Goal: Task Accomplishment & Management: Manage account settings

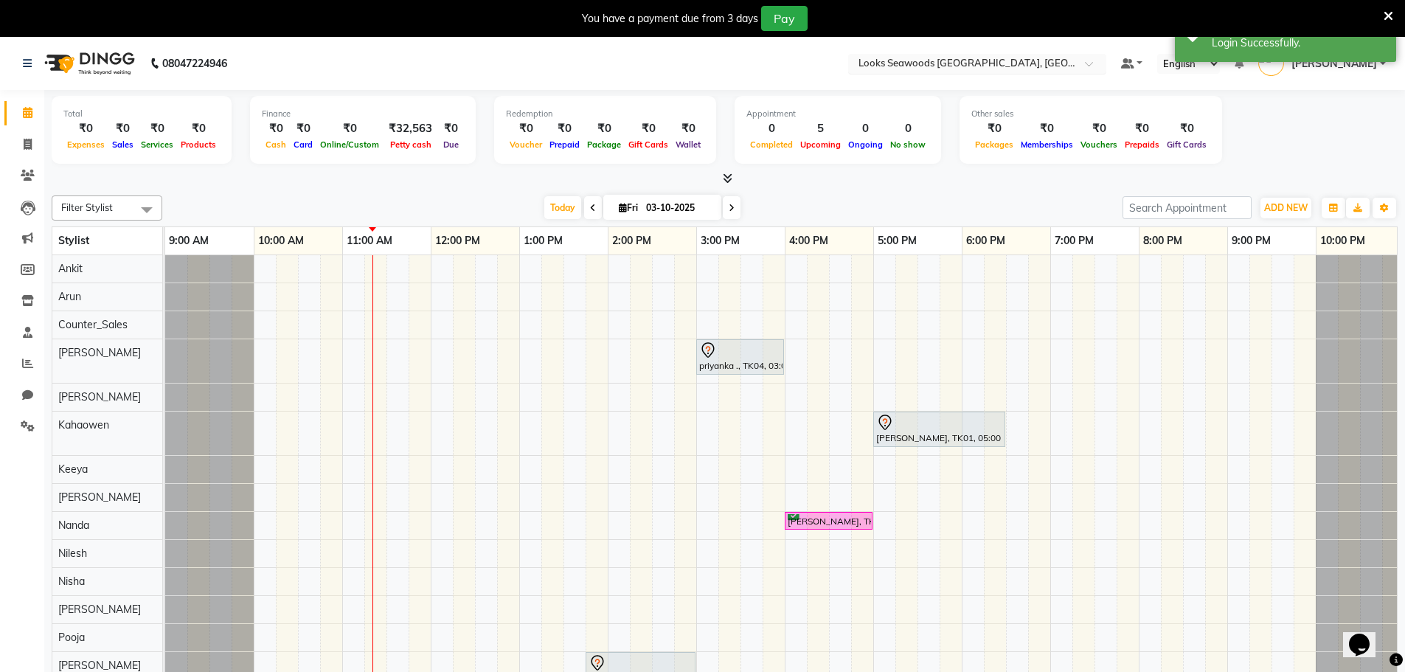
click at [951, 69] on input "text" at bounding box center [962, 65] width 214 height 15
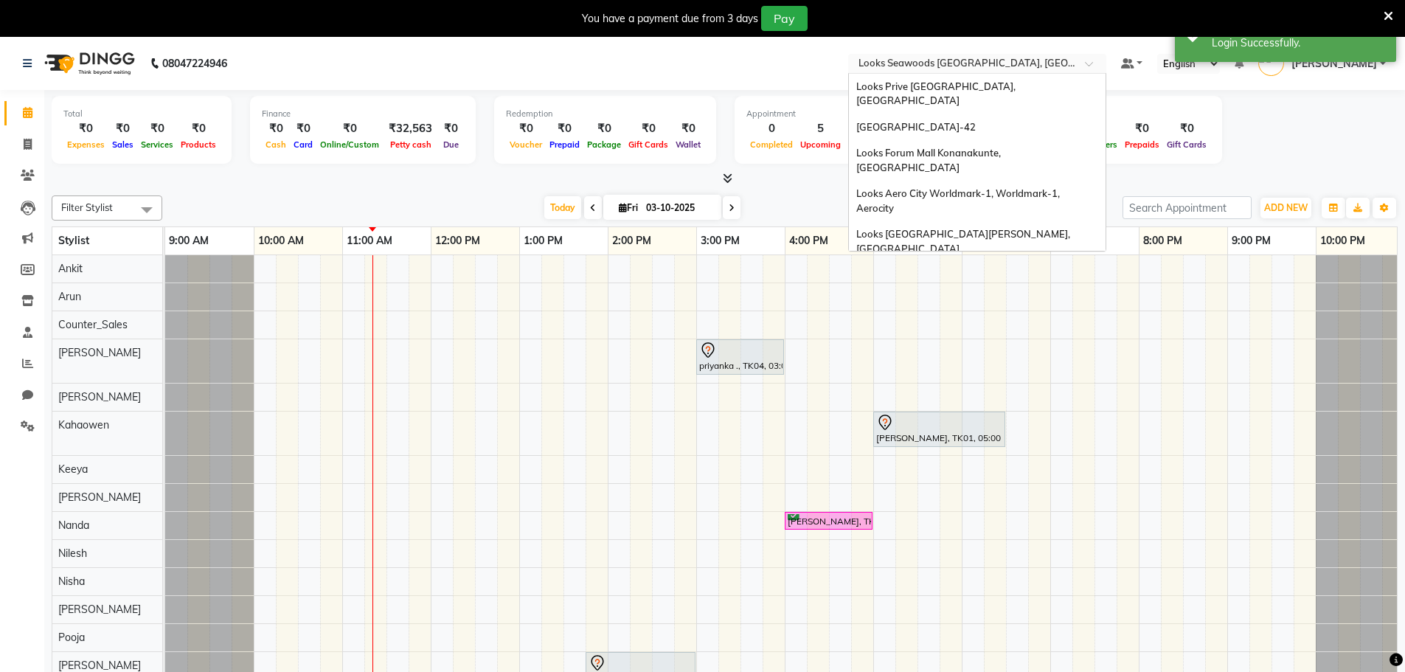
scroll to position [1618, 0]
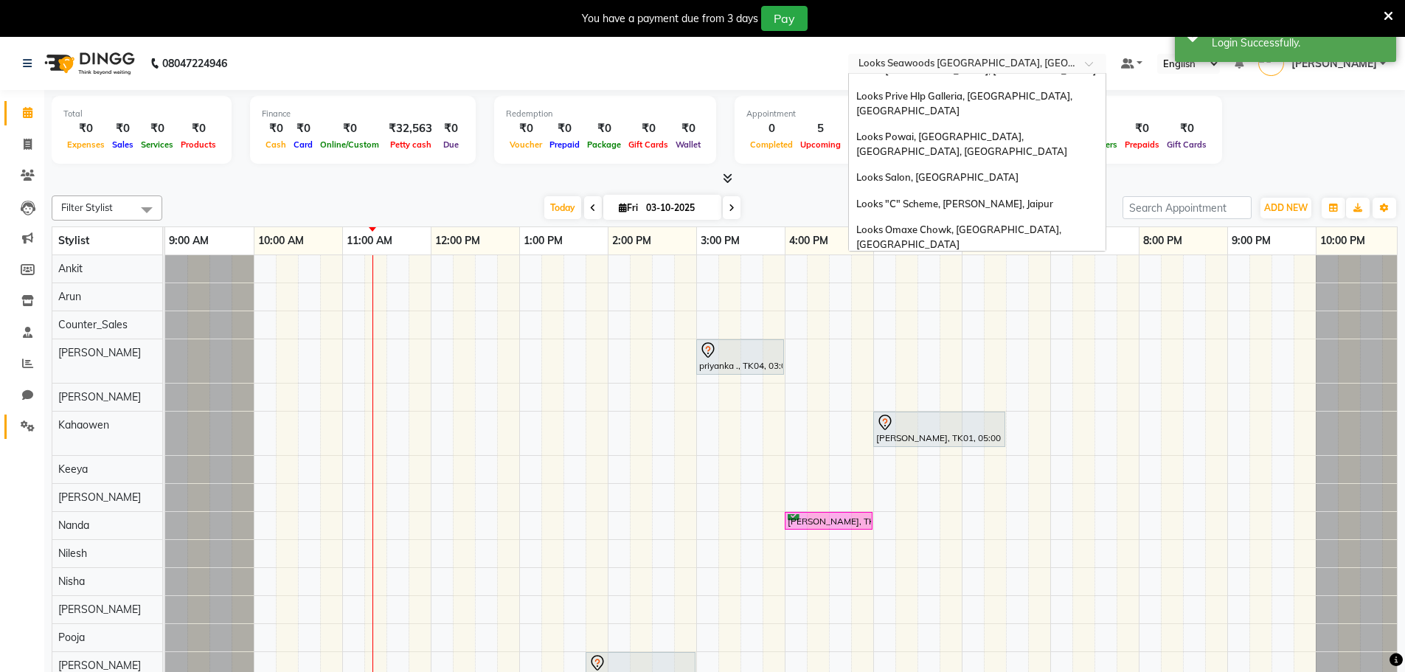
drag, startPoint x: 20, startPoint y: 437, endPoint x: 27, endPoint y: 431, distance: 9.4
click at [20, 437] on link "Settings" at bounding box center [21, 426] width 35 height 24
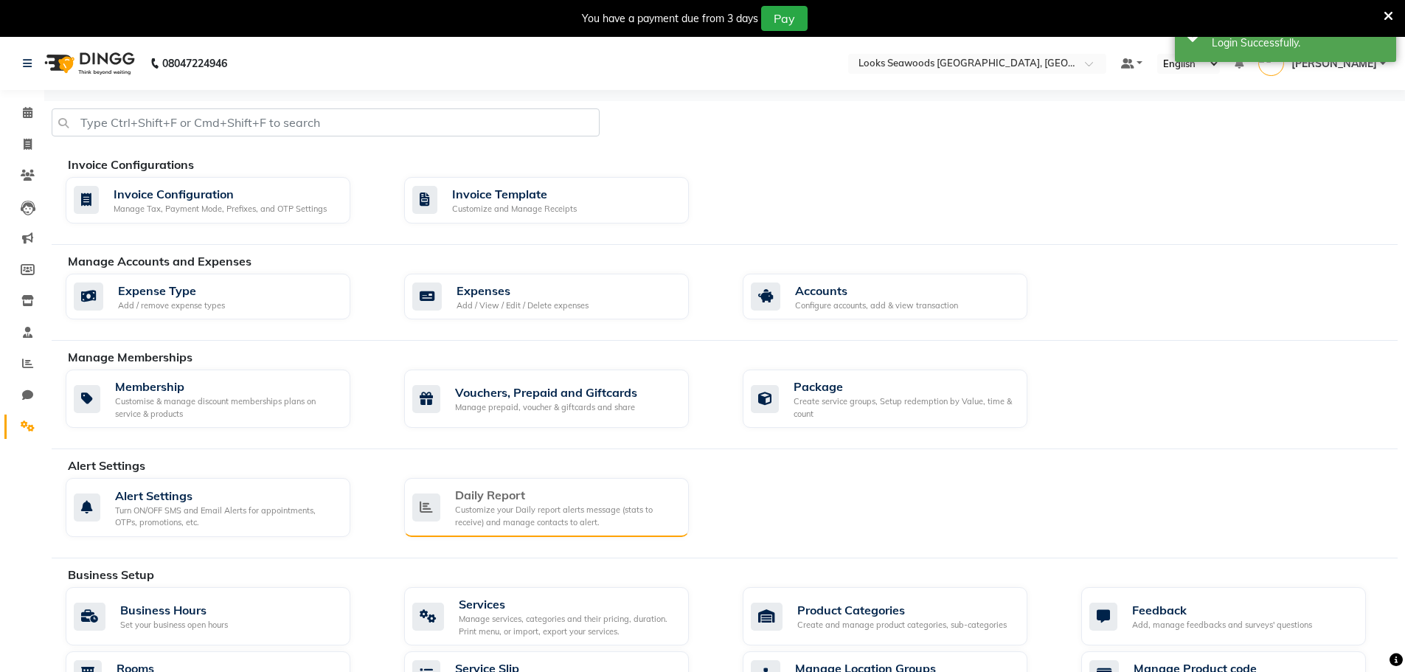
click at [454, 484] on div "Daily Report Customize your Daily report alerts message (stats to receive) and …" at bounding box center [546, 507] width 285 height 59
select select "1410"
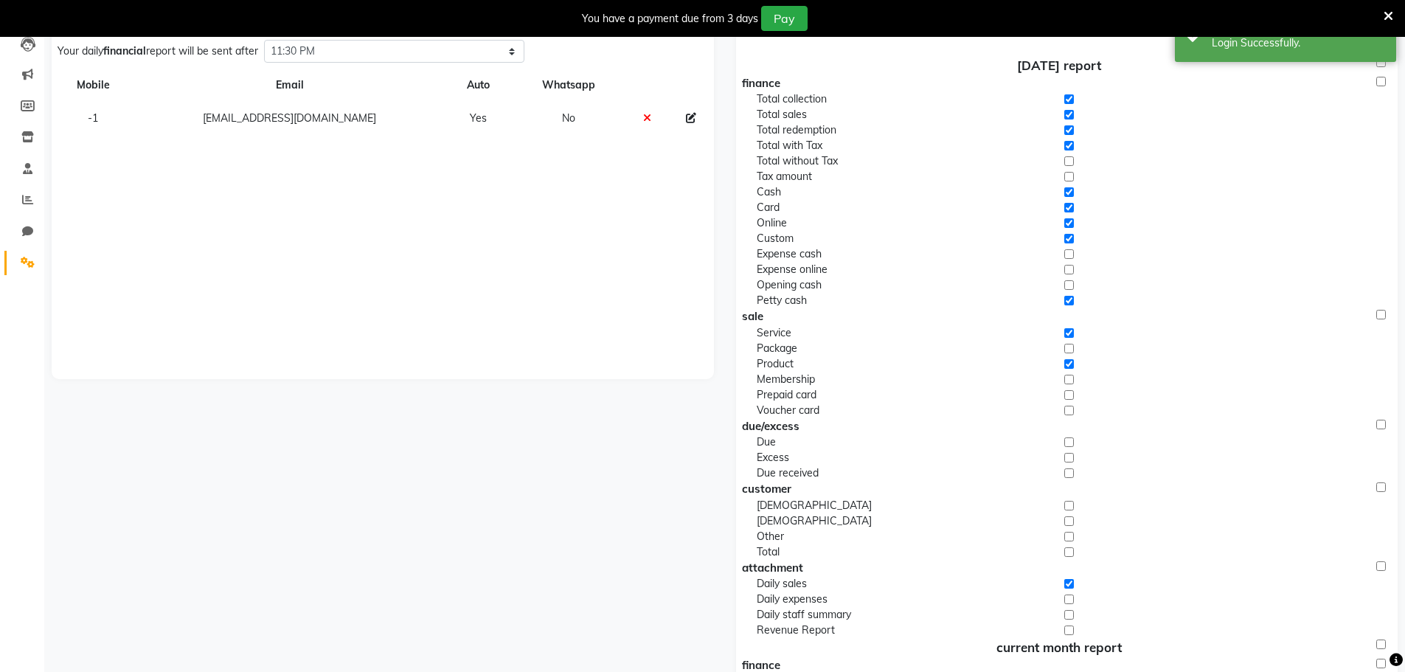
scroll to position [369, 0]
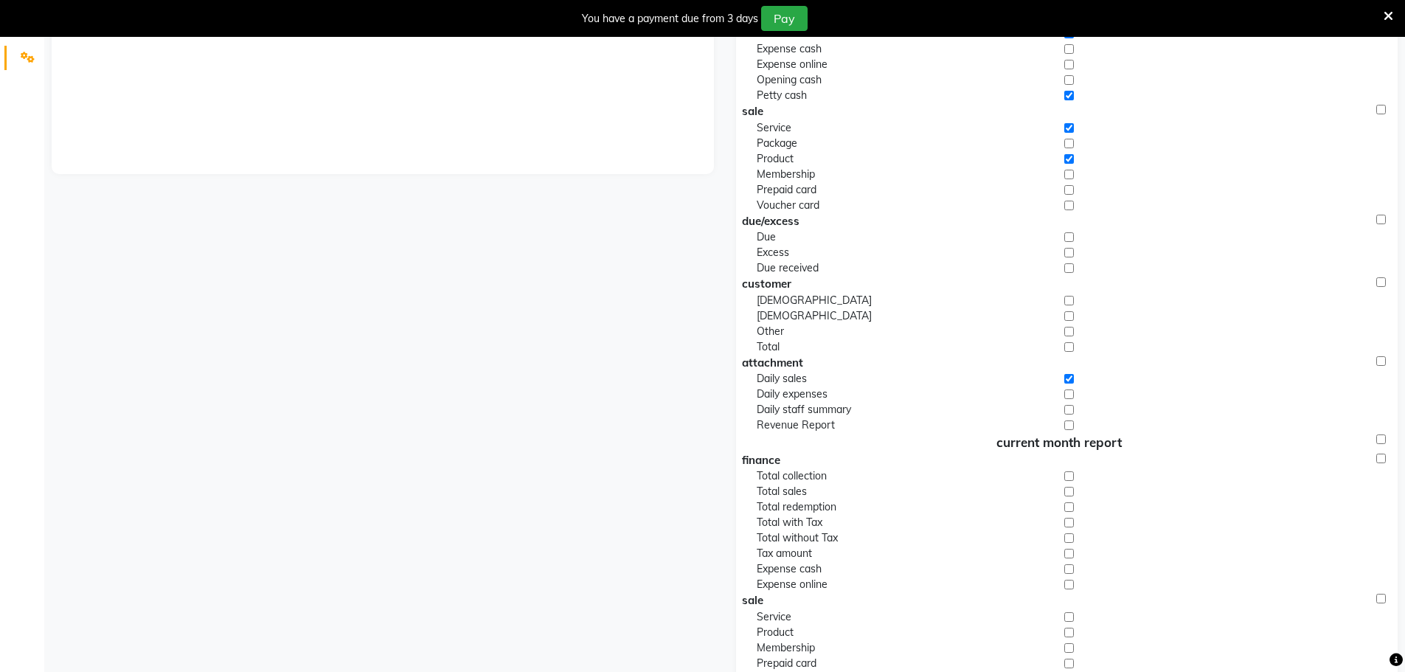
click at [1073, 398] on input "checkbox" at bounding box center [1069, 393] width 10 height 15
checkbox input "true"
click at [1069, 413] on input "checkbox" at bounding box center [1069, 409] width 10 height 15
checkbox input "true"
click at [1068, 423] on input "checkbox" at bounding box center [1069, 424] width 10 height 15
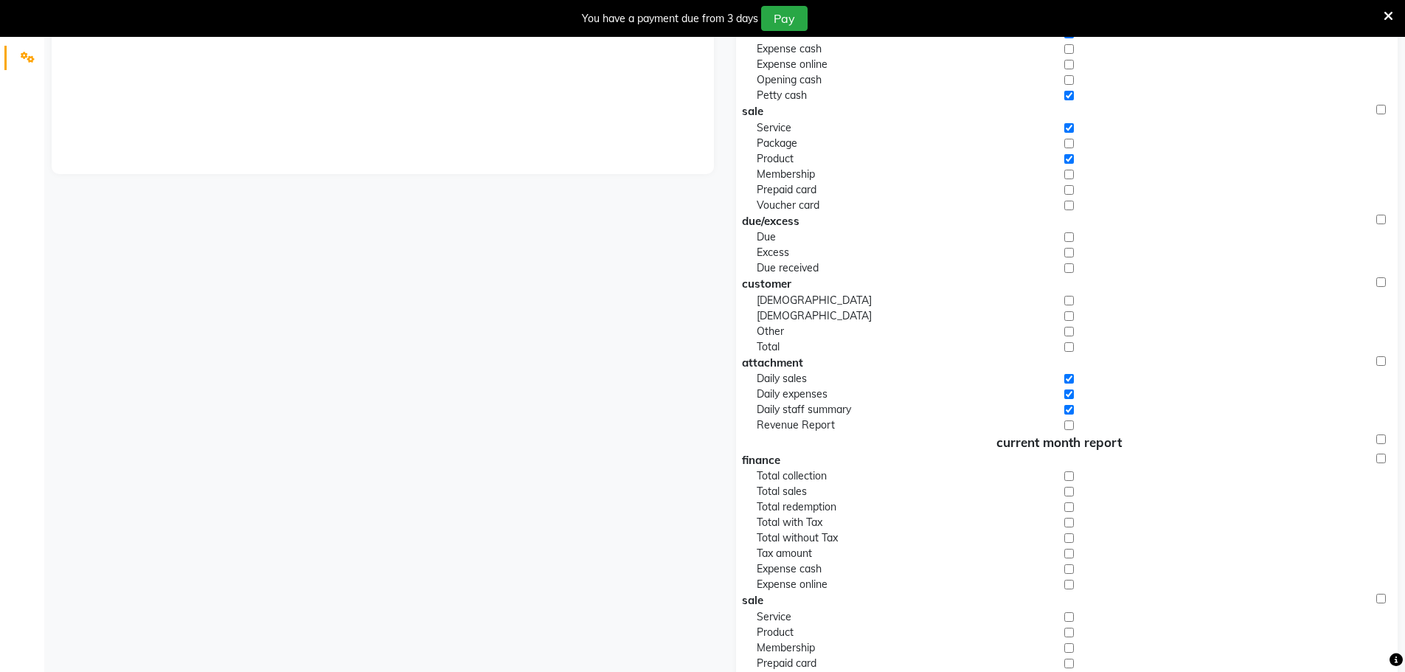
checkbox input "true"
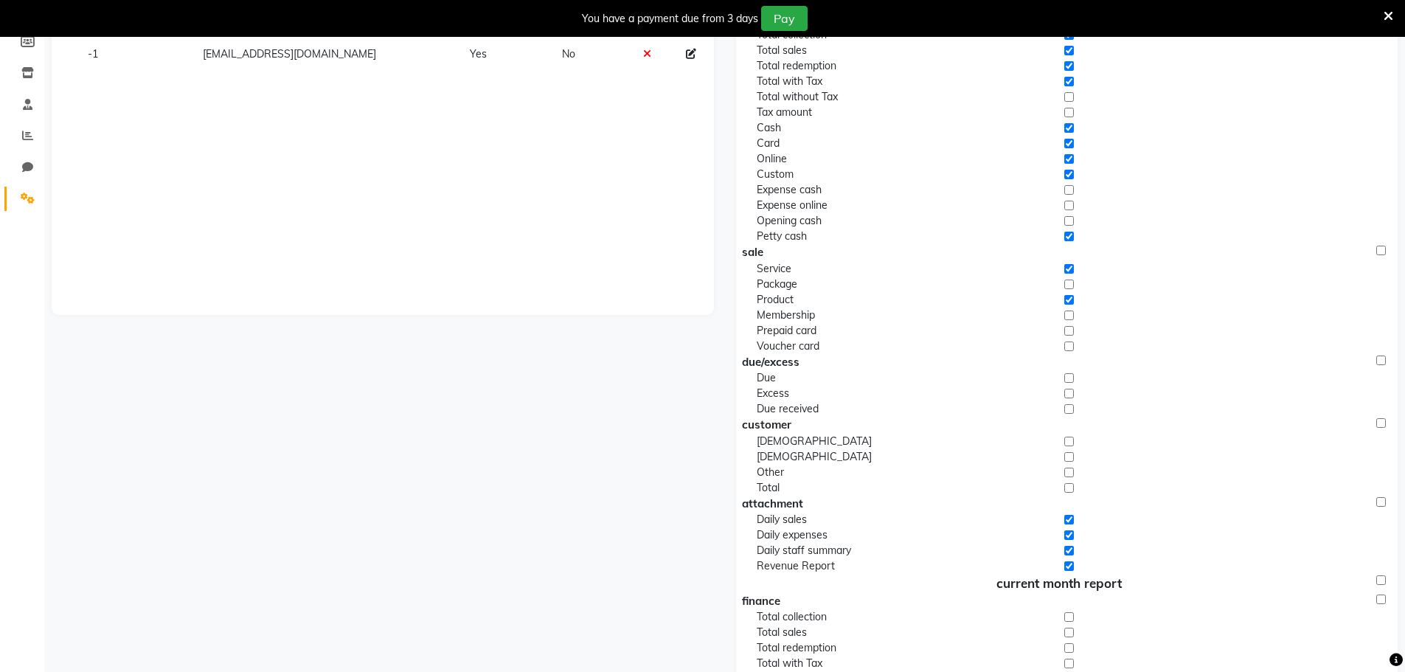
scroll to position [0, 0]
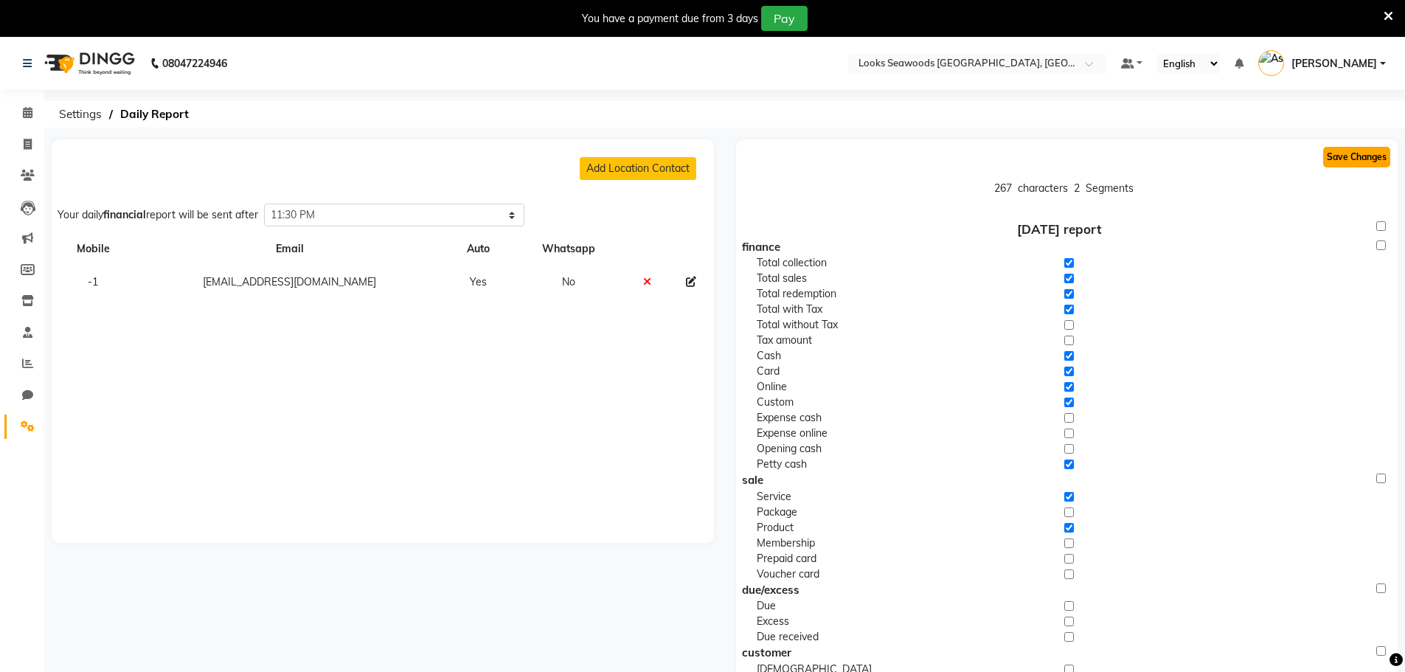
click at [1343, 160] on button "Save Changes" at bounding box center [1356, 157] width 67 height 21
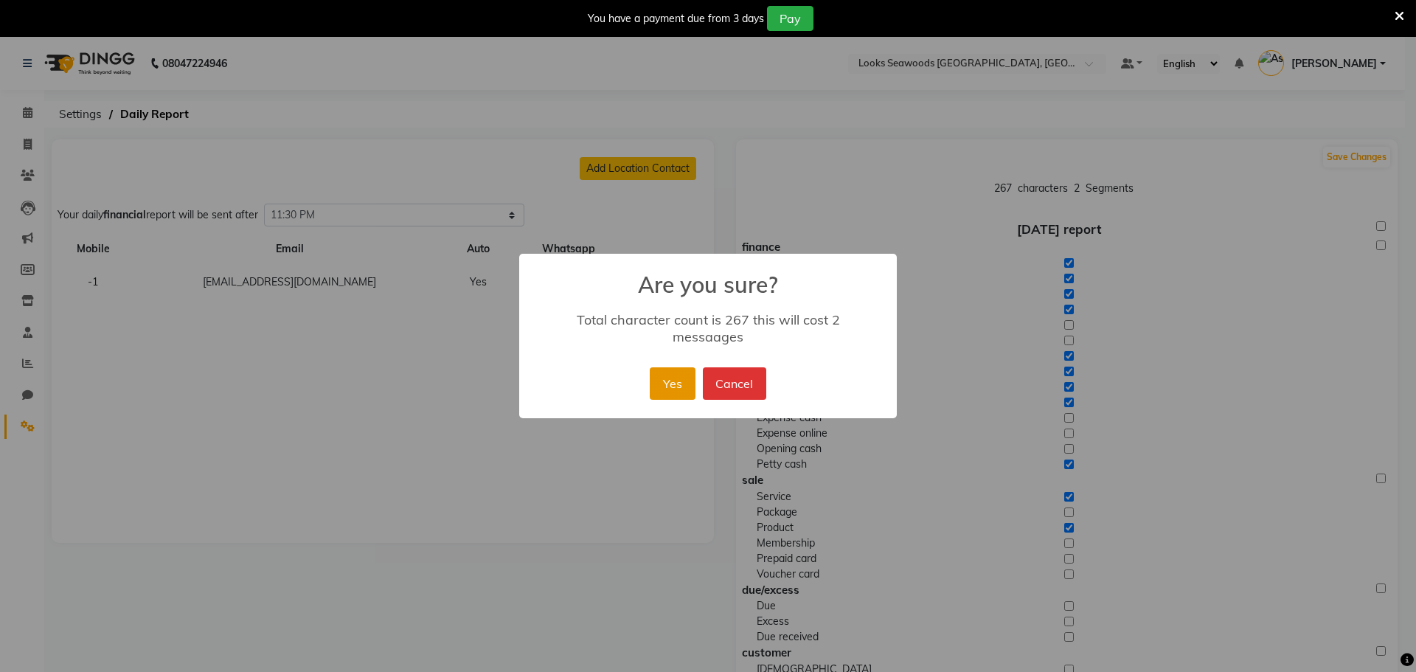
click at [668, 375] on button "Yes" at bounding box center [672, 383] width 45 height 32
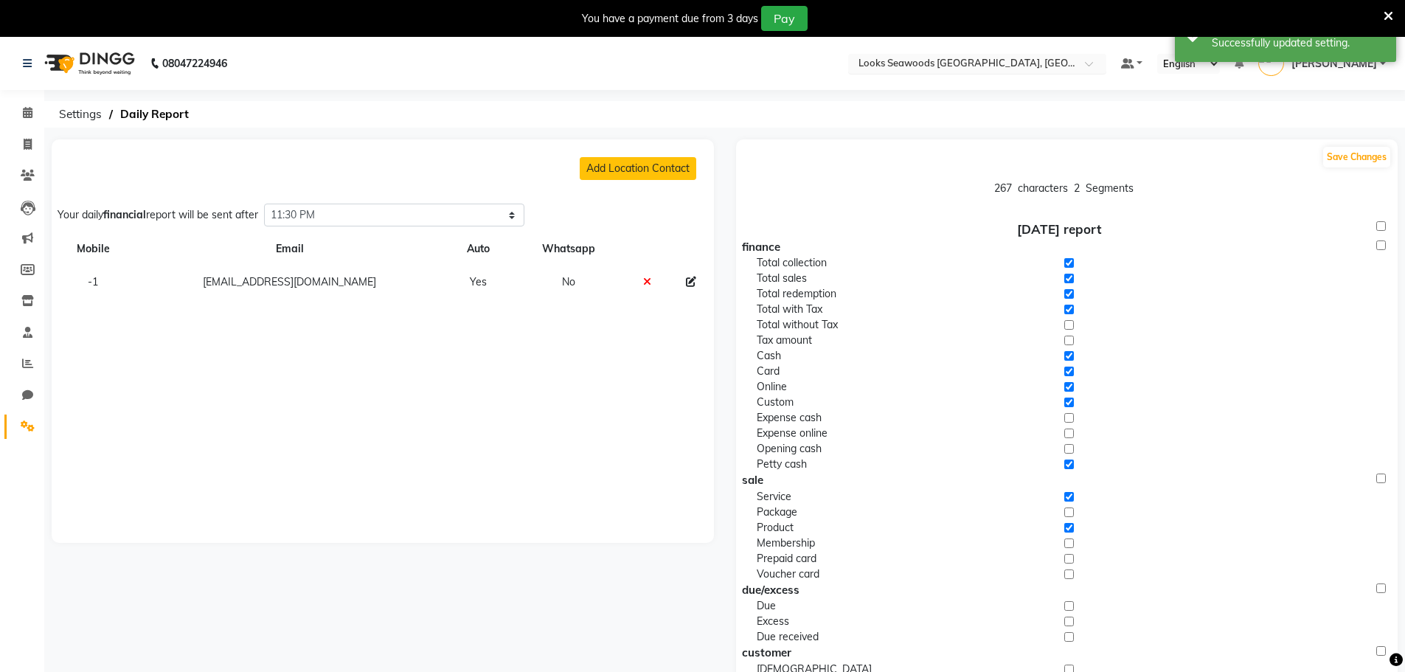
click at [920, 67] on input "text" at bounding box center [962, 65] width 214 height 15
type input "head"
click at [920, 77] on div "Looks Head Office, [GEOGRAPHIC_DATA], [GEOGRAPHIC_DATA]" at bounding box center [977, 94] width 257 height 41
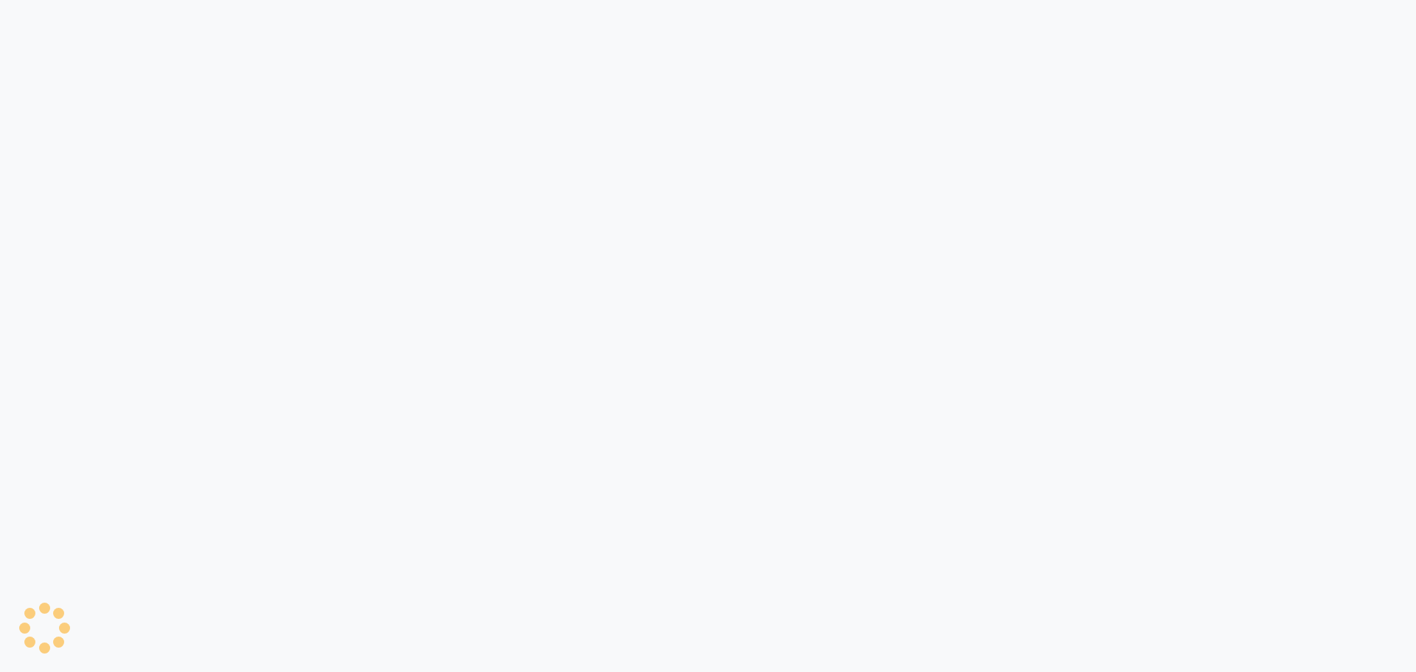
select select "1410"
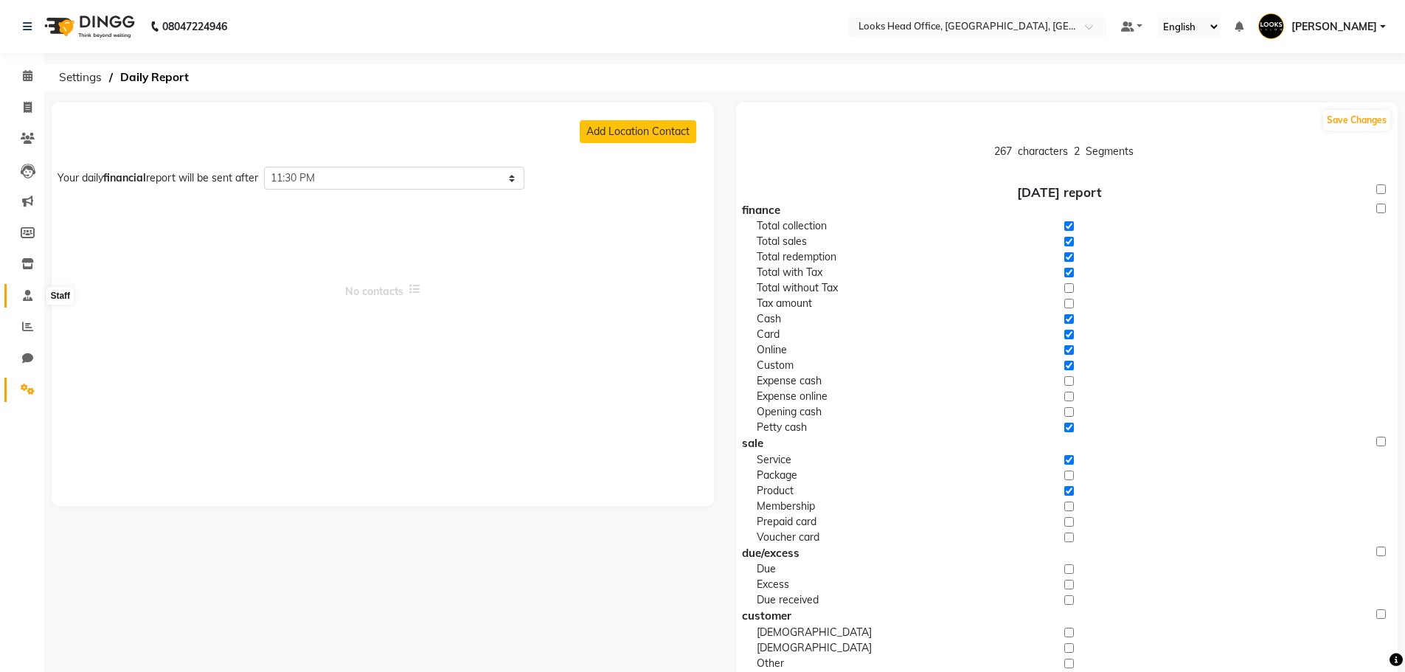
click at [25, 290] on icon at bounding box center [28, 295] width 10 height 11
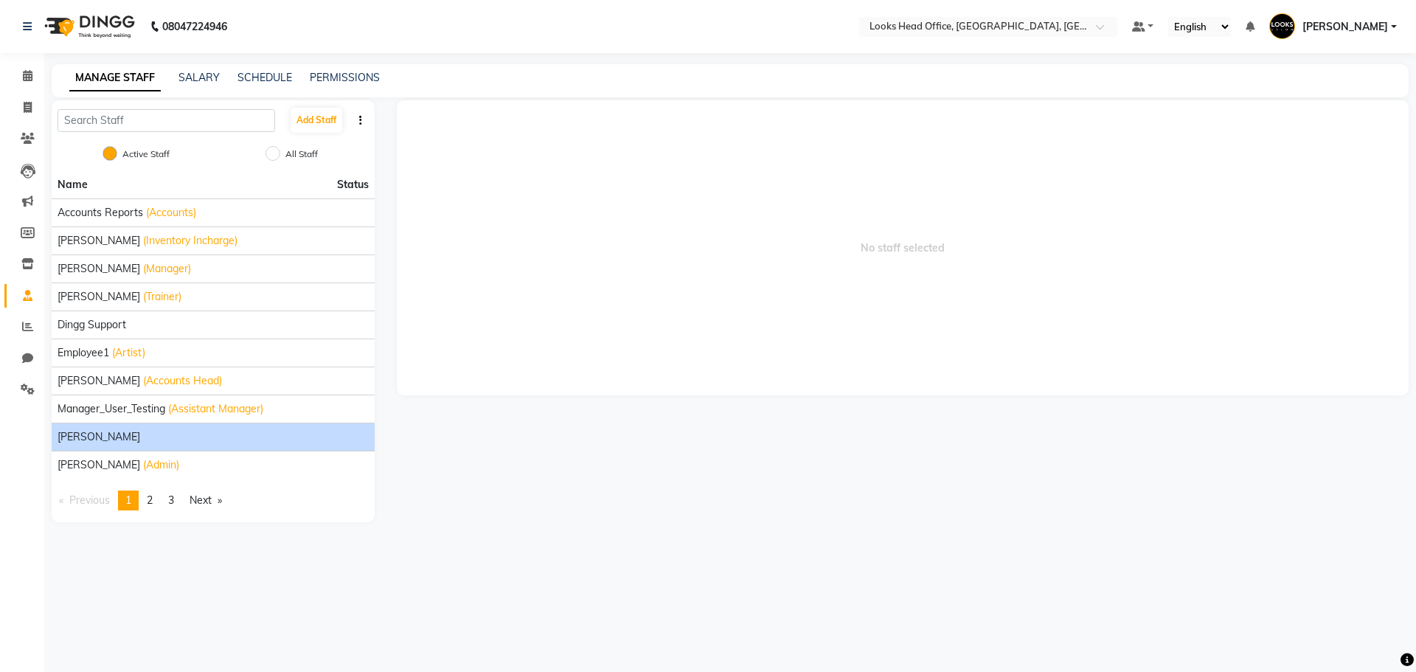
click at [146, 437] on div "Mangesh Mishra" at bounding box center [213, 436] width 311 height 15
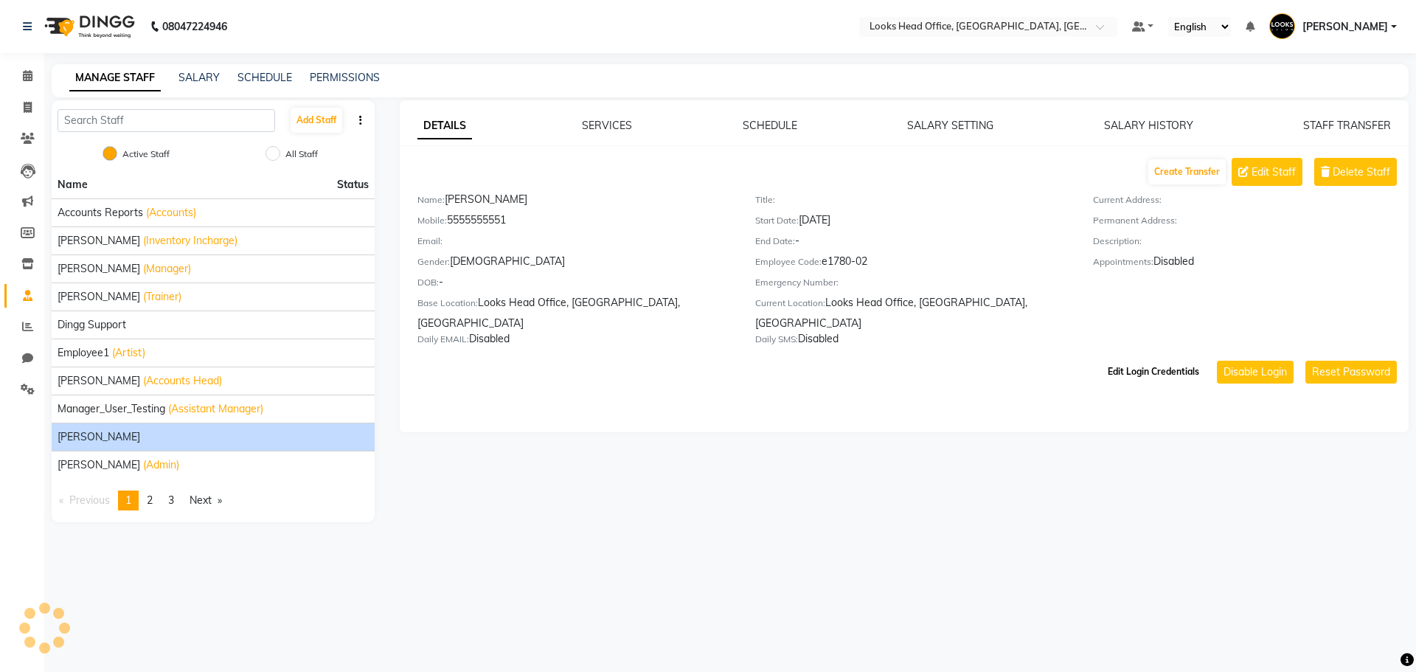
click at [1153, 359] on button "Edit Login Credentials" at bounding box center [1153, 371] width 103 height 25
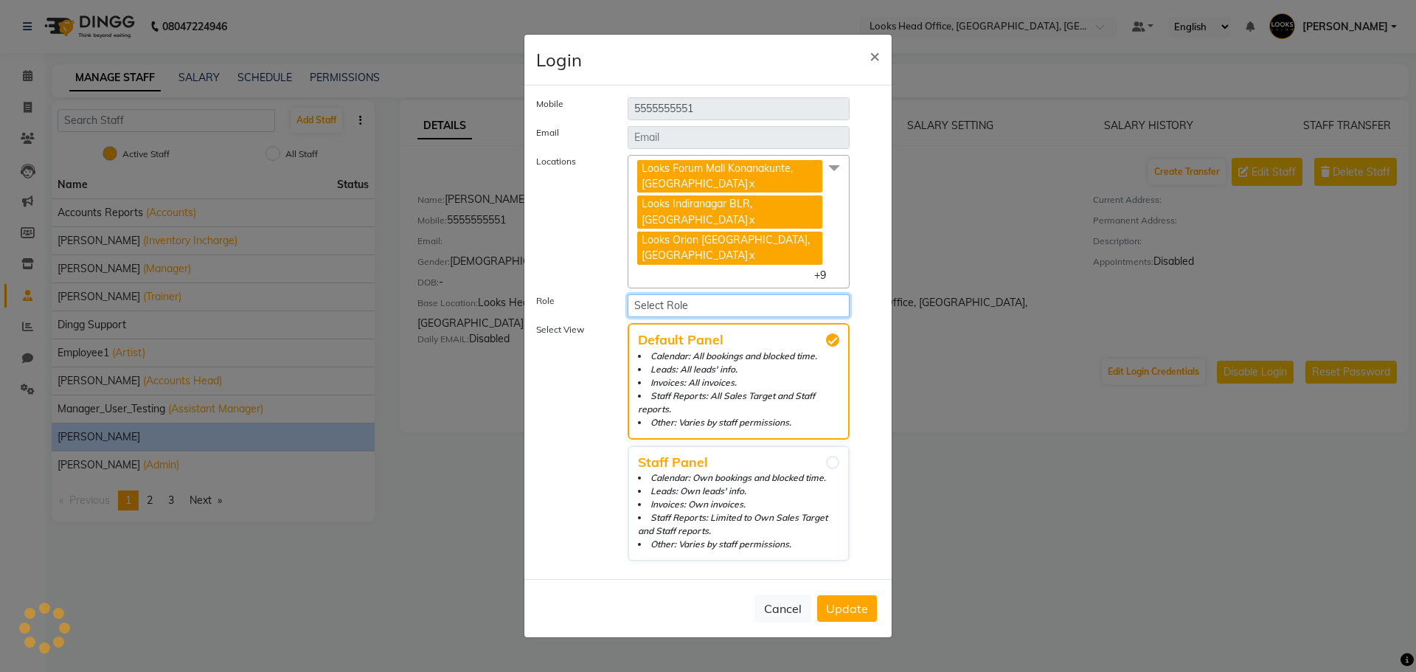
click at [765, 297] on select "Select Role" at bounding box center [739, 305] width 222 height 23
click at [815, 268] on span "+9" at bounding box center [825, 274] width 23 height 13
click at [780, 240] on span "Looks Orion [GEOGRAPHIC_DATA], [GEOGRAPHIC_DATA]" at bounding box center [726, 247] width 168 height 29
click at [796, 240] on span "Looks Orion East Mall, Bengaluru" at bounding box center [726, 247] width 168 height 29
click at [555, 323] on label "Select View" at bounding box center [570, 442] width 91 height 238
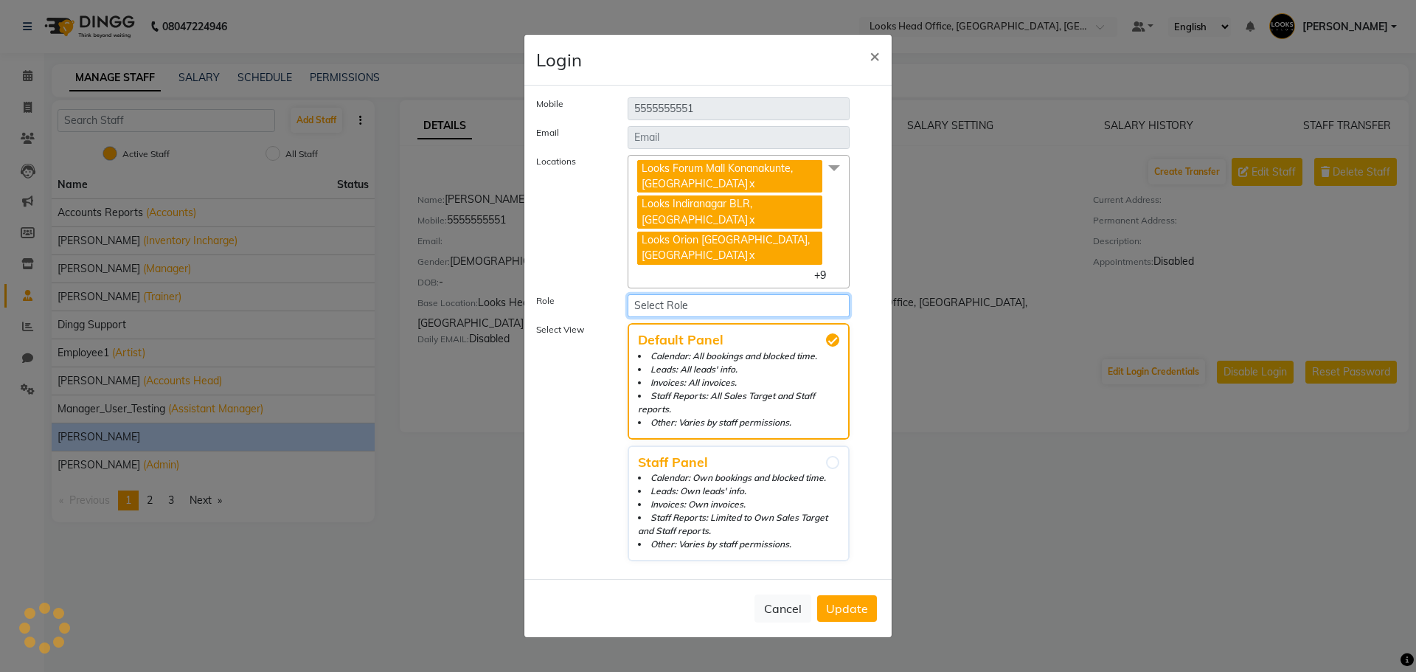
click at [773, 294] on select "Select Role" at bounding box center [739, 305] width 222 height 23
click at [802, 282] on div "Mobile 5555555551 Email Locations Looks Forum Mall Konanakunte, Bengaluru x Loo…" at bounding box center [708, 332] width 344 height 470
click at [785, 304] on select "Select Role" at bounding box center [739, 305] width 222 height 23
click at [824, 254] on span "Looks Forum Mall Konanakunte, Bengaluru x Looks Indiranagar BLR, Bengaluru x Lo…" at bounding box center [739, 222] width 222 height 134
click at [831, 183] on span at bounding box center [833, 169] width 29 height 28
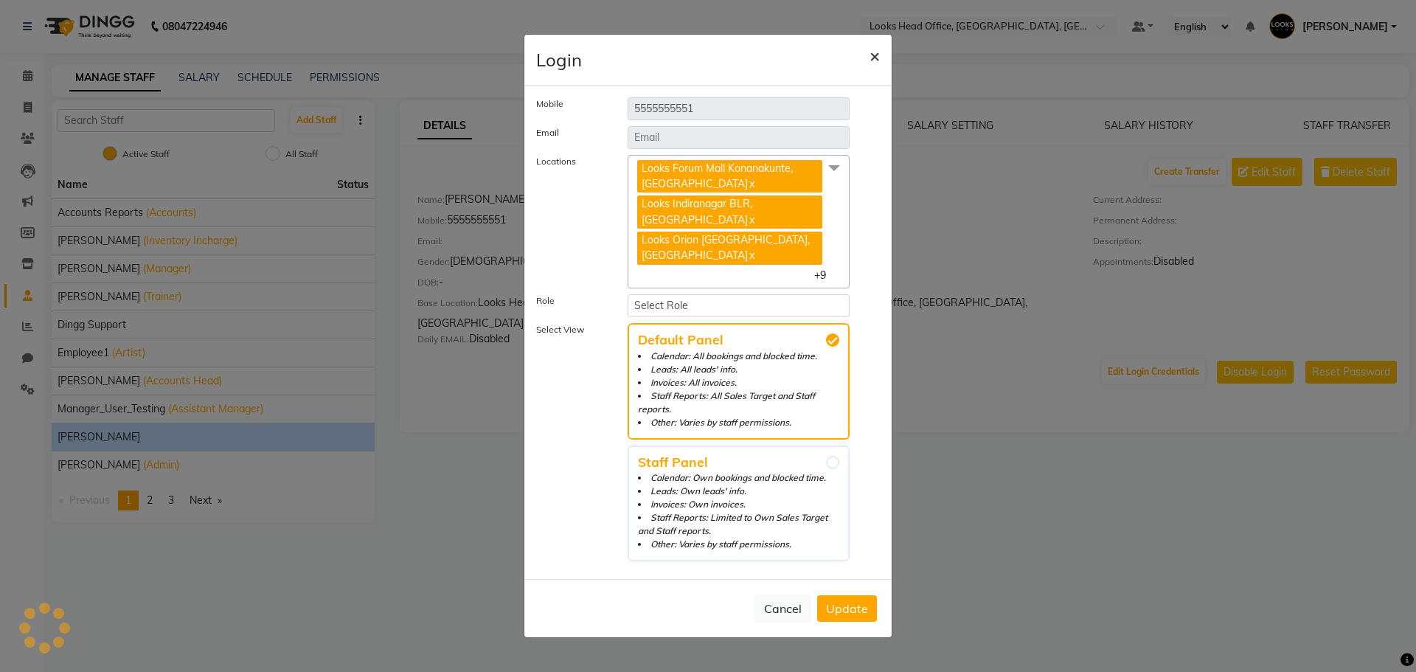
click at [875, 66] on span "×" at bounding box center [874, 55] width 10 height 22
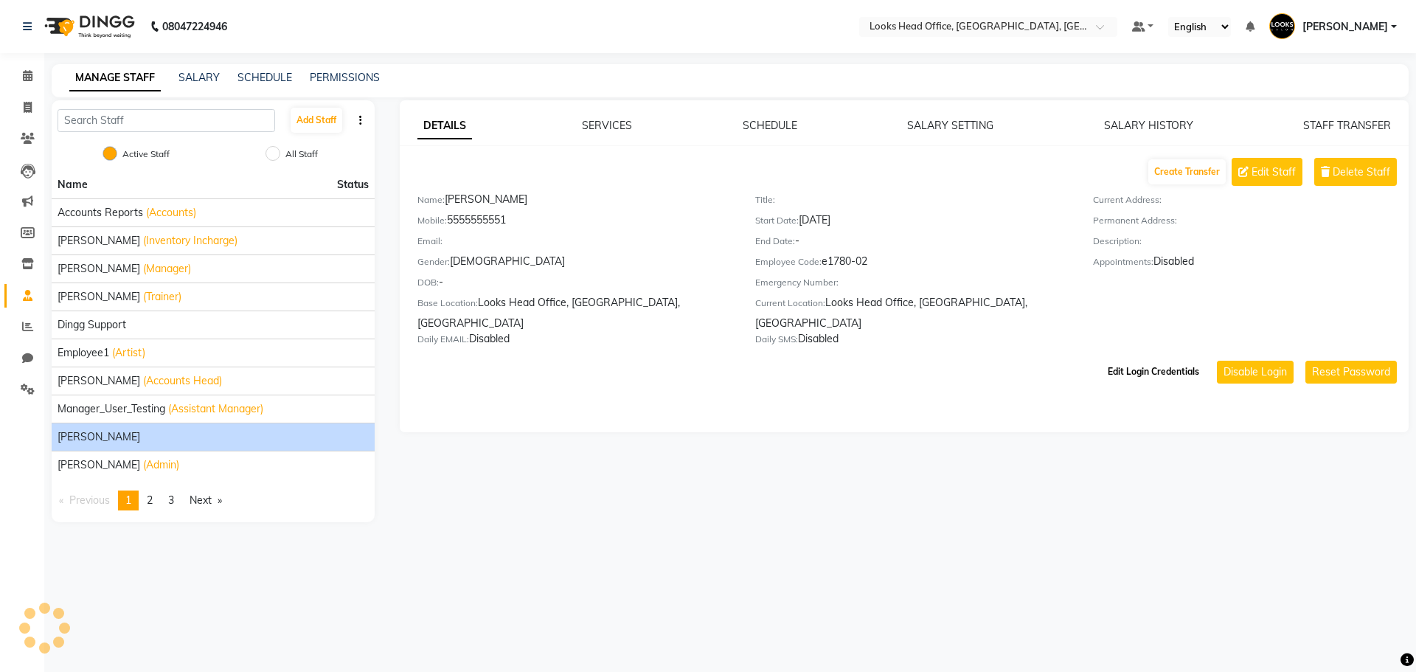
click at [1181, 359] on button "Edit Login Credentials" at bounding box center [1153, 371] width 103 height 25
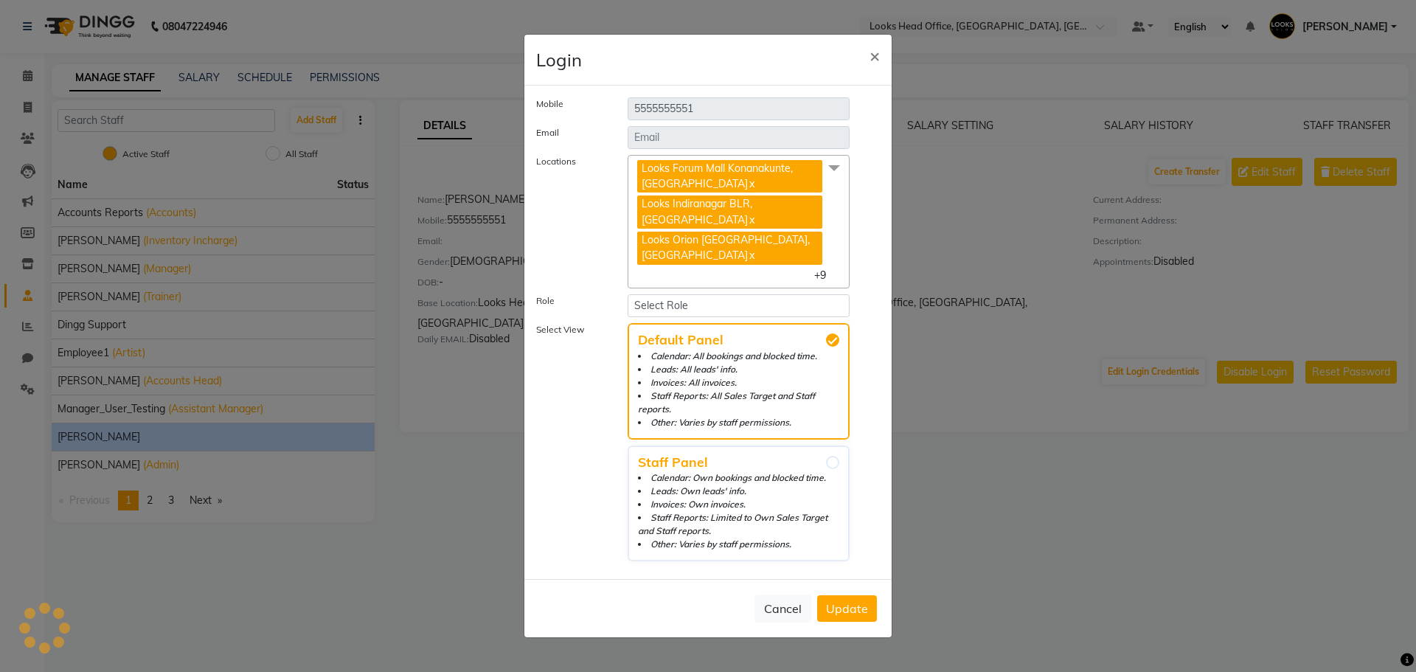
click at [821, 270] on span "+9" at bounding box center [825, 274] width 23 height 13
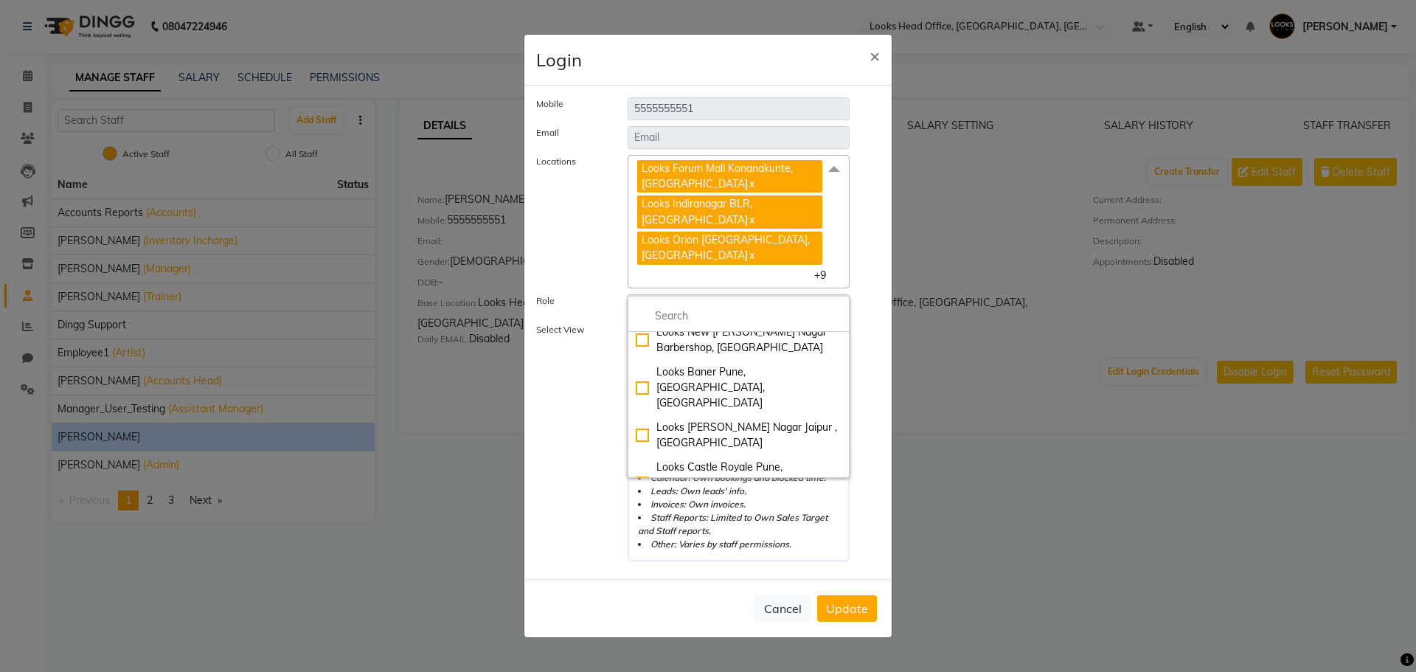
scroll to position [1866, 0]
click at [571, 439] on label "Select View" at bounding box center [570, 442] width 91 height 238
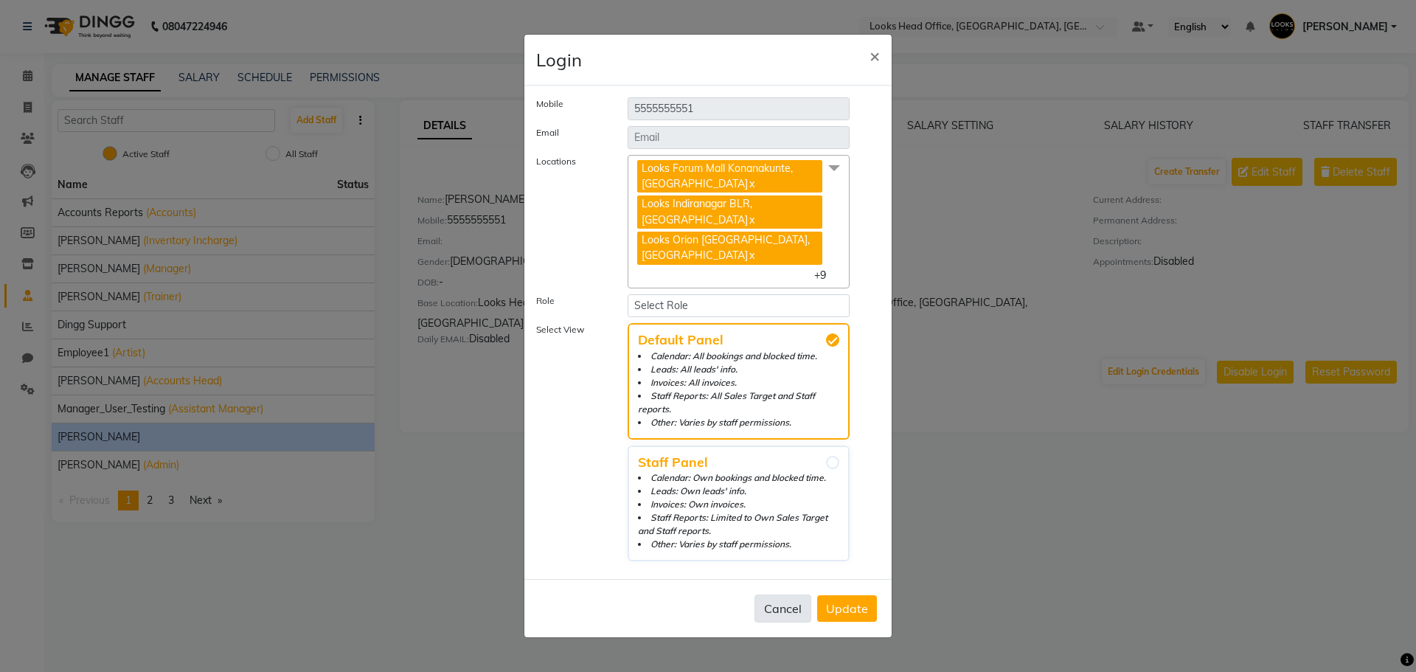
click at [788, 594] on button "Cancel" at bounding box center [782, 608] width 57 height 28
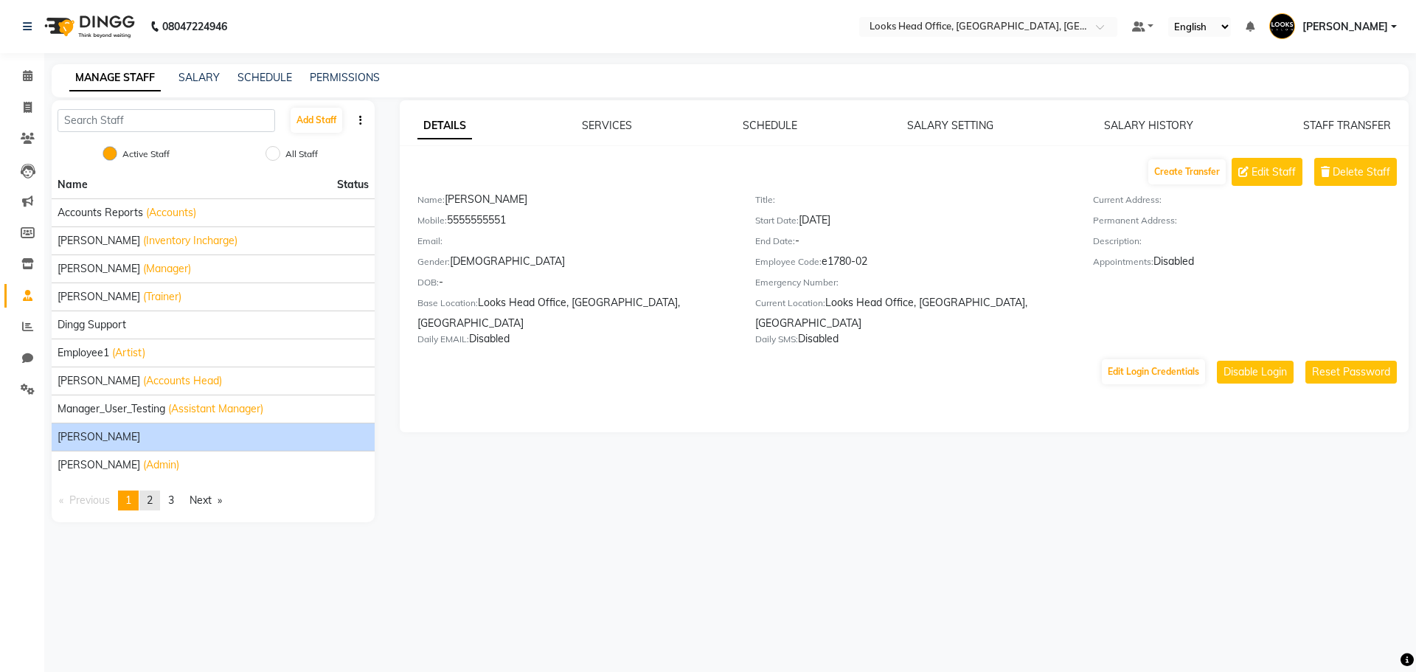
click at [153, 500] on span "2" at bounding box center [150, 499] width 6 height 13
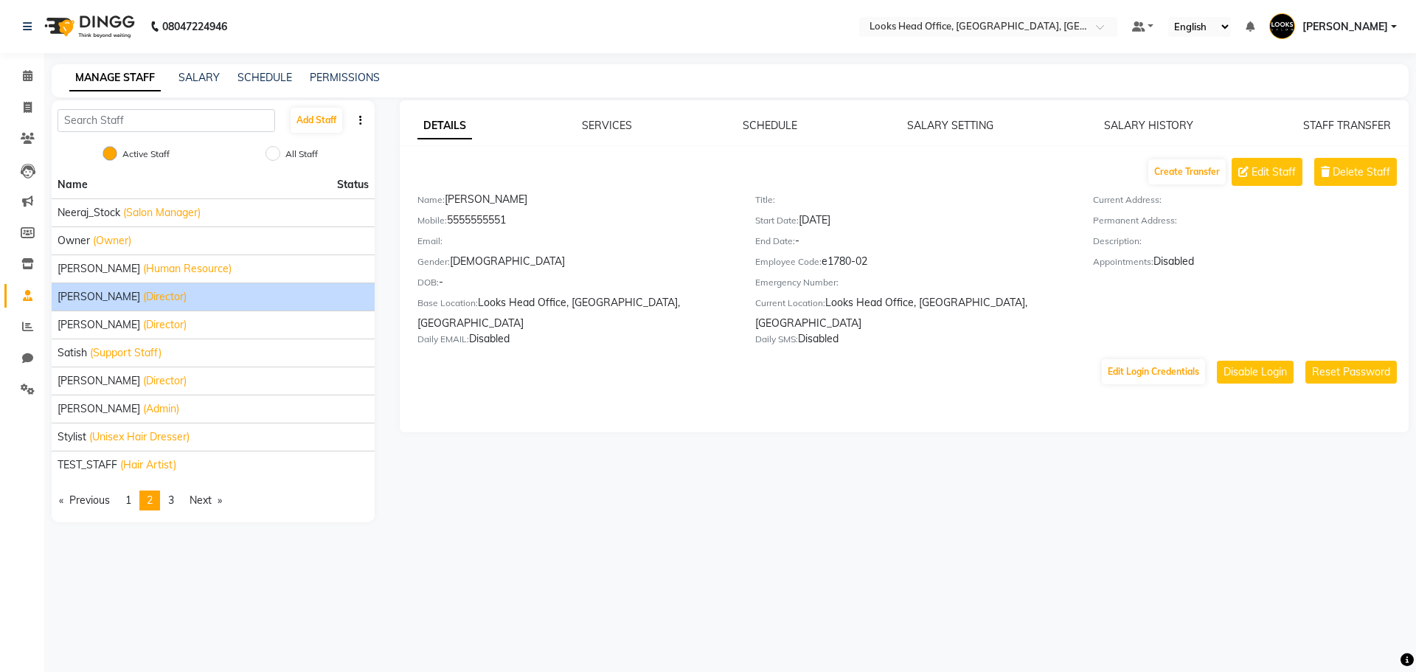
click at [177, 300] on div "Samay Dutta (Director)" at bounding box center [213, 296] width 311 height 15
click at [1135, 361] on button "Edit Login Credentials" at bounding box center [1153, 371] width 103 height 25
select select "2"
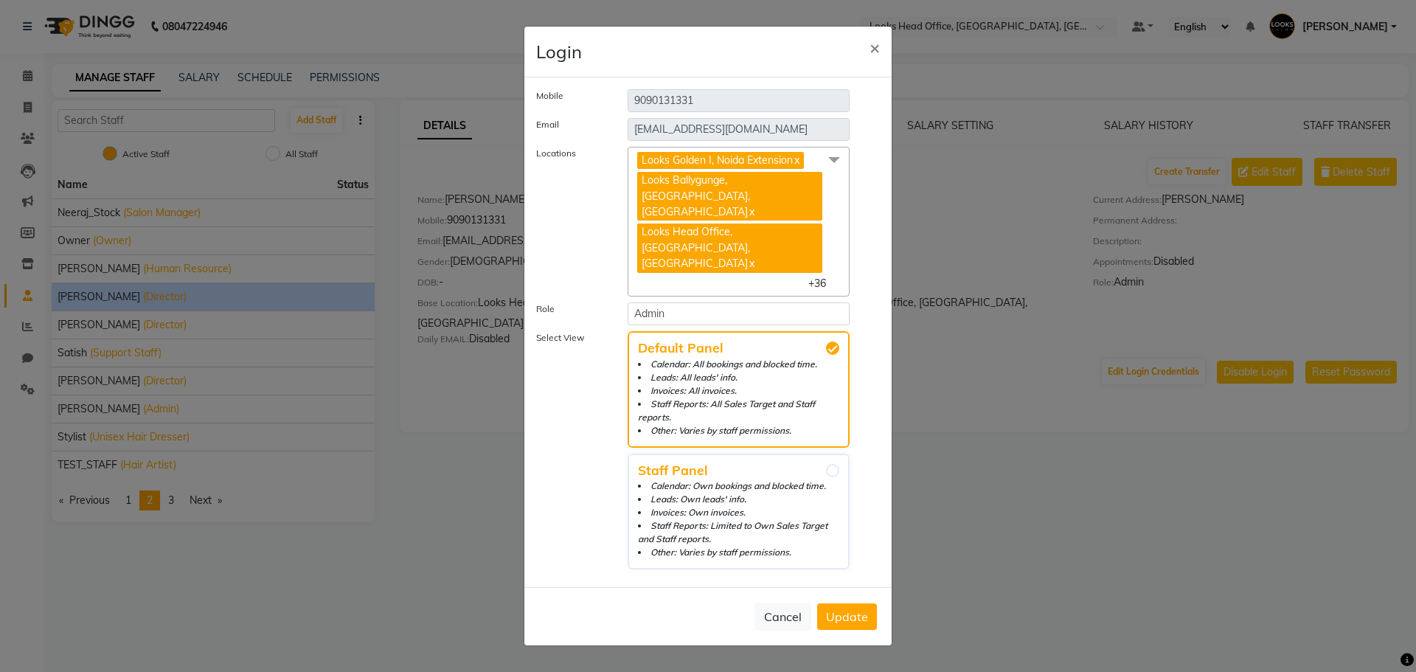
click at [819, 277] on span "+36" at bounding box center [822, 283] width 29 height 13
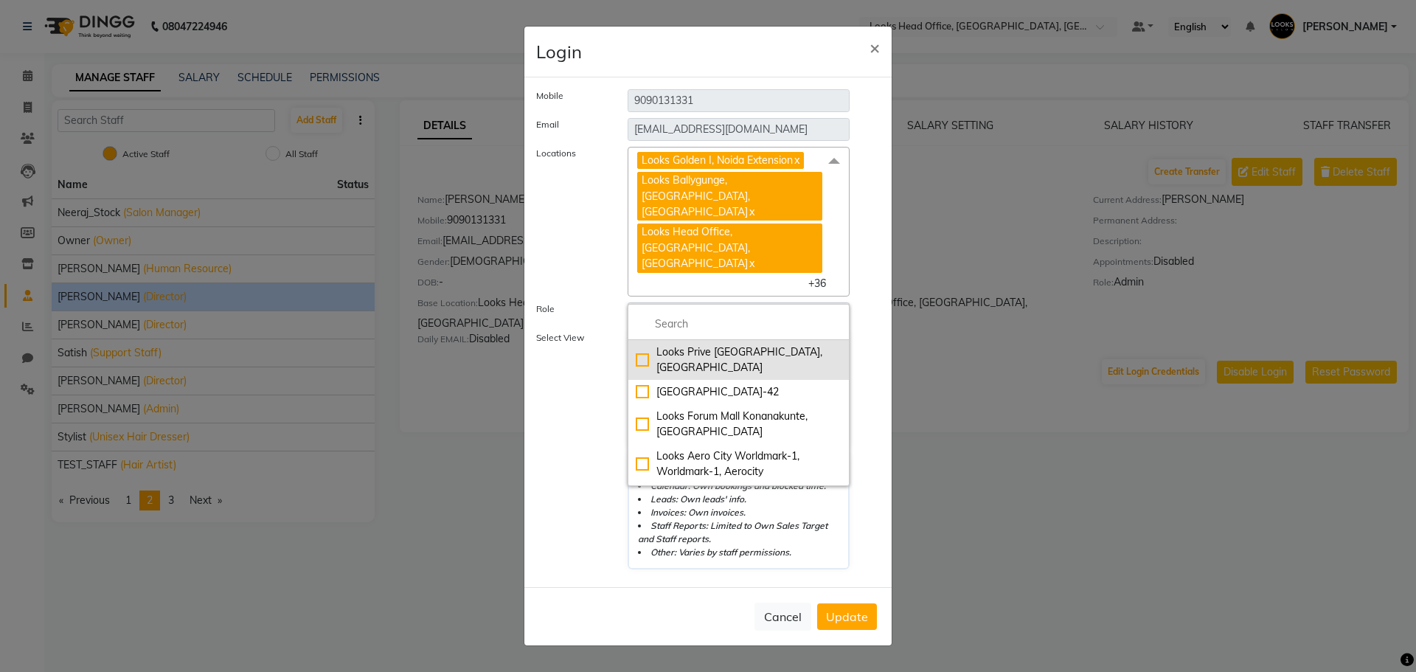
click at [636, 344] on div "Looks Prive [GEOGRAPHIC_DATA], [GEOGRAPHIC_DATA]" at bounding box center [739, 359] width 206 height 31
checkbox input "true"
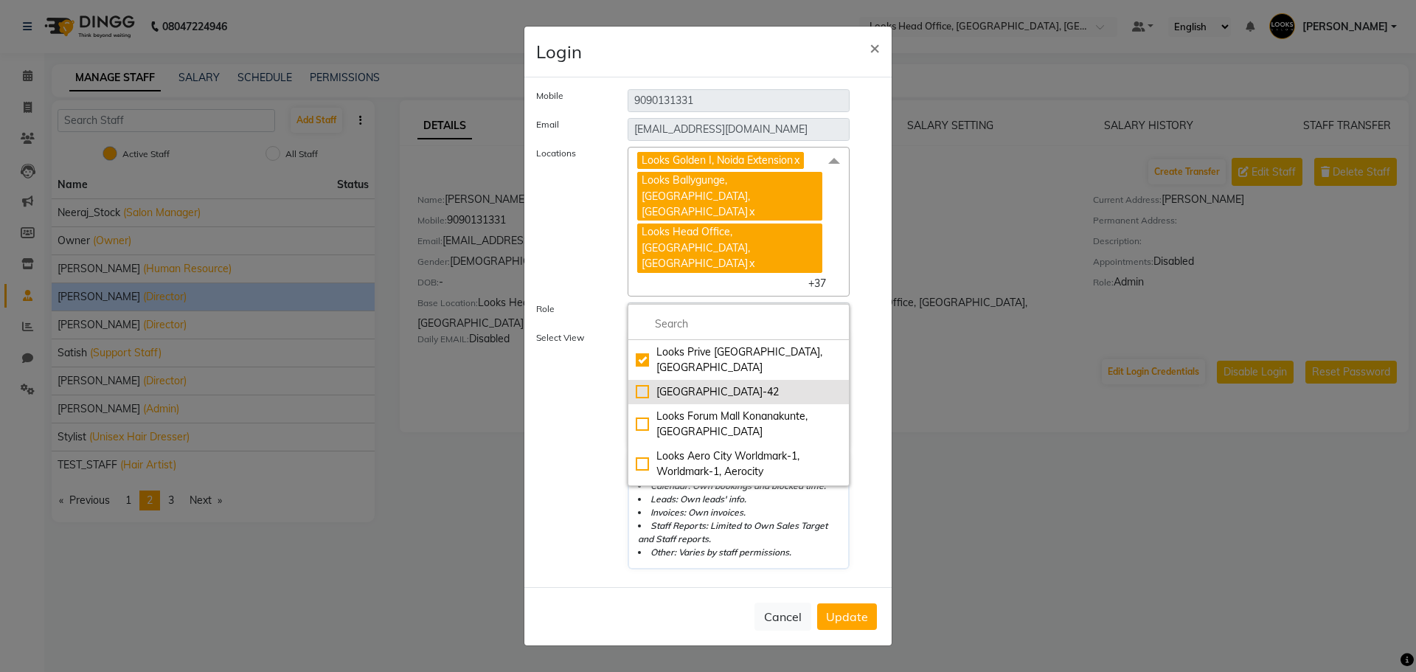
click at [636, 384] on div "[GEOGRAPHIC_DATA]-42" at bounding box center [739, 391] width 206 height 15
checkbox input "true"
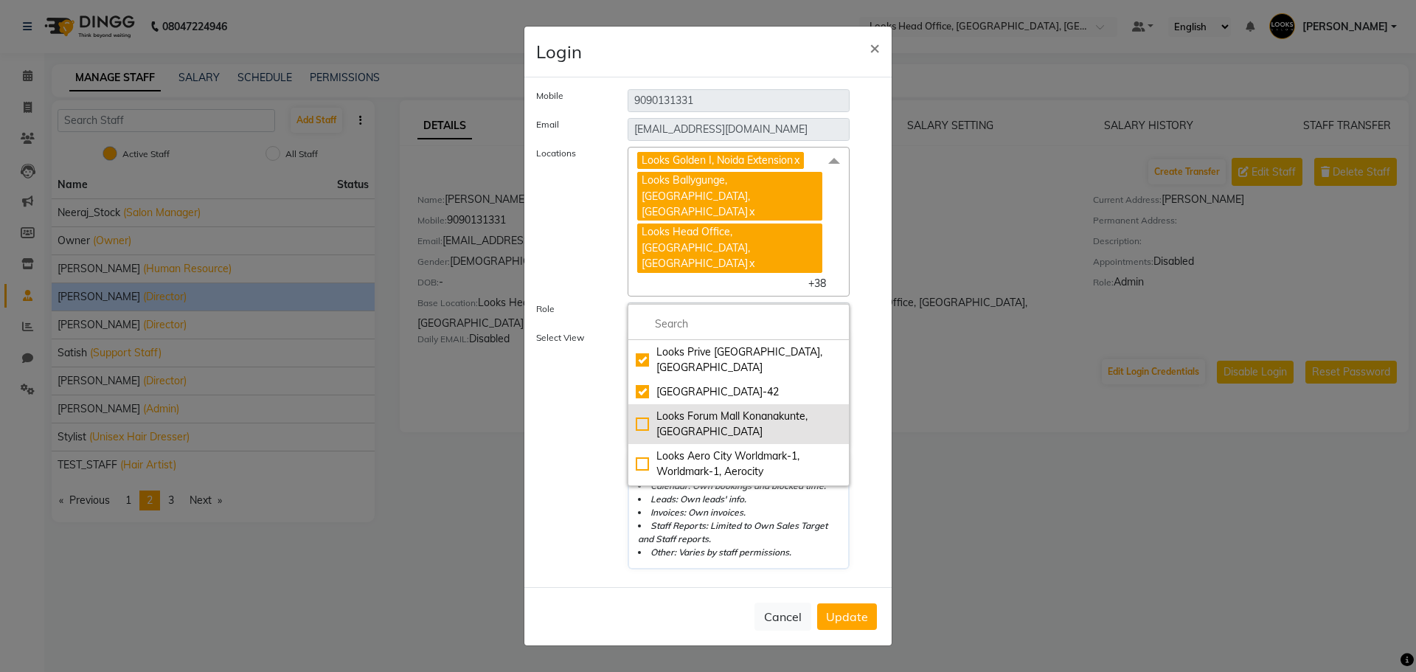
click at [636, 414] on div "Looks Forum Mall Konanakunte, [GEOGRAPHIC_DATA]" at bounding box center [739, 424] width 206 height 31
checkbox input "true"
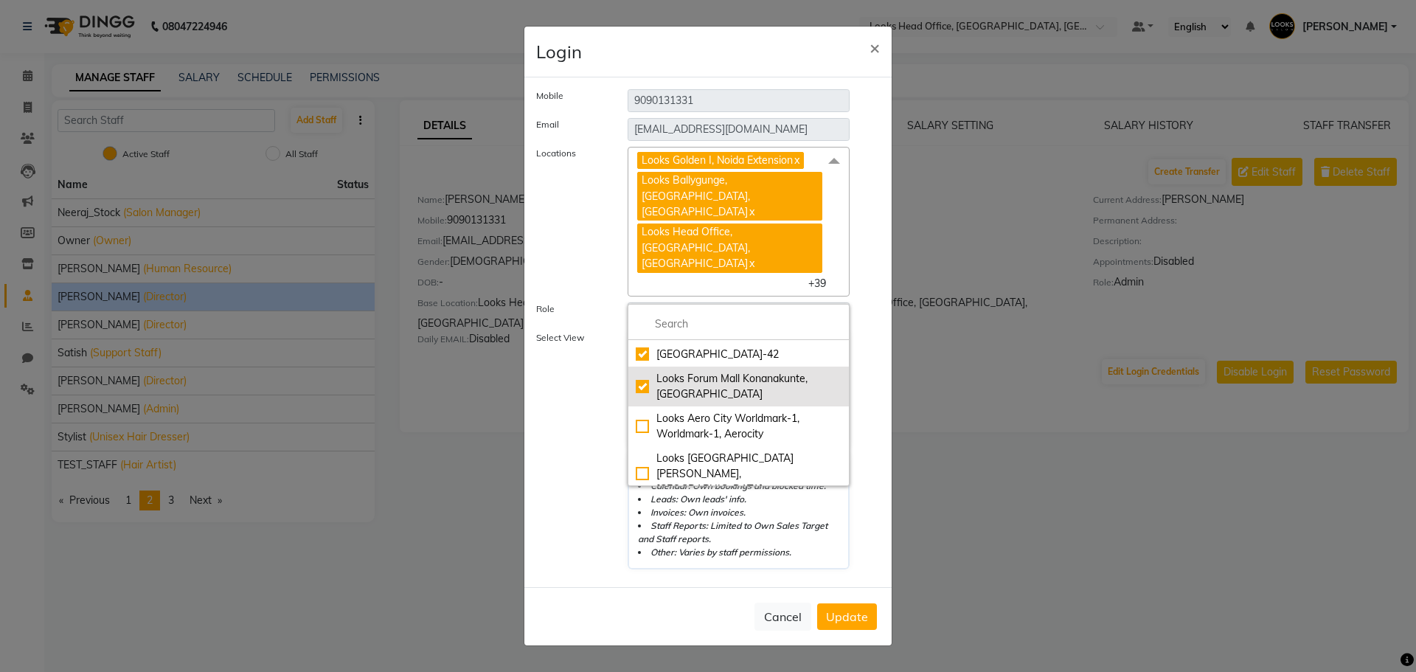
scroll to position [74, 0]
click at [639, 389] on div "Looks Aero City Worldmark-1, Worldmark-1, Aerocity" at bounding box center [739, 390] width 206 height 31
checkbox input "true"
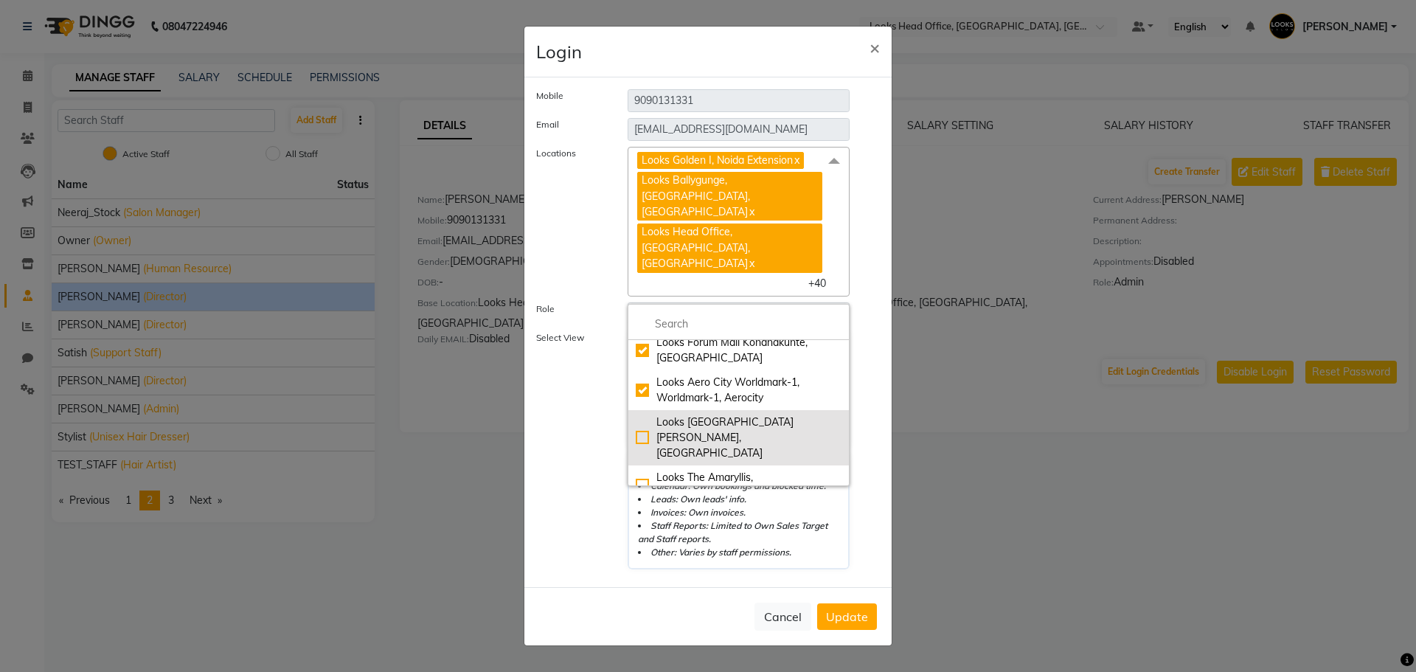
click at [639, 422] on div "Looks [GEOGRAPHIC_DATA][PERSON_NAME], [GEOGRAPHIC_DATA]" at bounding box center [739, 437] width 206 height 46
checkbox input "true"
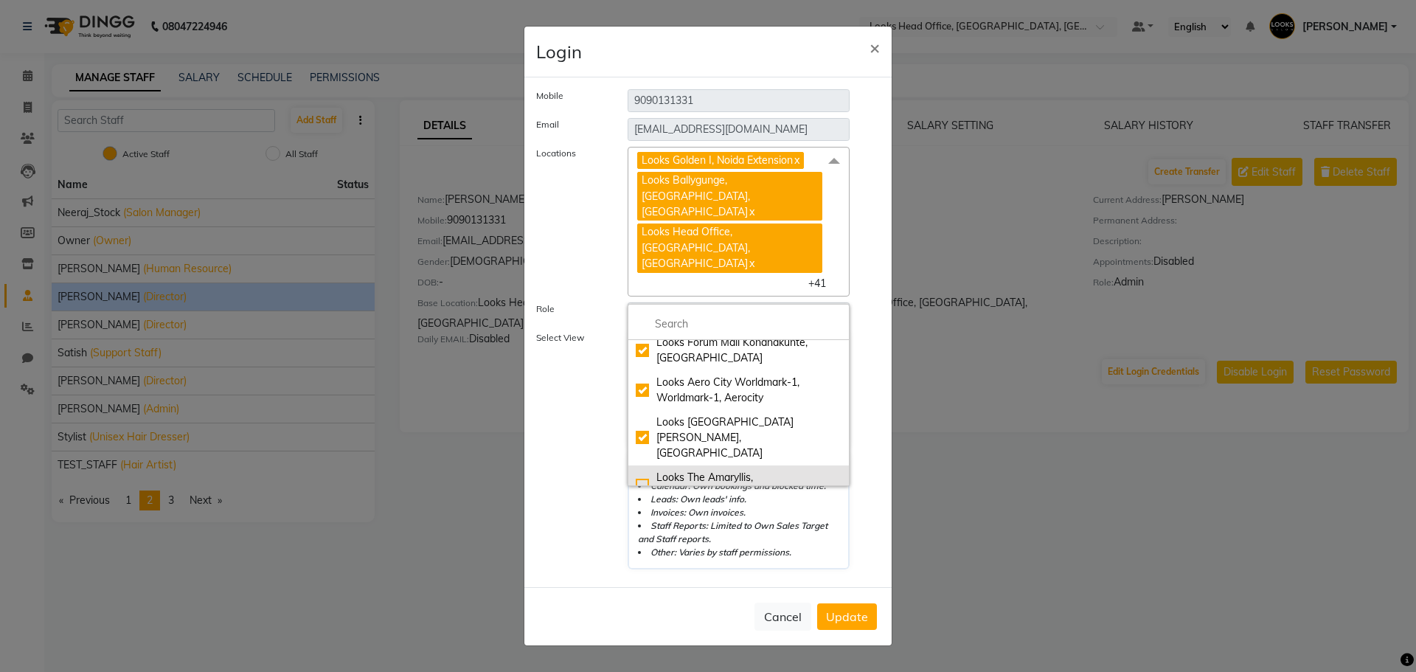
click at [636, 470] on div "Looks The Amaryllis, [GEOGRAPHIC_DATA]" at bounding box center [739, 485] width 206 height 31
checkbox input "true"
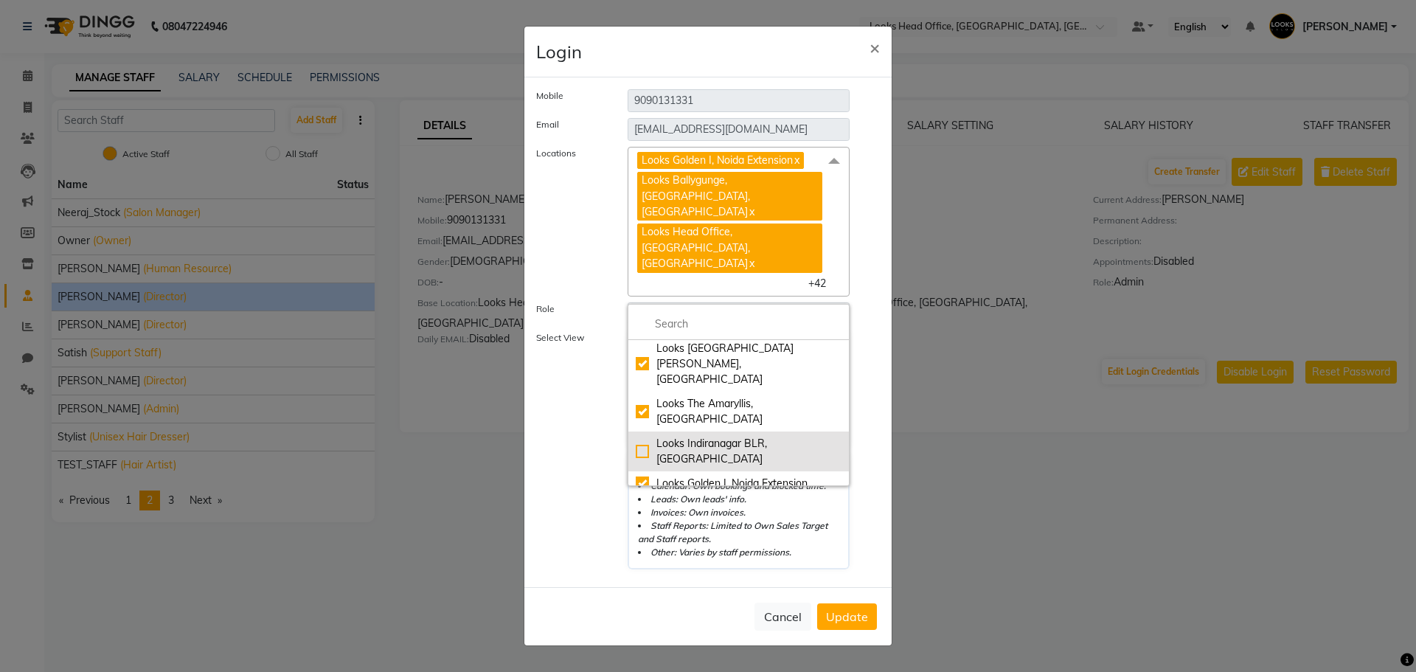
click at [638, 436] on div "Looks Indiranagar BLR, Bengaluru" at bounding box center [739, 451] width 206 height 31
checkbox input "true"
click at [637, 500] on div "Looks Orion [GEOGRAPHIC_DATA], [GEOGRAPHIC_DATA]" at bounding box center [739, 515] width 206 height 31
checkbox input "true"
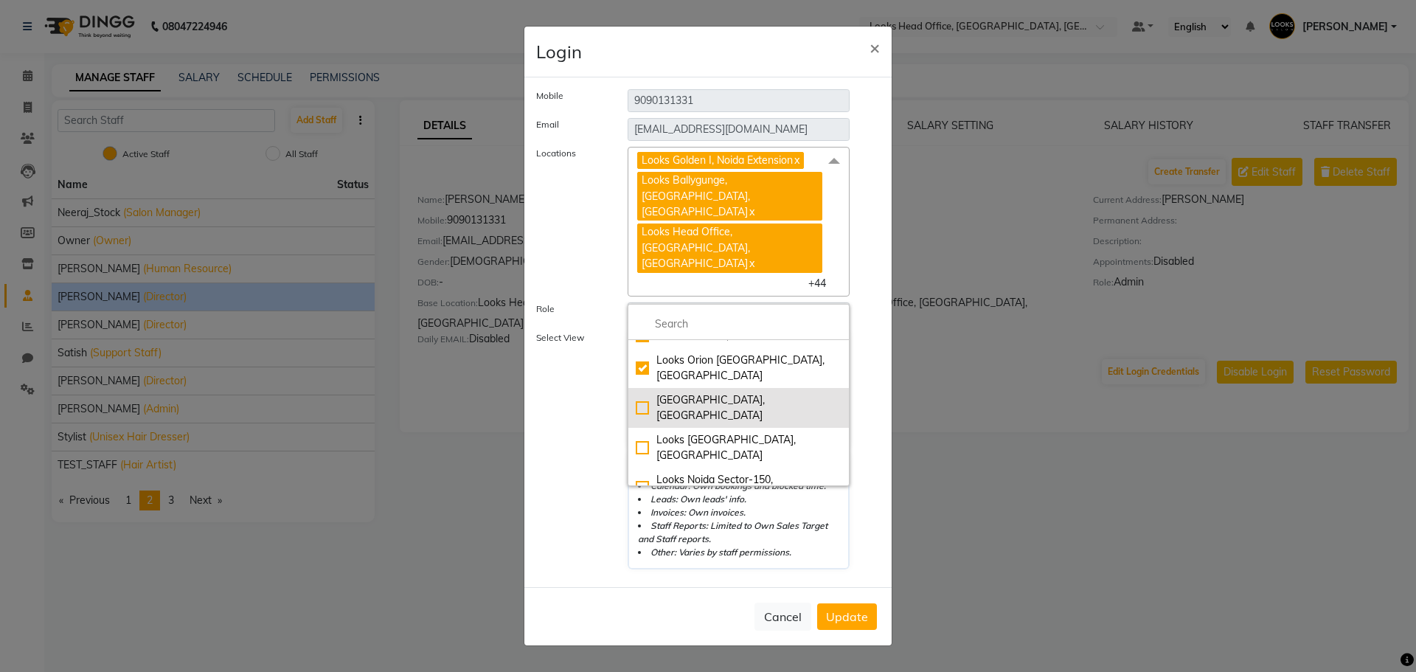
scroll to position [221, 0]
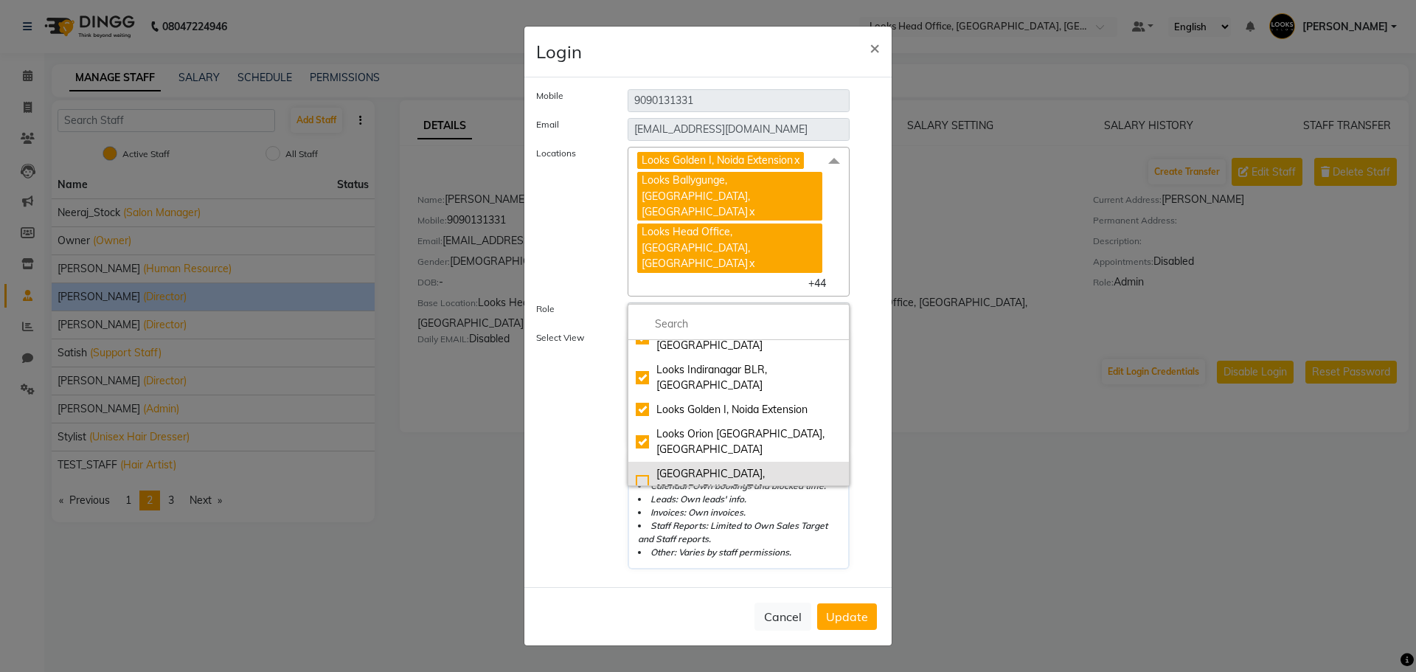
click at [642, 466] on div "[GEOGRAPHIC_DATA], [GEOGRAPHIC_DATA]" at bounding box center [739, 481] width 206 height 31
checkbox input "true"
click at [639, 506] on div "Looks [GEOGRAPHIC_DATA], [GEOGRAPHIC_DATA]" at bounding box center [739, 521] width 206 height 31
checkbox input "true"
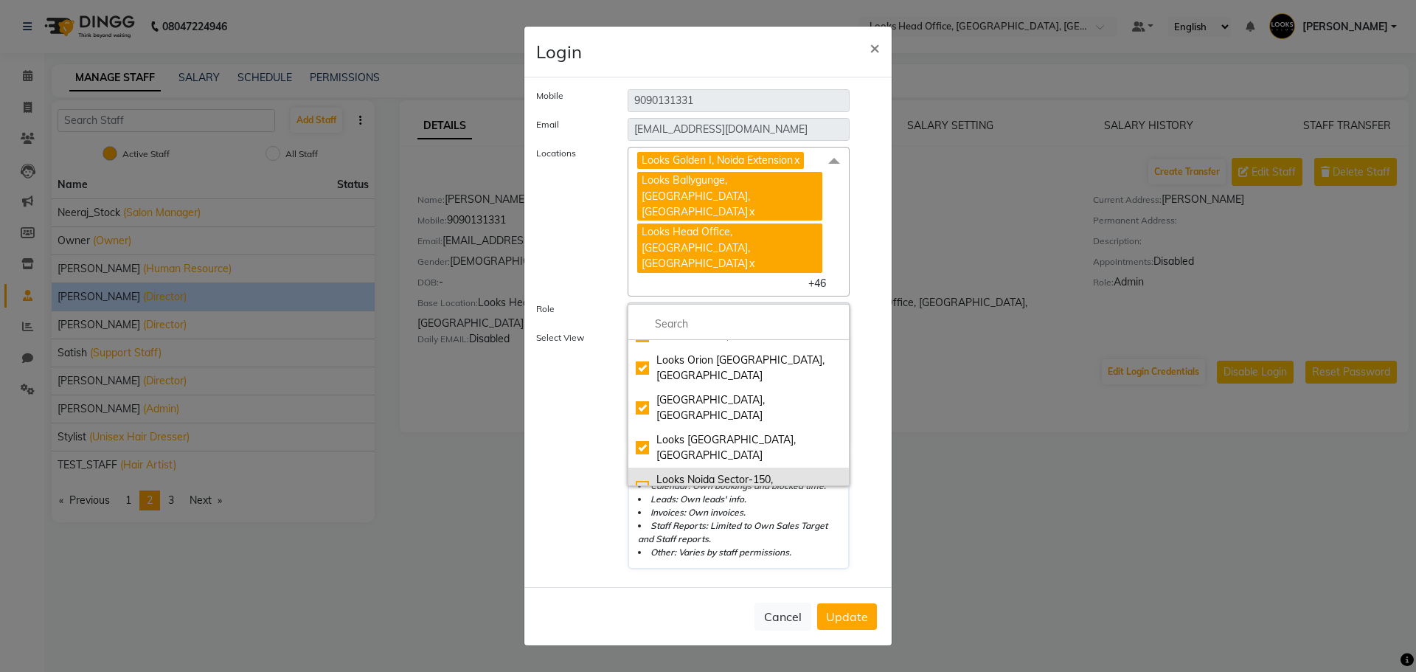
click at [628, 468] on li "Looks Noida Sector-150, [GEOGRAPHIC_DATA]" at bounding box center [738, 488] width 220 height 40
checkbox input "true"
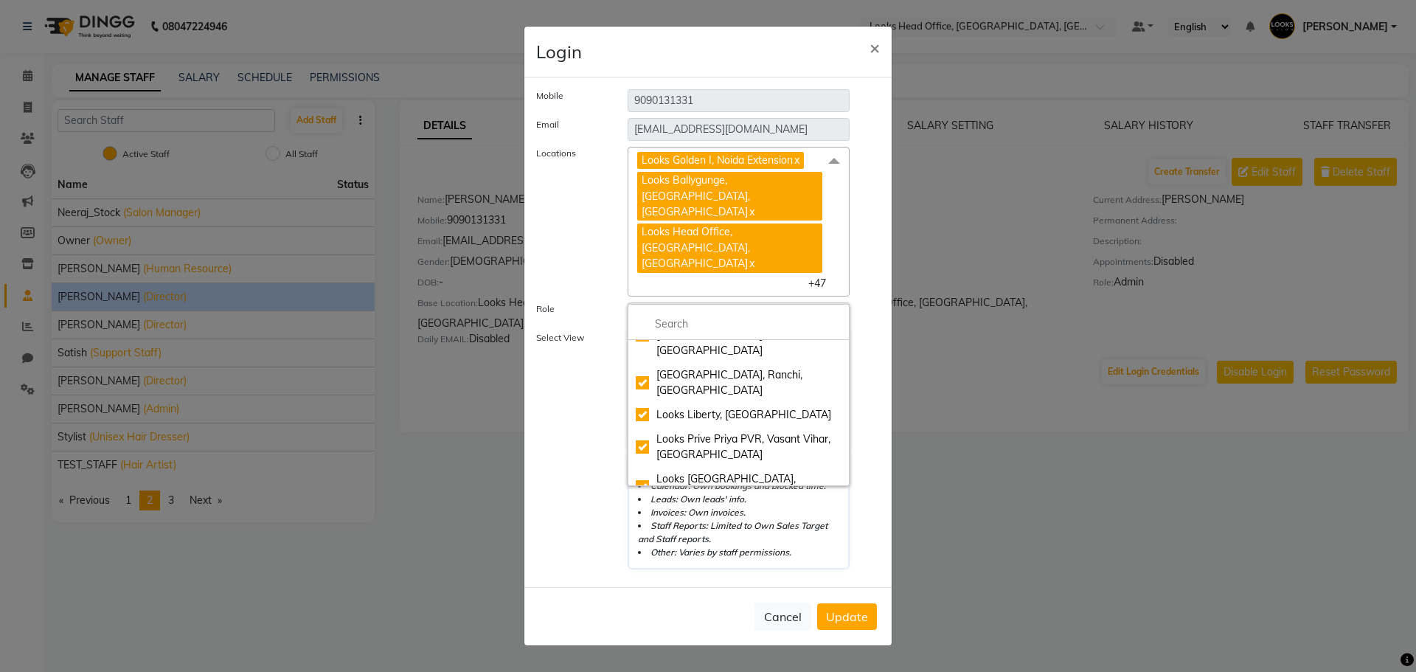
scroll to position [664, 0]
click at [636, 628] on div "Looks New Rajinder Nagar Barbershop, Delhi" at bounding box center [739, 643] width 206 height 31
checkbox input "true"
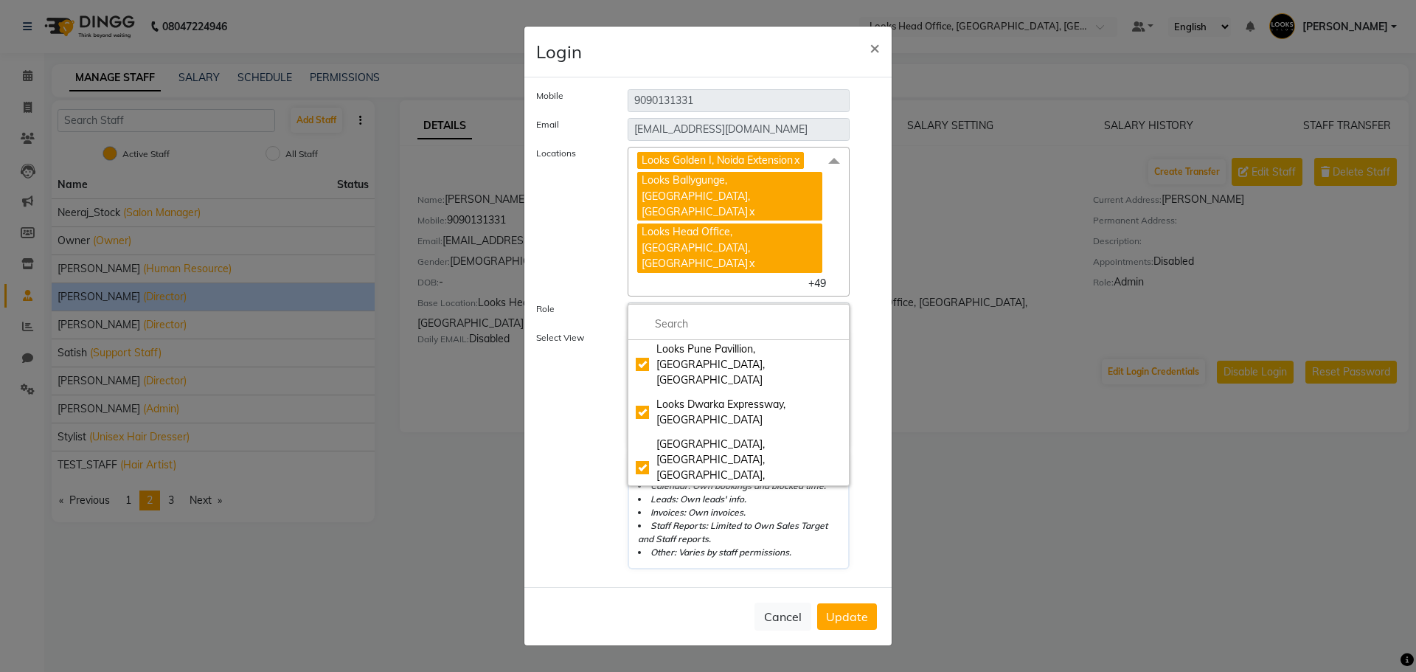
scroll to position [1106, 0]
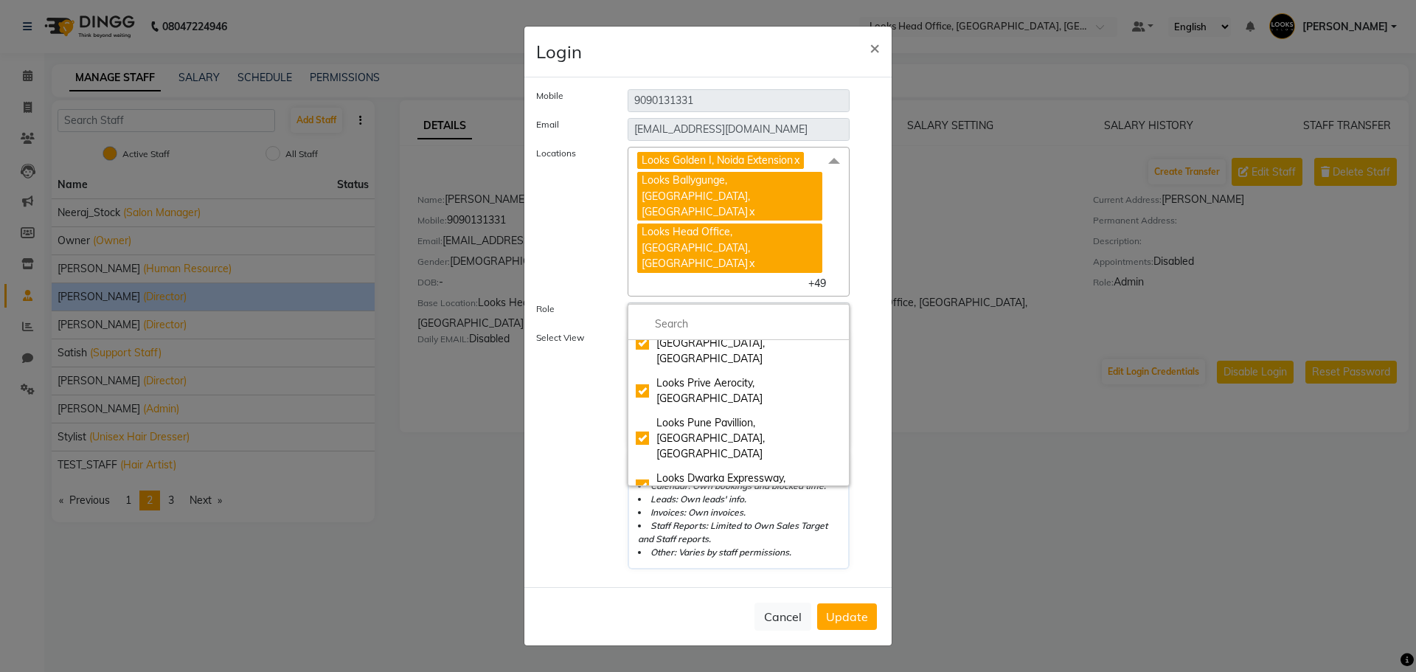
checkbox input "true"
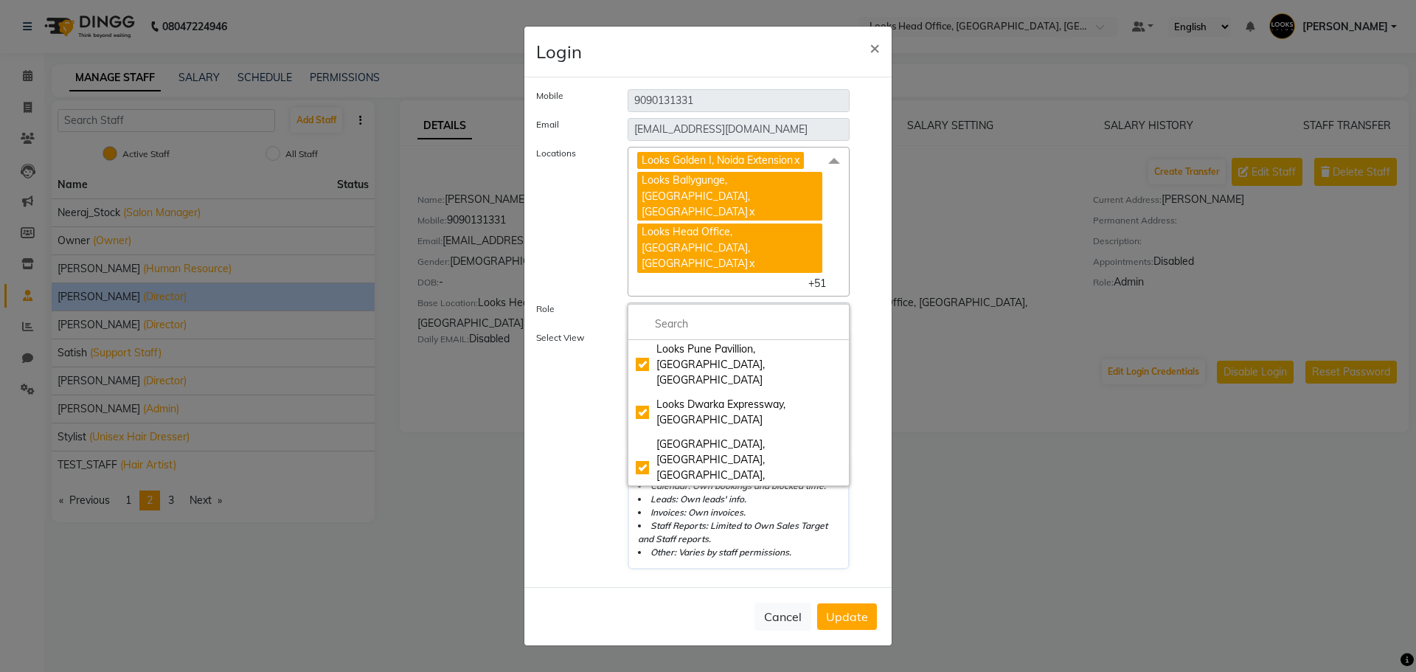
scroll to position [1254, 0]
checkbox input "true"
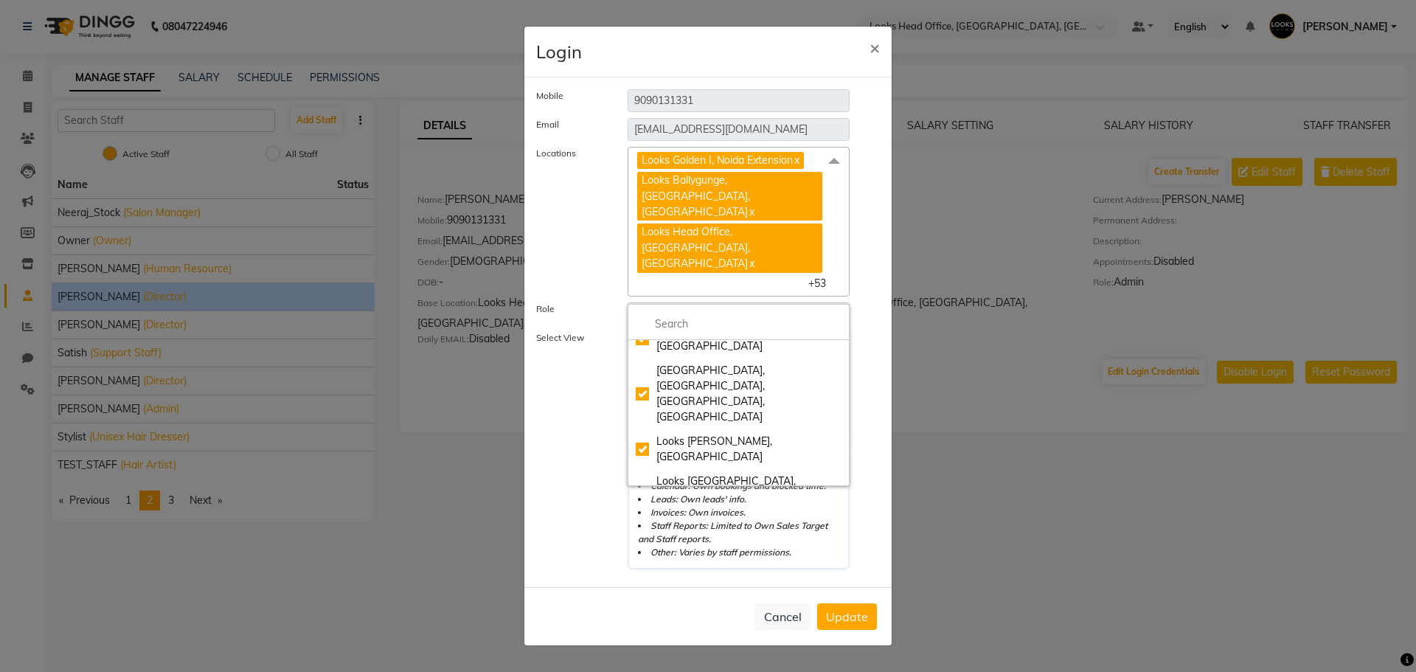
checkbox input "true"
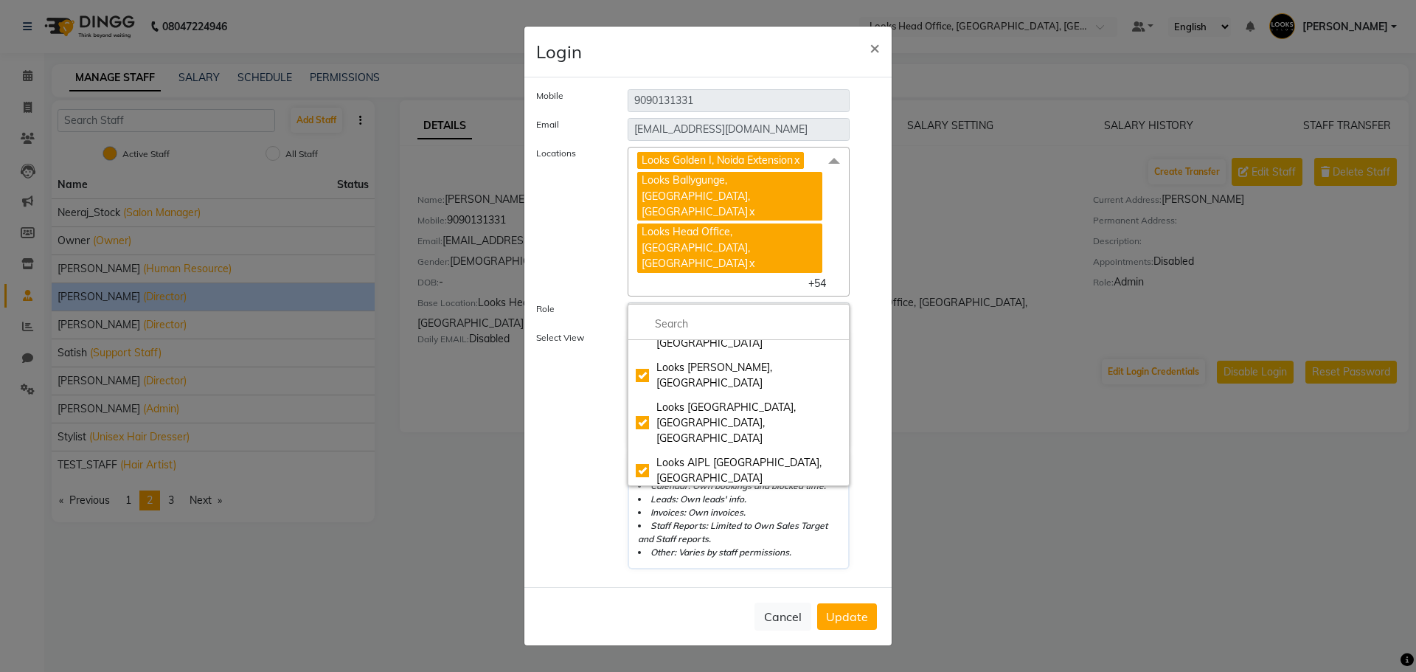
checkbox input "true"
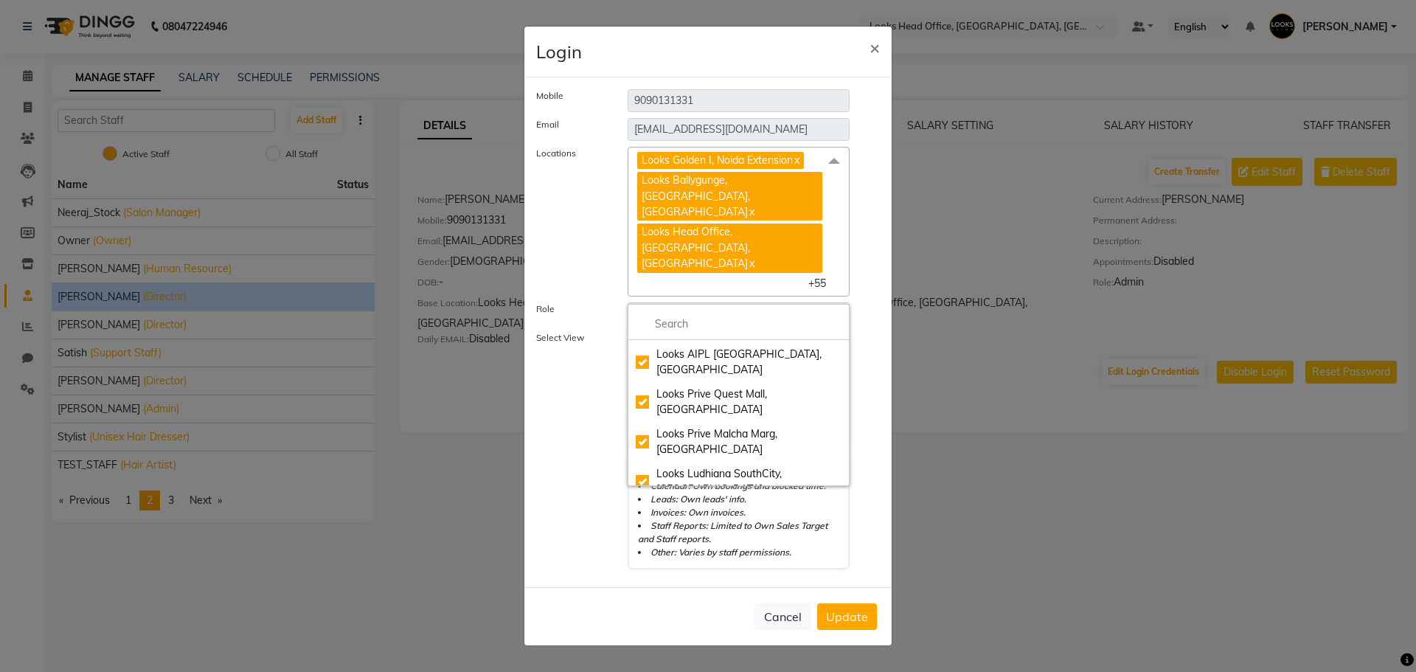
scroll to position [1401, 0]
checkbox input "true"
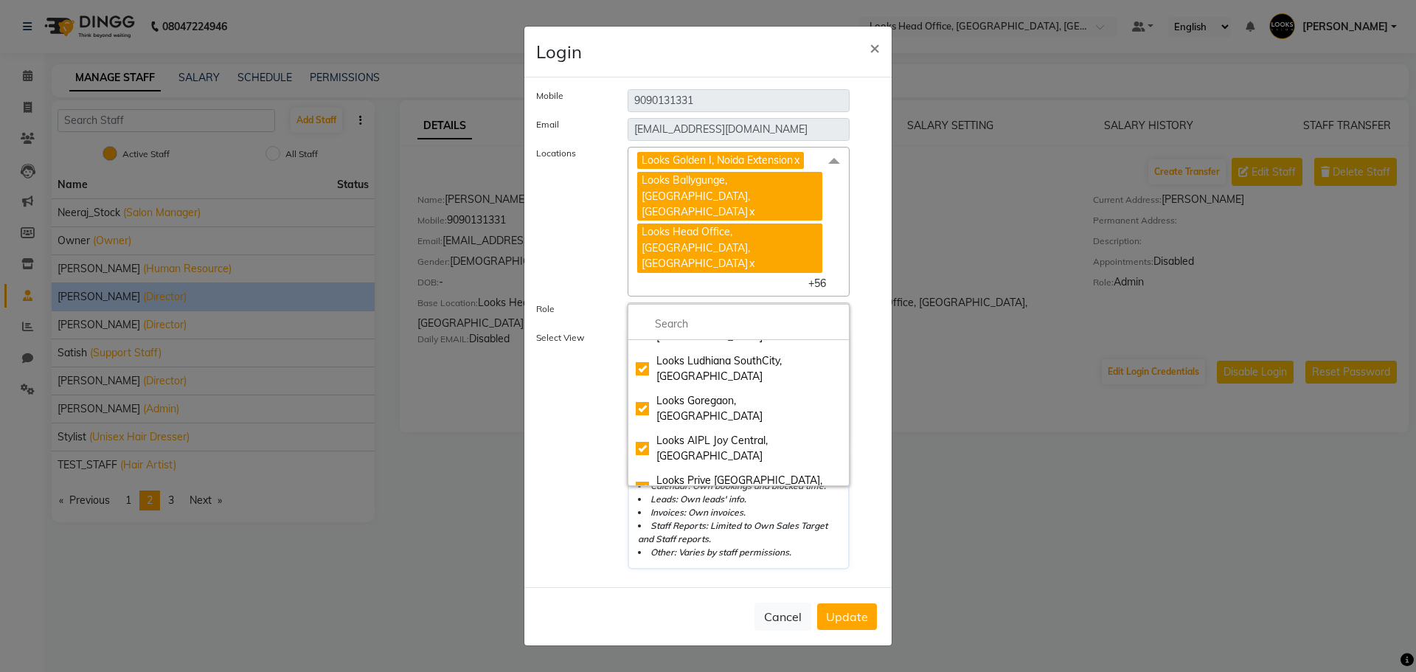
checkbox input "true"
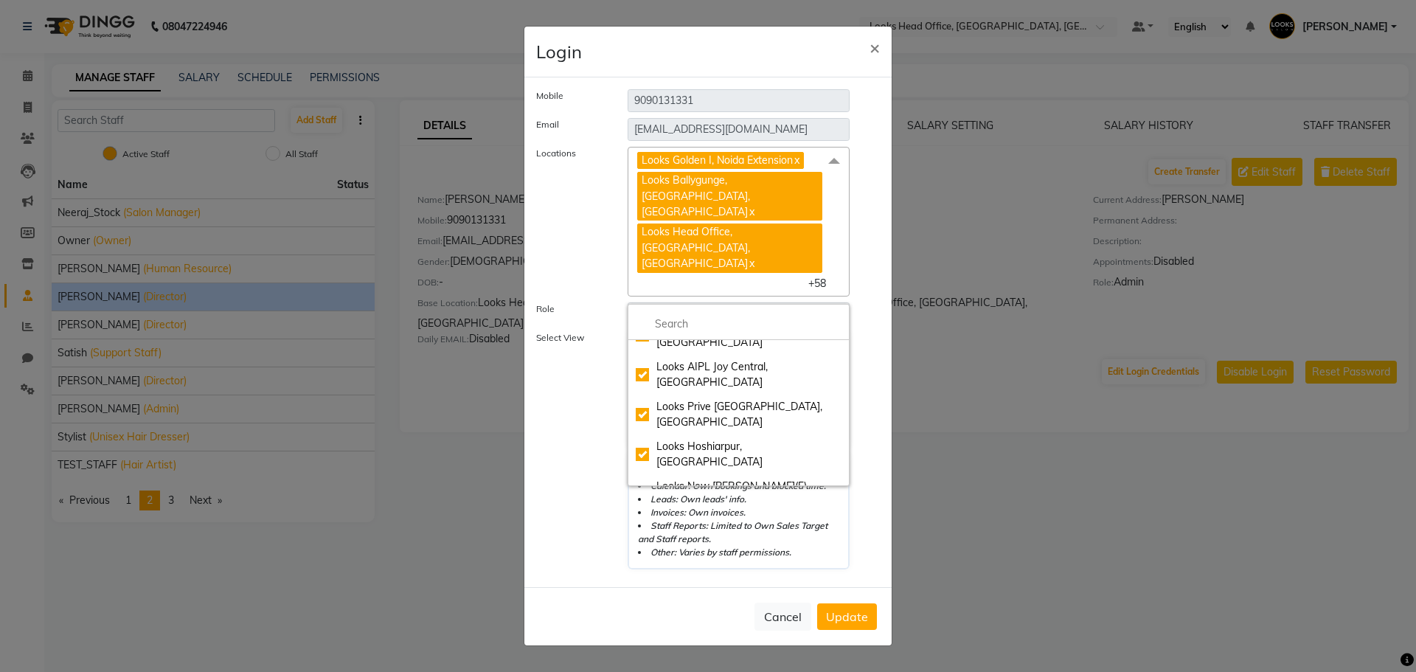
checkbox input "true"
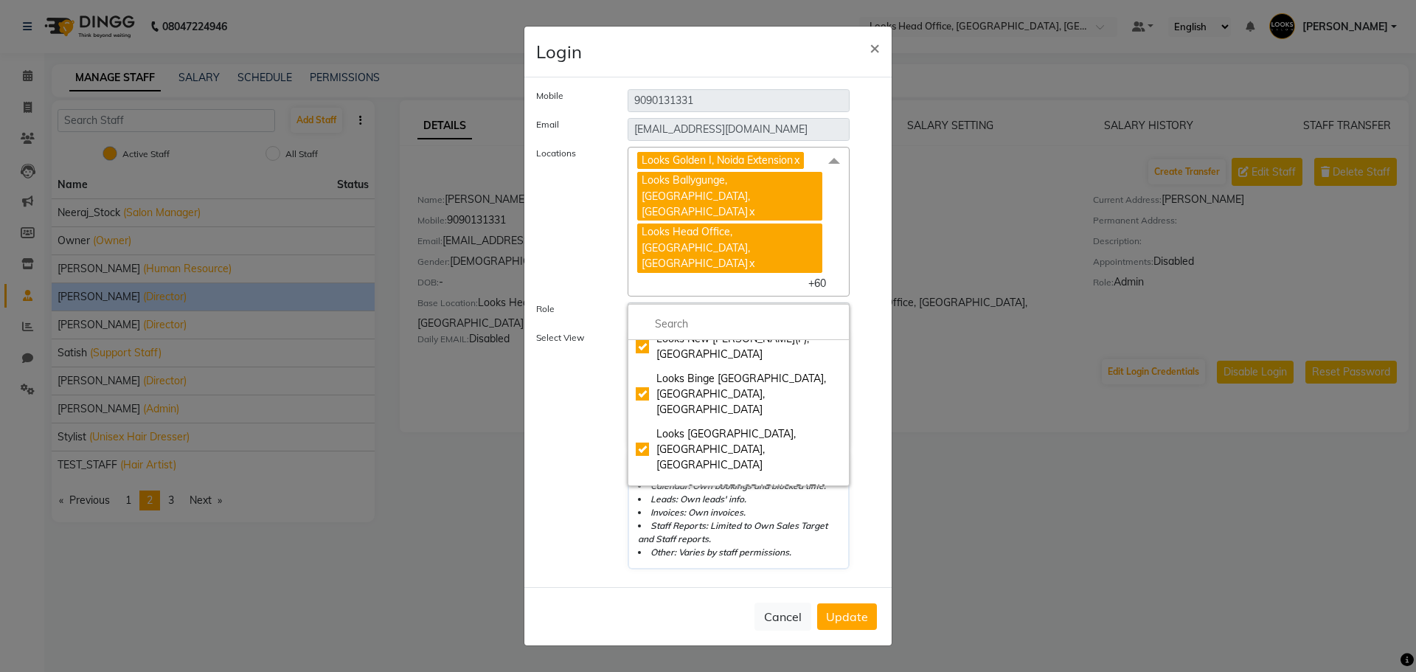
scroll to position [1696, 0]
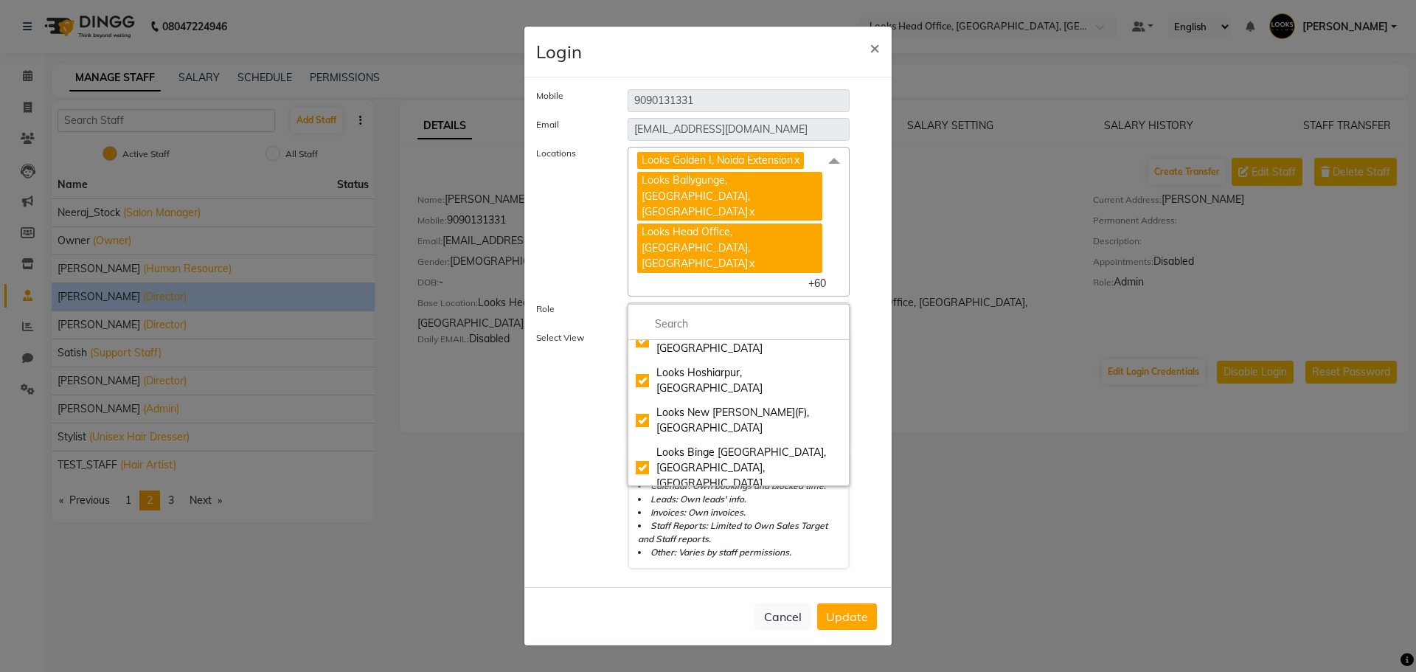
checkbox input "true"
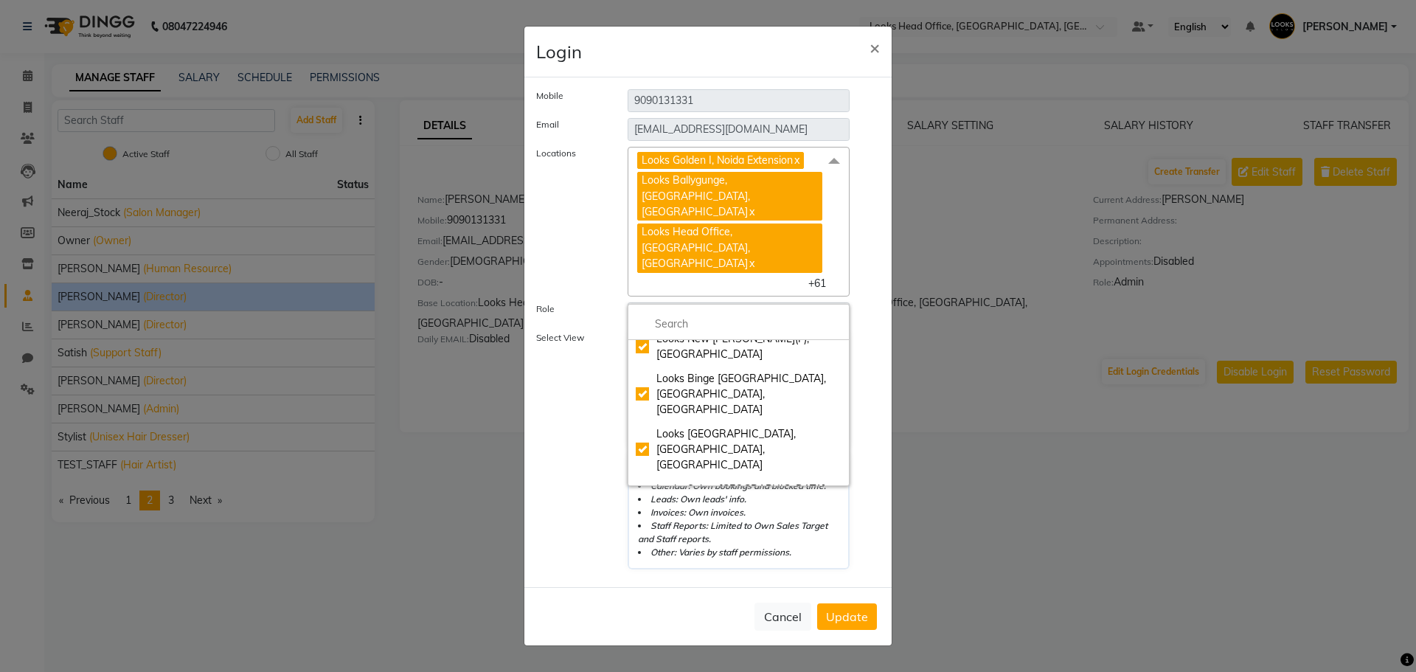
checkbox input "true"
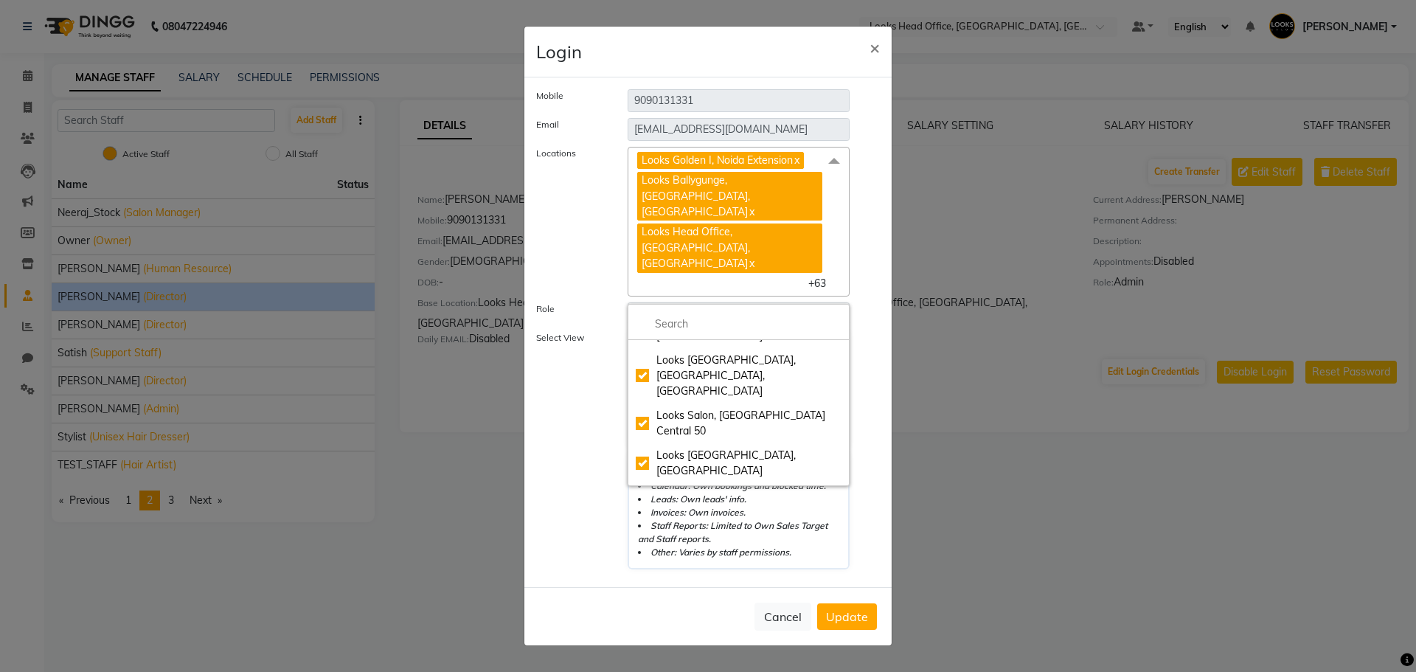
checkbox input "true"
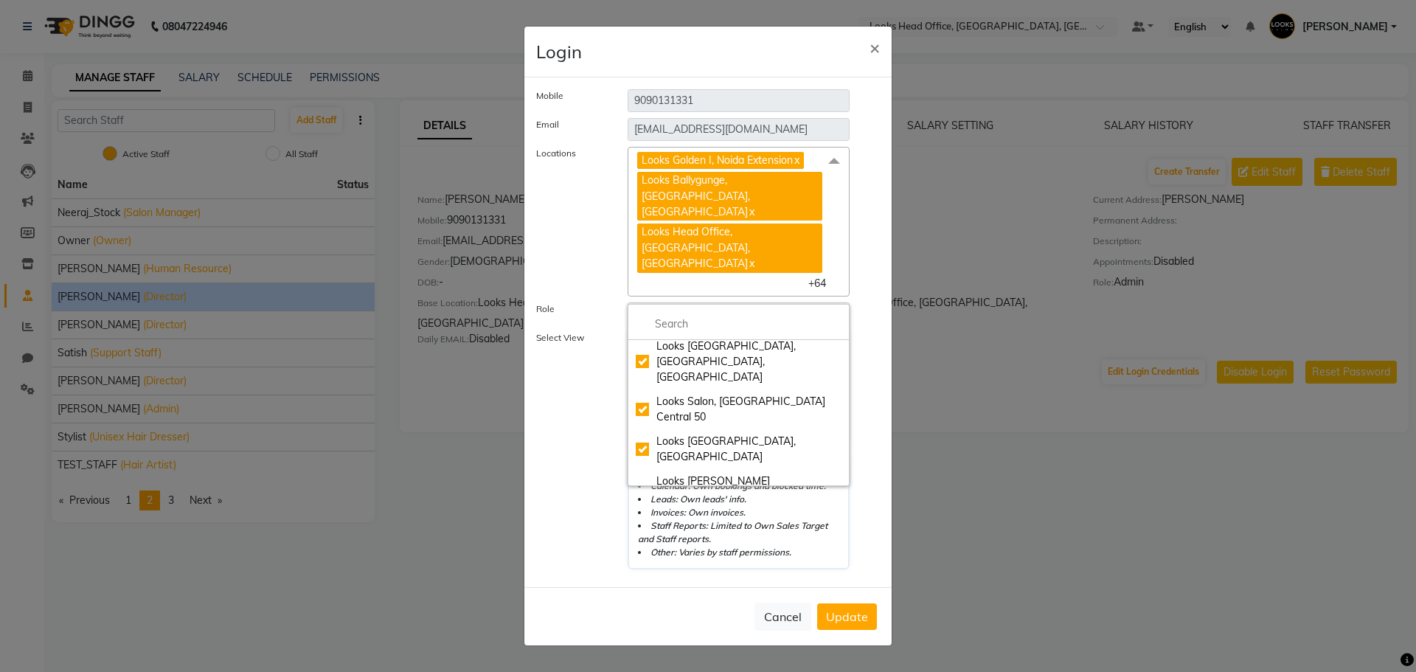
scroll to position [1866, 0]
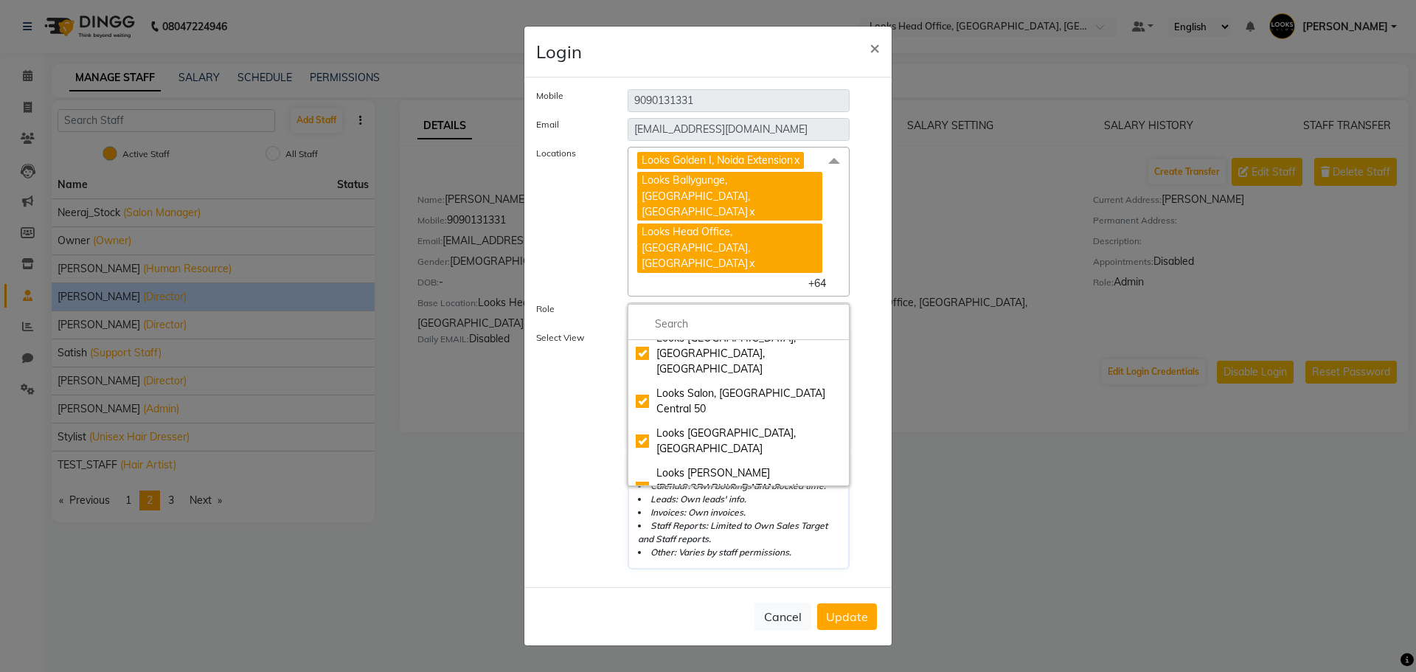
checkbox input "true"
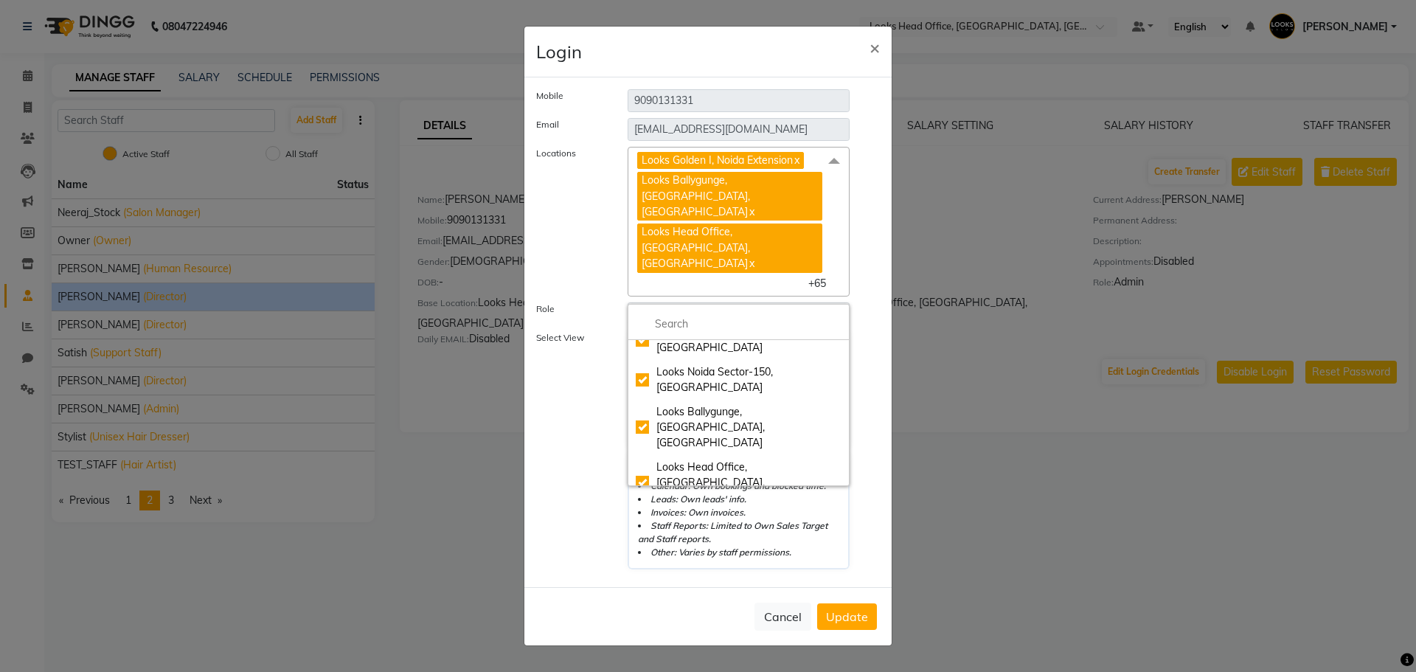
scroll to position [369, 0]
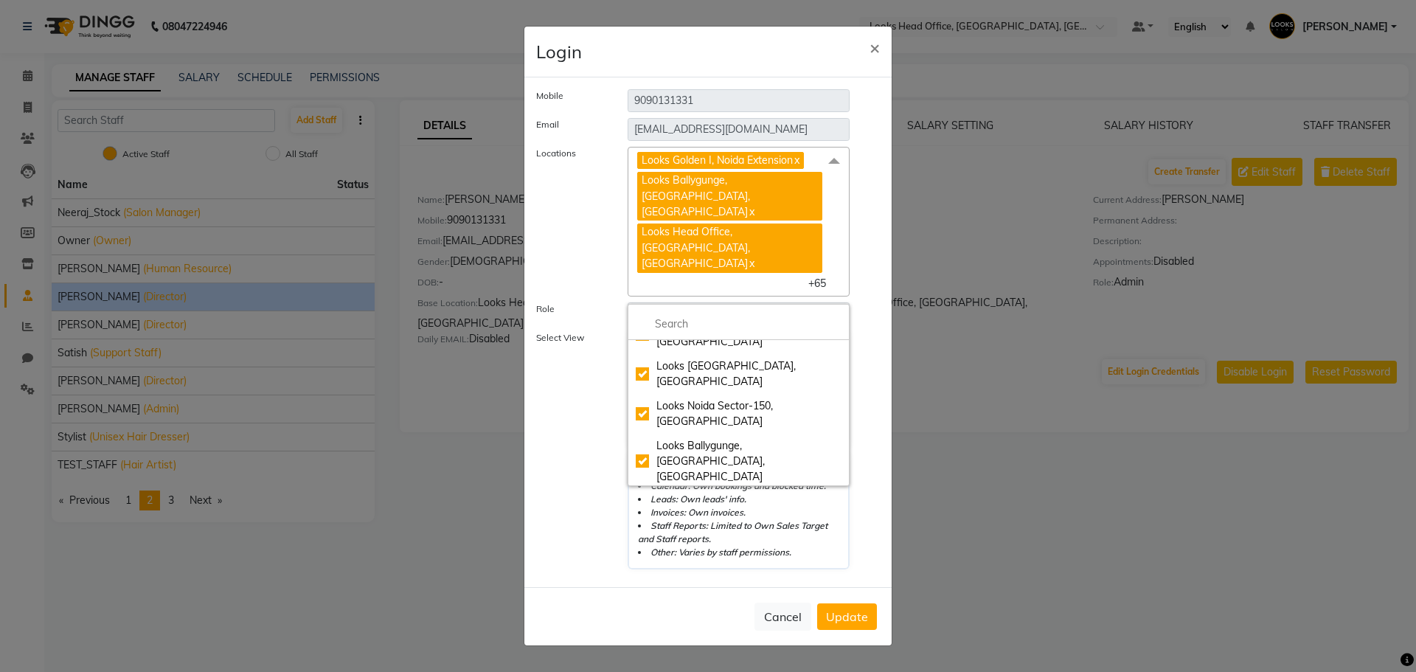
click at [639, 493] on div "Looks Head Office, New Delhi, Delhi" at bounding box center [739, 516] width 206 height 46
checkbox input "false"
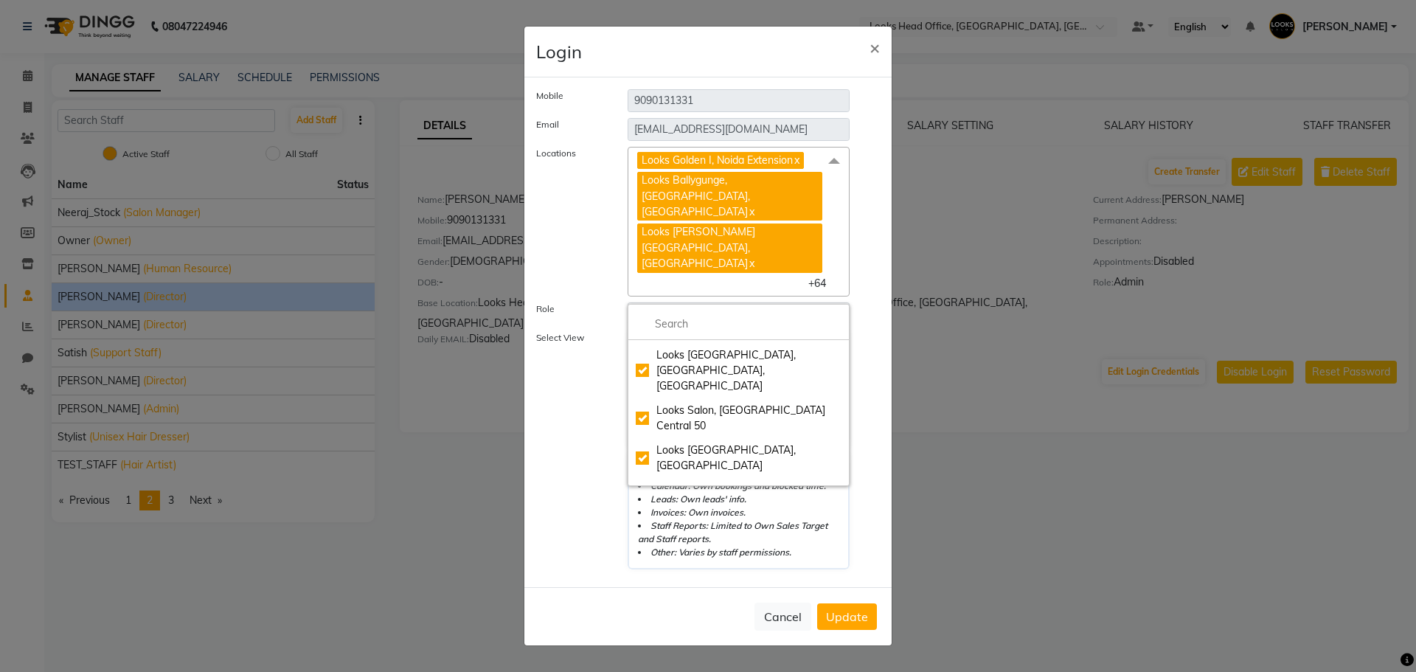
scroll to position [1866, 0]
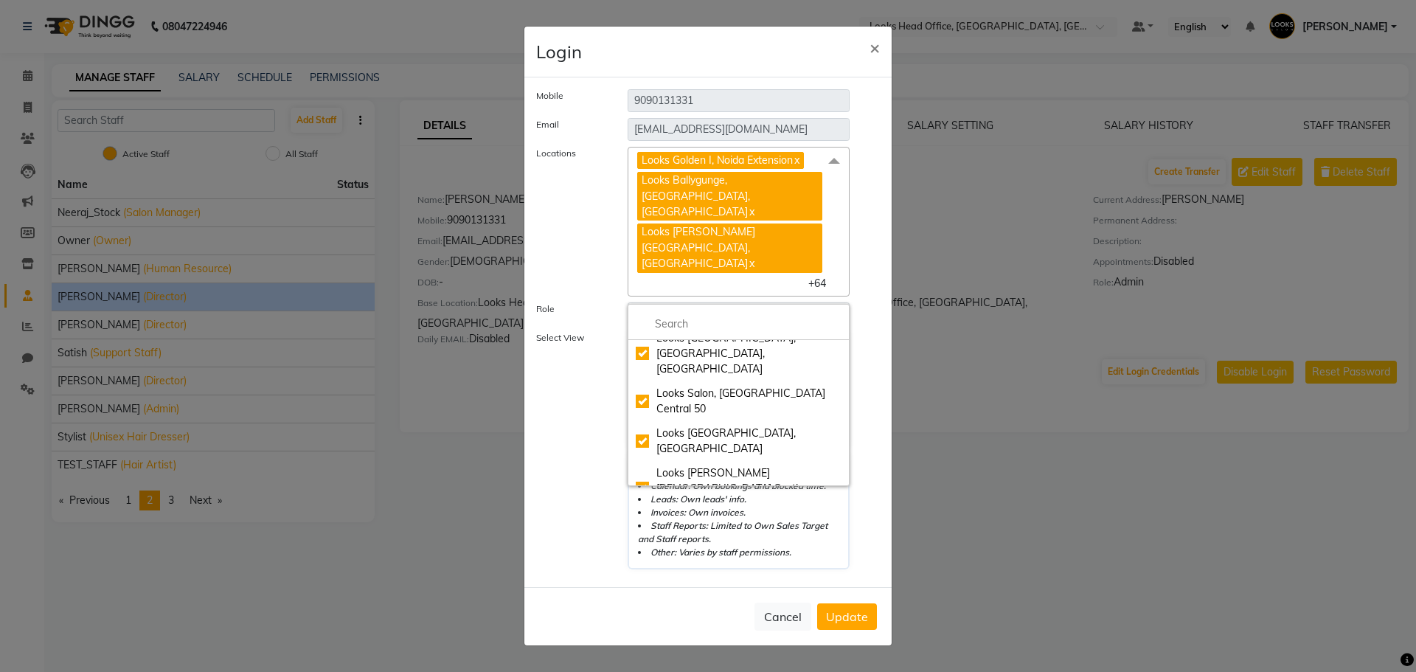
click at [580, 403] on label "Select View" at bounding box center [570, 450] width 91 height 238
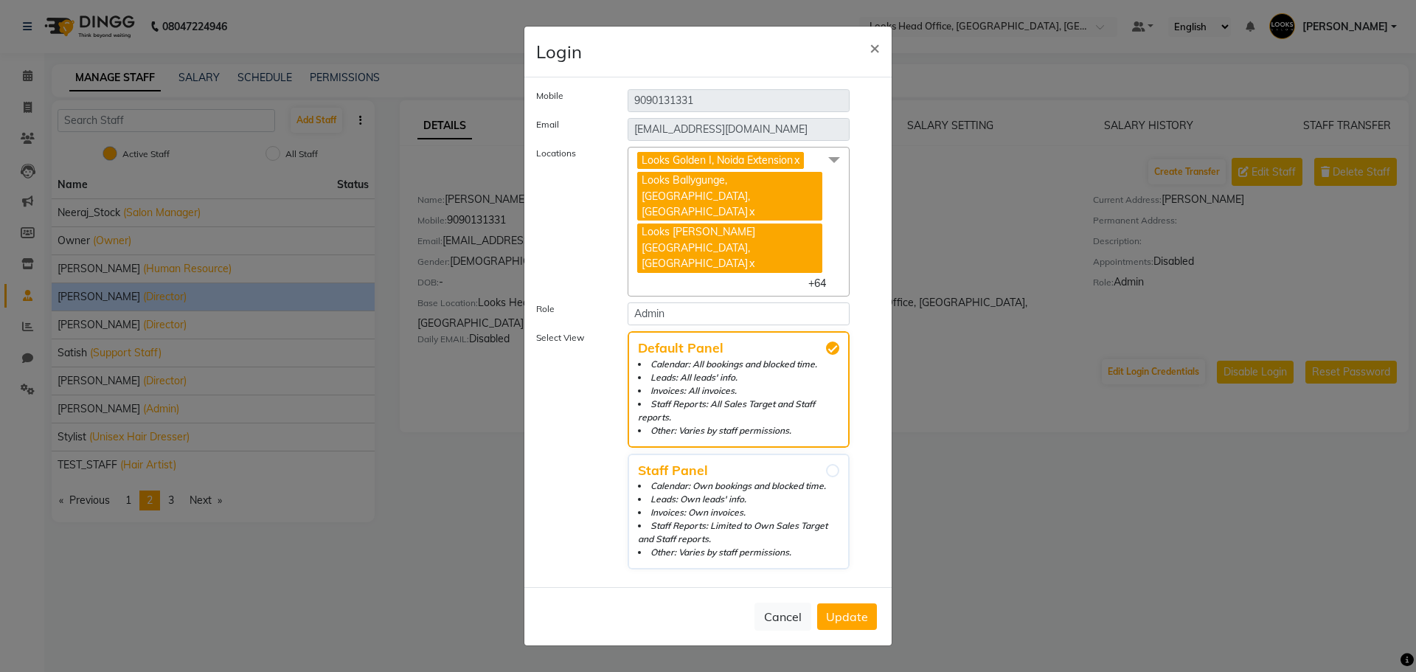
click at [847, 609] on span "Update" at bounding box center [847, 616] width 42 height 15
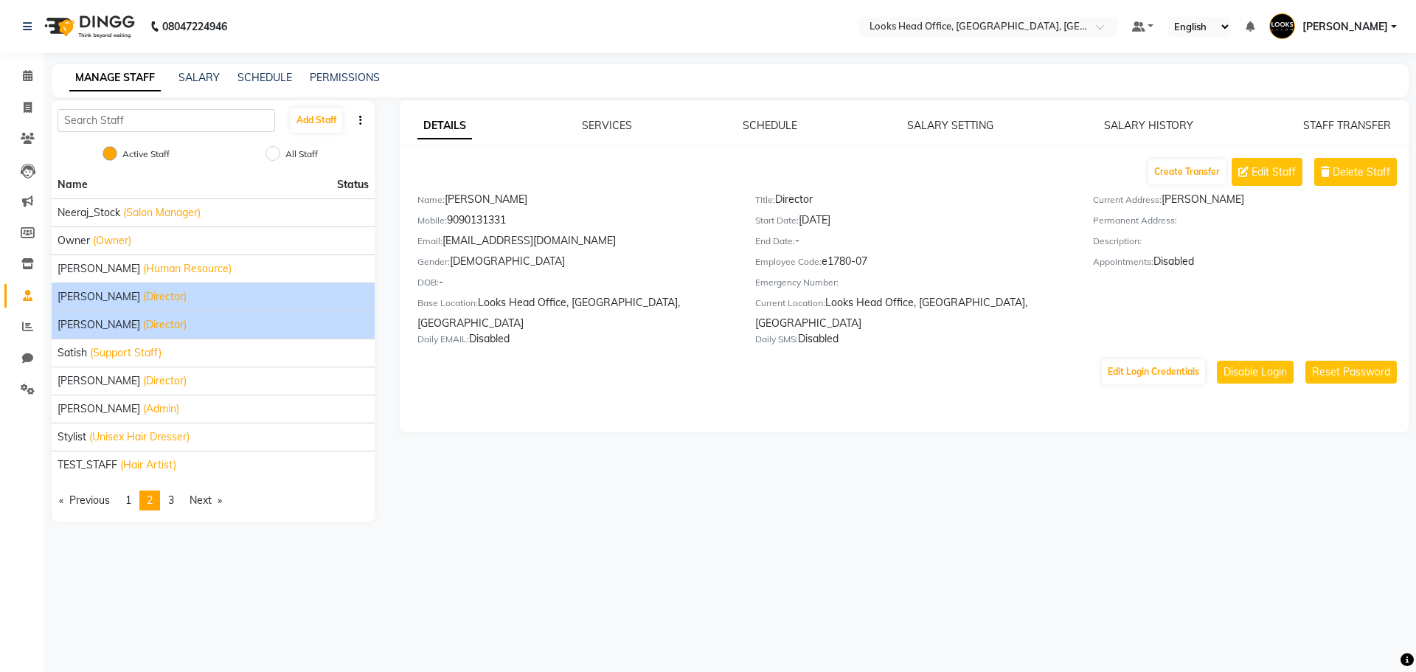
click at [241, 315] on li "SAMIR SRIVASTAVA (Director)" at bounding box center [213, 324] width 323 height 28
click at [241, 324] on div "SAMIR SRIVASTAVA (Director)" at bounding box center [213, 324] width 311 height 15
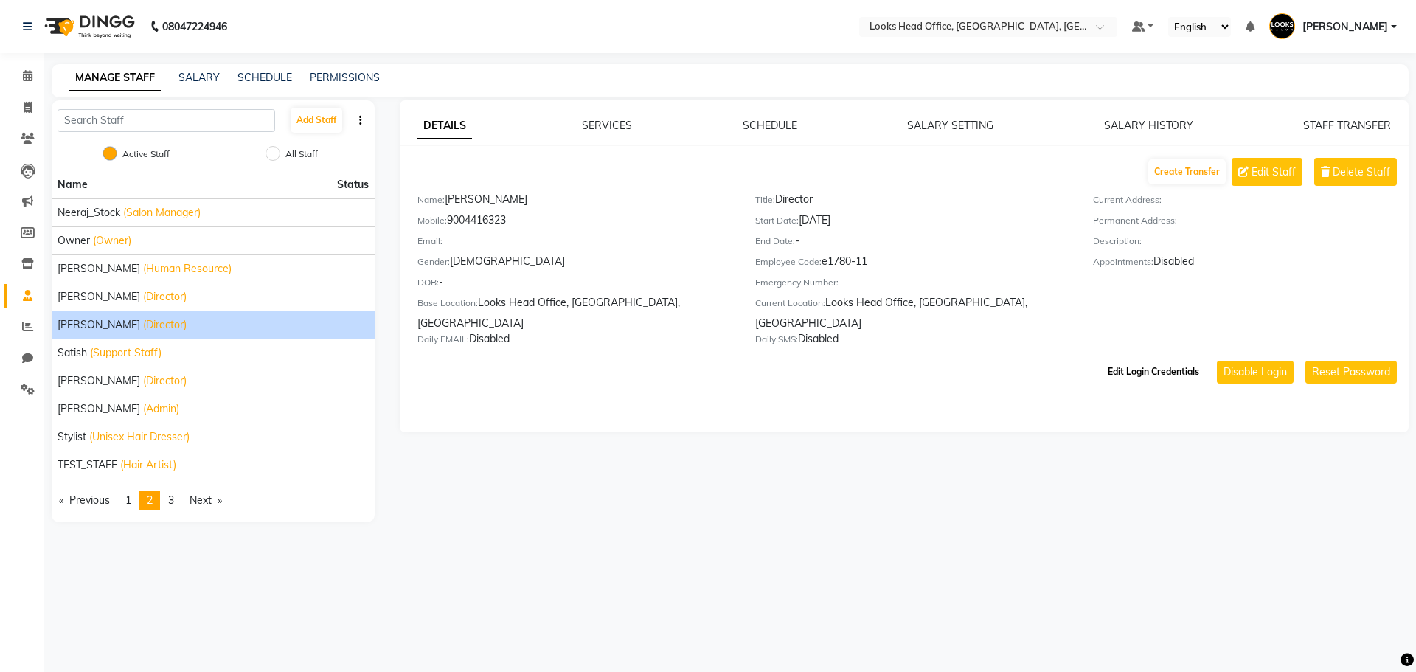
click at [1138, 359] on button "Edit Login Credentials" at bounding box center [1153, 371] width 103 height 25
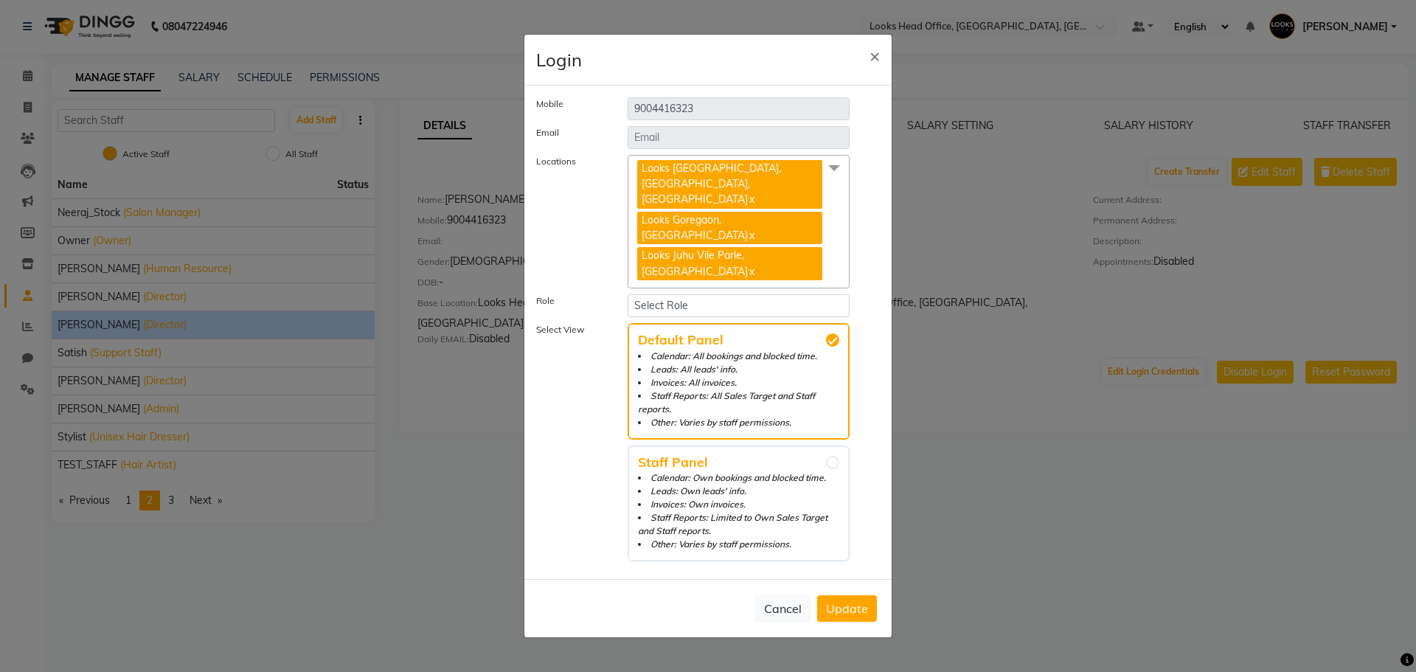
click at [824, 251] on span "Looks Juhu Marriott, Mumbai, Mumbai x Looks Goregaon, Mumbai x Looks Juhu Vile …" at bounding box center [739, 222] width 222 height 134
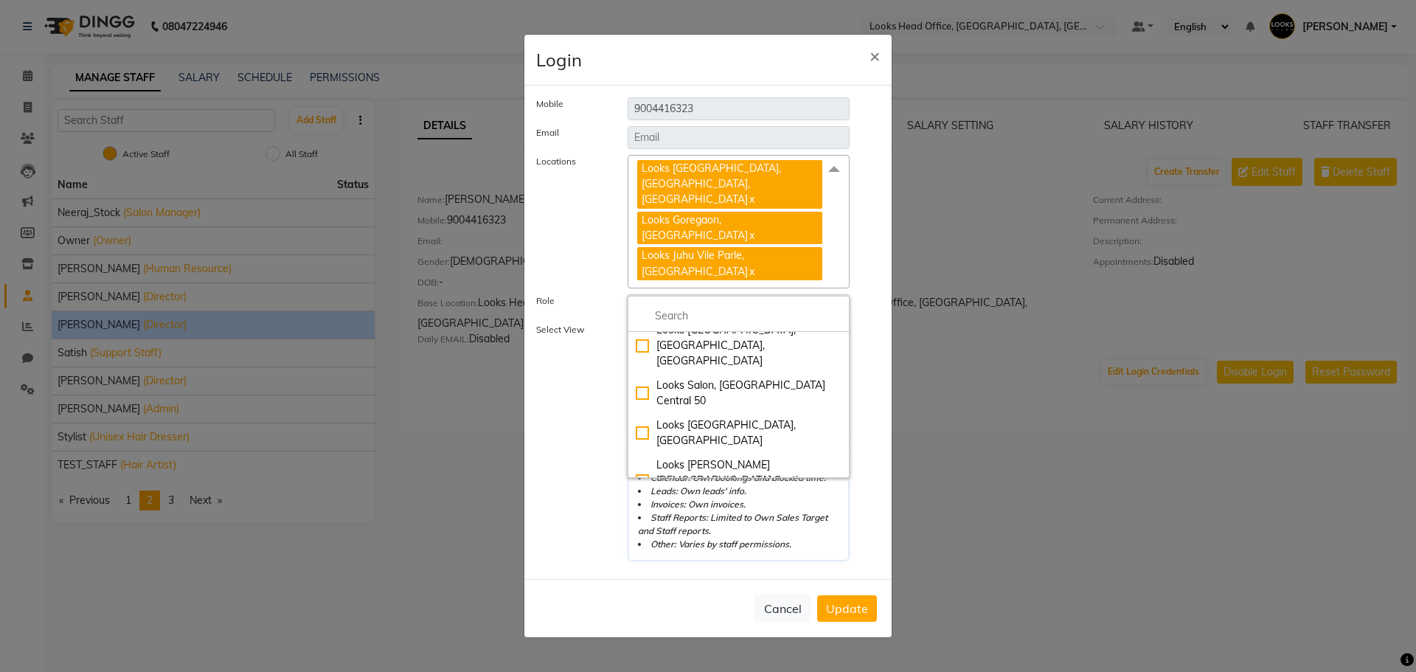
checkbox input "true"
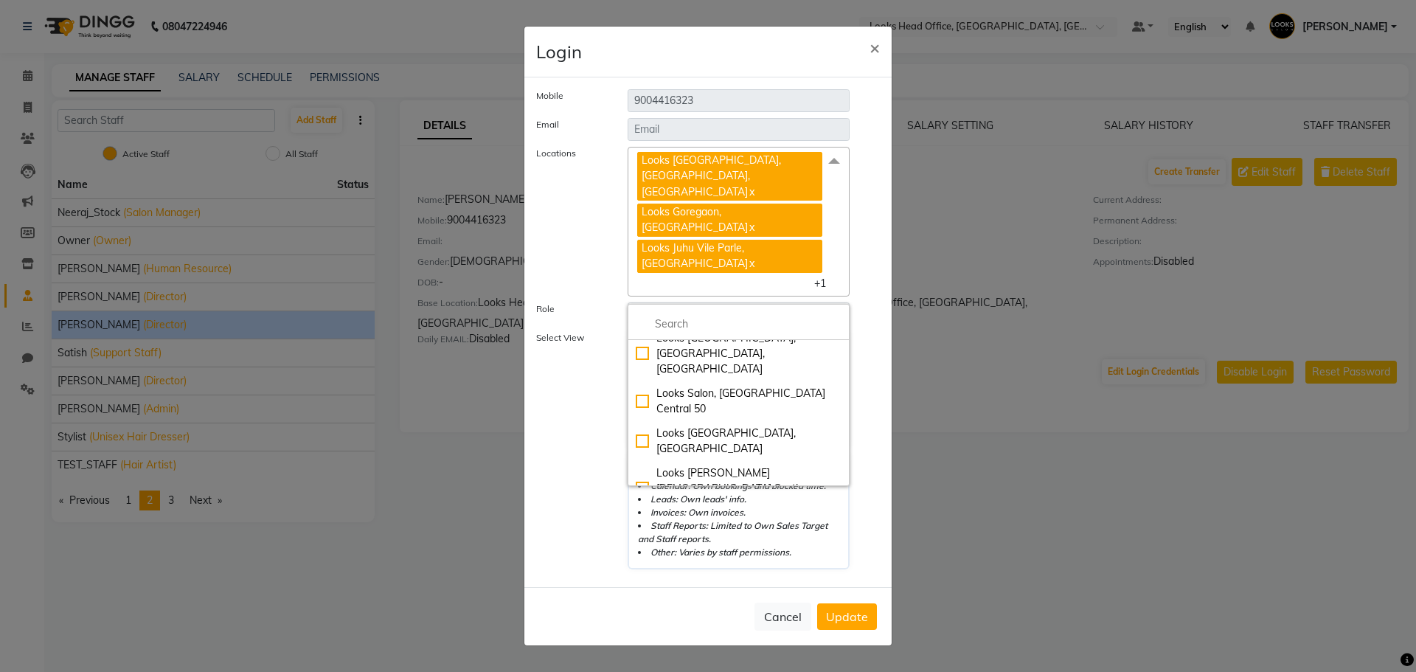
click at [552, 529] on label "Select View" at bounding box center [570, 450] width 91 height 238
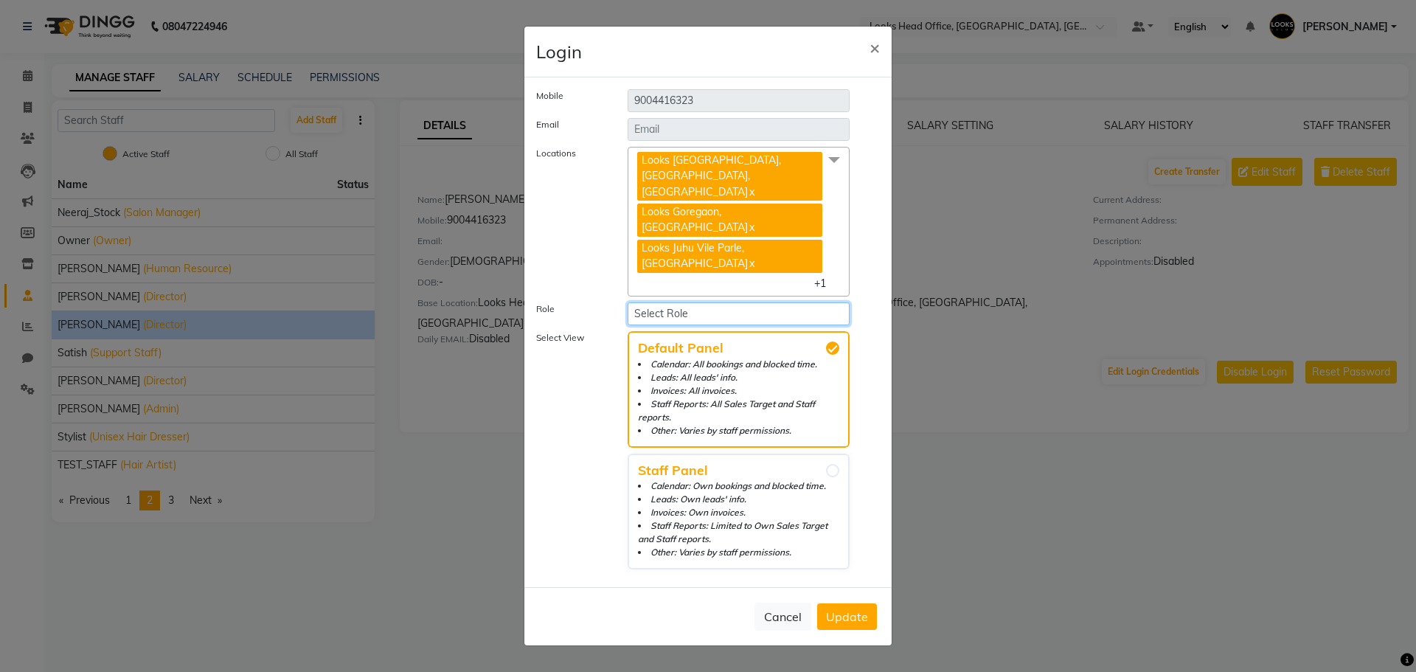
click at [724, 302] on select "Select Role Manager Admin Executive Level Accounts & Reports Partners & Owners …" at bounding box center [739, 313] width 222 height 23
select select "2611"
click at [628, 302] on select "Select Role Manager Admin Executive Level Accounts & Reports Partners & Owners …" at bounding box center [739, 313] width 222 height 23
click at [856, 609] on span "Update" at bounding box center [847, 616] width 42 height 15
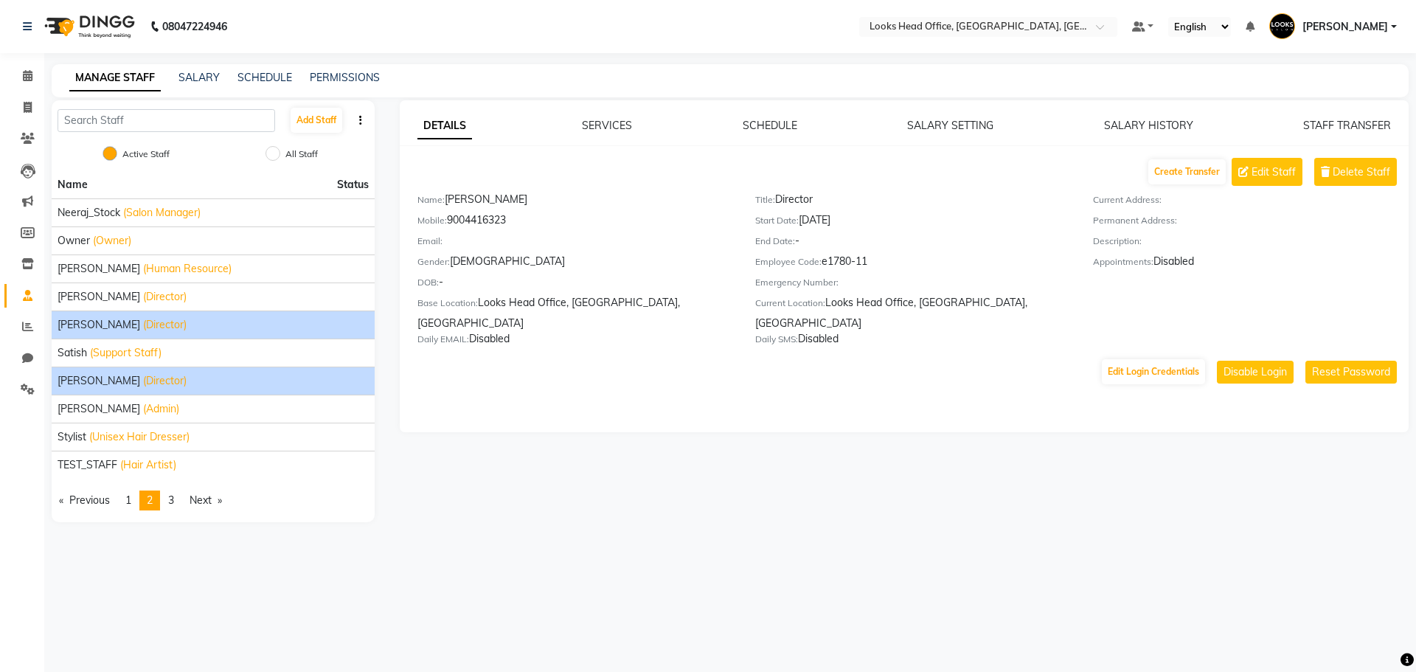
click at [148, 375] on span "(Director)" at bounding box center [165, 380] width 44 height 15
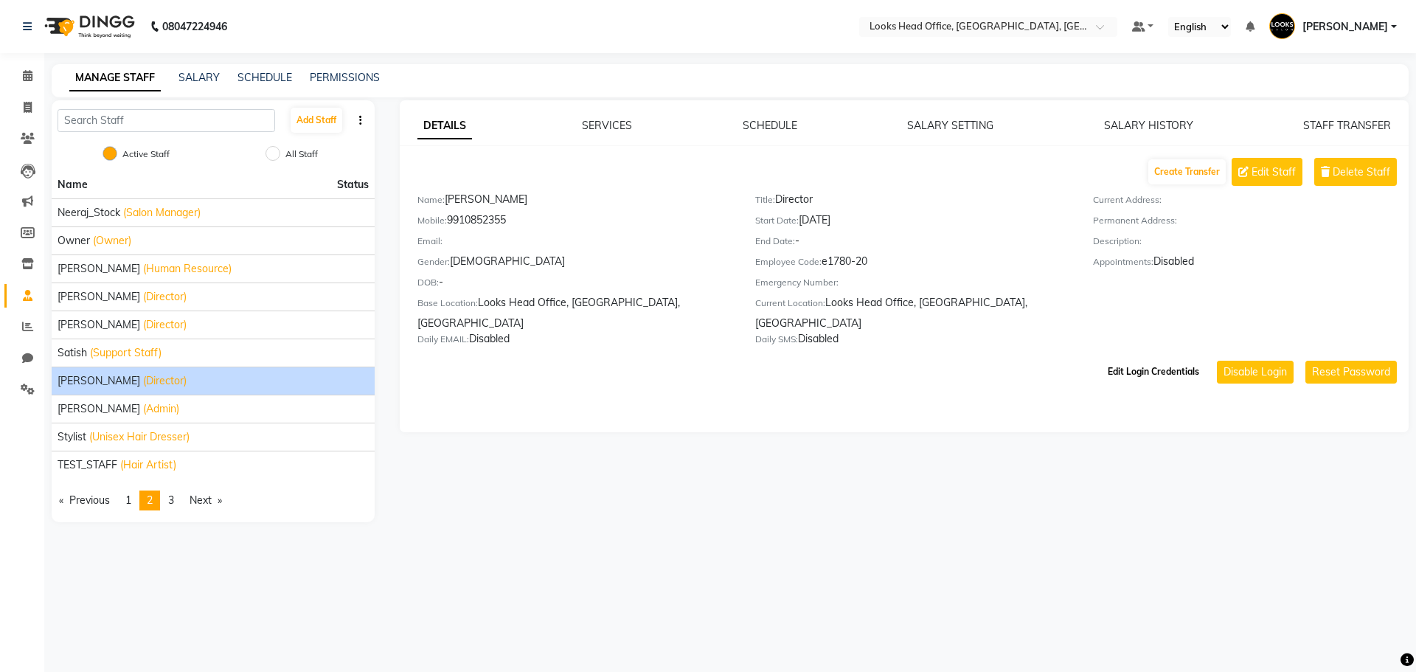
click at [1123, 359] on button "Edit Login Credentials" at bounding box center [1153, 371] width 103 height 25
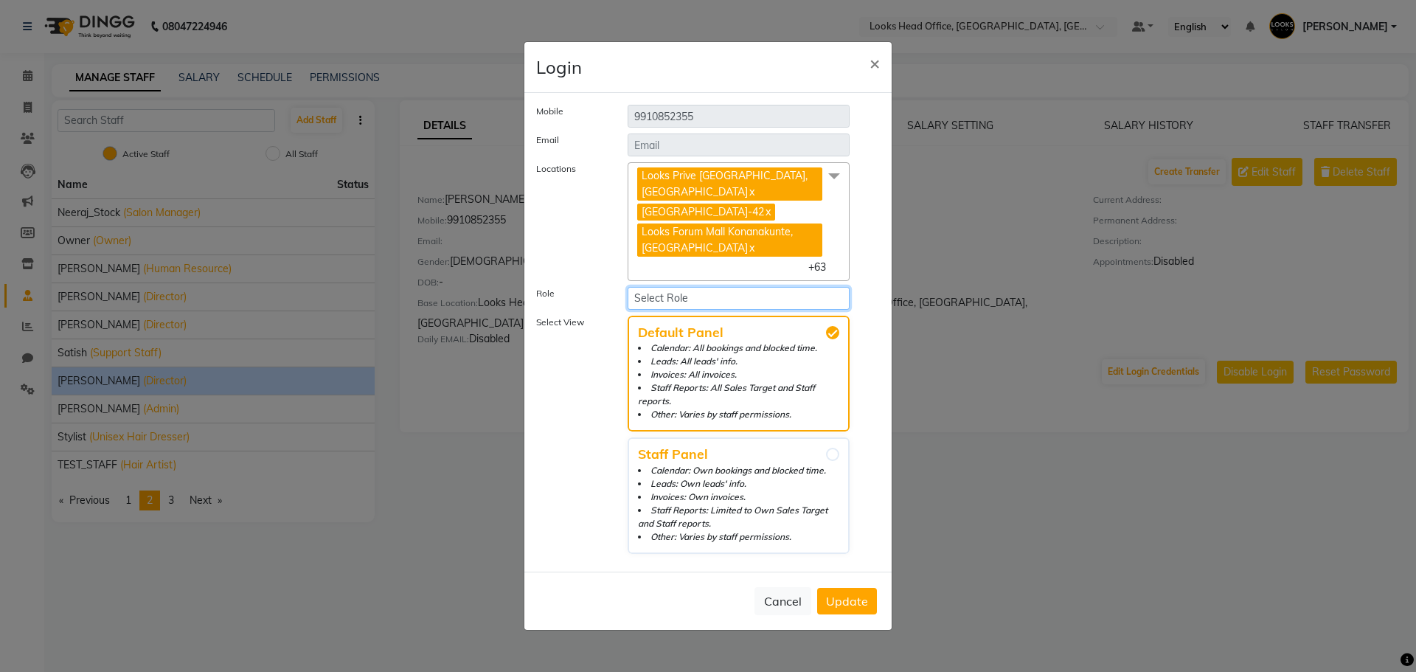
click at [792, 310] on select "Select Role Manager Admin Executive Level Accounts & Reports Partners & Owners …" at bounding box center [739, 298] width 222 height 23
select select "2"
click at [628, 301] on select "Select Role Manager Admin Executive Level Accounts & Reports Partners & Owners …" at bounding box center [739, 298] width 222 height 23
click at [796, 277] on span "Looks Prive Rajouri Garden, New Delhi x Looks Golf Avenue, Gurgaon Sector-42 x …" at bounding box center [739, 221] width 222 height 118
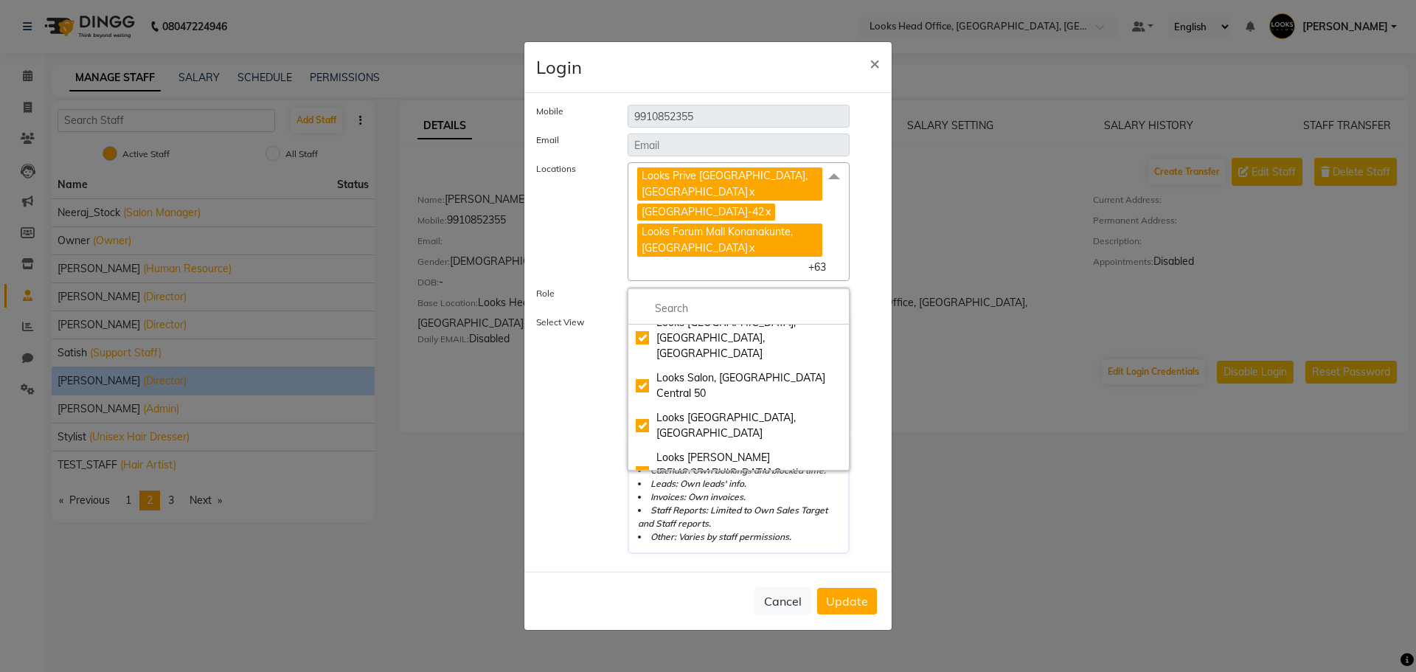
checkbox input "true"
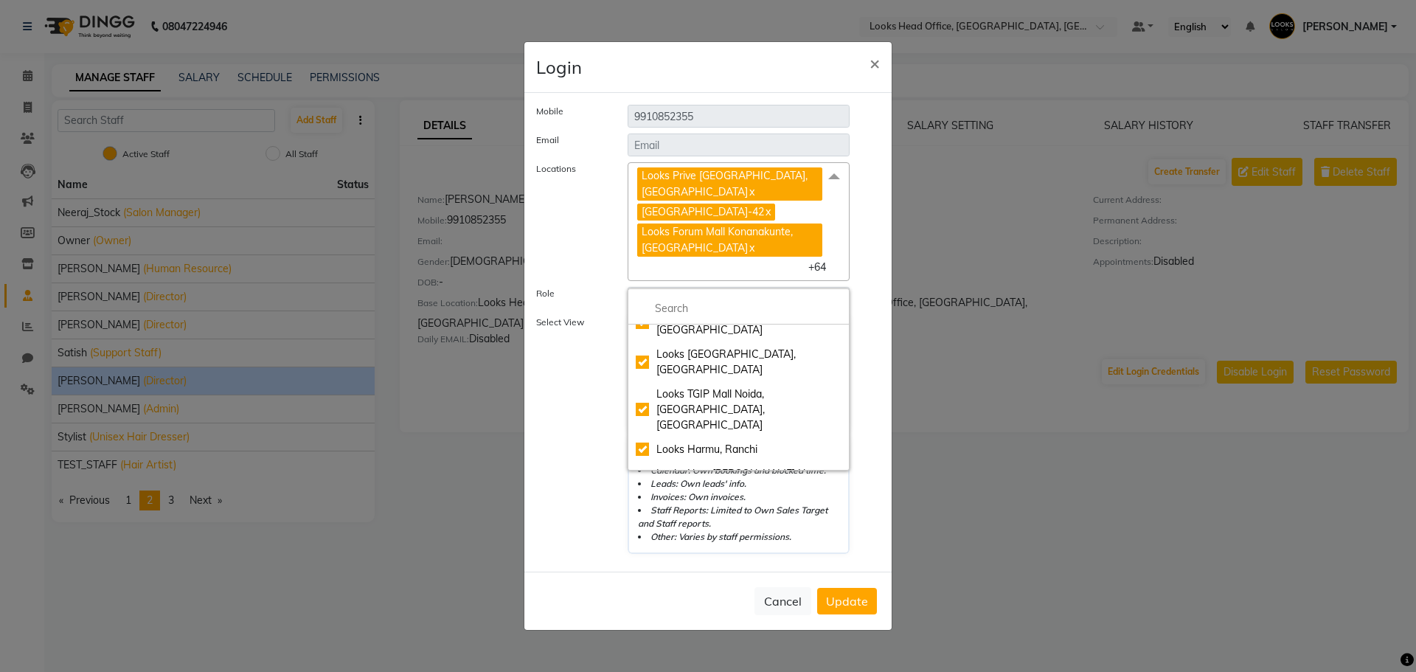
scroll to position [811, 0]
click at [557, 446] on label "Select View" at bounding box center [570, 435] width 91 height 238
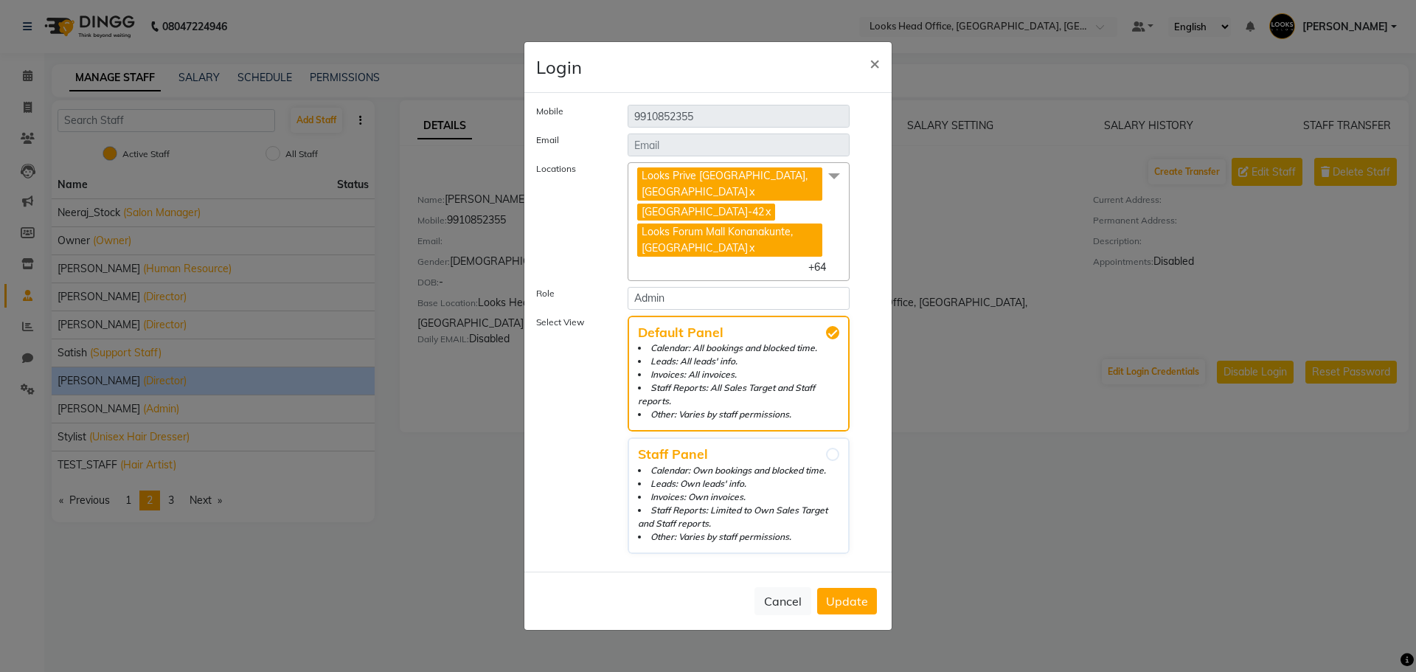
click at [848, 600] on span "Update" at bounding box center [847, 601] width 42 height 15
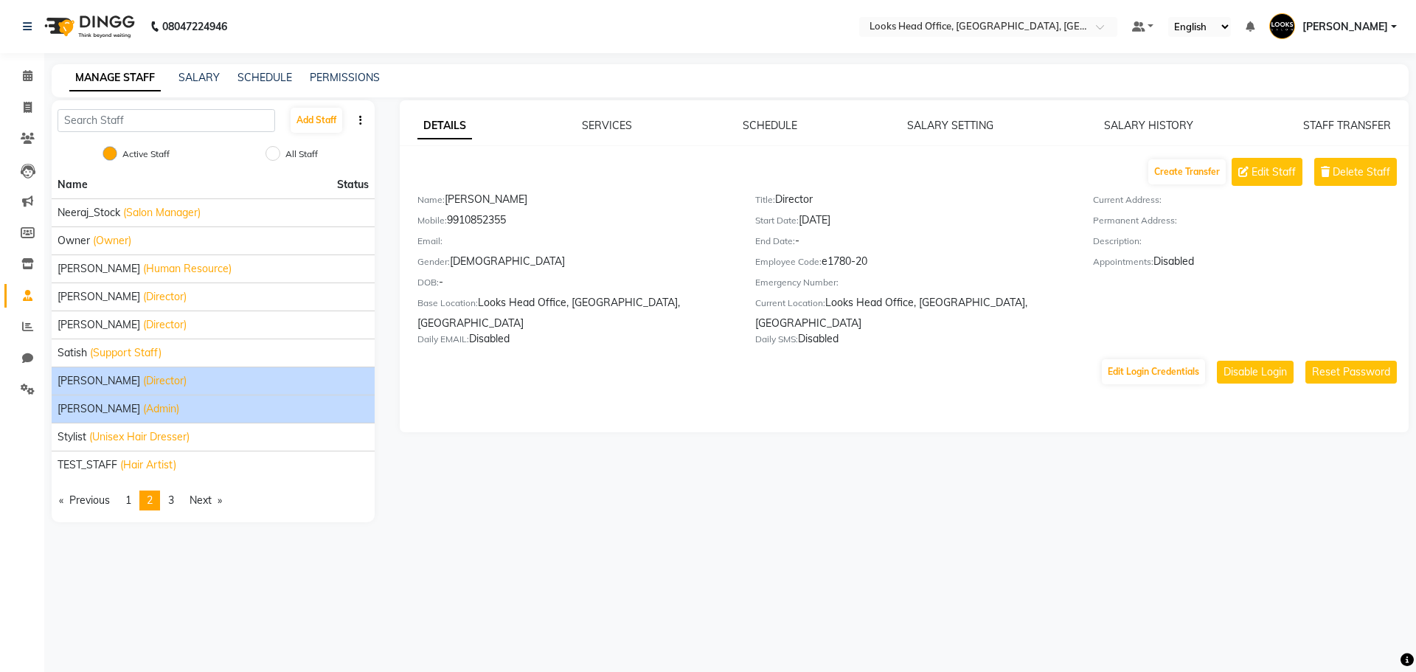
click at [155, 411] on span "(Admin)" at bounding box center [161, 408] width 36 height 15
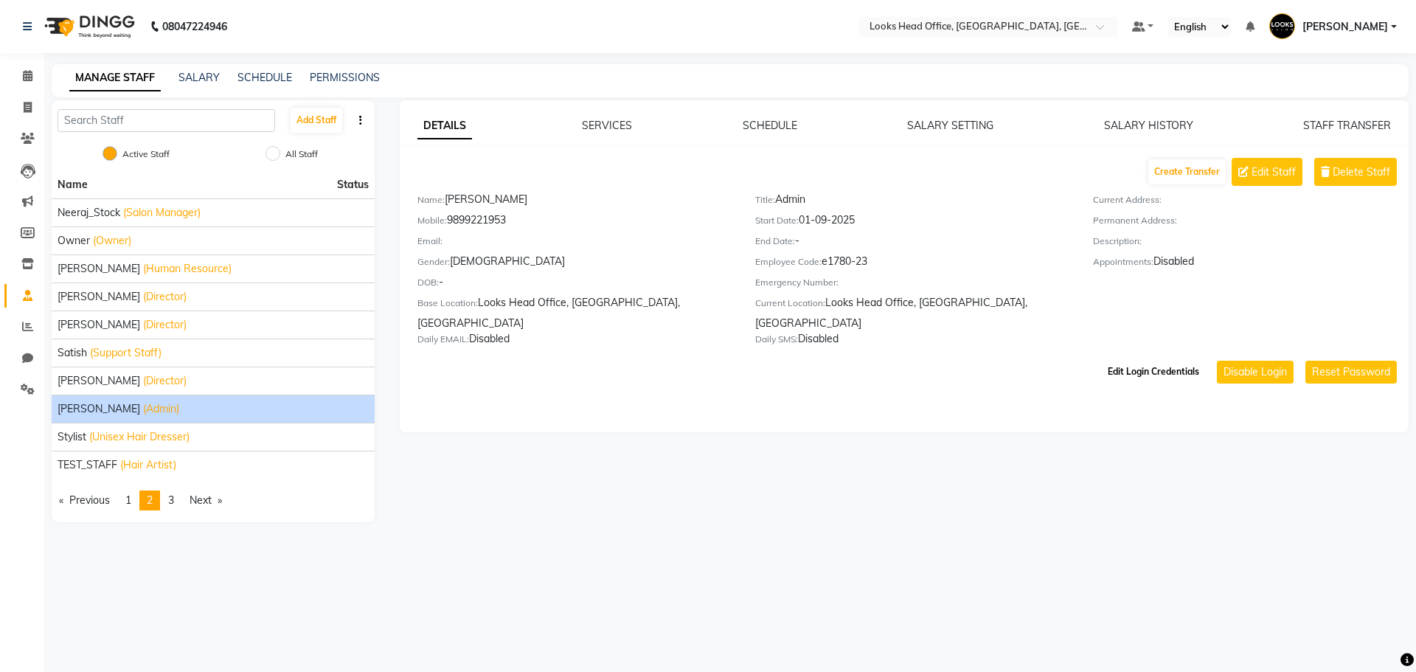
click at [1174, 366] on button "Edit Login Credentials" at bounding box center [1153, 371] width 103 height 25
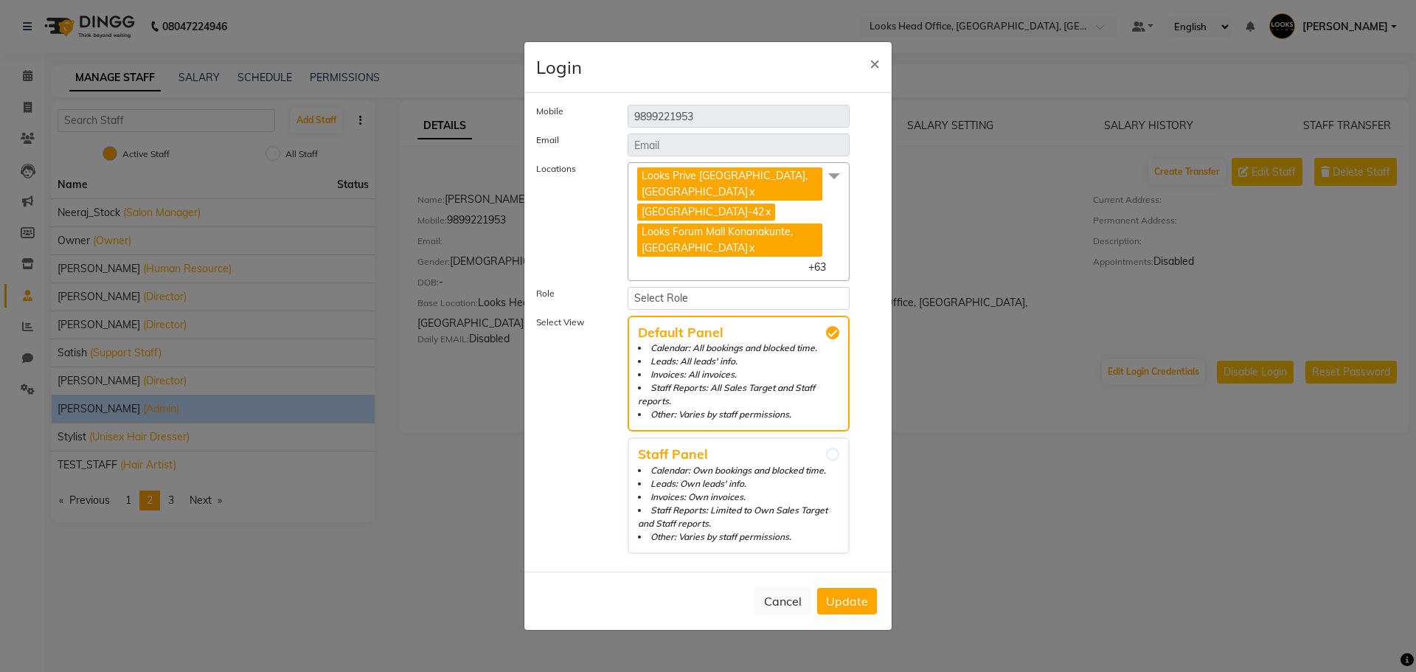
click at [793, 260] on span "Looks Forum Mall Konanakunte, Bengaluru x" at bounding box center [731, 241] width 188 height 36
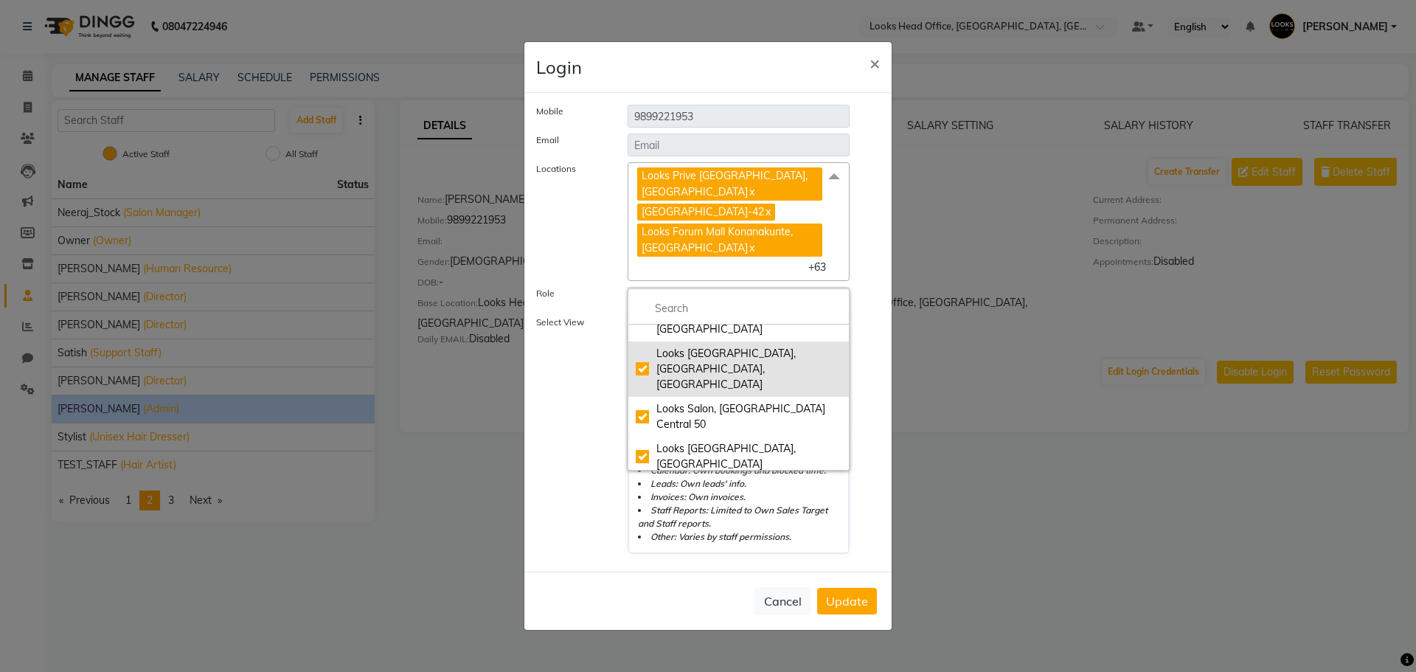
scroll to position [1866, 0]
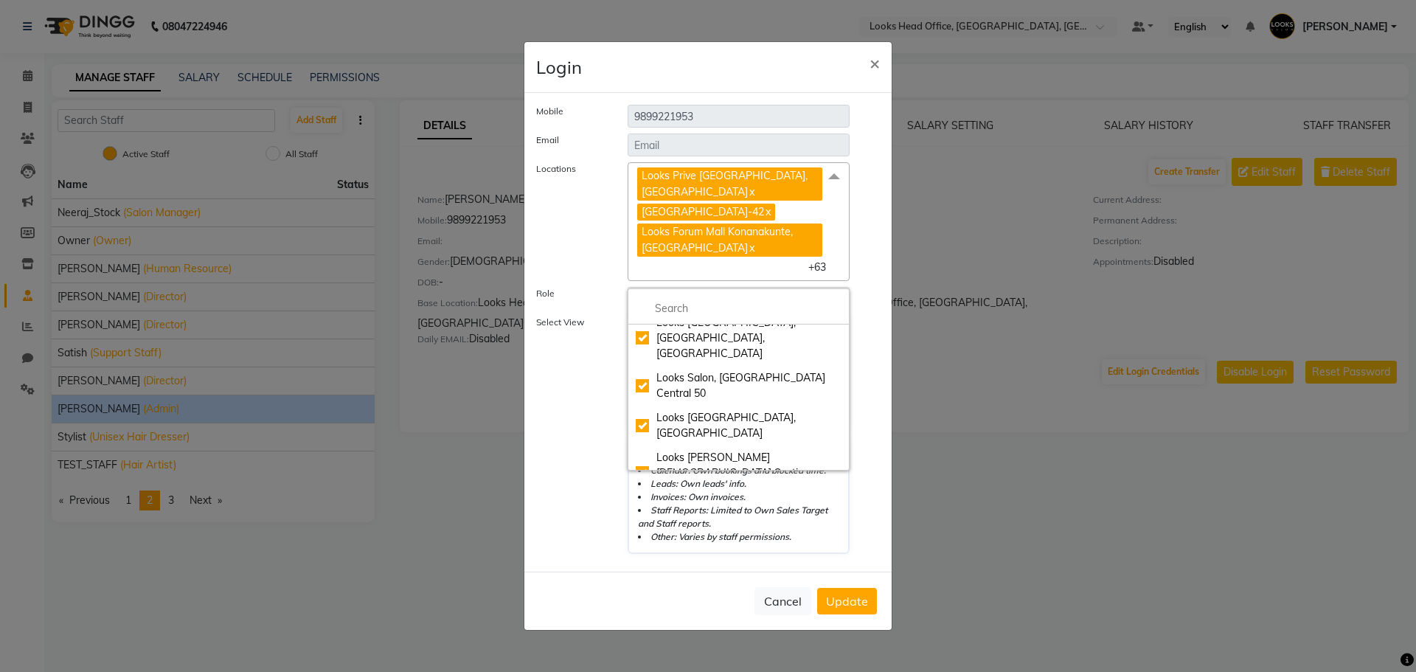
checkbox input "true"
click at [550, 448] on label "Select View" at bounding box center [570, 435] width 91 height 238
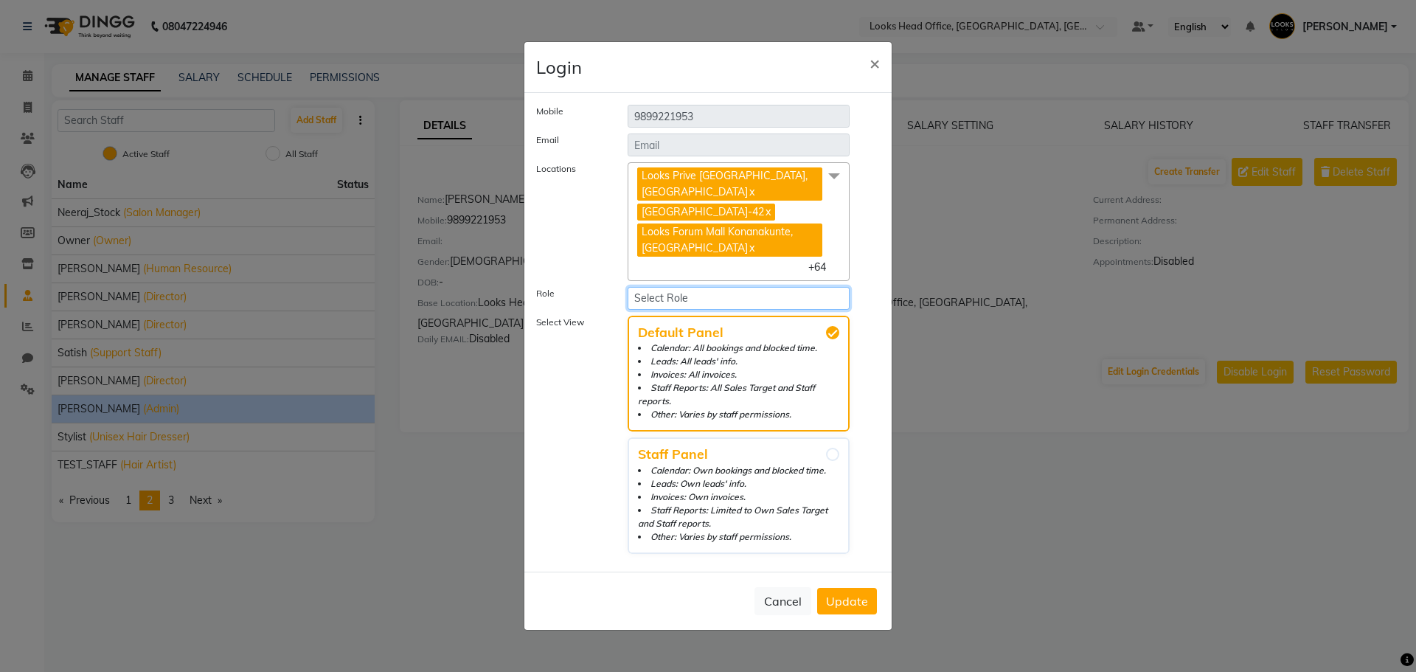
click at [782, 310] on select "Select Role Manager Admin Executive Level Accounts & Reports Partners & Owners …" at bounding box center [739, 298] width 222 height 23
select select "2"
click at [628, 301] on select "Select Role Manager Admin Executive Level Accounts & Reports Partners & Owners …" at bounding box center [739, 298] width 222 height 23
click at [873, 605] on button "Update" at bounding box center [847, 601] width 60 height 27
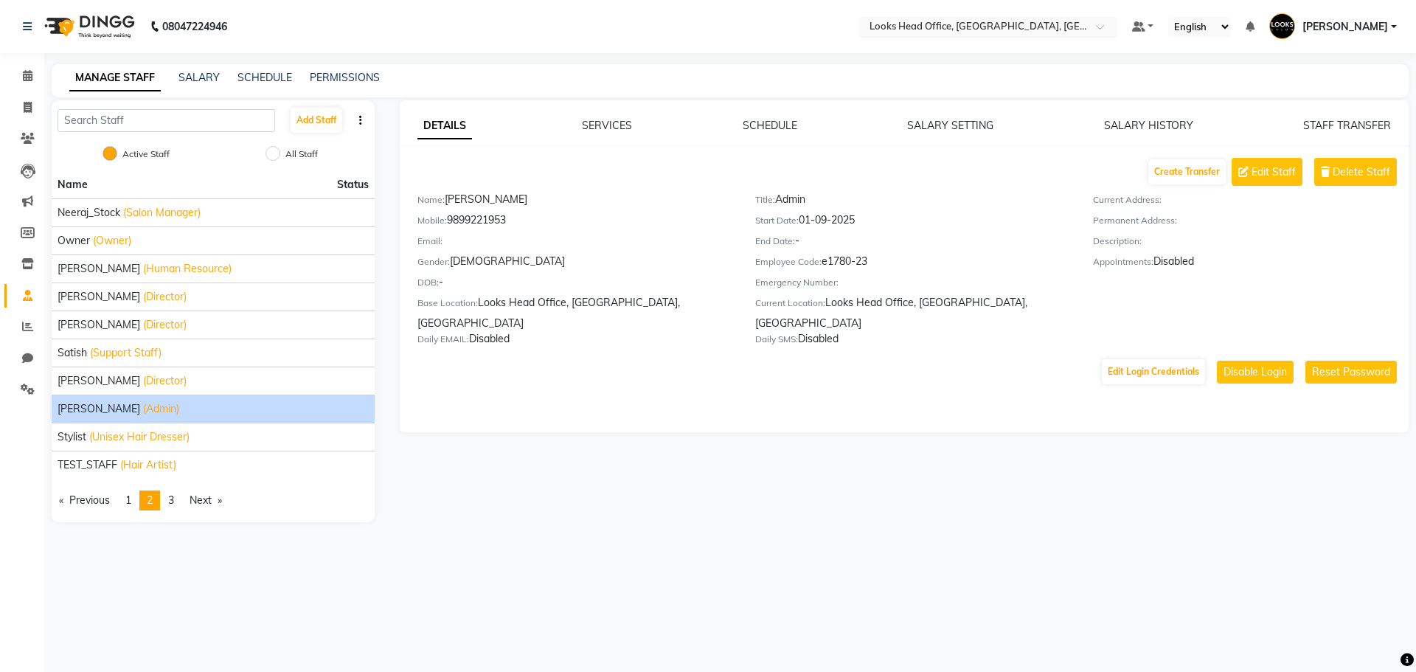
click at [973, 26] on input "text" at bounding box center [973, 28] width 214 height 15
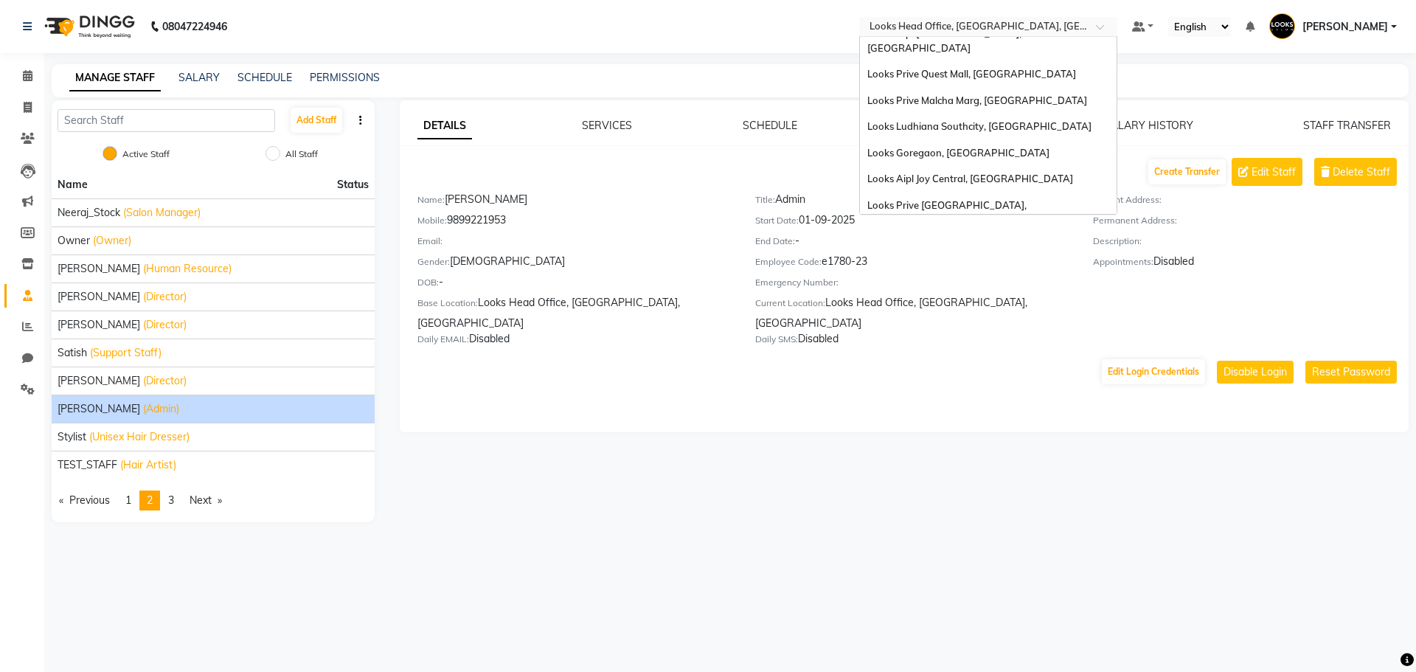
scroll to position [1166, 0]
click at [680, 185] on div "Create Transfer Edit Staff Delete Staff" at bounding box center [913, 172] width 992 height 28
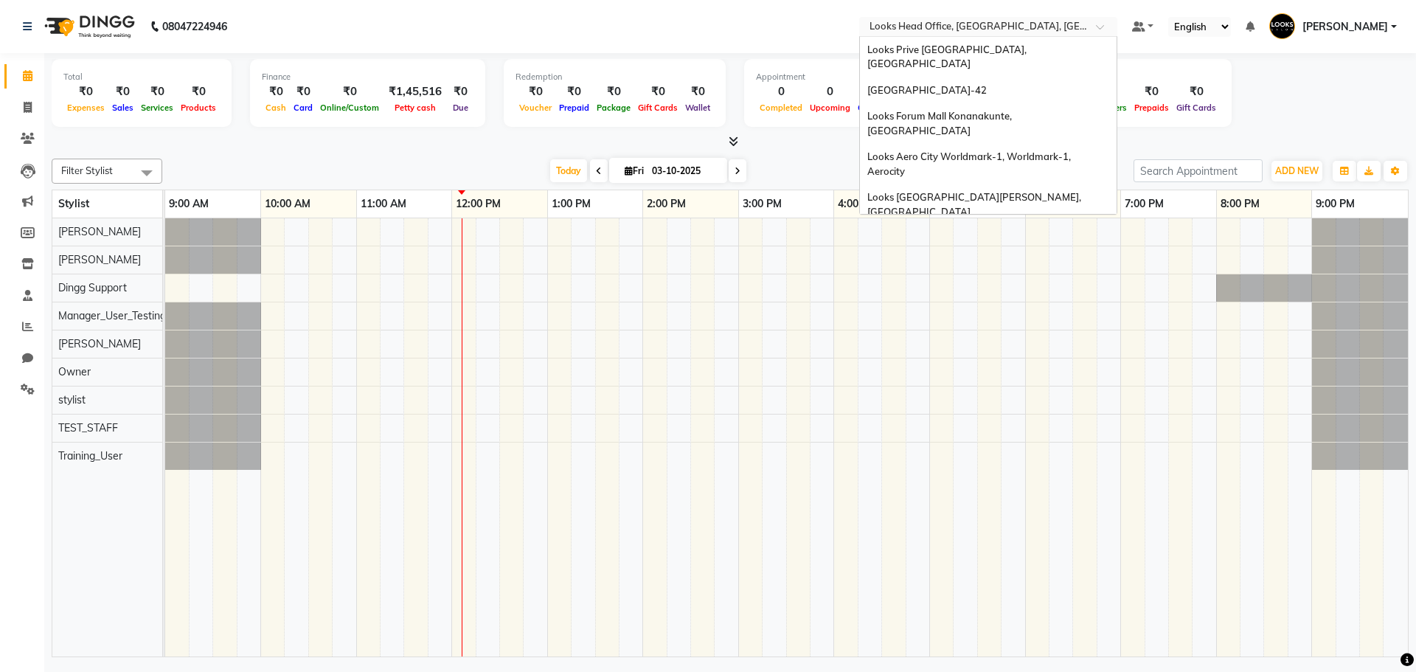
click at [961, 24] on input "text" at bounding box center [973, 28] width 214 height 15
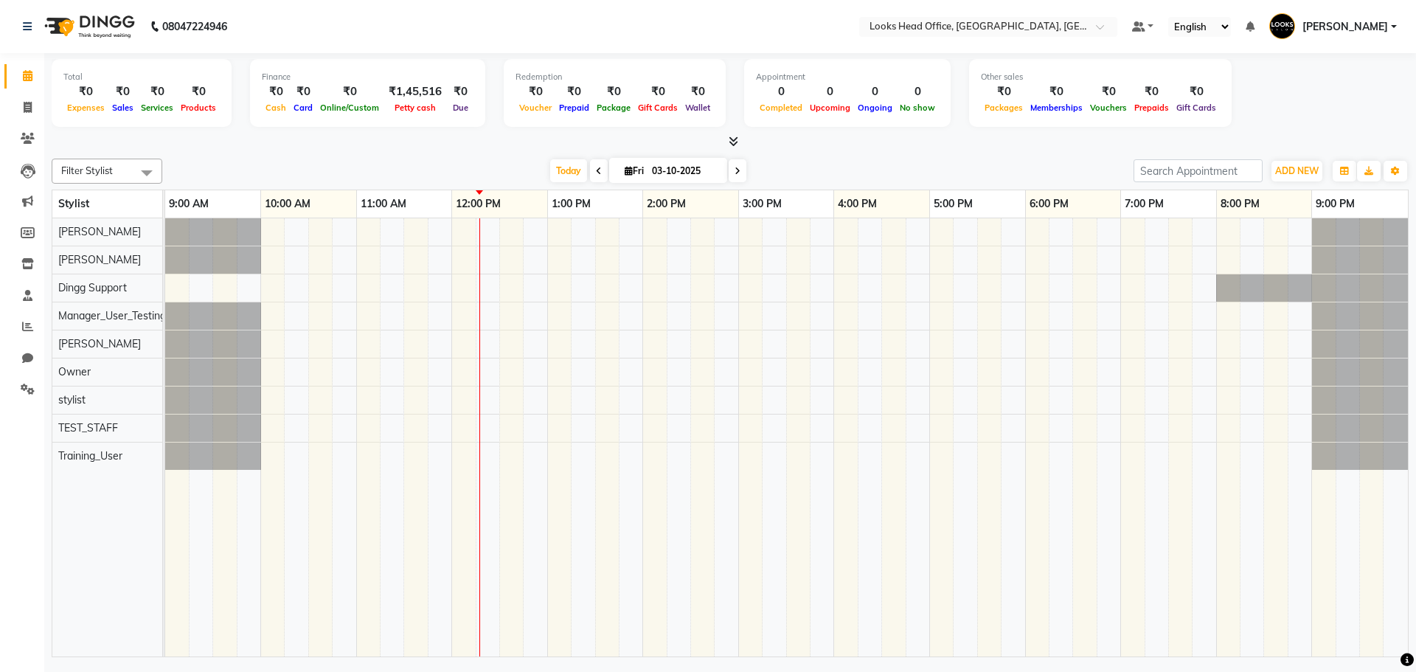
click at [771, 40] on nav "08047224946 Select Location × Looks Head Office, New Delhi, Delhi Default Panel…" at bounding box center [708, 26] width 1416 height 53
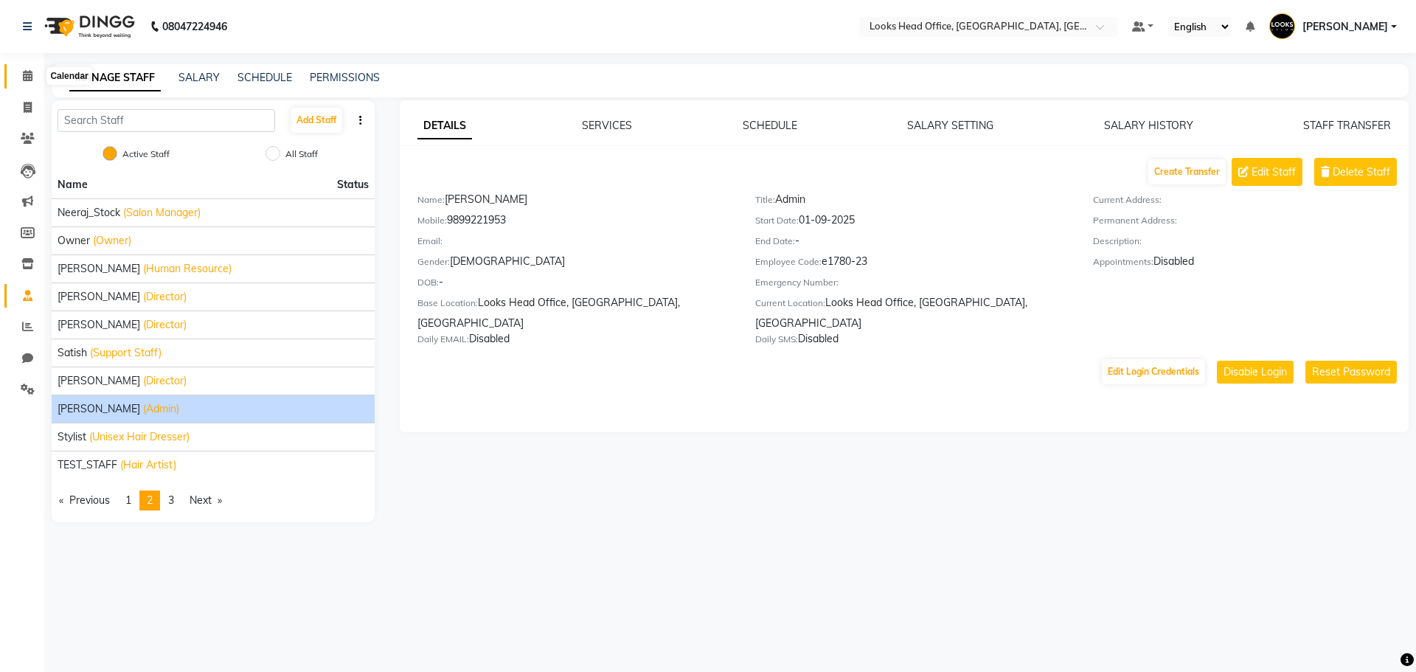
click at [24, 75] on icon at bounding box center [28, 75] width 10 height 11
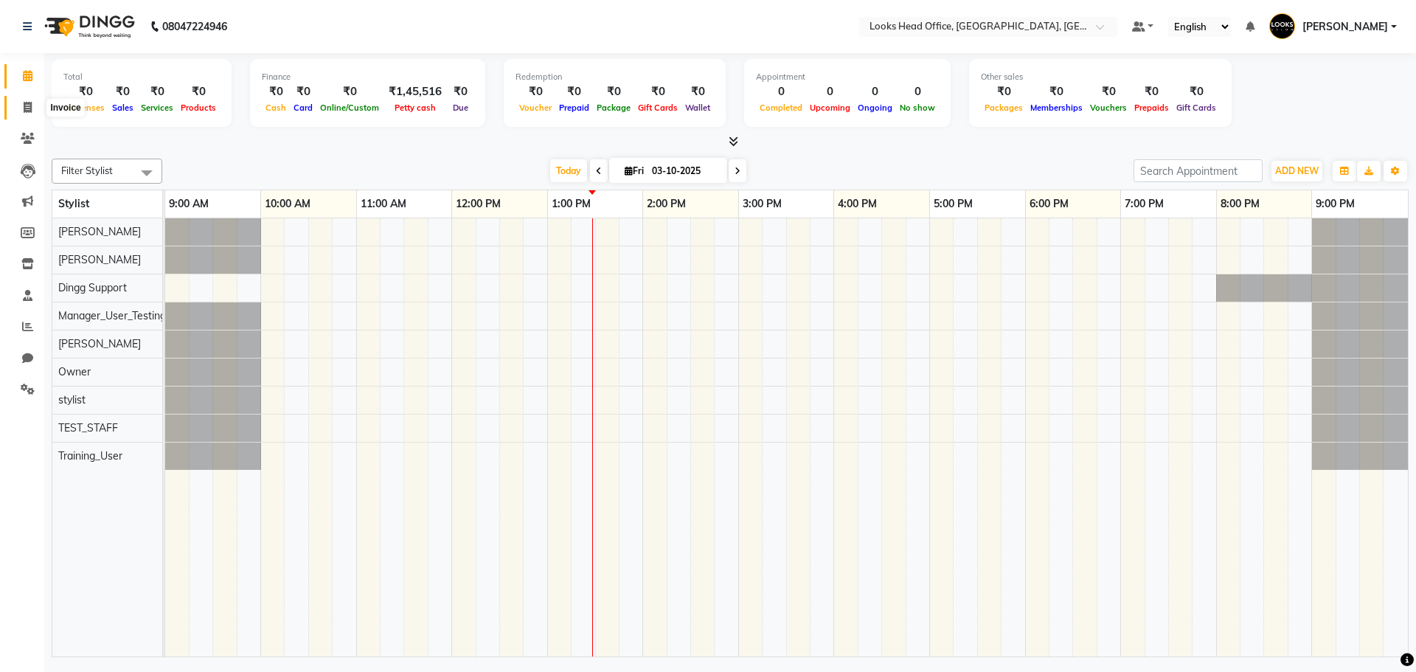
click at [21, 114] on span at bounding box center [28, 108] width 26 height 17
select select "4313"
select select "service"
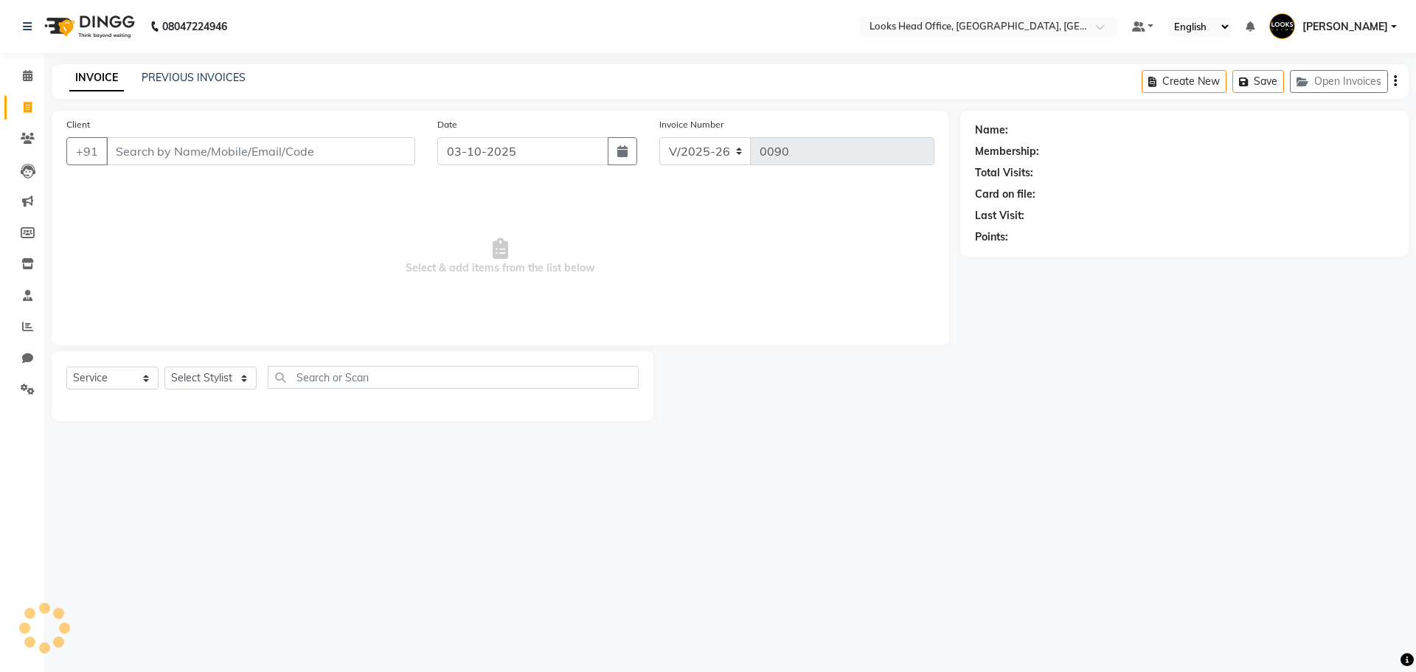
click at [164, 152] on input "Client" at bounding box center [260, 151] width 309 height 28
type input "8879949404"
select select "1: Object"
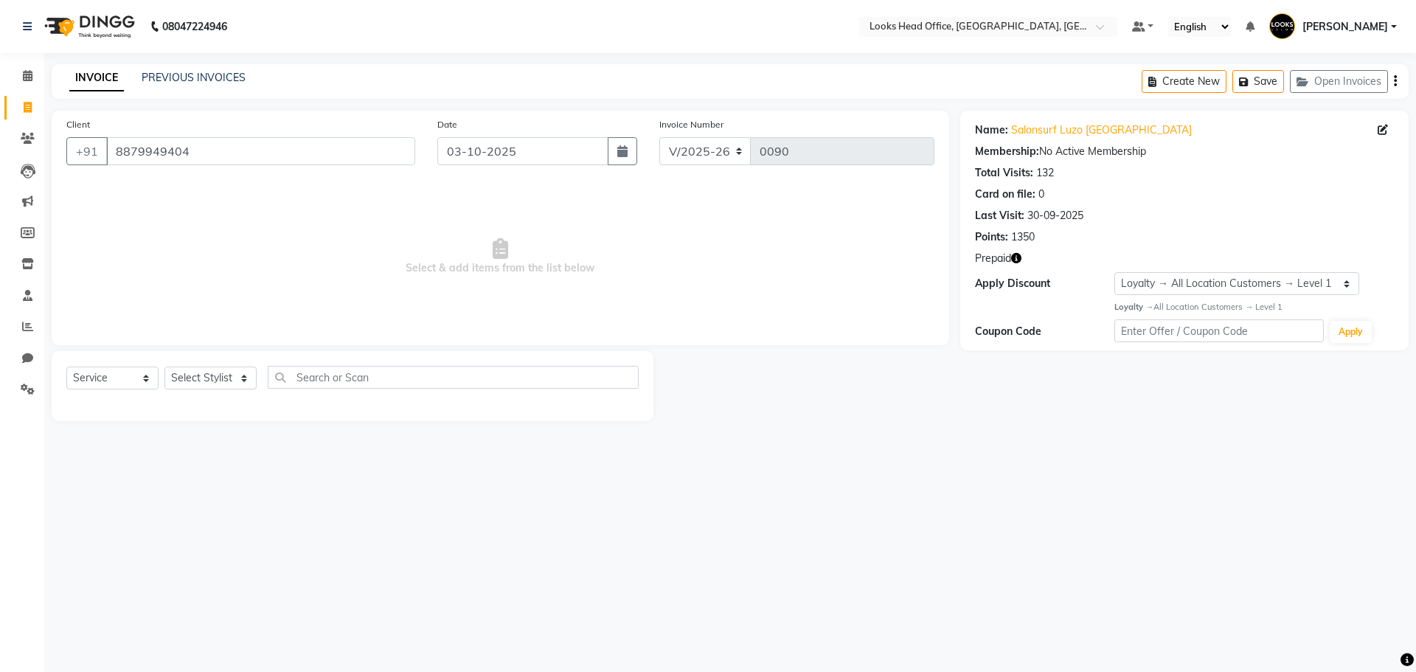
click at [1015, 257] on icon "button" at bounding box center [1016, 258] width 10 height 10
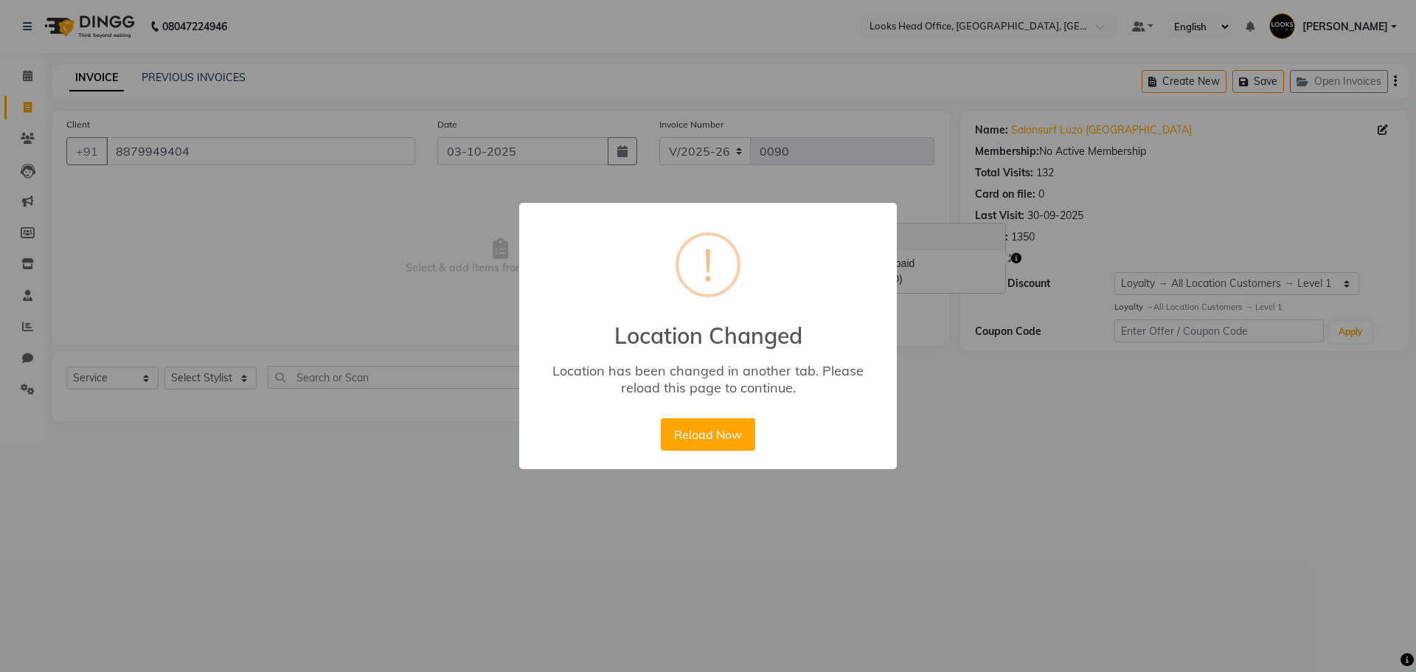
click at [708, 403] on div "× ! Location Changed Location has been changed in another tab. Please reload th…" at bounding box center [708, 336] width 378 height 266
click at [709, 426] on button "Reload Now" at bounding box center [708, 434] width 94 height 32
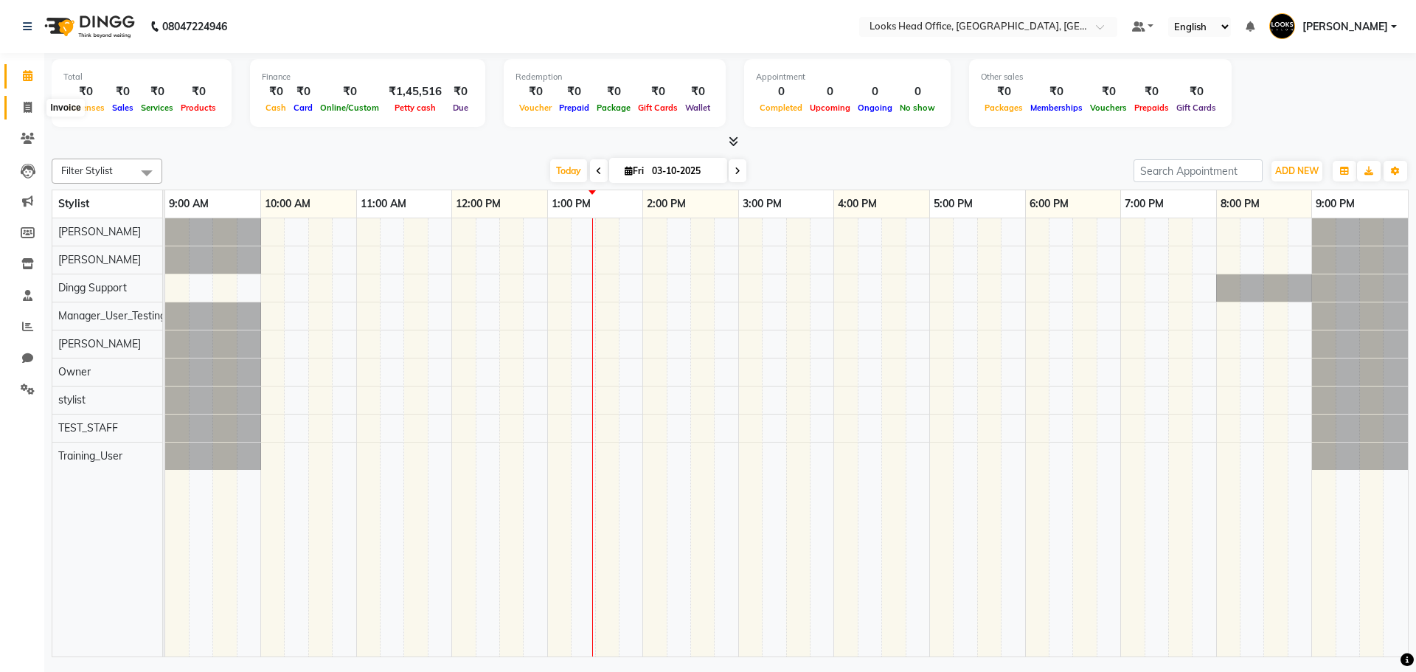
click at [29, 105] on icon at bounding box center [28, 107] width 8 height 11
select select "4313"
select select "service"
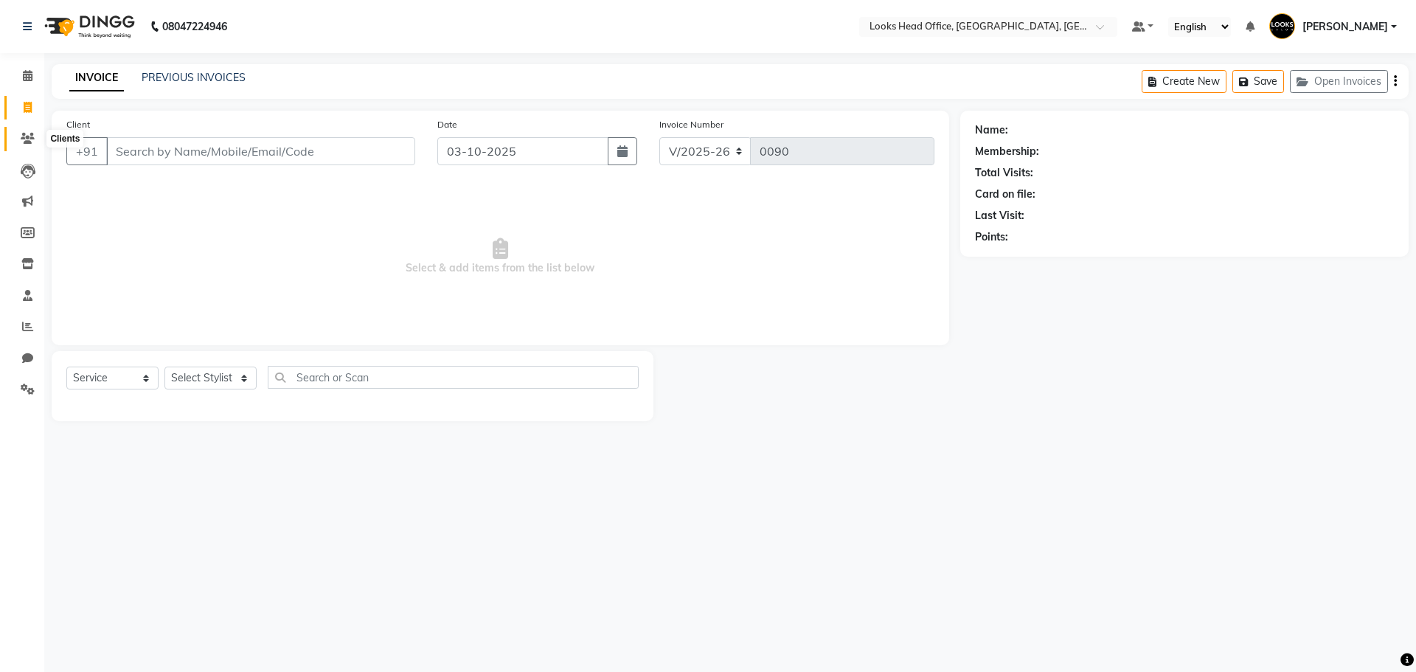
click at [31, 145] on span at bounding box center [28, 139] width 26 height 17
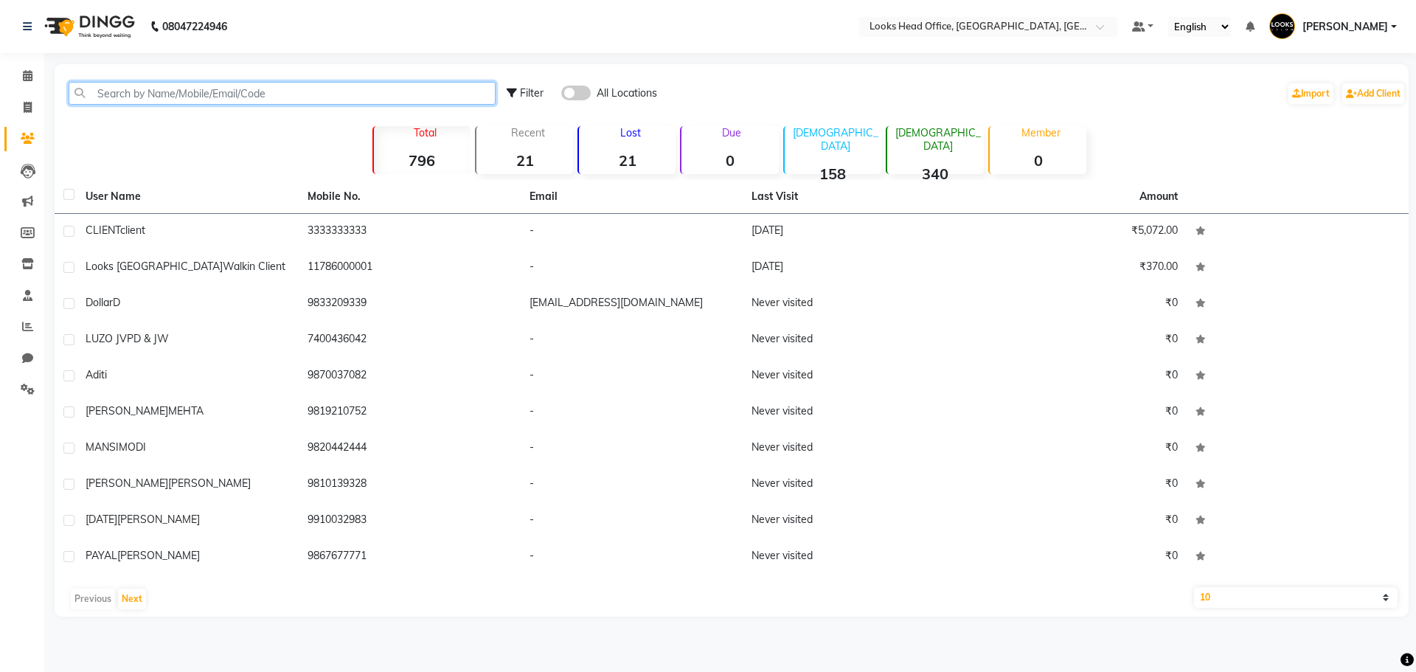
click at [236, 100] on input "text" at bounding box center [282, 93] width 427 height 23
paste input "8879949404"
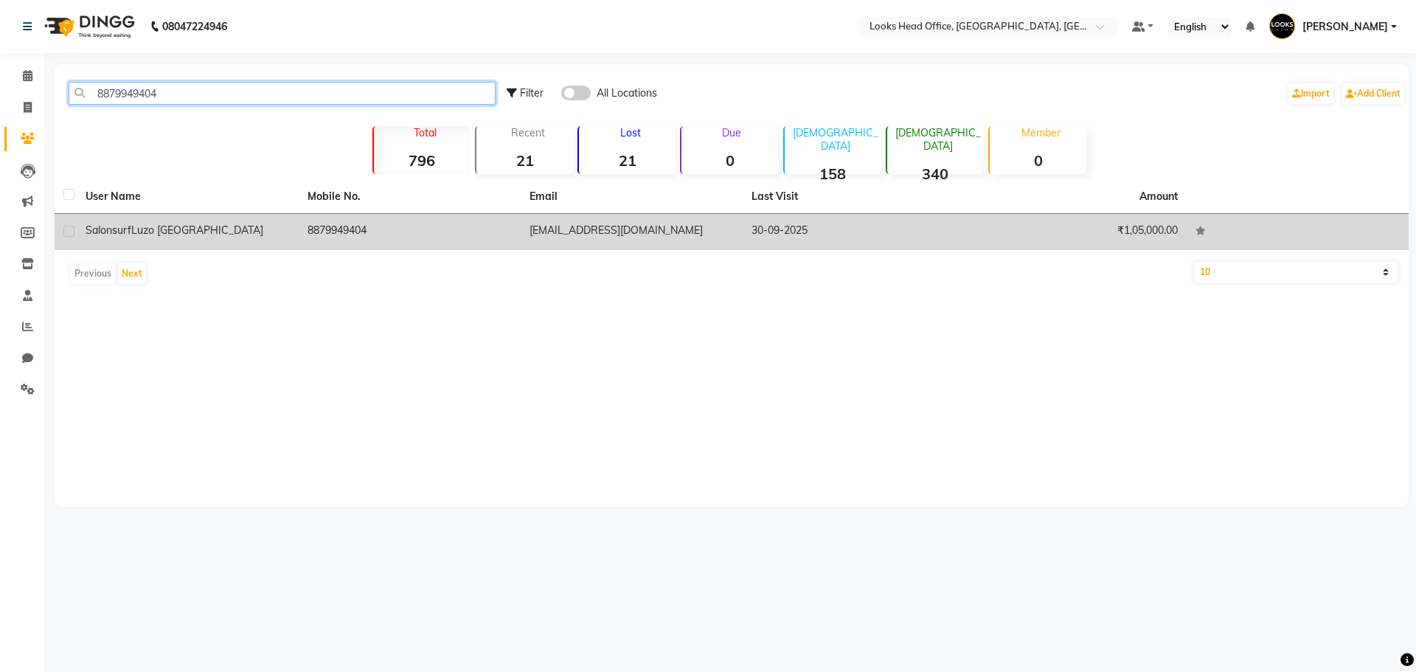
type input "8879949404"
click at [212, 227] on div "Salonsurf Luzo Mumbai" at bounding box center [188, 230] width 204 height 15
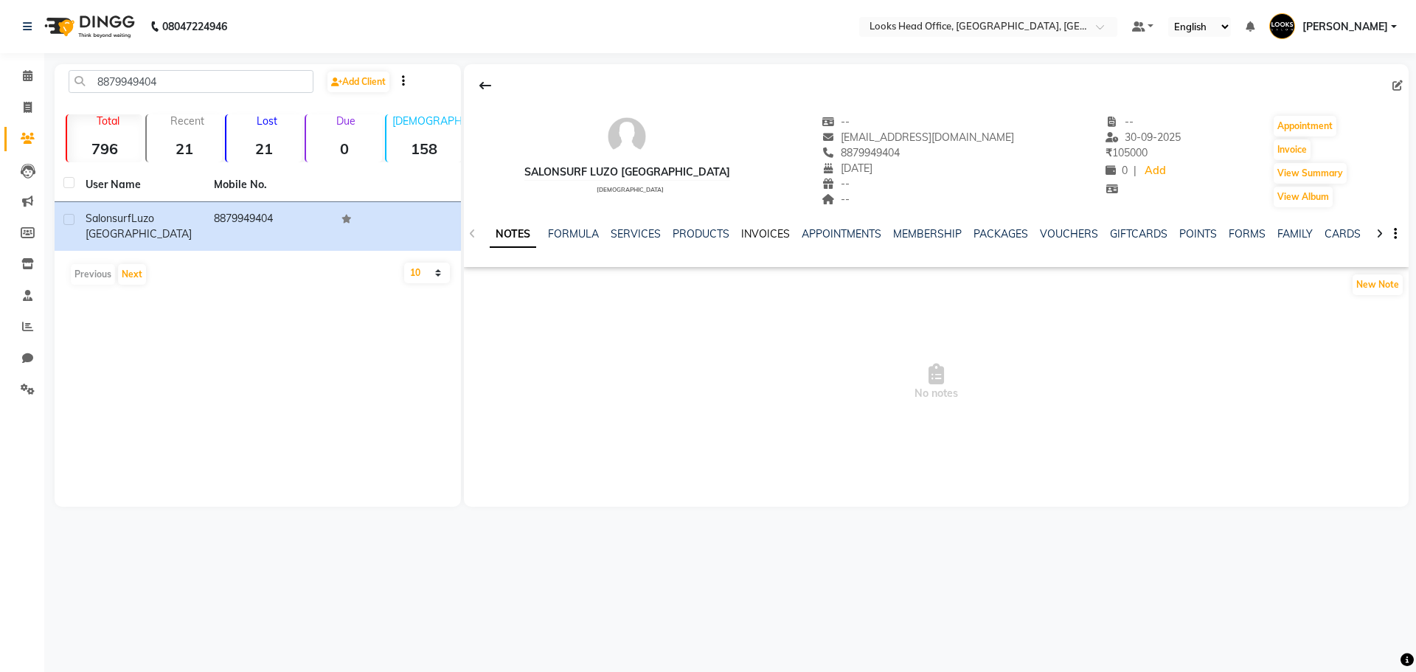
click at [741, 233] on link "INVOICES" at bounding box center [765, 233] width 49 height 13
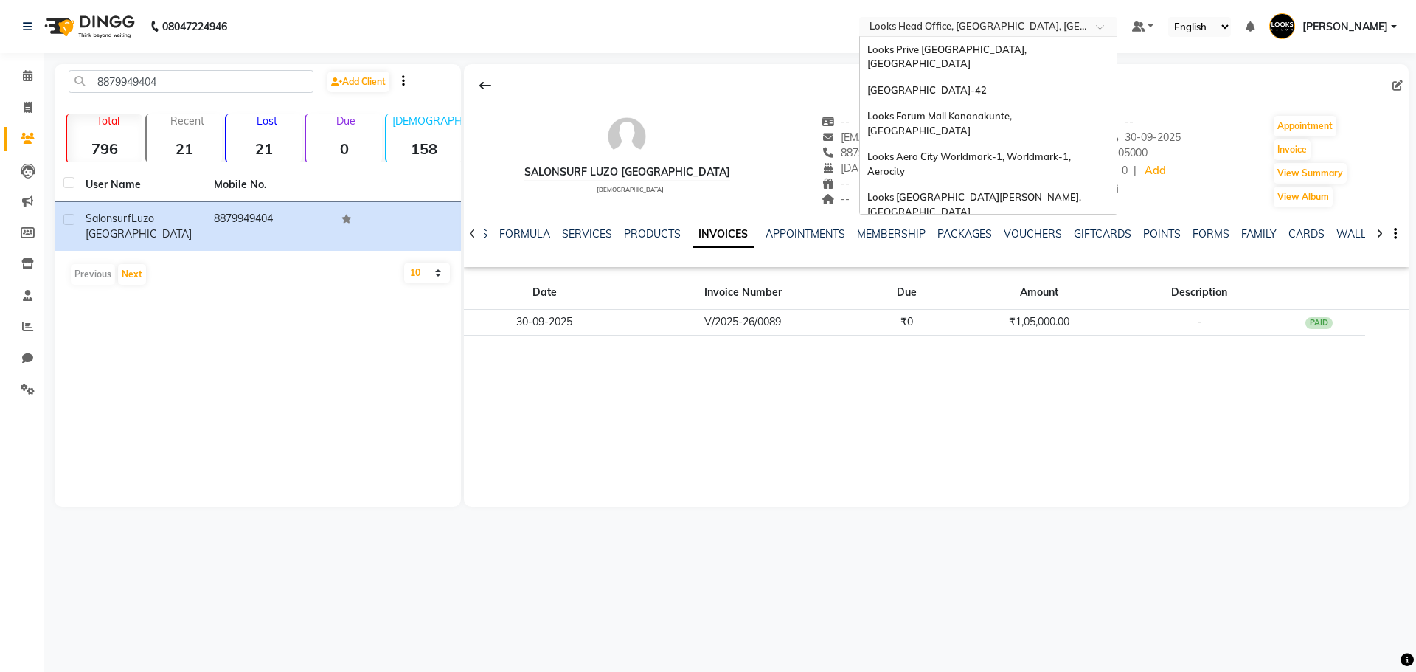
click at [1040, 24] on input "text" at bounding box center [973, 28] width 214 height 15
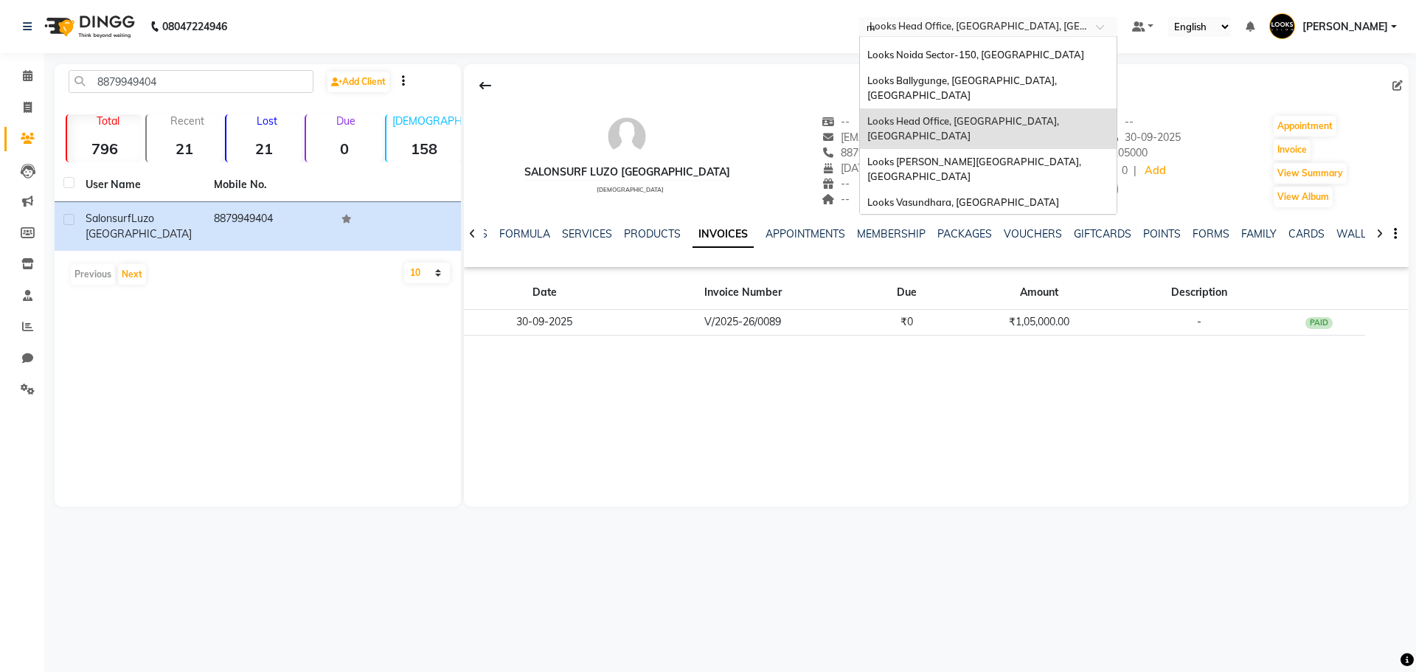
scroll to position [41, 0]
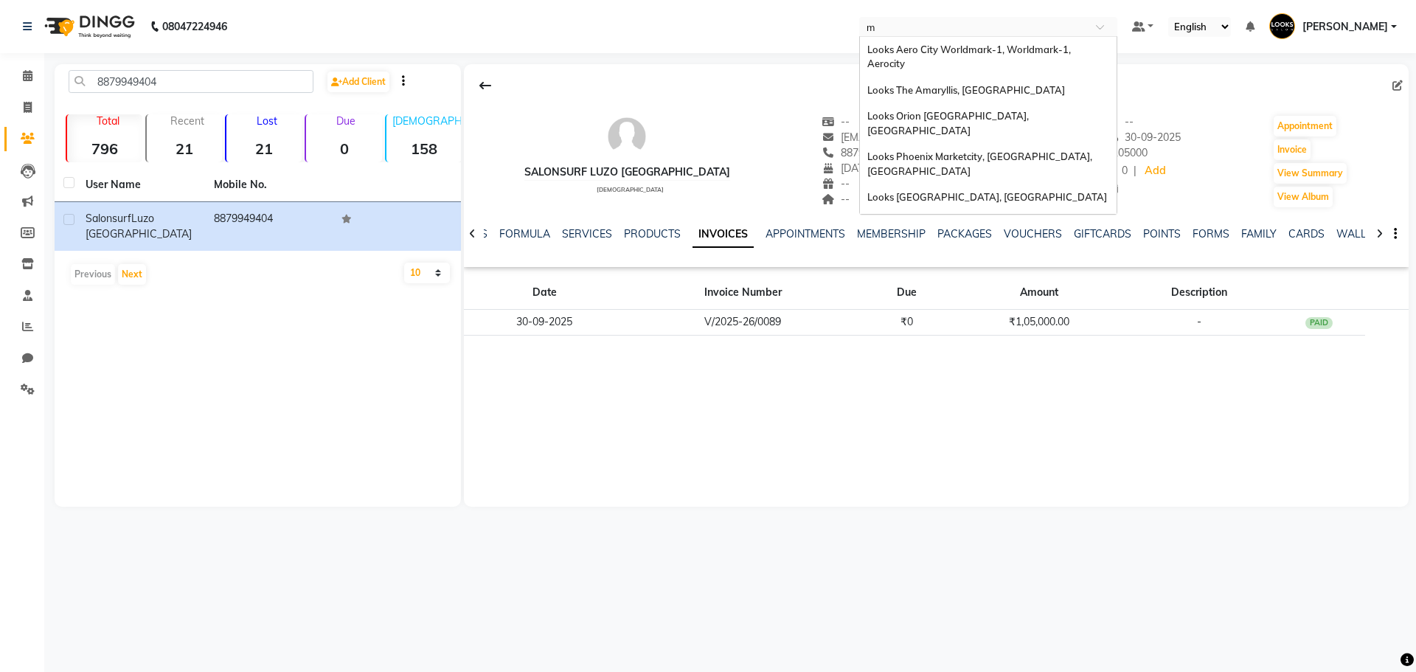
type input "mg"
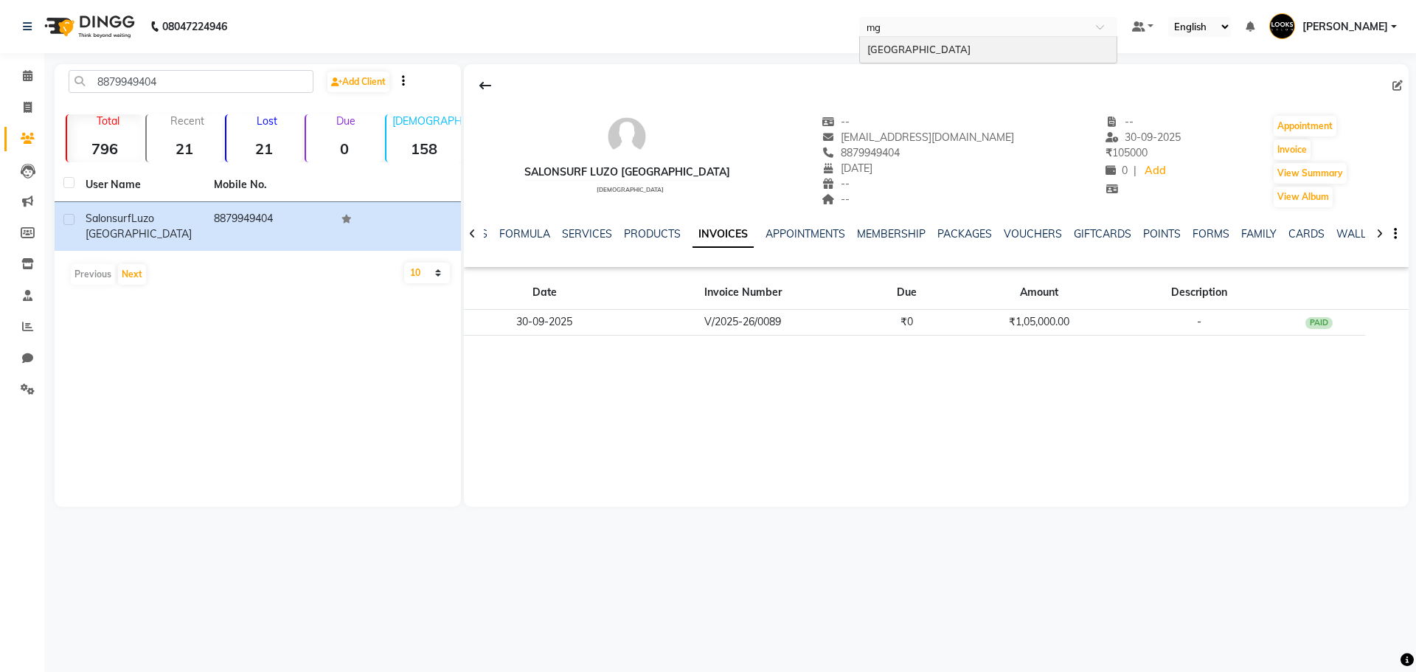
scroll to position [0, 0]
click at [1050, 63] on ng-dropdown-panel "[GEOGRAPHIC_DATA]" at bounding box center [988, 50] width 258 height 28
click at [1059, 50] on div "[GEOGRAPHIC_DATA]" at bounding box center [988, 50] width 257 height 27
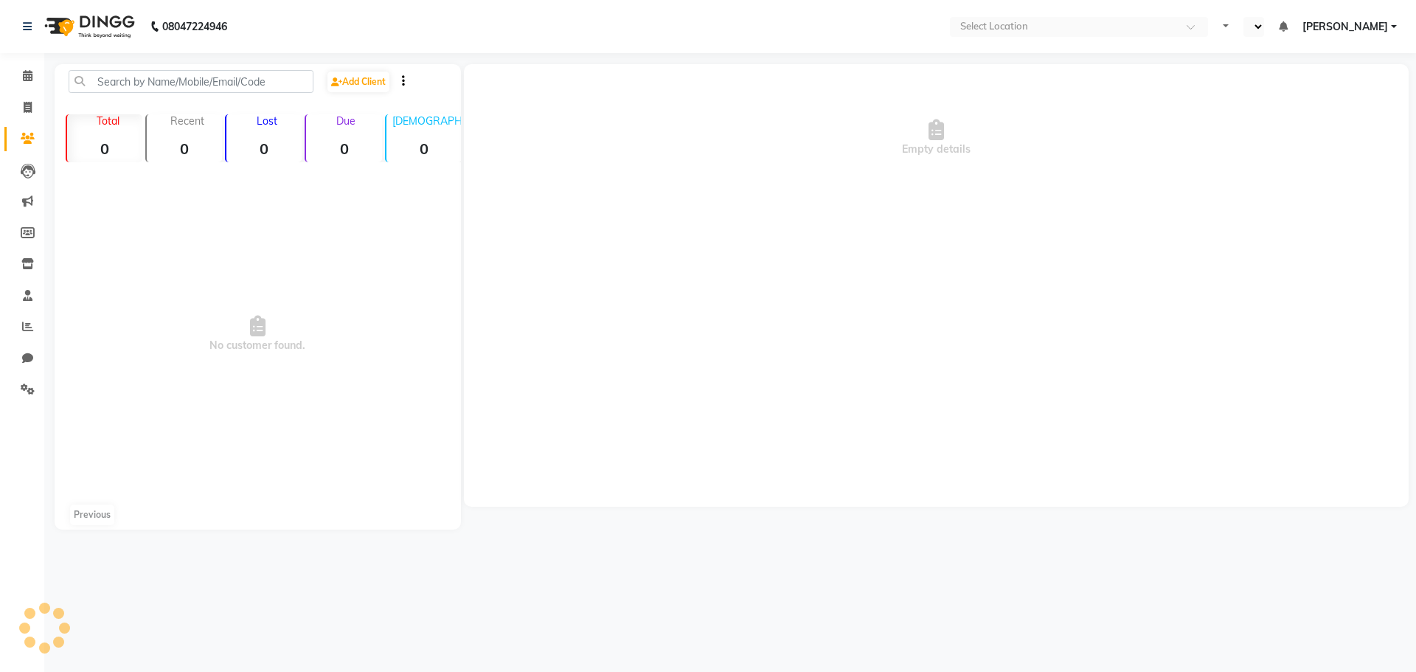
select select "en"
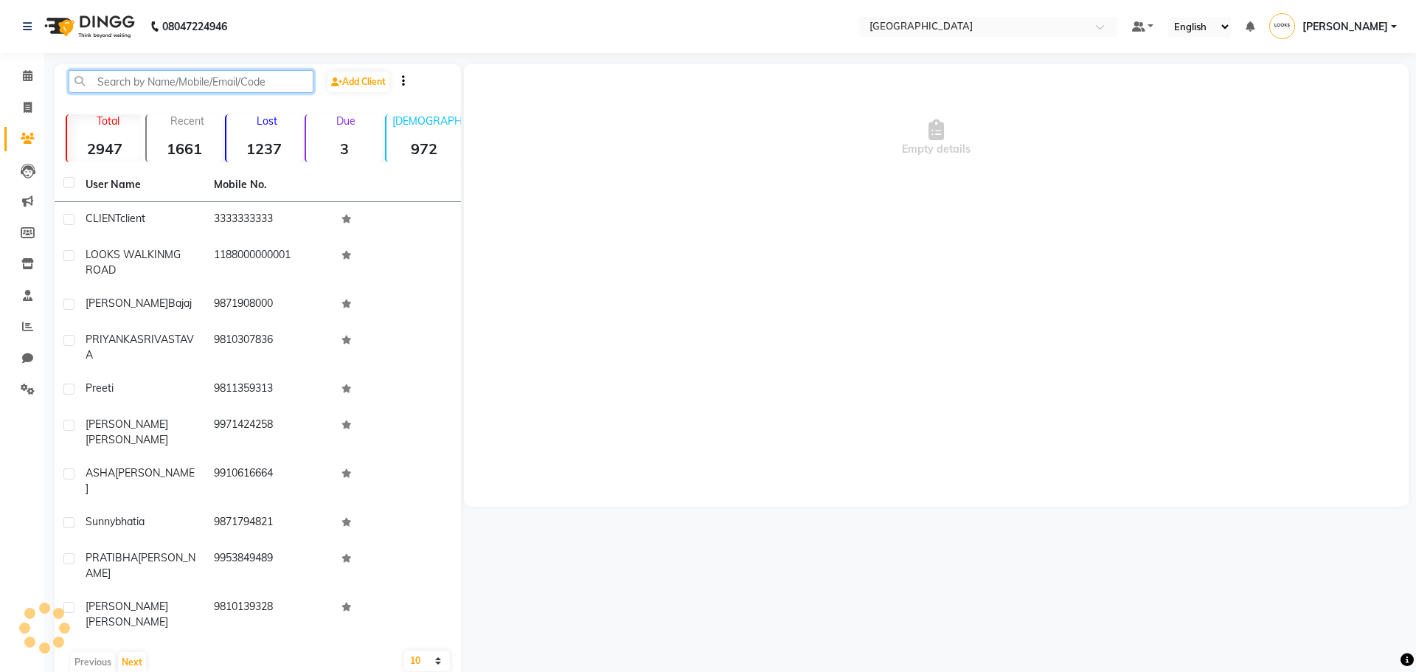
click at [241, 85] on input "text" at bounding box center [191, 81] width 245 height 23
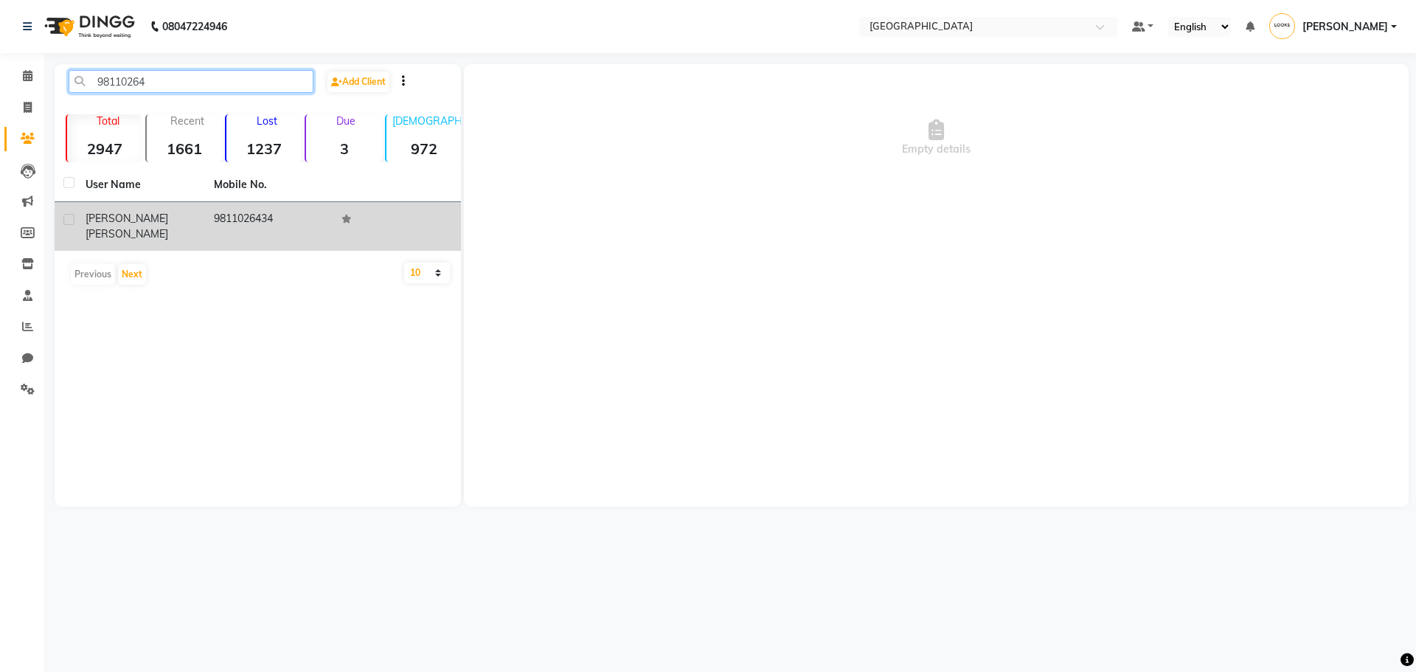
type input "98110264"
click at [299, 223] on td "9811026434" at bounding box center [269, 226] width 128 height 49
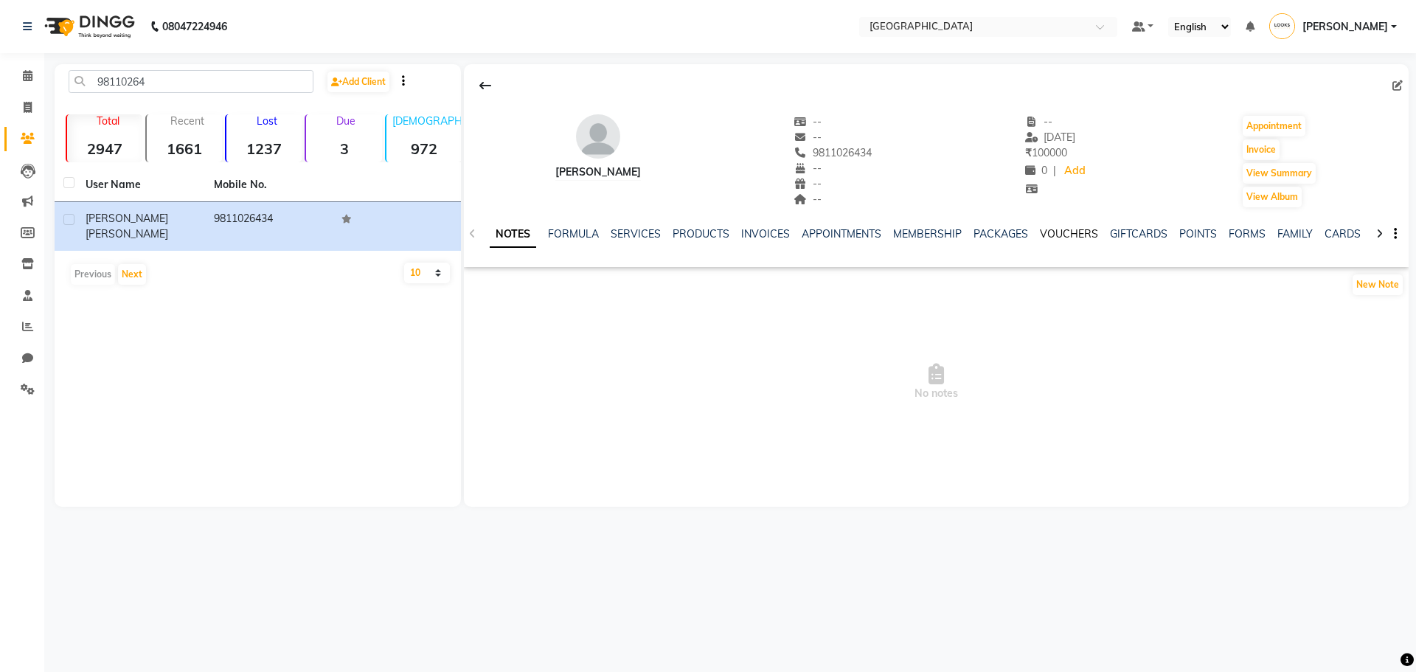
click at [1047, 234] on link "VOUCHERS" at bounding box center [1069, 233] width 58 height 13
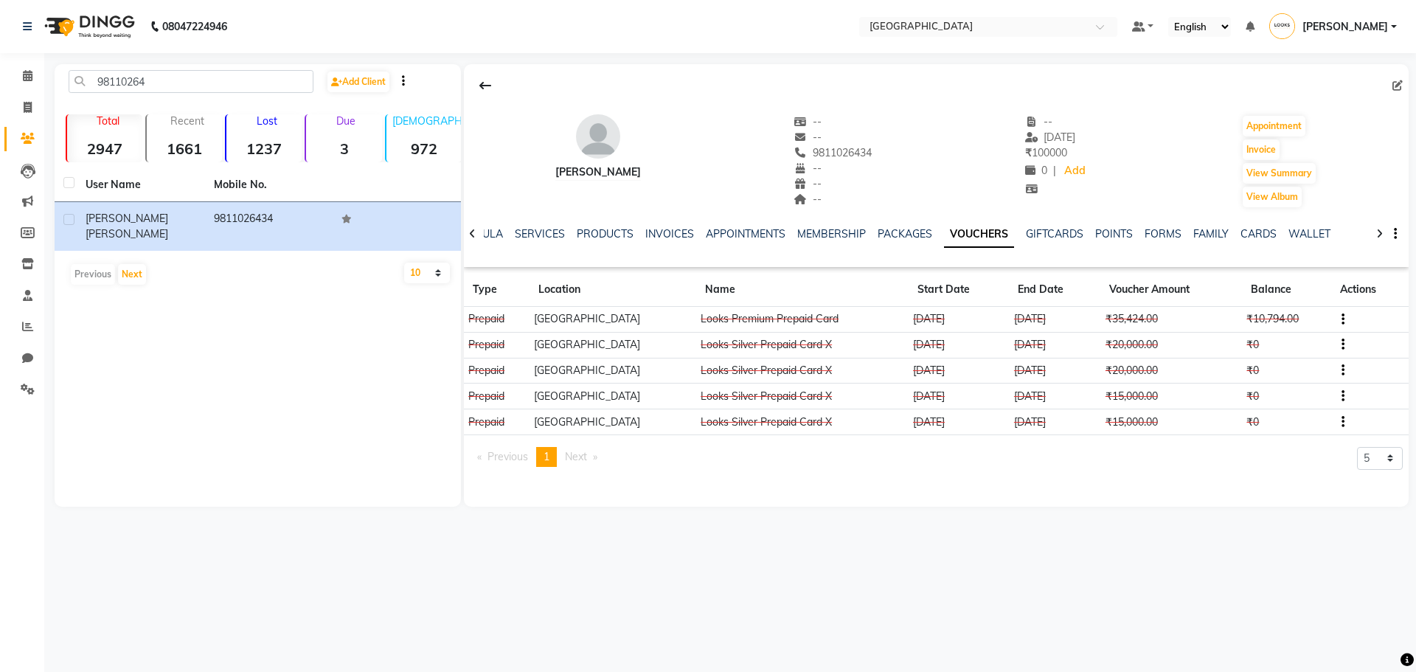
click at [1342, 321] on td at bounding box center [1369, 320] width 77 height 26
click at [1344, 320] on icon "button" at bounding box center [1342, 319] width 3 height 1
click at [1271, 322] on div "Edit" at bounding box center [1282, 318] width 92 height 18
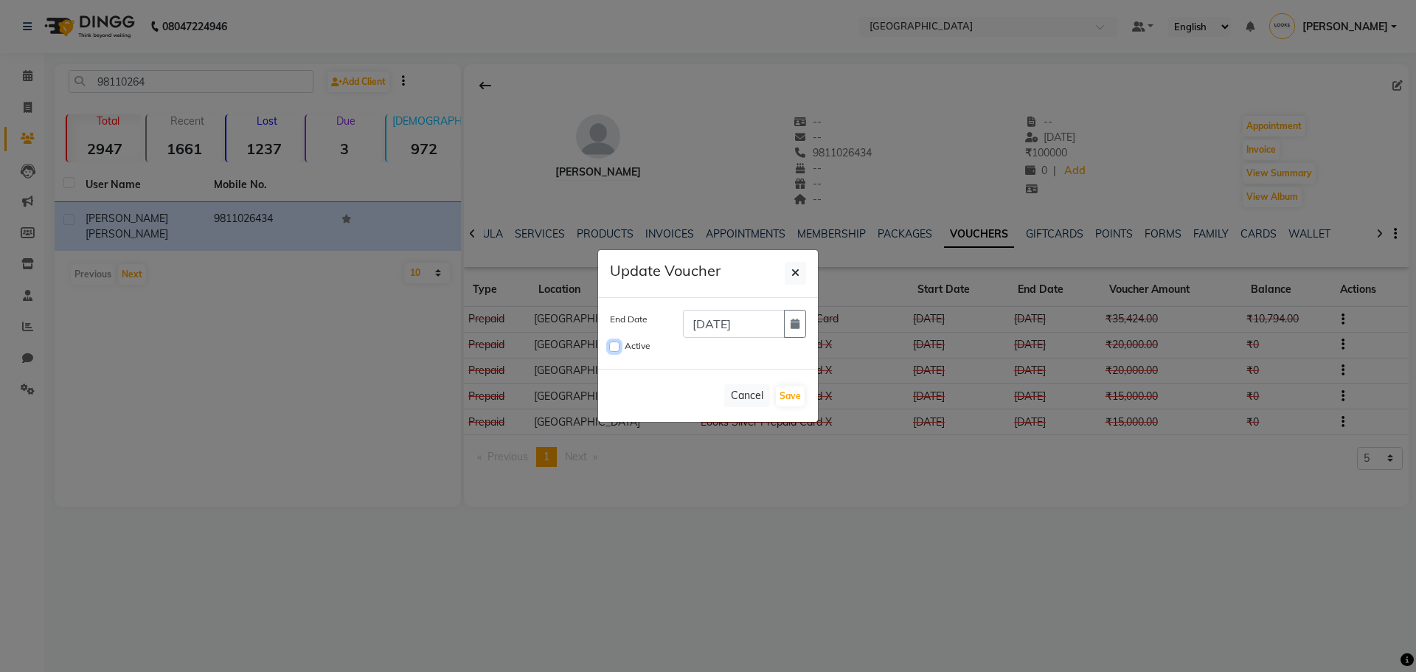
click at [612, 346] on input "Active" at bounding box center [614, 346] width 10 height 10
checkbox input "true"
drag, startPoint x: 803, startPoint y: 319, endPoint x: 788, endPoint y: 319, distance: 14.8
click at [802, 319] on button "button" at bounding box center [795, 324] width 22 height 28
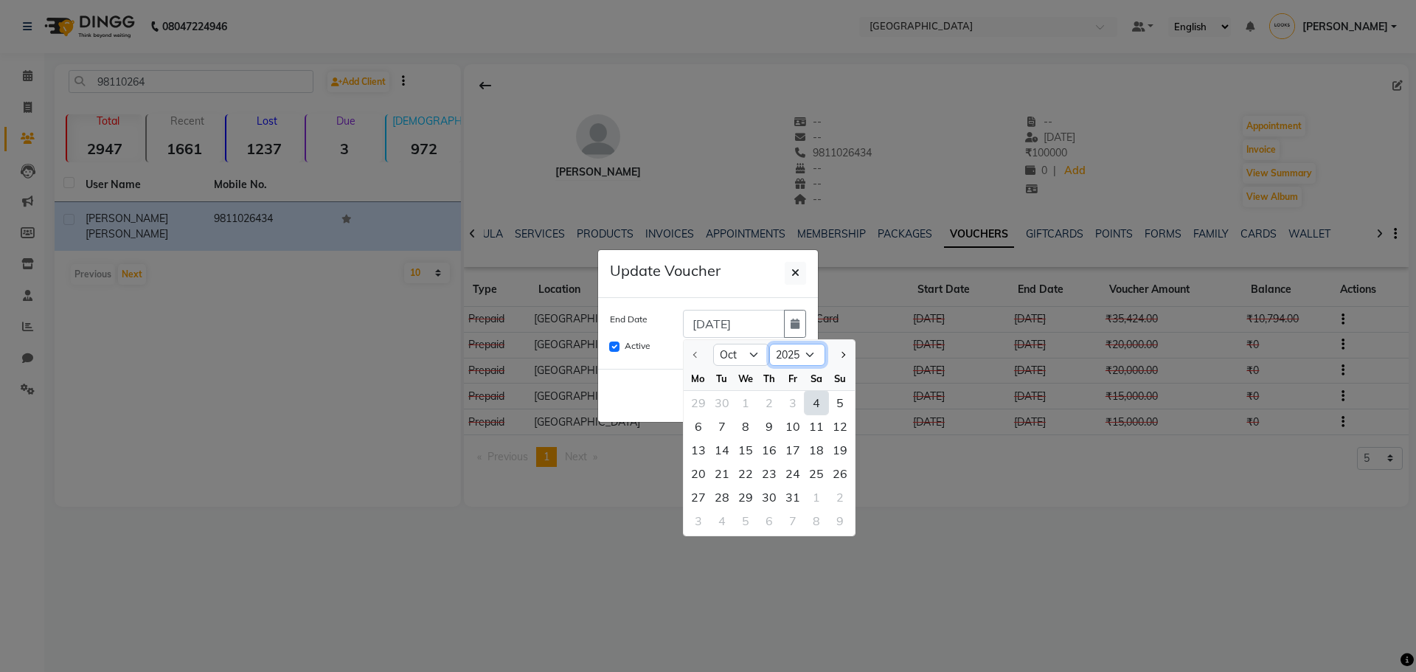
click at [793, 361] on select "2025 2026 2027 2028 2029 2030 2031 2032 2033 2034 2035" at bounding box center [797, 355] width 56 height 22
select select "2030"
click at [769, 344] on select "2025 2026 2027 2028 2029 2030 2031 2032 2033 2034 2035" at bounding box center [797, 355] width 56 height 22
click at [765, 498] on div "31" at bounding box center [769, 497] width 24 height 24
type input "[DATE]"
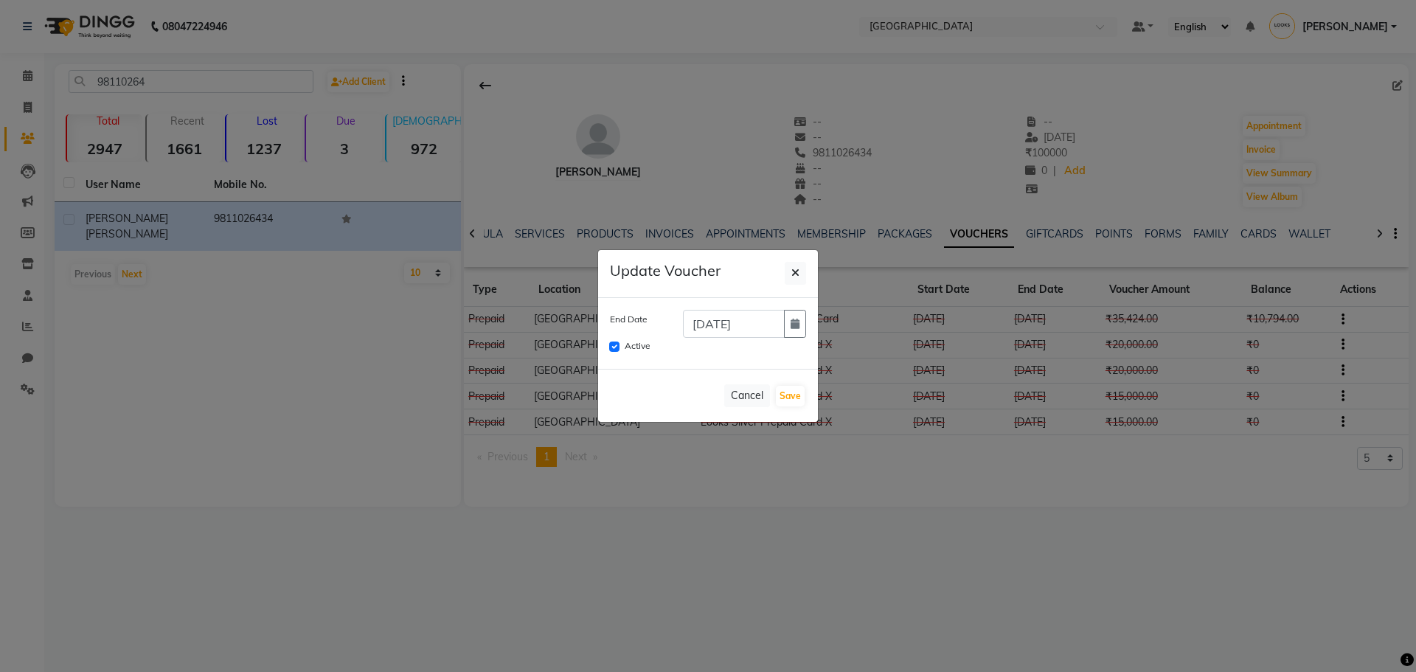
click at [806, 397] on div "Cancel Save" at bounding box center [708, 395] width 220 height 53
click at [799, 397] on button "Save" at bounding box center [790, 396] width 29 height 21
checkbox input "false"
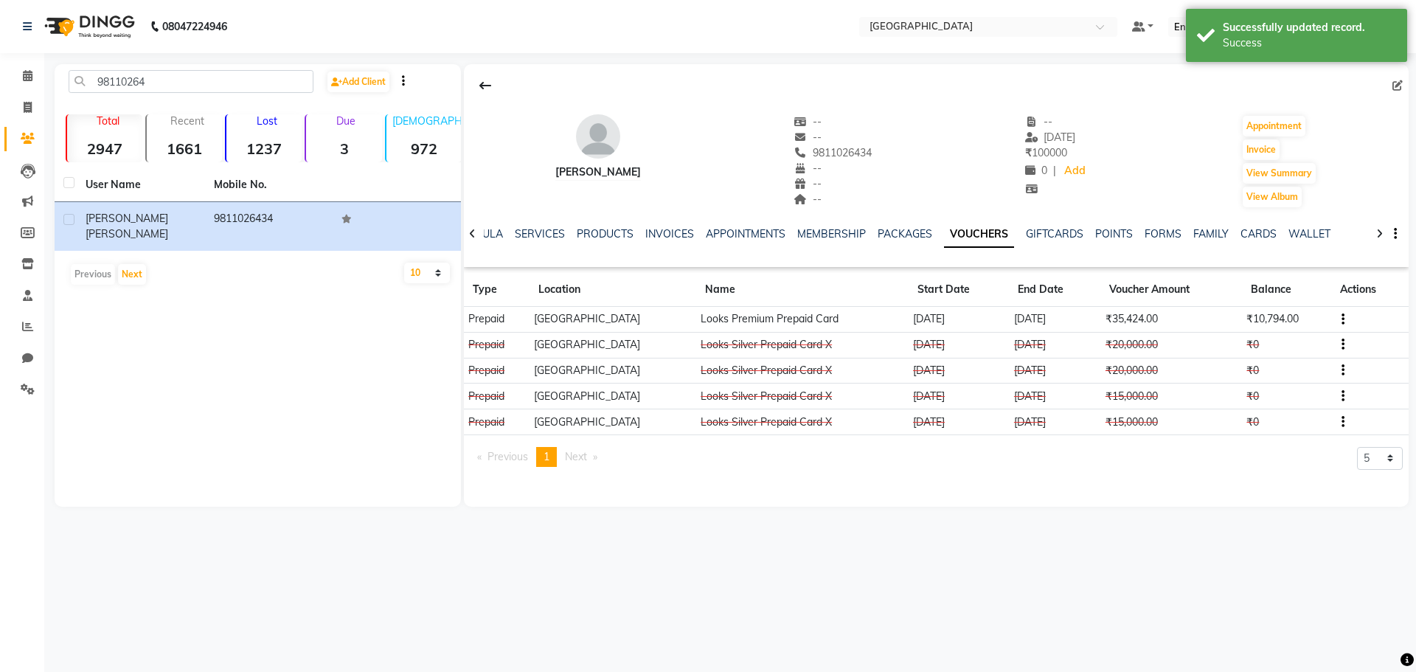
click at [728, 443] on app-client-vouchers "Type Location Name Start Date End Date Voucher Amount Balance Actions Prepaid L…" at bounding box center [936, 376] width 945 height 206
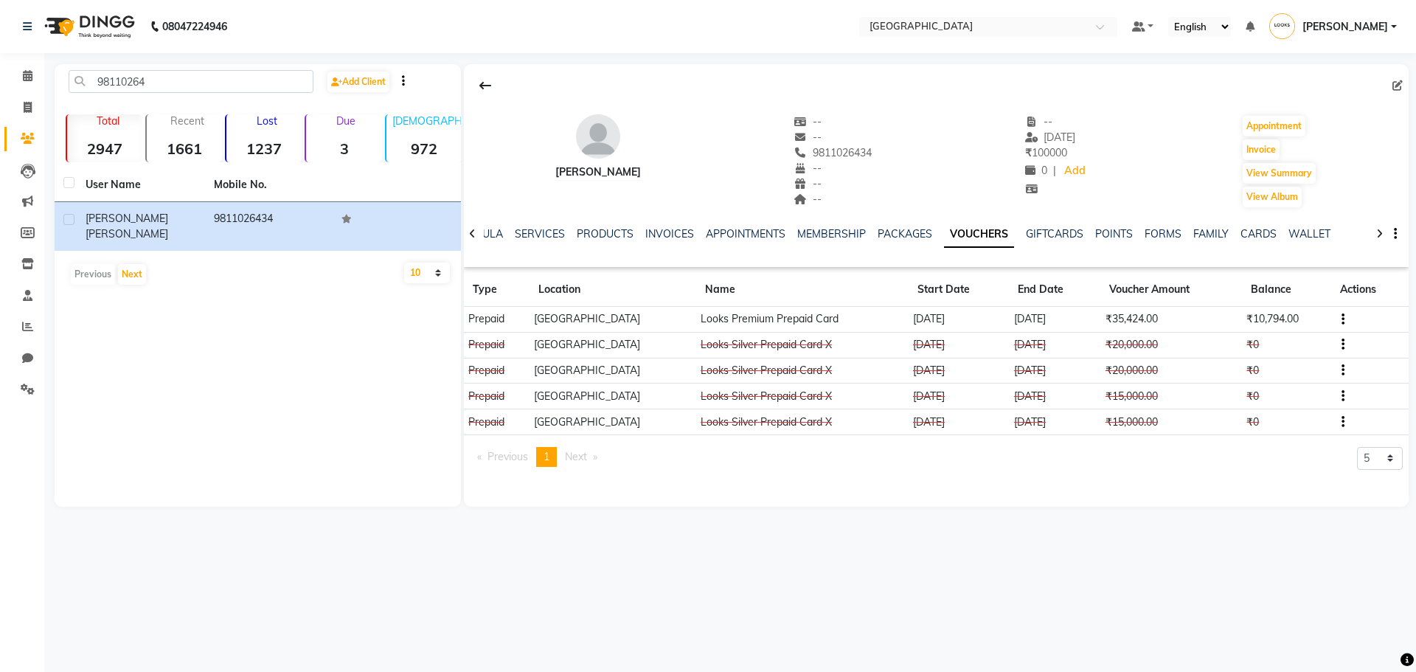
drag, startPoint x: 1029, startPoint y: 317, endPoint x: 959, endPoint y: 320, distance: 69.4
click at [959, 320] on td "[DATE]" at bounding box center [958, 320] width 101 height 26
click at [985, 319] on td "[DATE]" at bounding box center [958, 320] width 101 height 26
drag, startPoint x: 1022, startPoint y: 322, endPoint x: 957, endPoint y: 330, distance: 65.5
click at [957, 330] on td "[DATE]" at bounding box center [958, 320] width 101 height 26
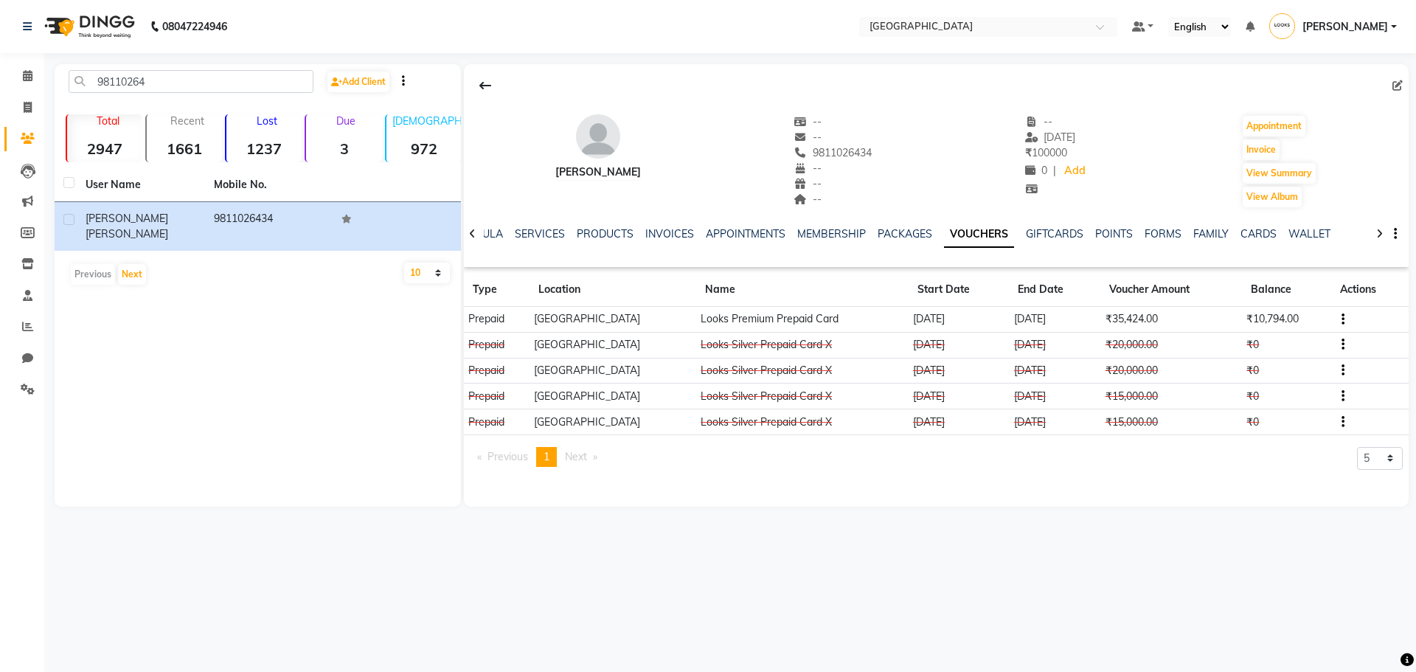
click at [1069, 327] on td "[DATE]" at bounding box center [1054, 320] width 91 height 26
drag, startPoint x: 1312, startPoint y: 323, endPoint x: 1250, endPoint y: 328, distance: 62.2
click at [1250, 328] on tr "Prepaid [GEOGRAPHIC_DATA] Looks Premium Prepaid Card [DATE] [DATE] ₹35,424.00 ₹…" at bounding box center [936, 320] width 945 height 26
drag, startPoint x: 184, startPoint y: 80, endPoint x: 129, endPoint y: 81, distance: 54.6
click at [129, 81] on input "98110264" at bounding box center [191, 81] width 245 height 23
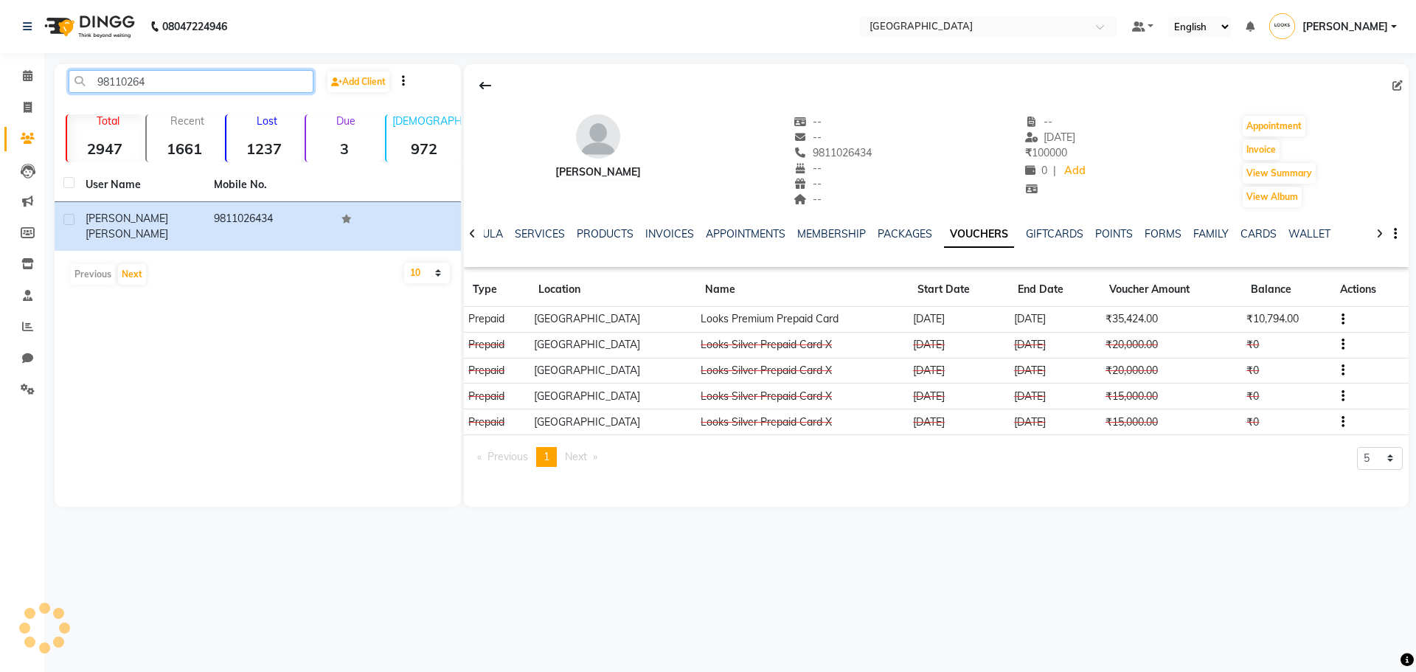
click at [189, 77] on input "98110264" at bounding box center [191, 81] width 245 height 23
drag, startPoint x: 191, startPoint y: 80, endPoint x: 0, endPoint y: 83, distance: 191.0
click at [0, 83] on app-home "08047224946 Select Location × [GEOGRAPHIC_DATA] Default Panel My Panel English …" at bounding box center [708, 264] width 1416 height 529
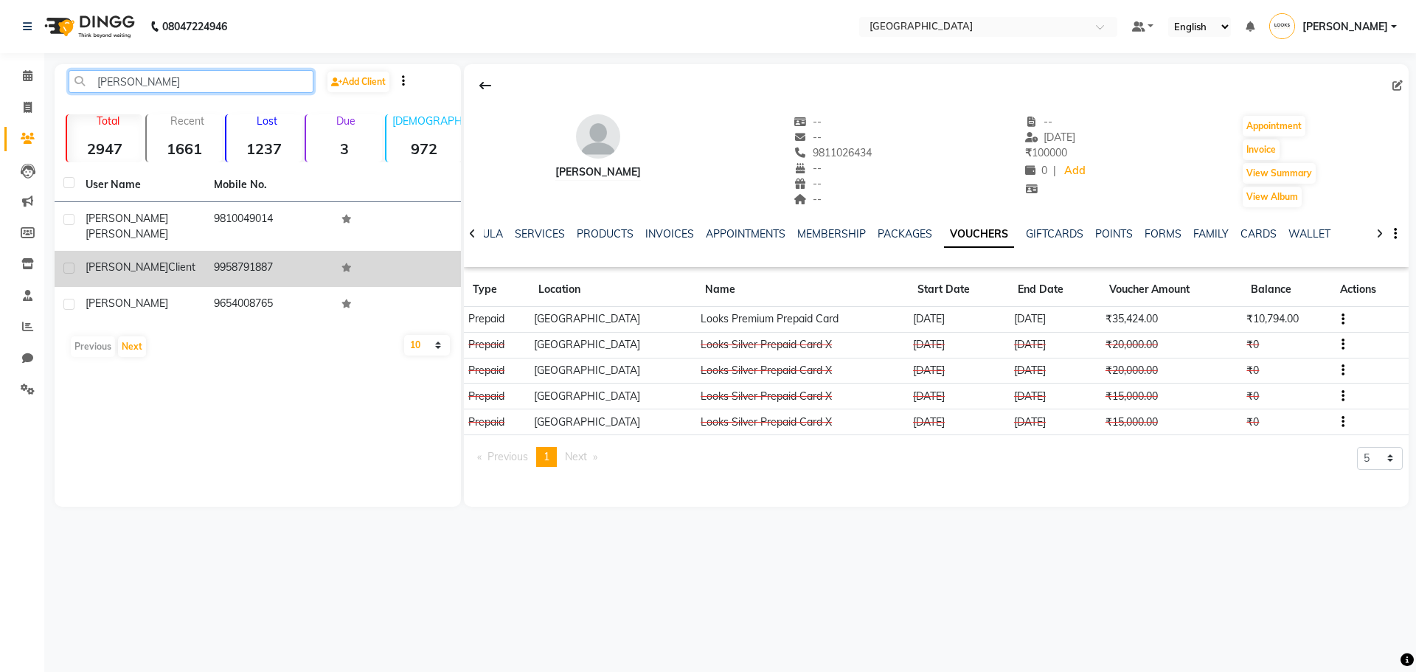
type input "[PERSON_NAME]"
drag, startPoint x: 201, startPoint y: 258, endPoint x: 290, endPoint y: 258, distance: 89.2
click at [201, 258] on td "aprajita client" at bounding box center [141, 269] width 128 height 36
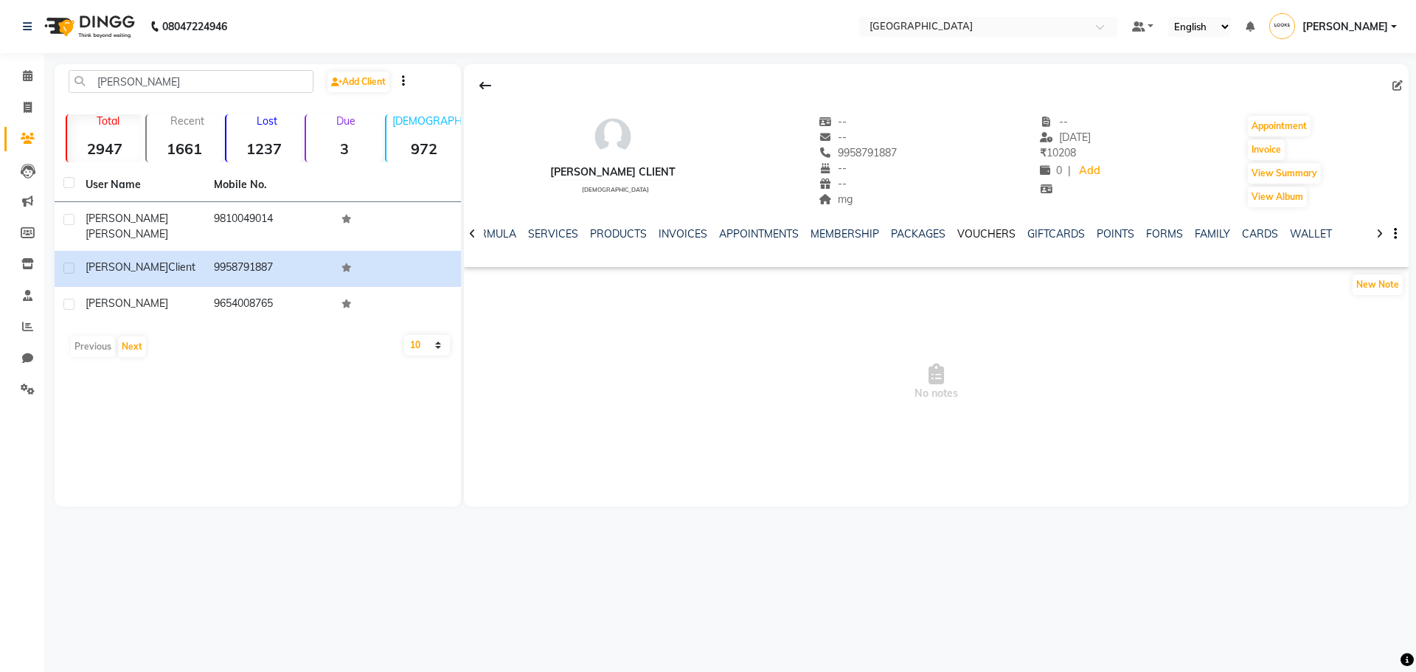
click at [997, 232] on link "VOUCHERS" at bounding box center [986, 233] width 58 height 13
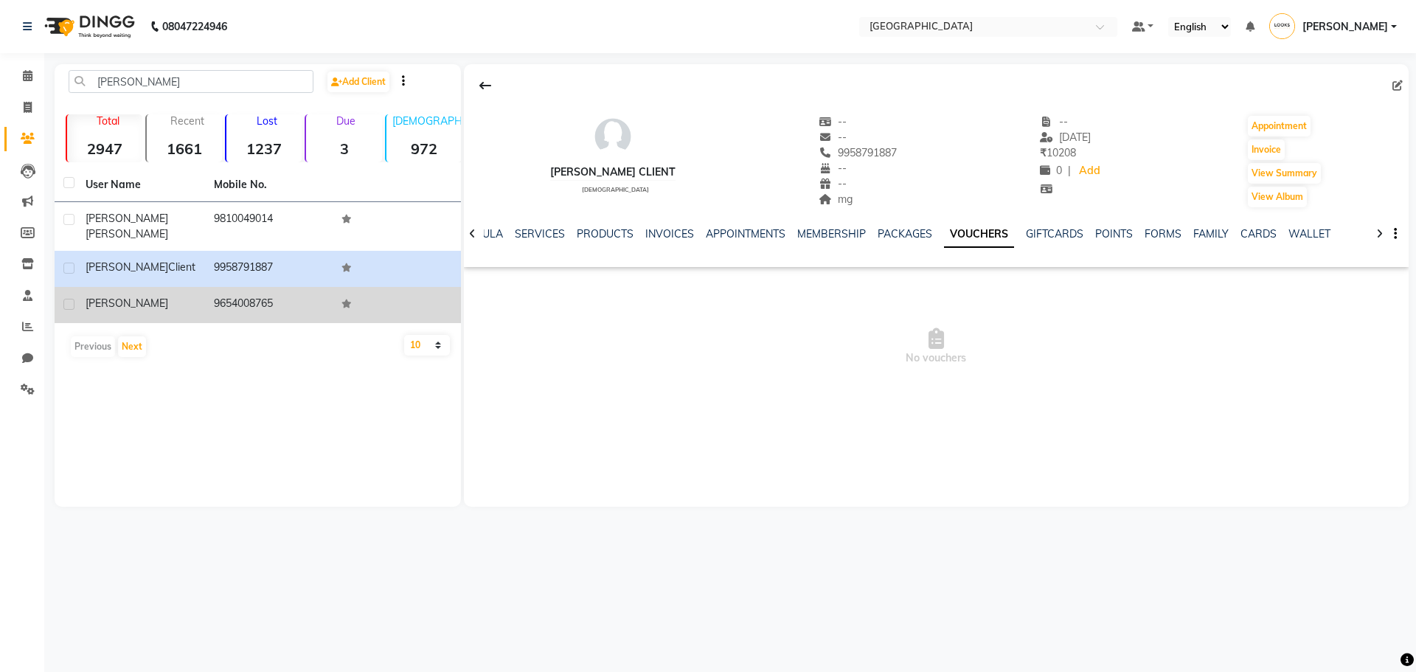
drag, startPoint x: 174, startPoint y: 285, endPoint x: 422, endPoint y: 279, distance: 247.9
click at [174, 296] on div "Aprajita" at bounding box center [141, 303] width 111 height 15
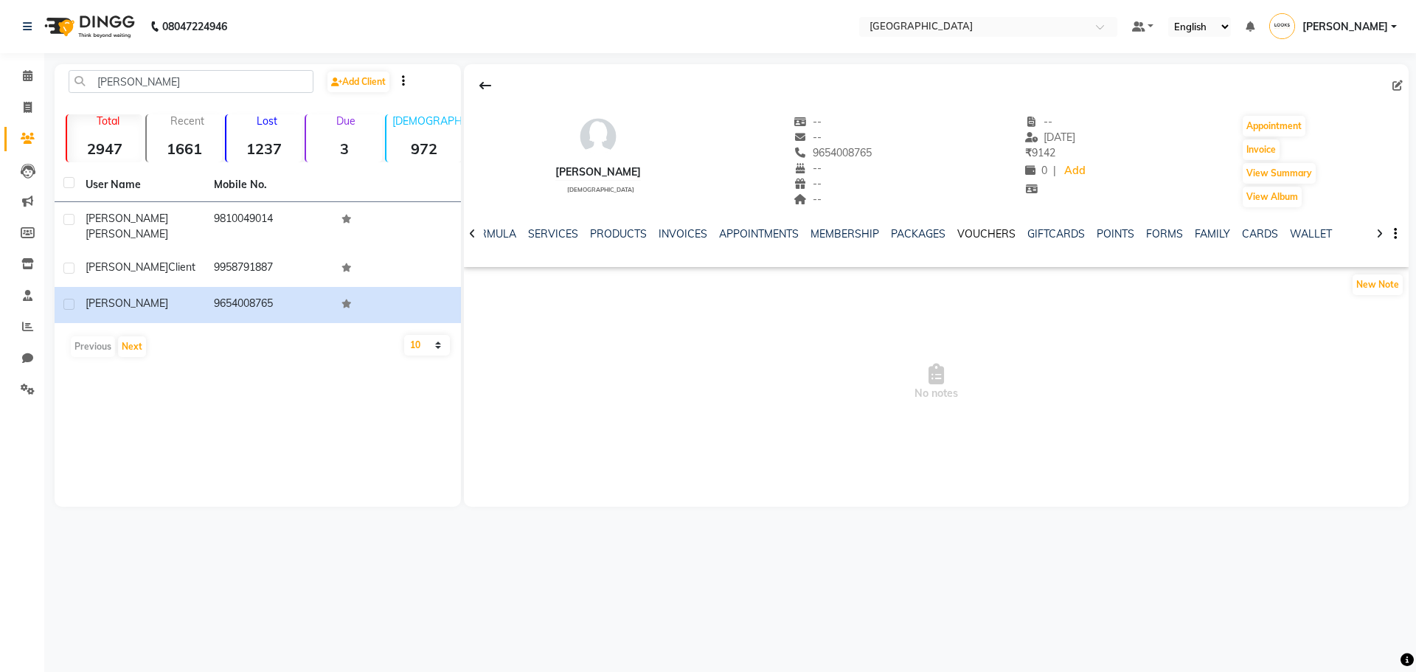
drag, startPoint x: 990, startPoint y: 231, endPoint x: 981, endPoint y: 231, distance: 8.8
click at [988, 231] on link "VOUCHERS" at bounding box center [986, 233] width 58 height 13
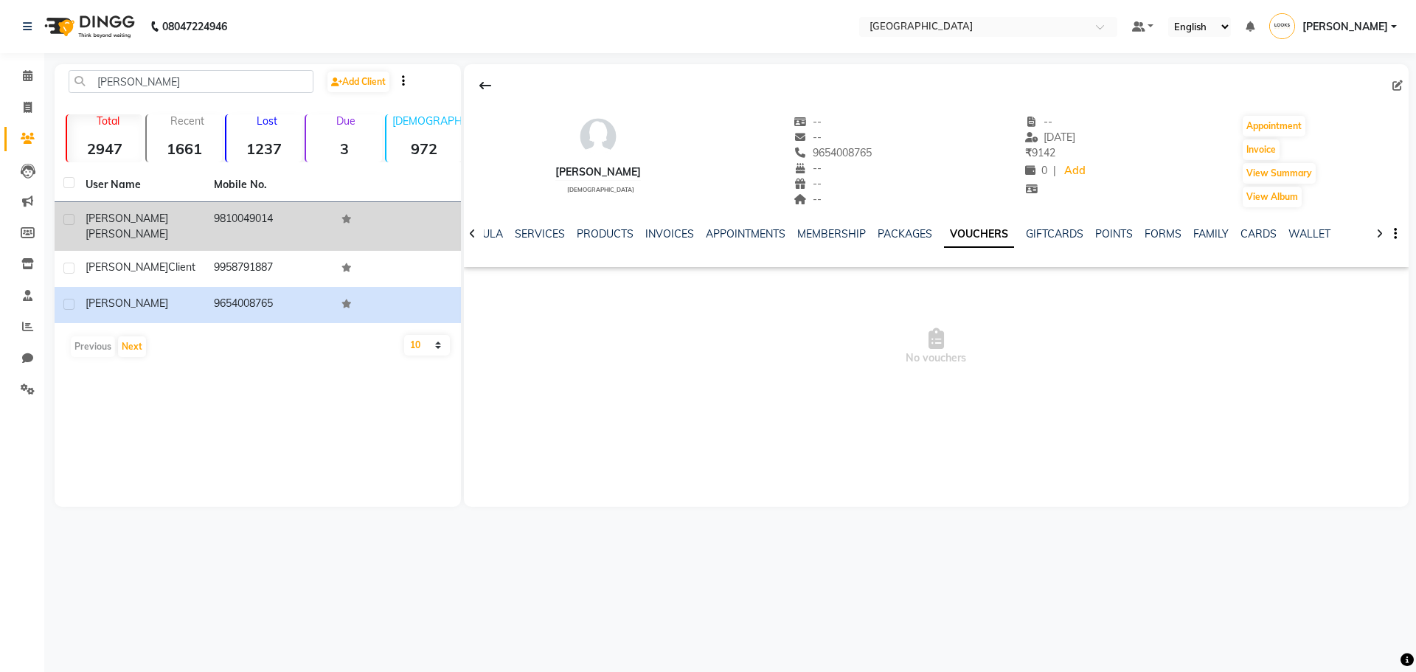
click at [218, 225] on td "9810049014" at bounding box center [269, 226] width 128 height 49
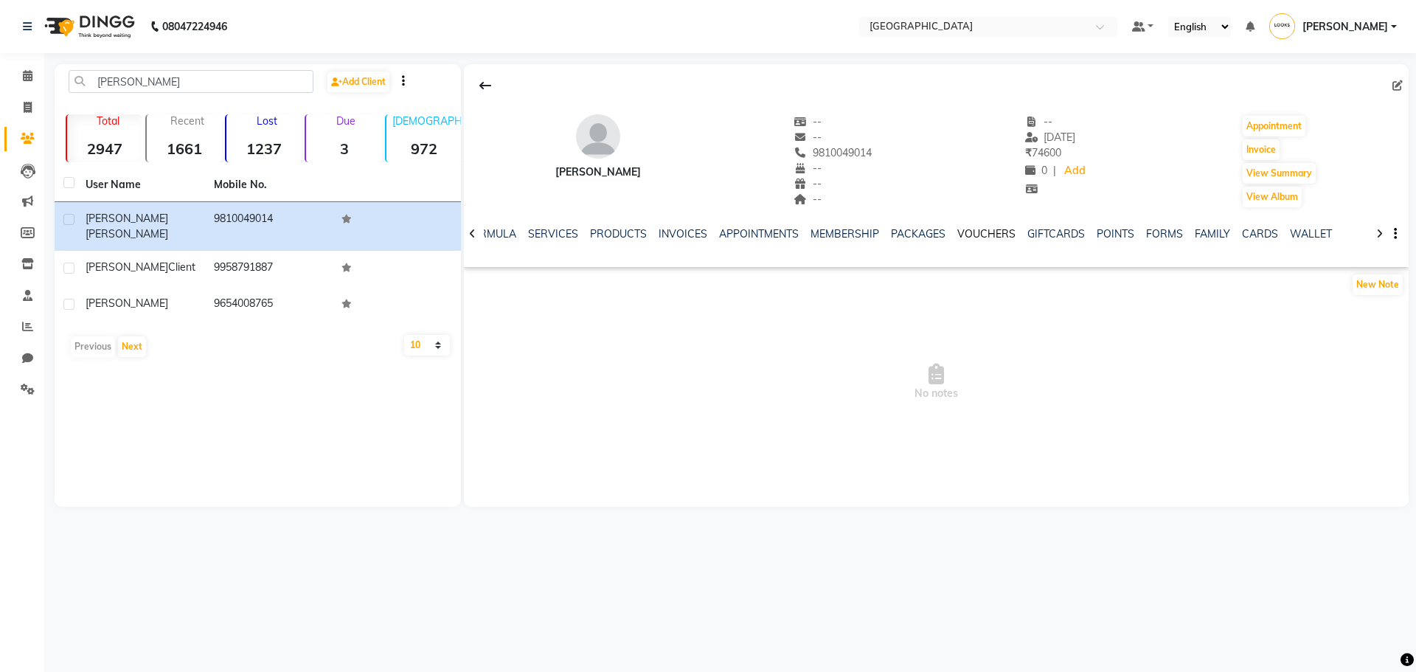
click at [983, 237] on link "VOUCHERS" at bounding box center [986, 233] width 58 height 13
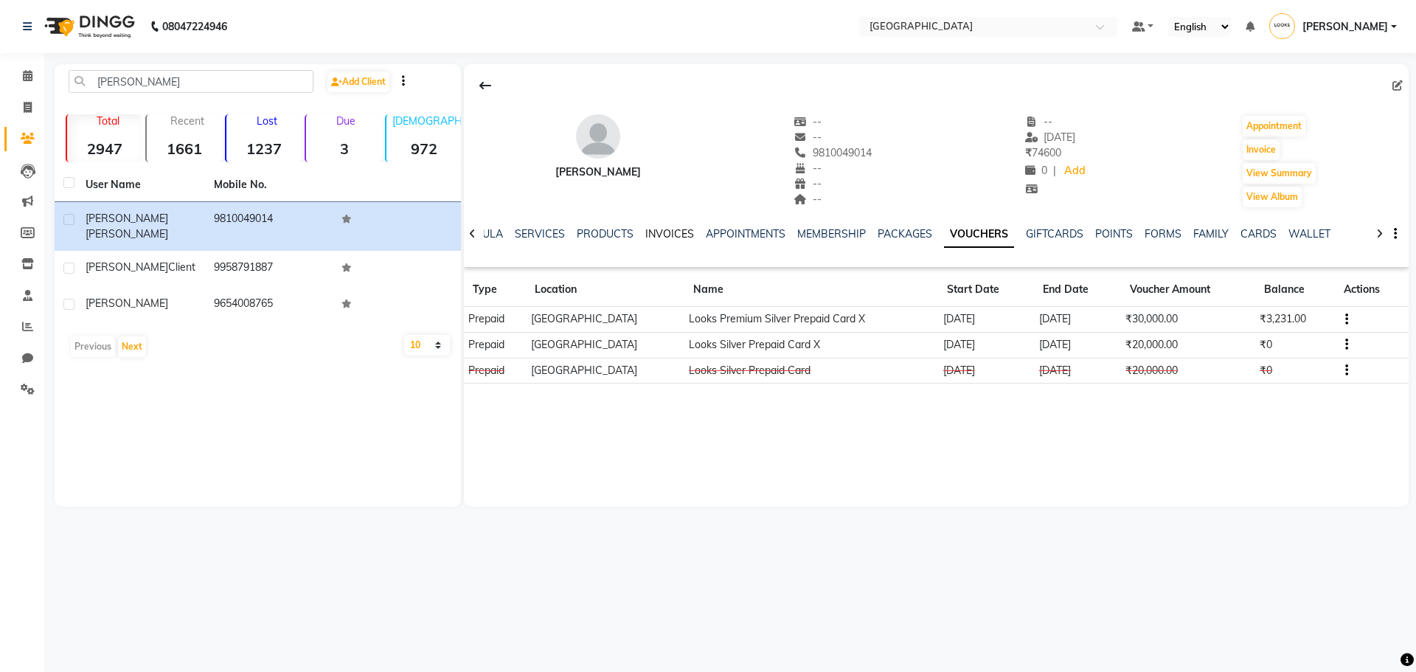
click at [660, 235] on link "INVOICES" at bounding box center [669, 233] width 49 height 13
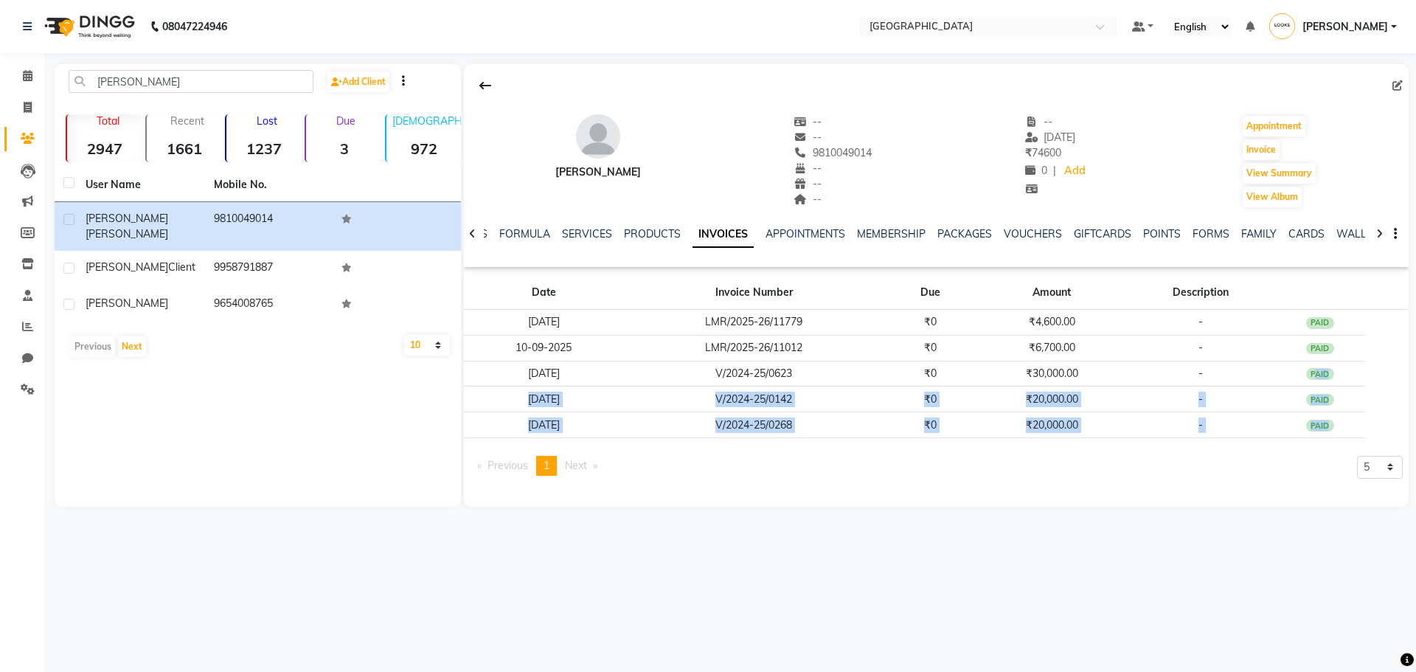
drag, startPoint x: 1298, startPoint y: 377, endPoint x: 1229, endPoint y: 524, distance: 162.0
click at [1229, 524] on main "rajita Add Client Total 2947 Recent 1661 Lost 1237 Due 3 Male 972 Female 1318 M…" at bounding box center [730, 296] width 1372 height 465
click at [1150, 567] on div "08047224946 Select Location × Looks Mg Road, Sultanpur, New Delhi Default Panel…" at bounding box center [708, 336] width 1416 height 672
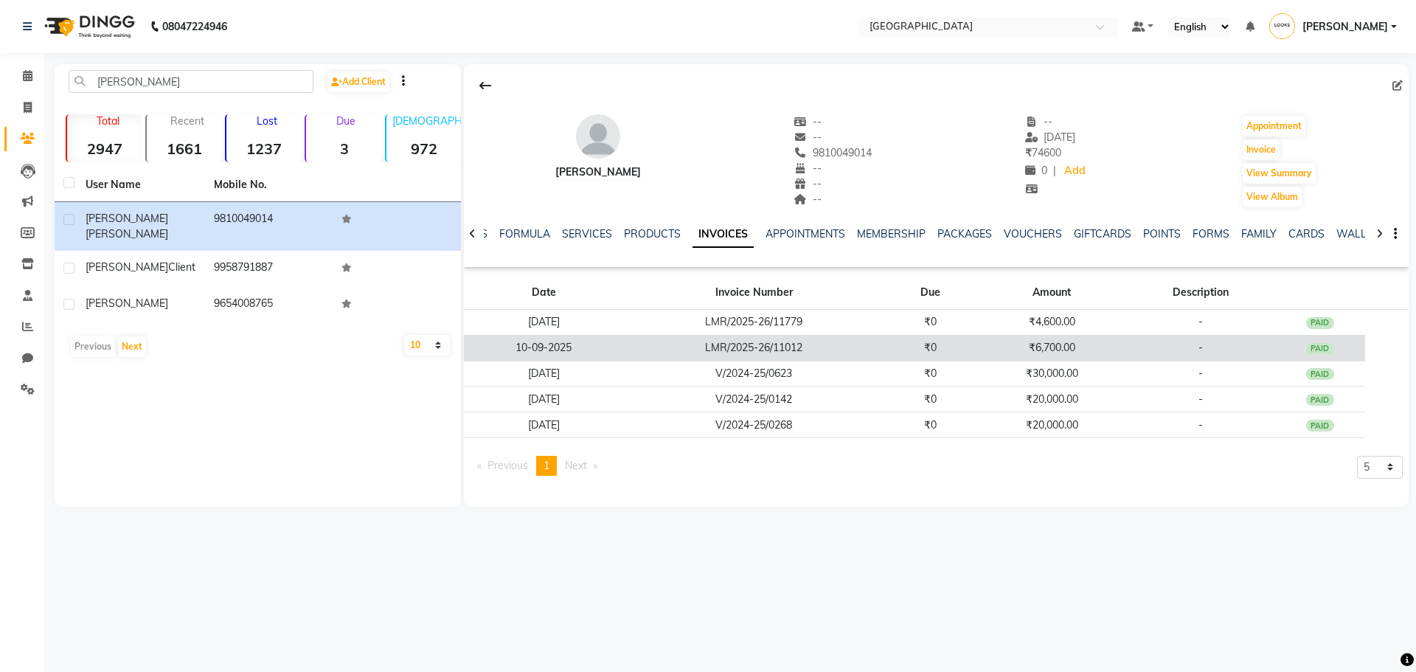
click at [591, 349] on td "10-09-2025" at bounding box center [544, 348] width 160 height 26
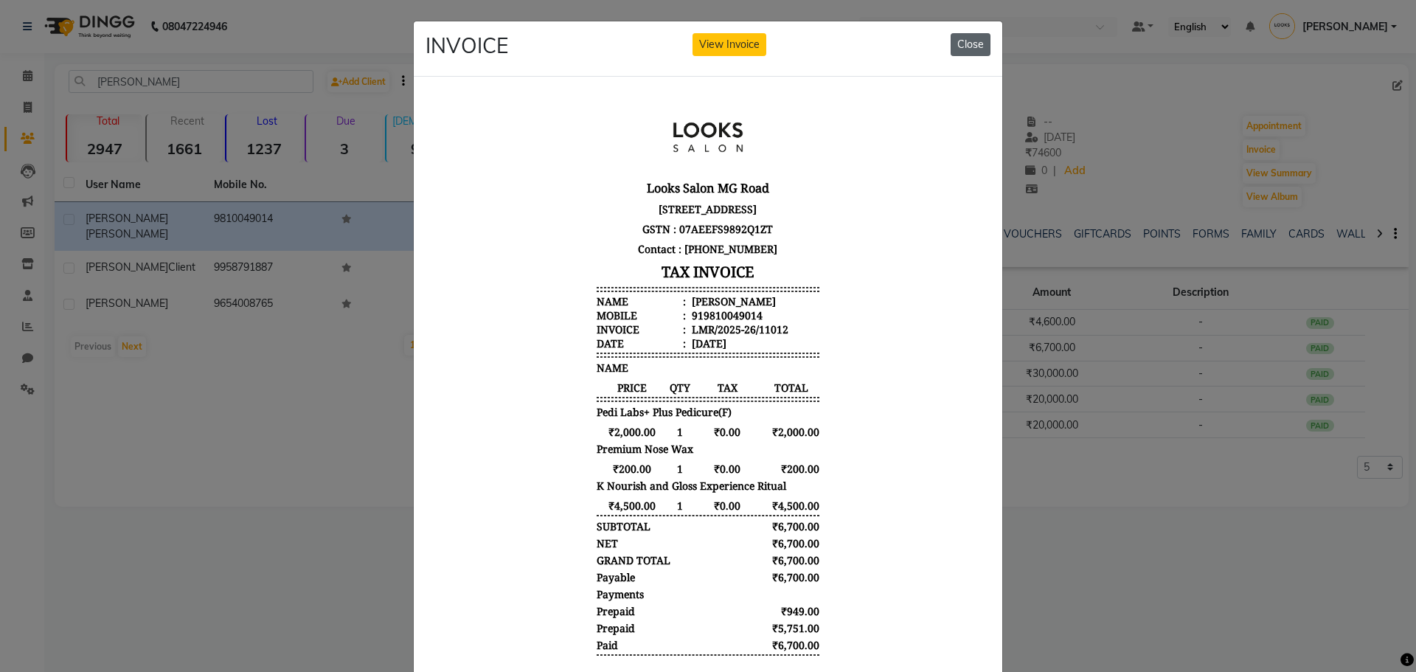
click at [975, 49] on button "Close" at bounding box center [971, 44] width 40 height 23
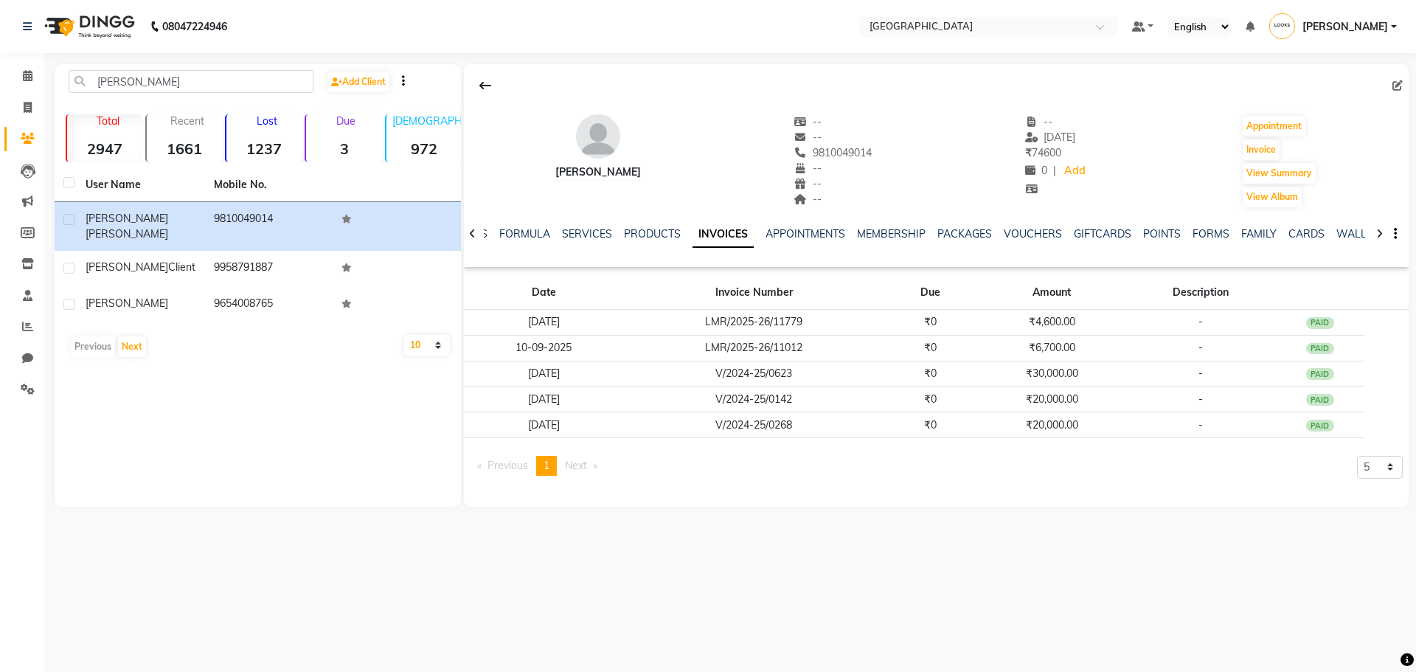
click at [811, 158] on span "9810049014" at bounding box center [833, 152] width 78 height 13
copy span "9810049014"
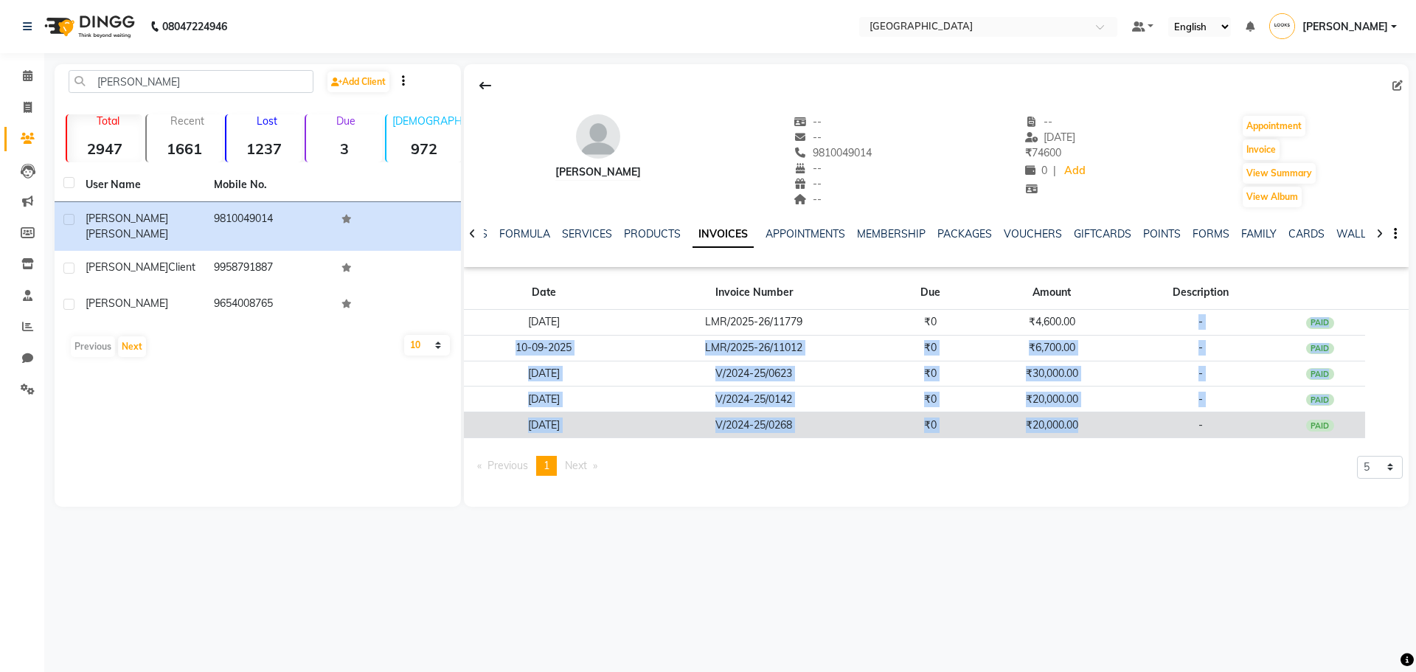
drag, startPoint x: 1075, startPoint y: 320, endPoint x: 1066, endPoint y: 425, distance: 105.1
click at [1081, 434] on tbody "22-09-2025 LMR/2025-26/11779 ₹0 ₹4,600.00 - PAID 10-09-2025 LMR/2025-26/11012 ₹…" at bounding box center [936, 374] width 945 height 128
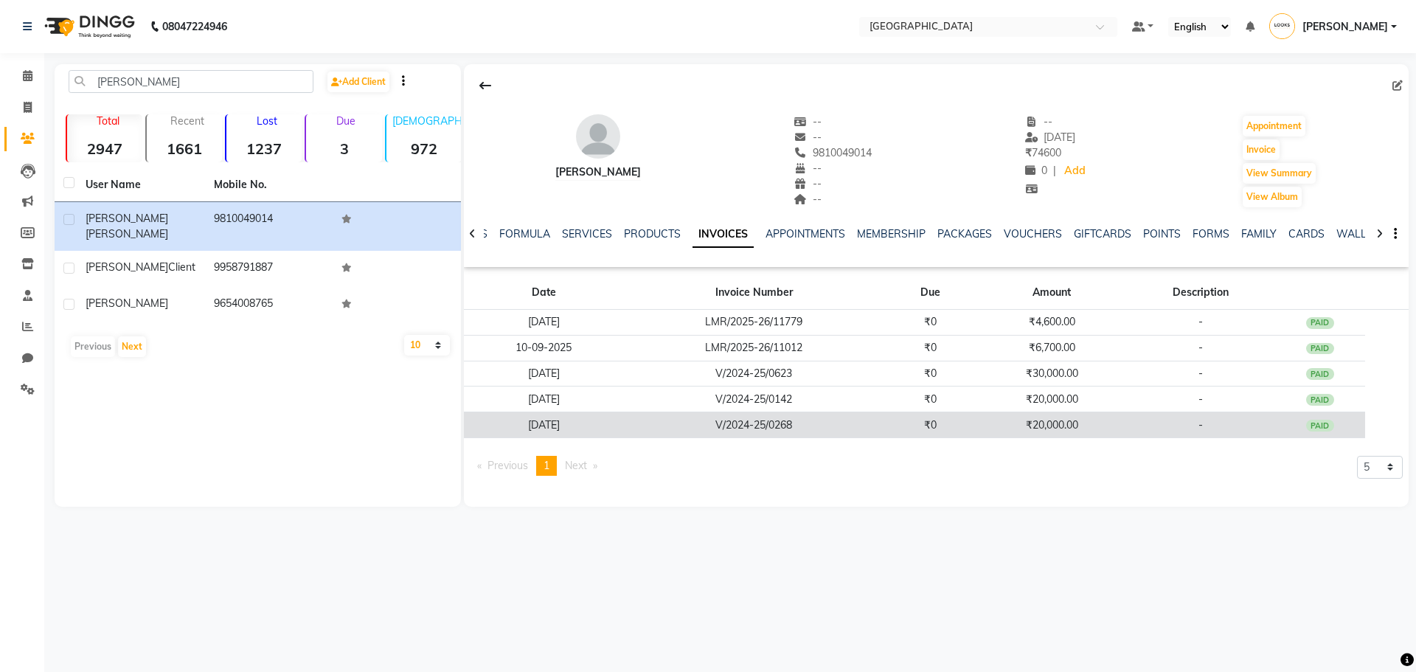
drag, startPoint x: 938, startPoint y: 508, endPoint x: 1066, endPoint y: 417, distance: 157.6
click at [962, 496] on main "rajita Add Client Total 2947 Recent 1661 Lost 1237 Due 3 Male 972 Female 1318 M…" at bounding box center [730, 296] width 1372 height 465
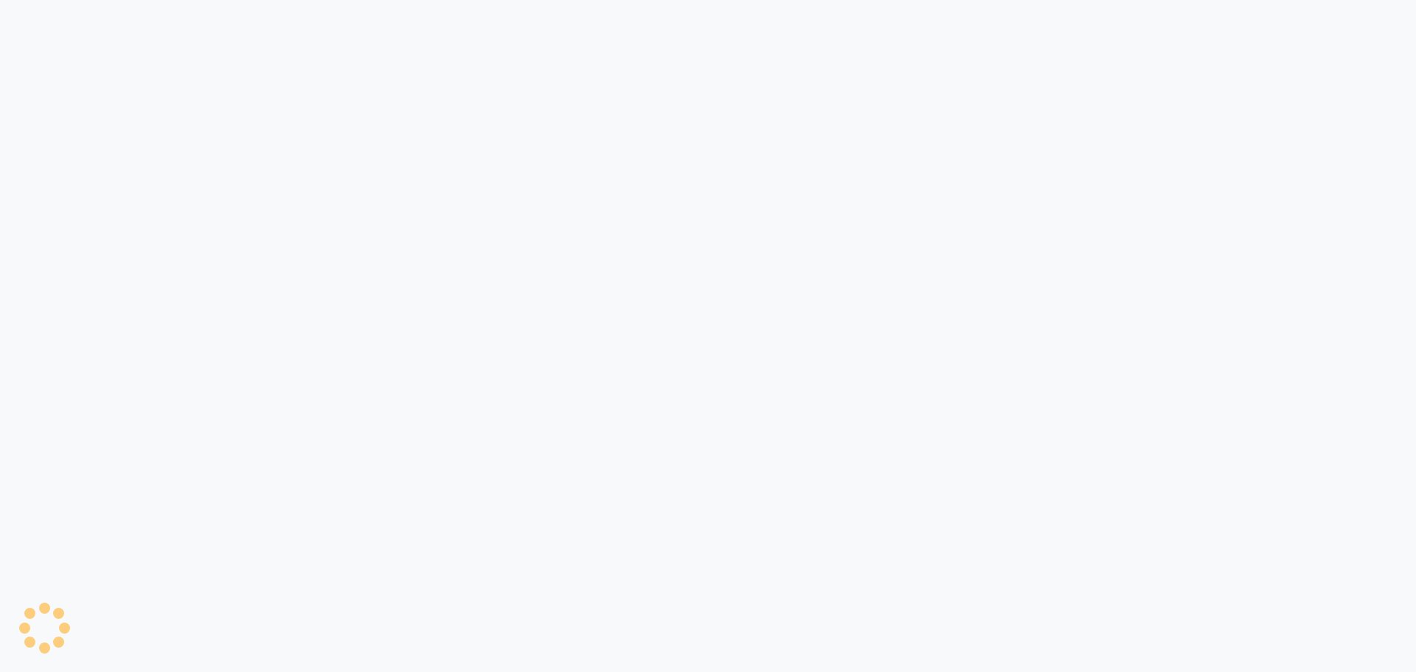
select select "service"
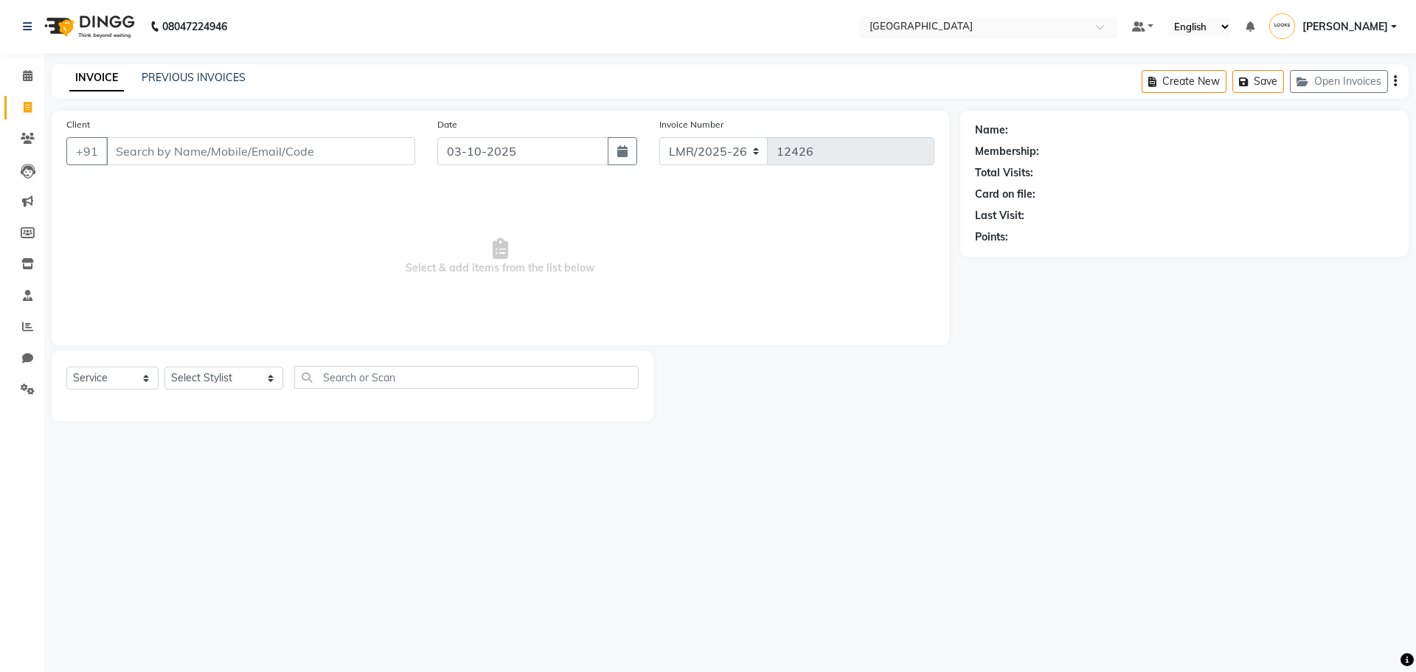
click at [965, 26] on input "text" at bounding box center [973, 28] width 214 height 15
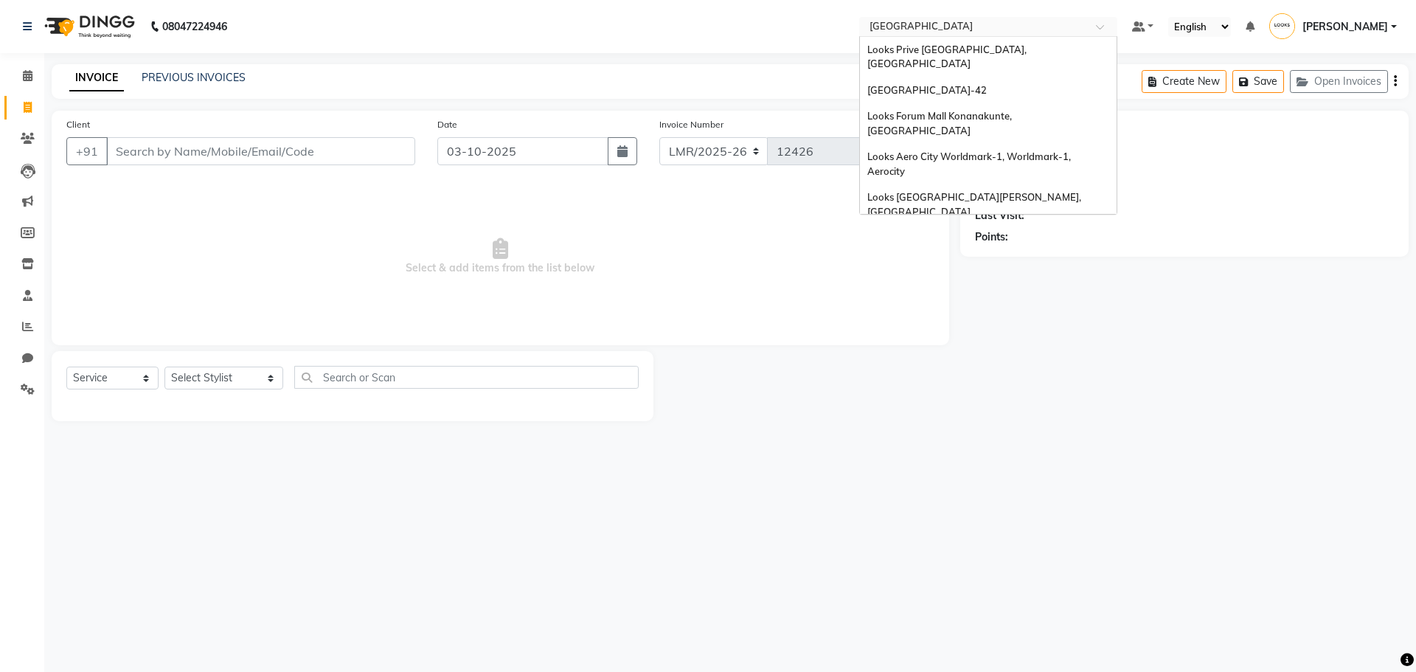
scroll to position [1585, 0]
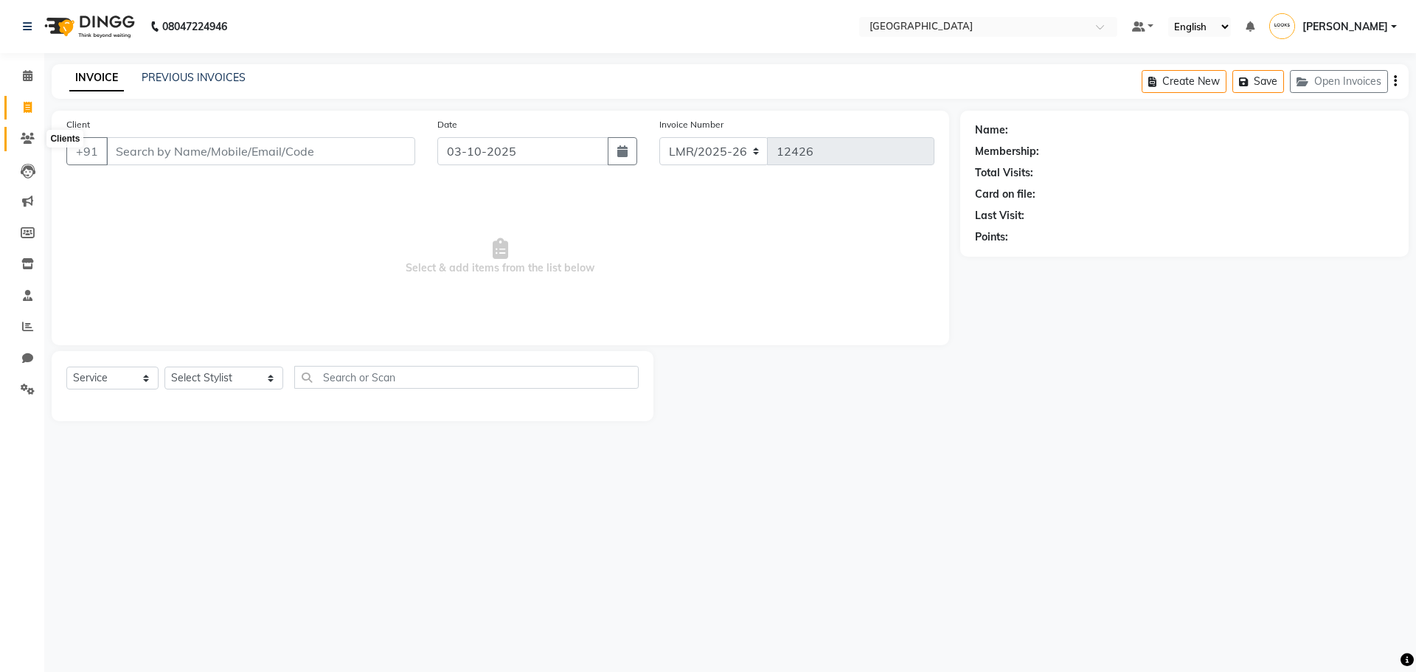
click at [29, 132] on span at bounding box center [28, 139] width 26 height 17
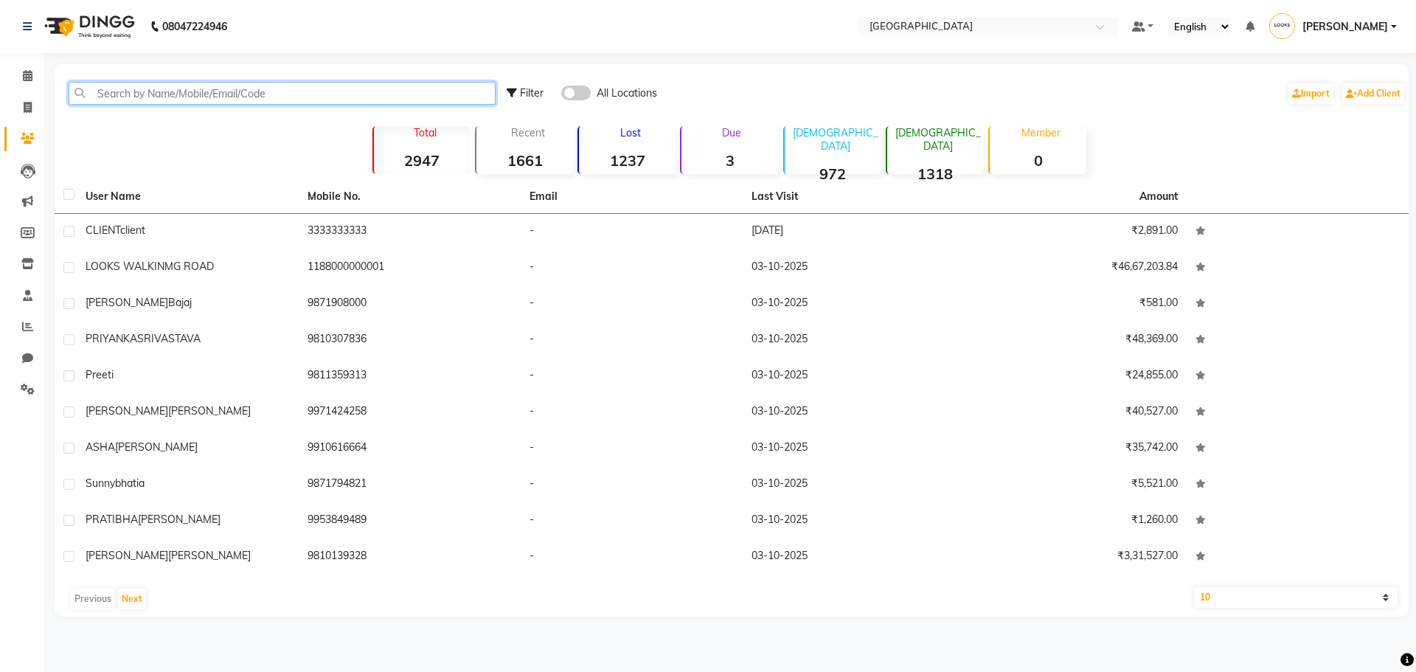
click at [190, 91] on input "text" at bounding box center [282, 93] width 427 height 23
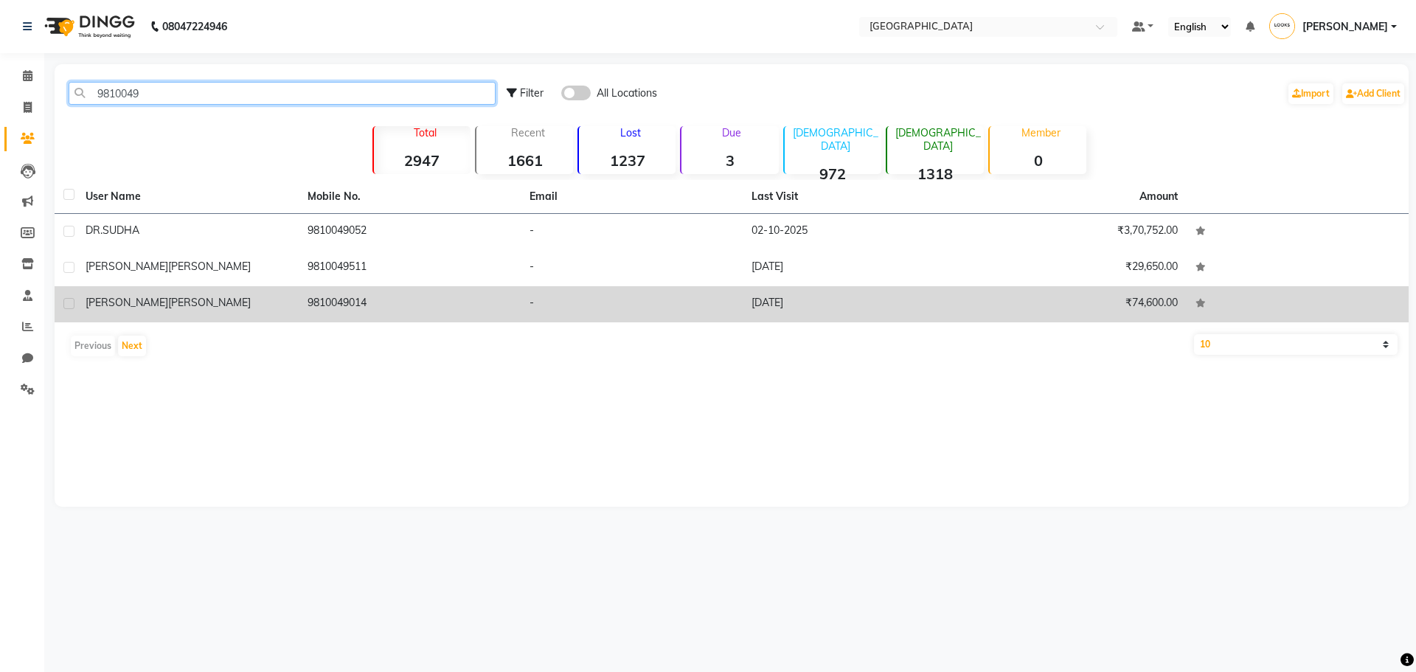
type input "9810049"
click at [343, 306] on td "9810049014" at bounding box center [410, 304] width 222 height 36
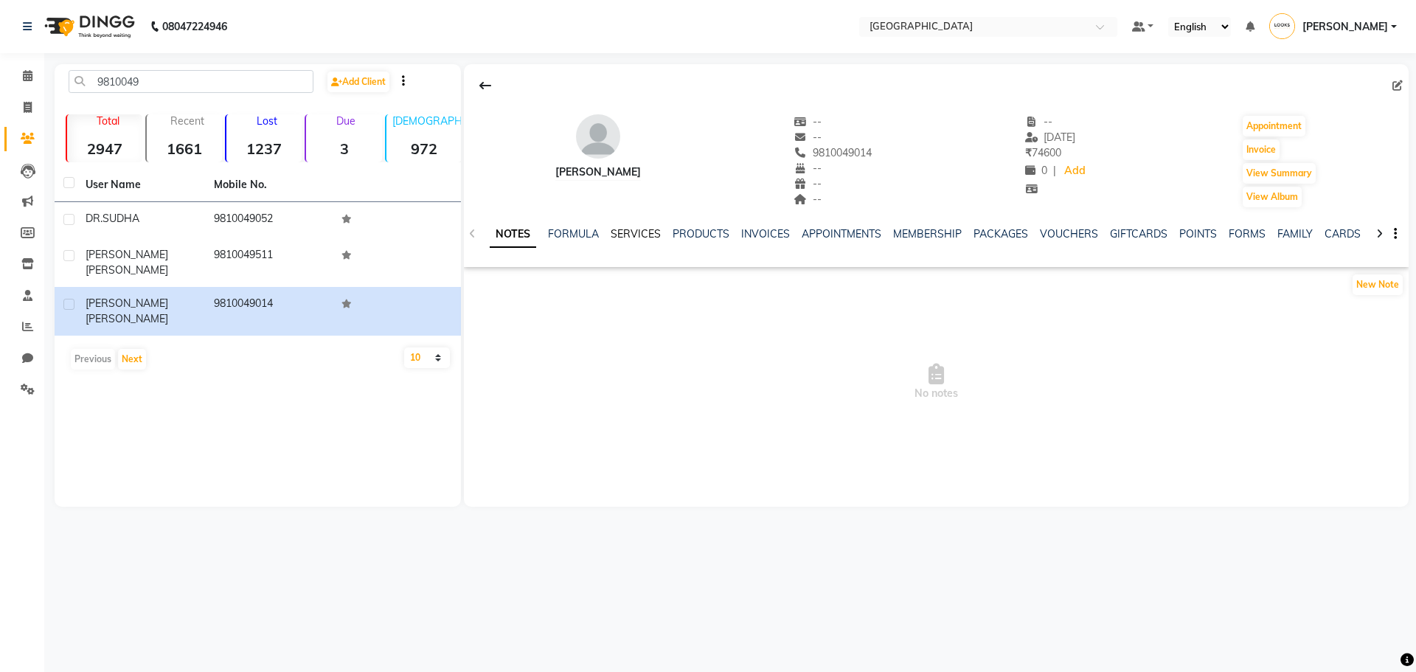
click at [644, 234] on link "SERVICES" at bounding box center [636, 233] width 50 height 13
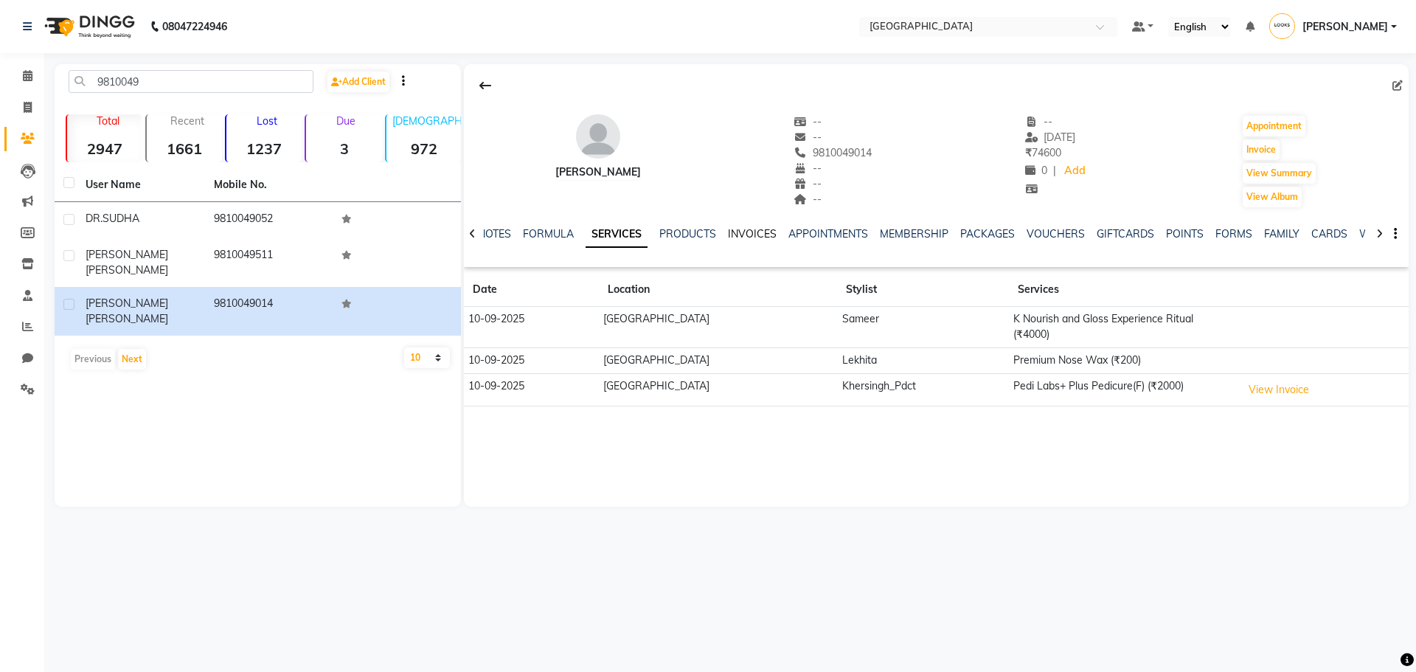
click at [762, 235] on link "INVOICES" at bounding box center [752, 233] width 49 height 13
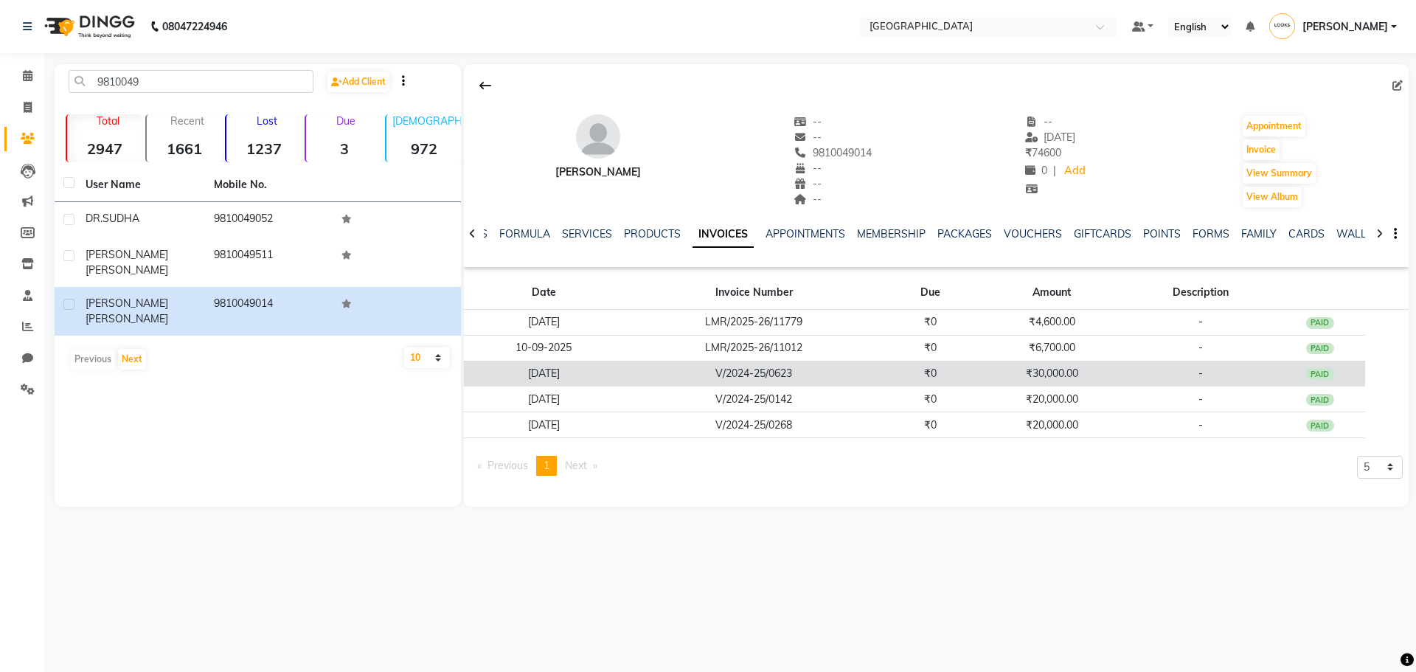
click at [821, 374] on td "V/2024-25/0623" at bounding box center [754, 374] width 261 height 26
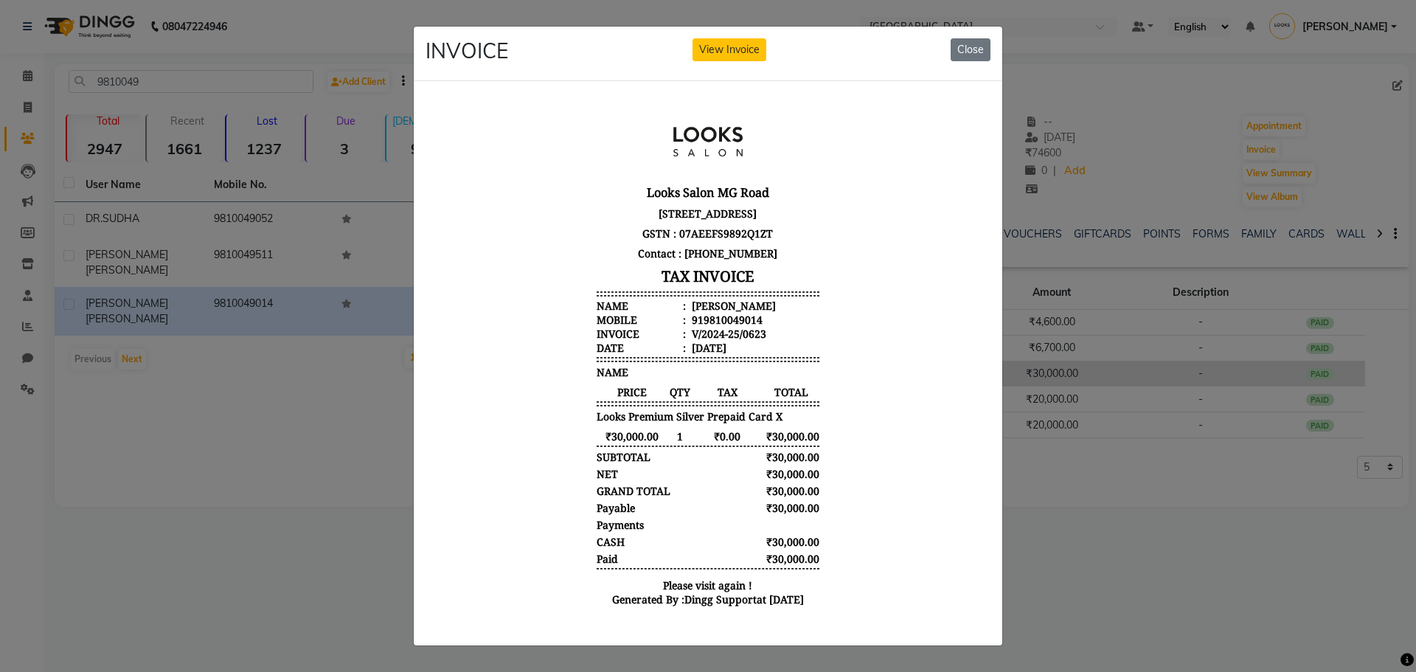
scroll to position [1, 0]
click at [962, 51] on button "Close" at bounding box center [971, 49] width 40 height 23
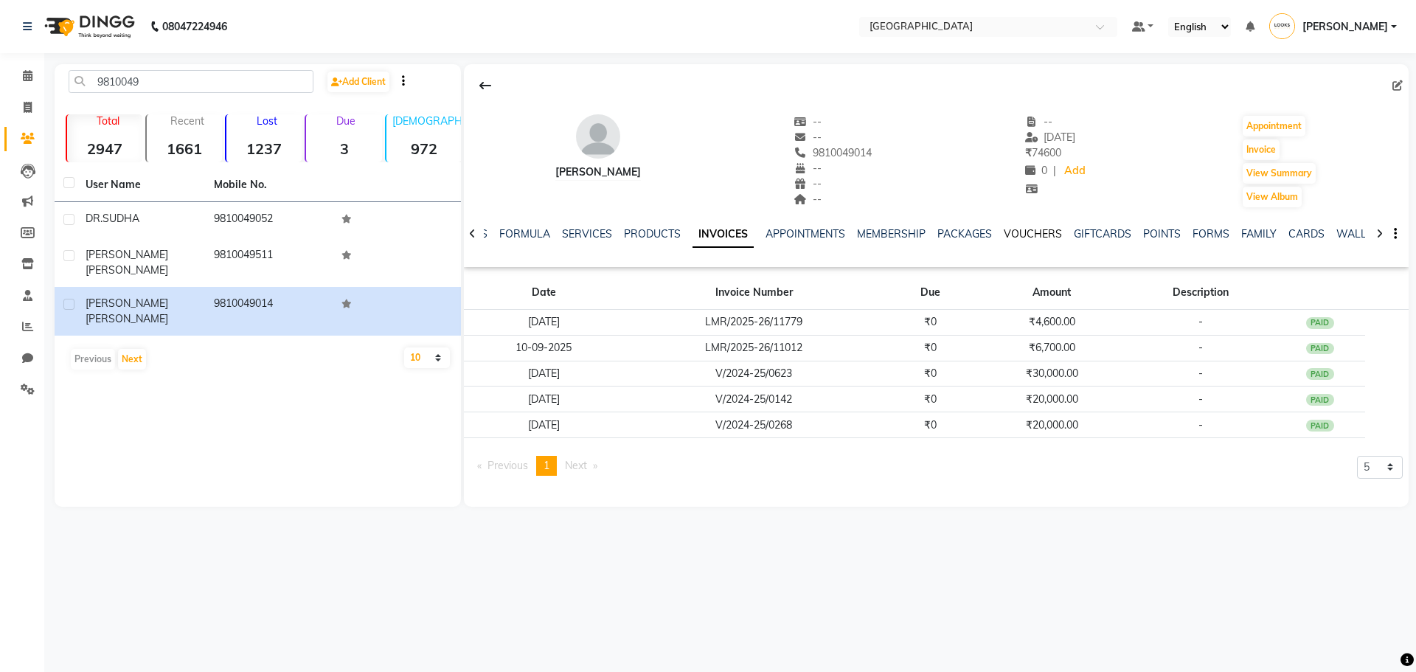
drag, startPoint x: 1021, startPoint y: 232, endPoint x: 1070, endPoint y: 246, distance: 50.4
click at [1021, 232] on link "VOUCHERS" at bounding box center [1033, 233] width 58 height 13
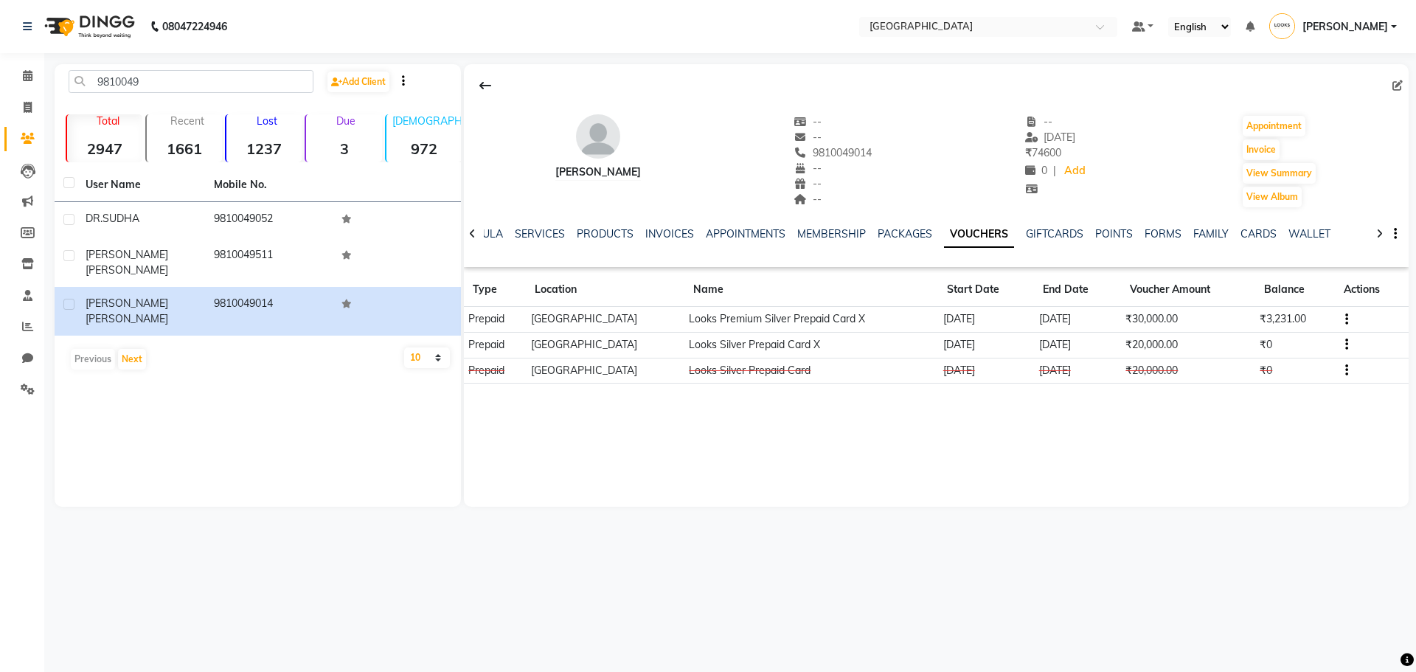
click at [1348, 318] on button "button" at bounding box center [1343, 318] width 9 height 15
click at [1307, 303] on td "Redemption History" at bounding box center [1284, 300] width 92 height 17
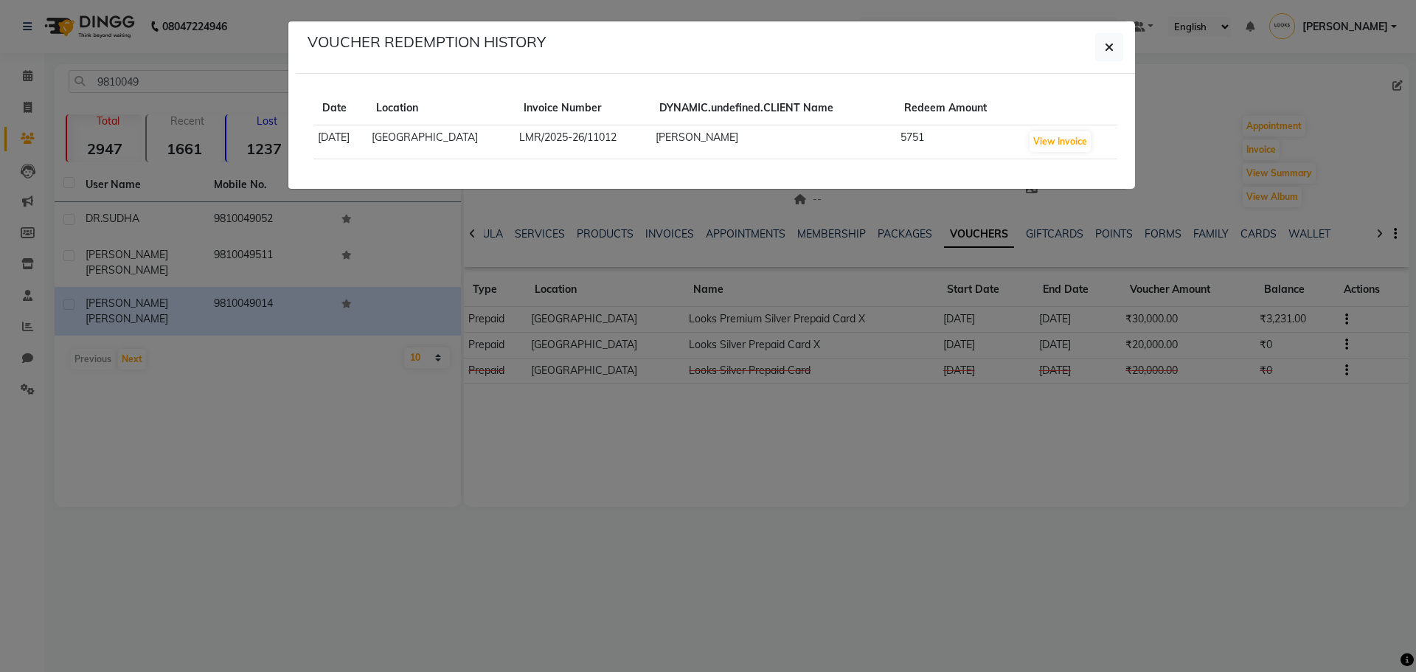
click at [951, 147] on td "5751" at bounding box center [959, 142] width 128 height 34
drag, startPoint x: 799, startPoint y: 140, endPoint x: 722, endPoint y: 141, distance: 76.7
click at [722, 141] on td "RAJITA GUPTA" at bounding box center [772, 142] width 245 height 34
click at [1299, 146] on ngb-modal-window "VOUCHER REDEMPTION HISTORY Date Location Invoice Number DYNAMIC.undefined.CLIEN…" at bounding box center [708, 336] width 1416 height 672
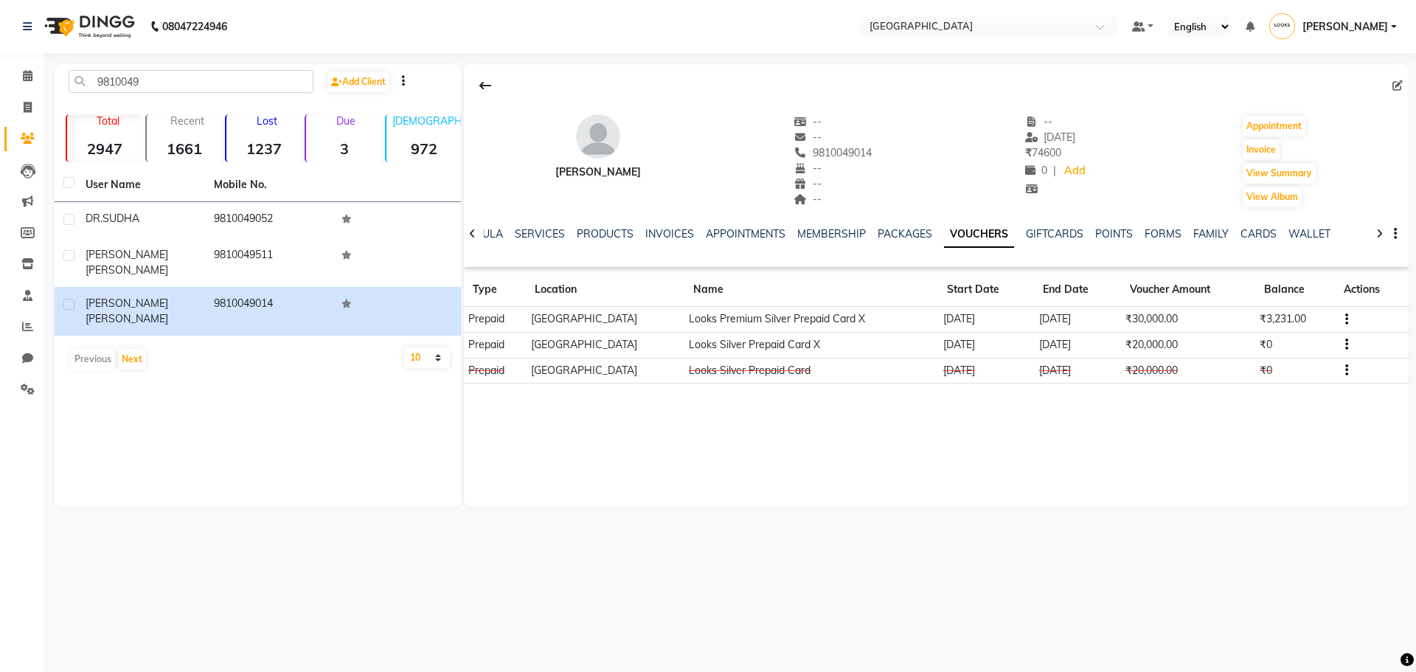
click at [873, 348] on td "Looks Silver Prepaid Card X" at bounding box center [811, 345] width 254 height 26
click at [1348, 316] on button "button" at bounding box center [1343, 318] width 9 height 15
click at [1316, 301] on td "Redemption History" at bounding box center [1284, 300] width 92 height 17
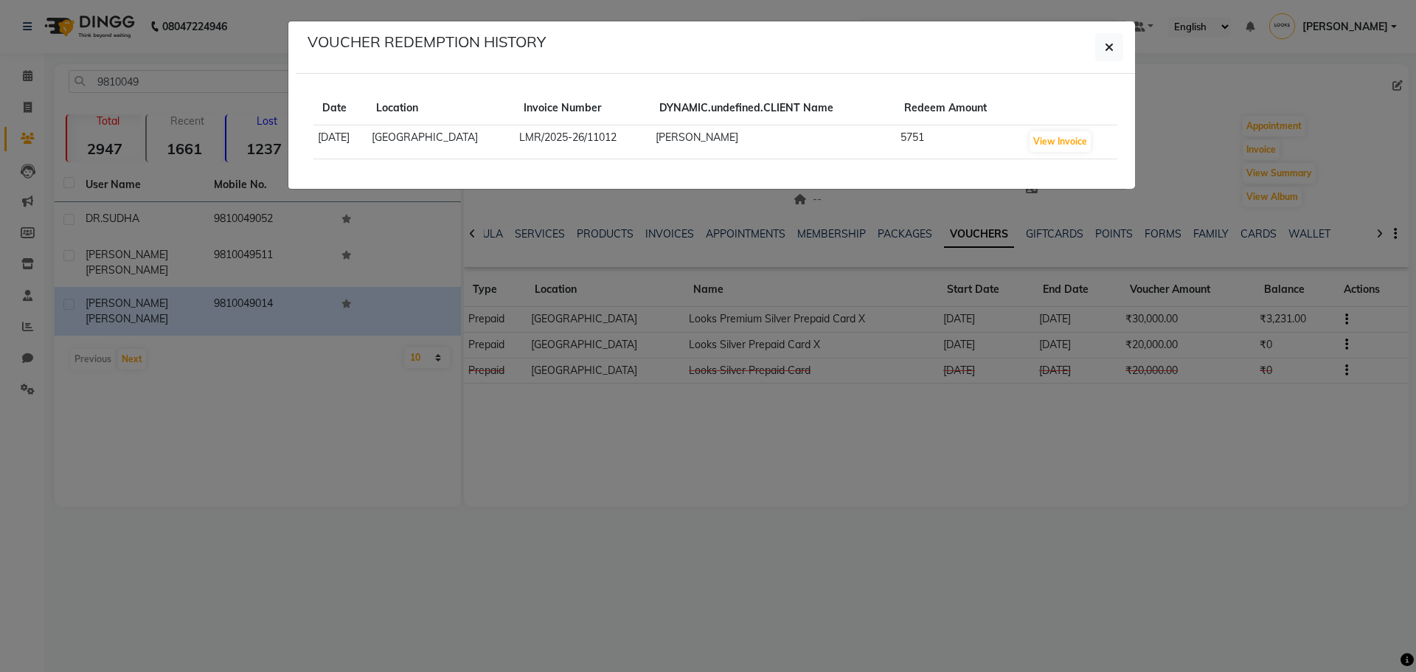
click at [810, 180] on div "Date Location Invoice Number DYNAMIC.undefined.CLIENT Name Redeem Amount 2025-0…" at bounding box center [715, 131] width 839 height 115
click at [1111, 47] on icon "button" at bounding box center [1109, 47] width 9 height 12
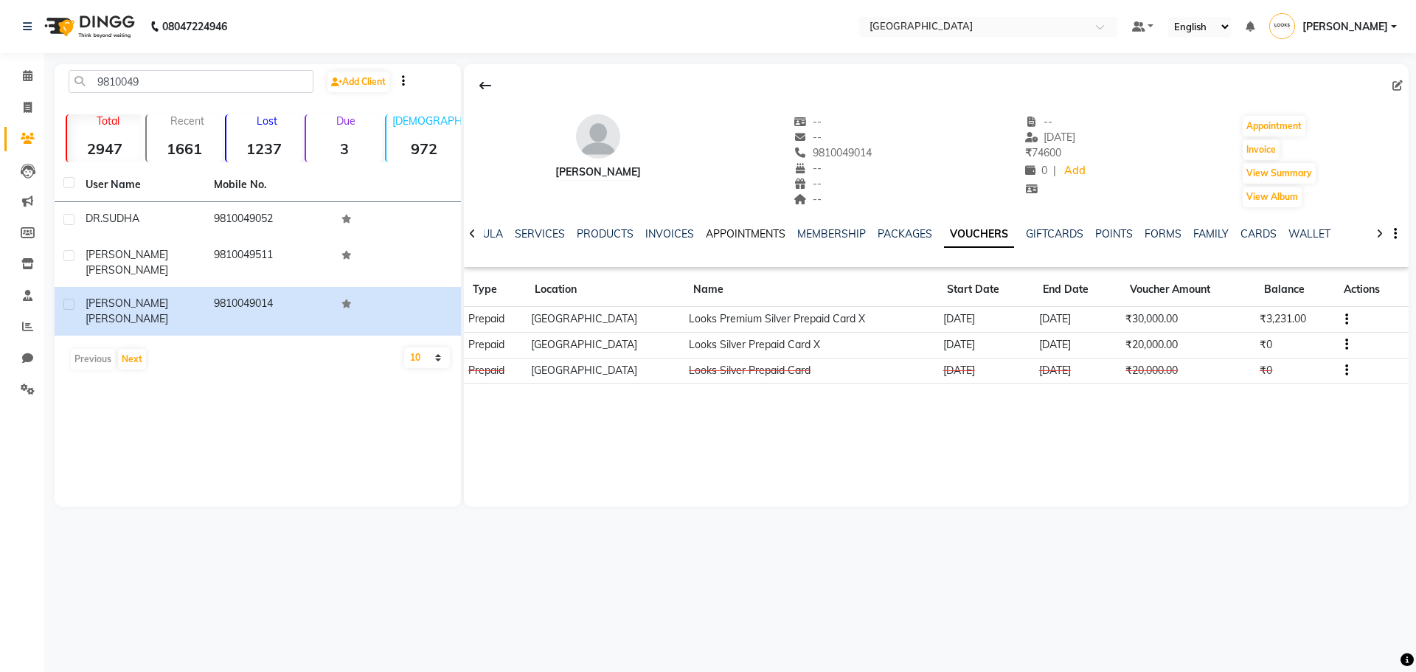
click at [727, 227] on link "APPOINTMENTS" at bounding box center [746, 233] width 80 height 13
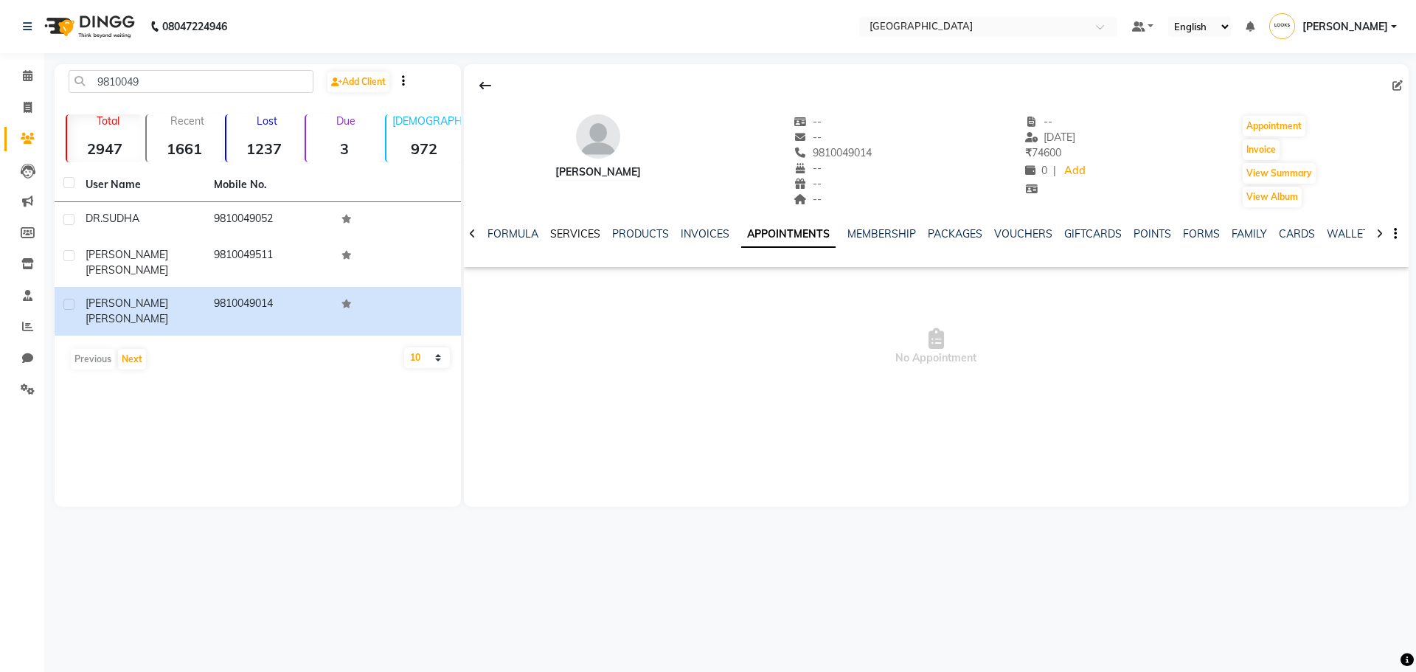
click at [577, 231] on link "SERVICES" at bounding box center [575, 233] width 50 height 13
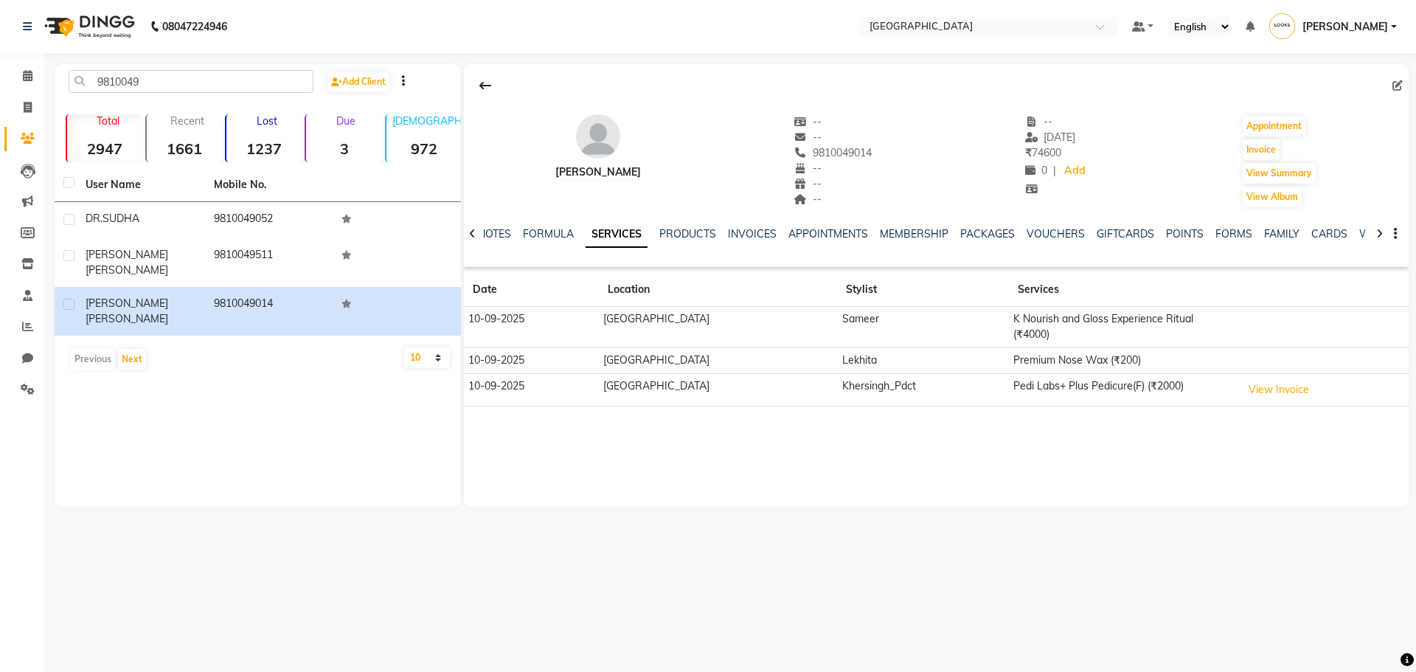
click at [473, 232] on icon at bounding box center [472, 234] width 7 height 10
click at [473, 232] on div "NOTES FORMULA SERVICES PRODUCTS INVOICES APPOINTMENTS MEMBERSHIP PACKAGES VOUCH…" at bounding box center [936, 234] width 945 height 51
click at [759, 237] on link "INVOICES" at bounding box center [764, 233] width 49 height 13
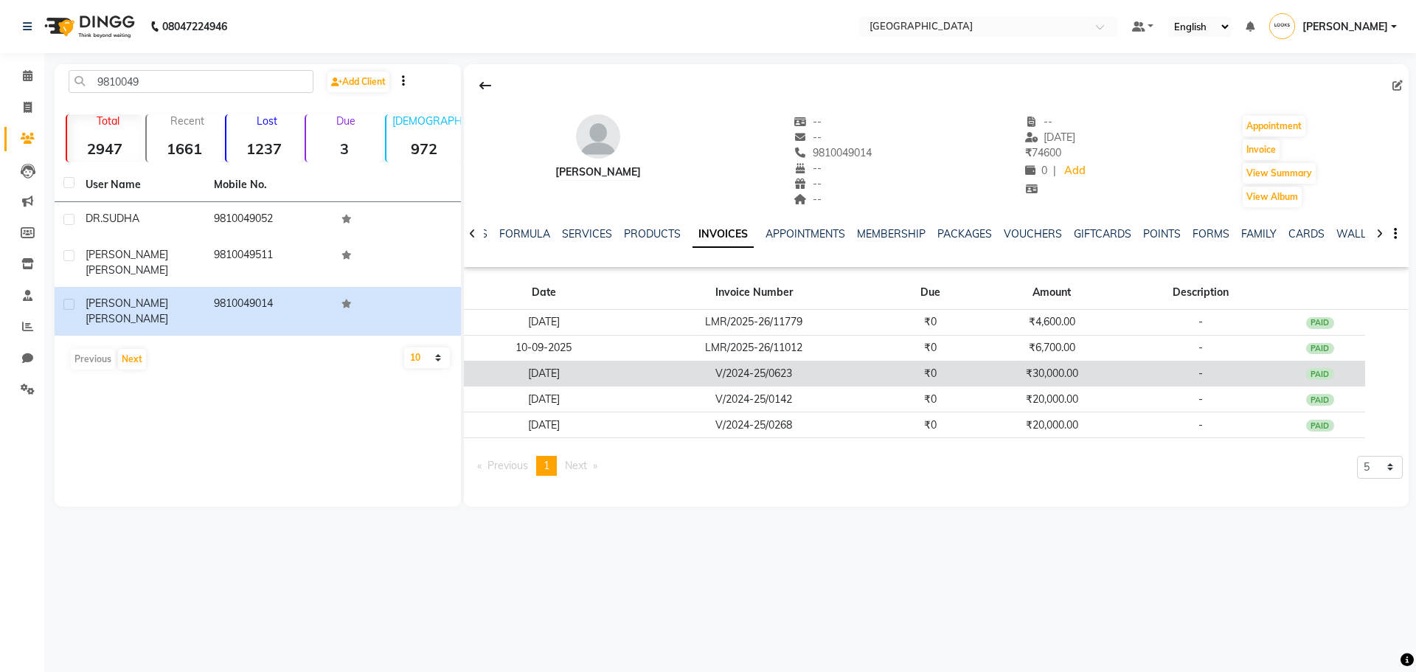
click at [931, 373] on td "₹0" at bounding box center [930, 374] width 92 height 26
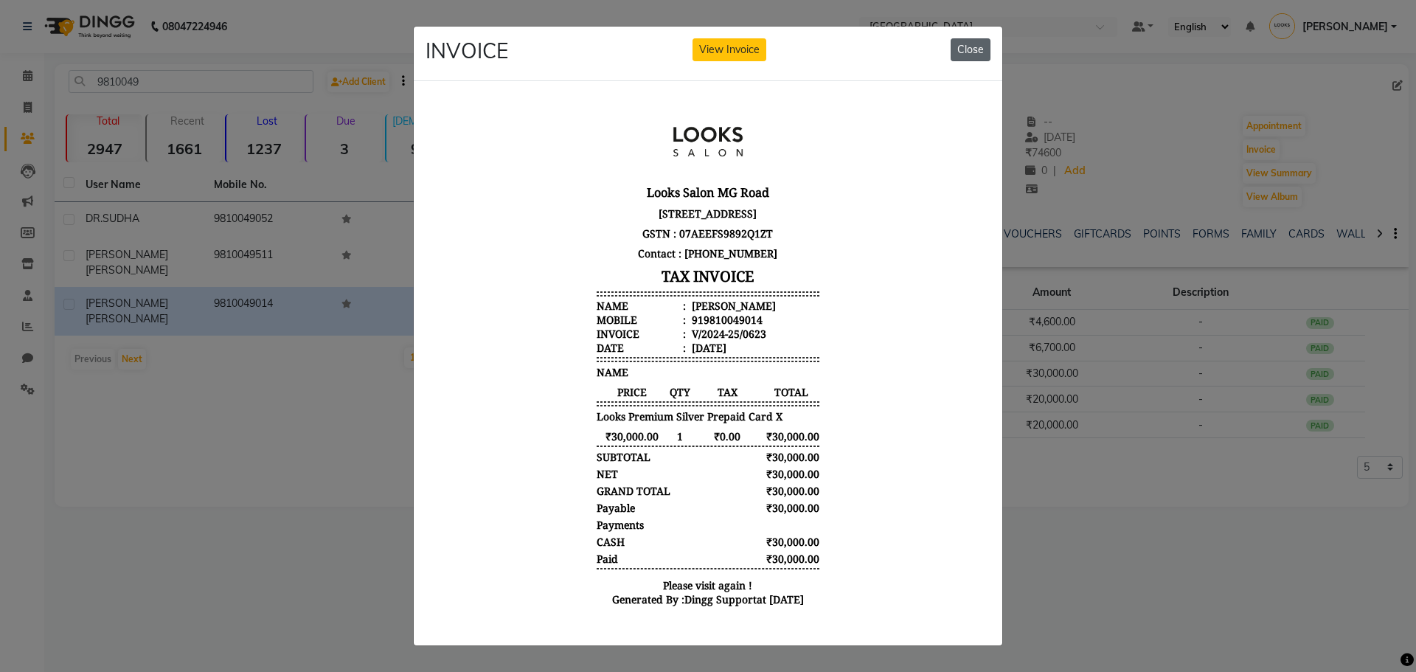
click at [969, 42] on button "Close" at bounding box center [971, 49] width 40 height 23
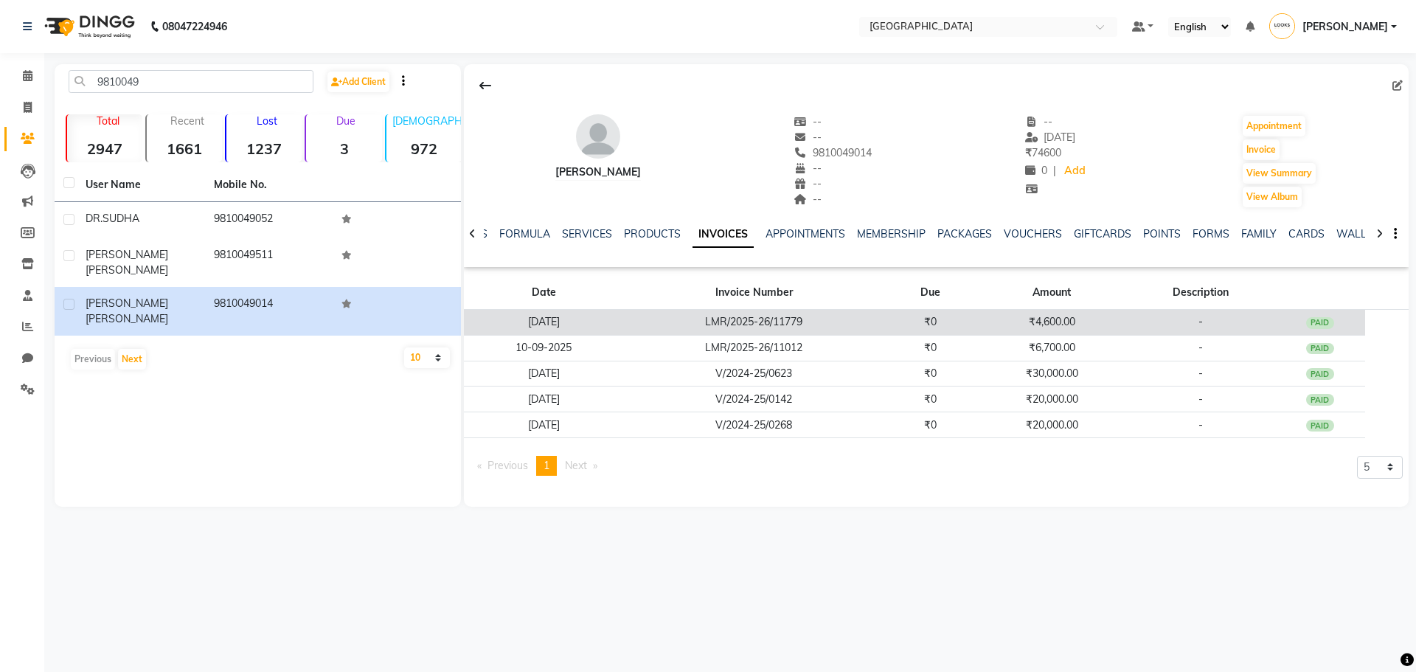
click at [1076, 322] on td "₹4,600.00" at bounding box center [1051, 323] width 151 height 26
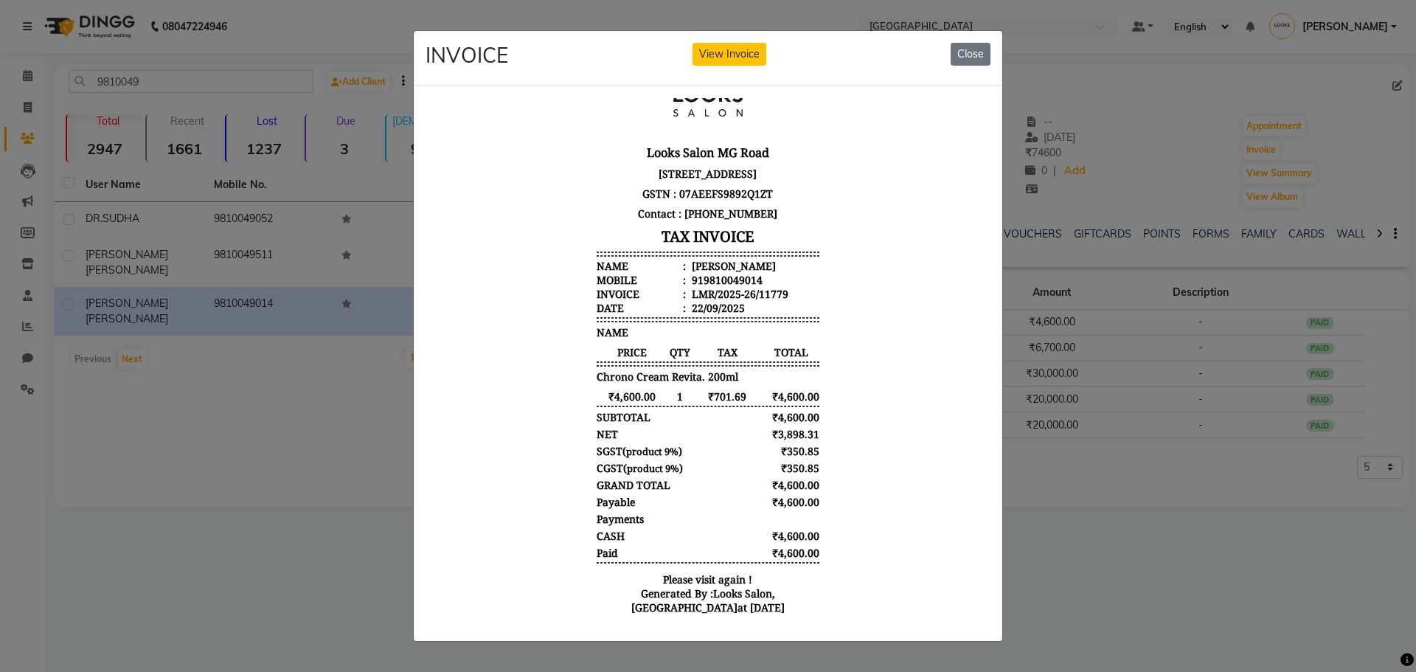
scroll to position [69, 0]
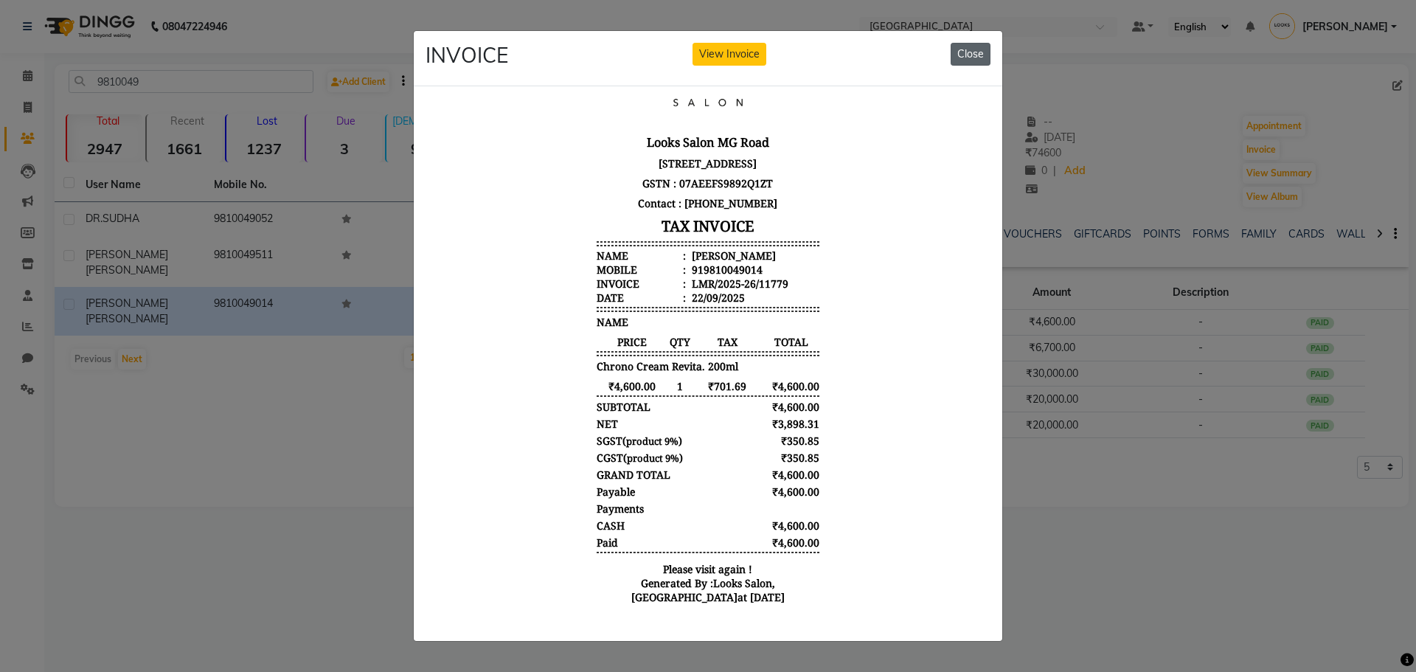
click at [983, 49] on button "Close" at bounding box center [971, 54] width 40 height 23
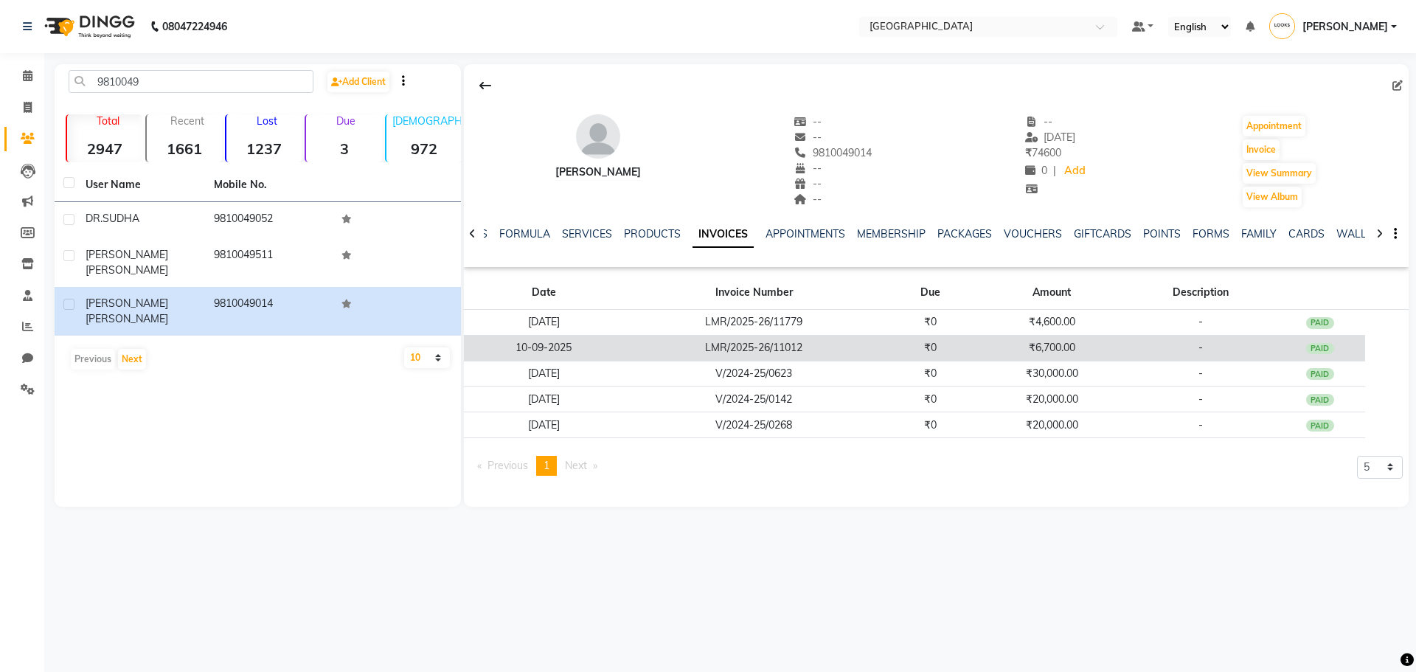
click at [1043, 354] on td "₹6,700.00" at bounding box center [1051, 348] width 151 height 26
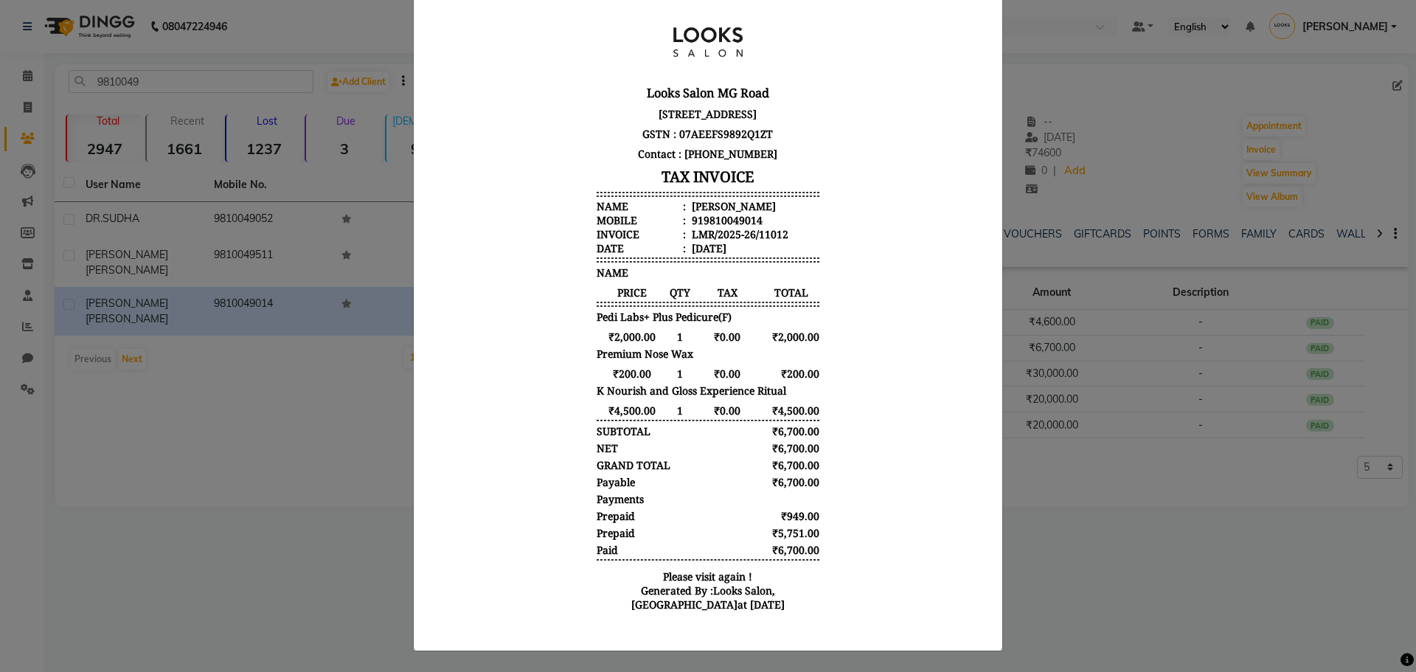
scroll to position [106, 0]
click at [1078, 282] on ngb-modal-window "INVOICE View Invoice Close" at bounding box center [708, 336] width 1416 height 672
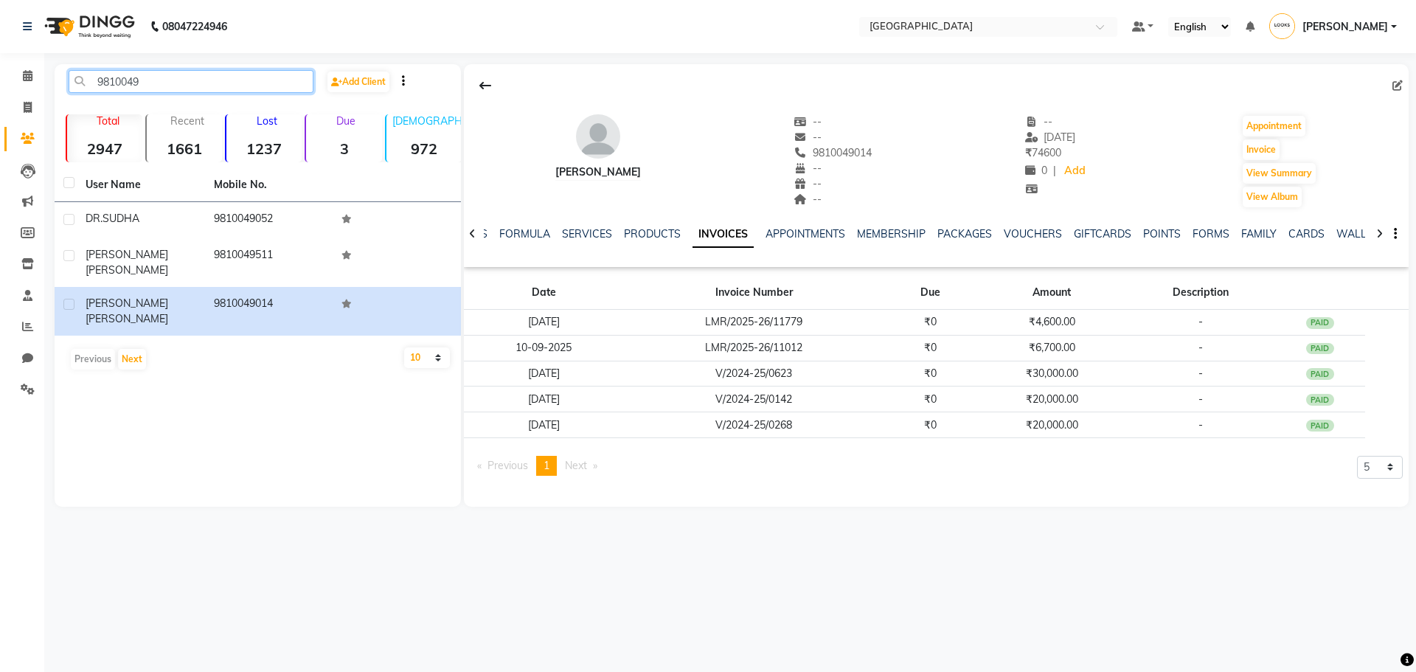
drag, startPoint x: 284, startPoint y: 81, endPoint x: 0, endPoint y: 102, distance: 284.7
click at [0, 102] on app-home "08047224946 Select Location × Looks Mg Road, Sultanpur, New Delhi Default Panel…" at bounding box center [708, 264] width 1416 height 529
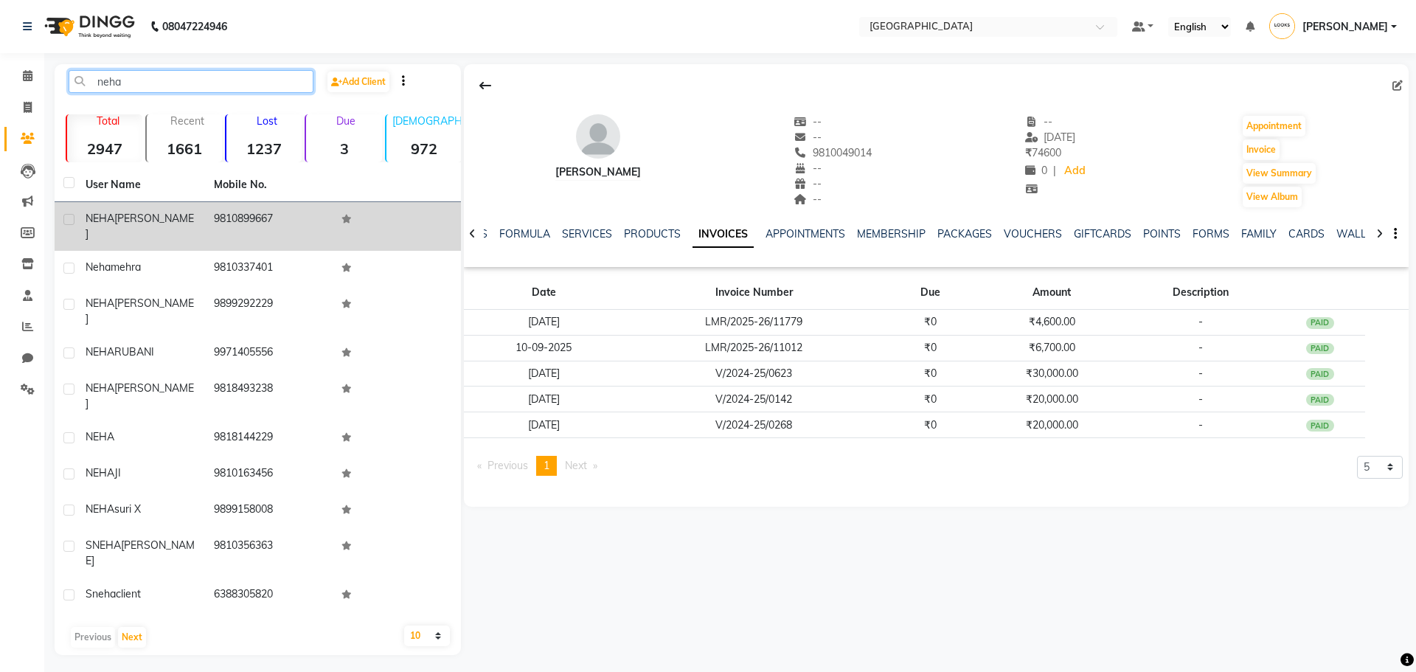
type input "neha"
click at [204, 219] on td "NEHA GUPTA" at bounding box center [141, 226] width 128 height 49
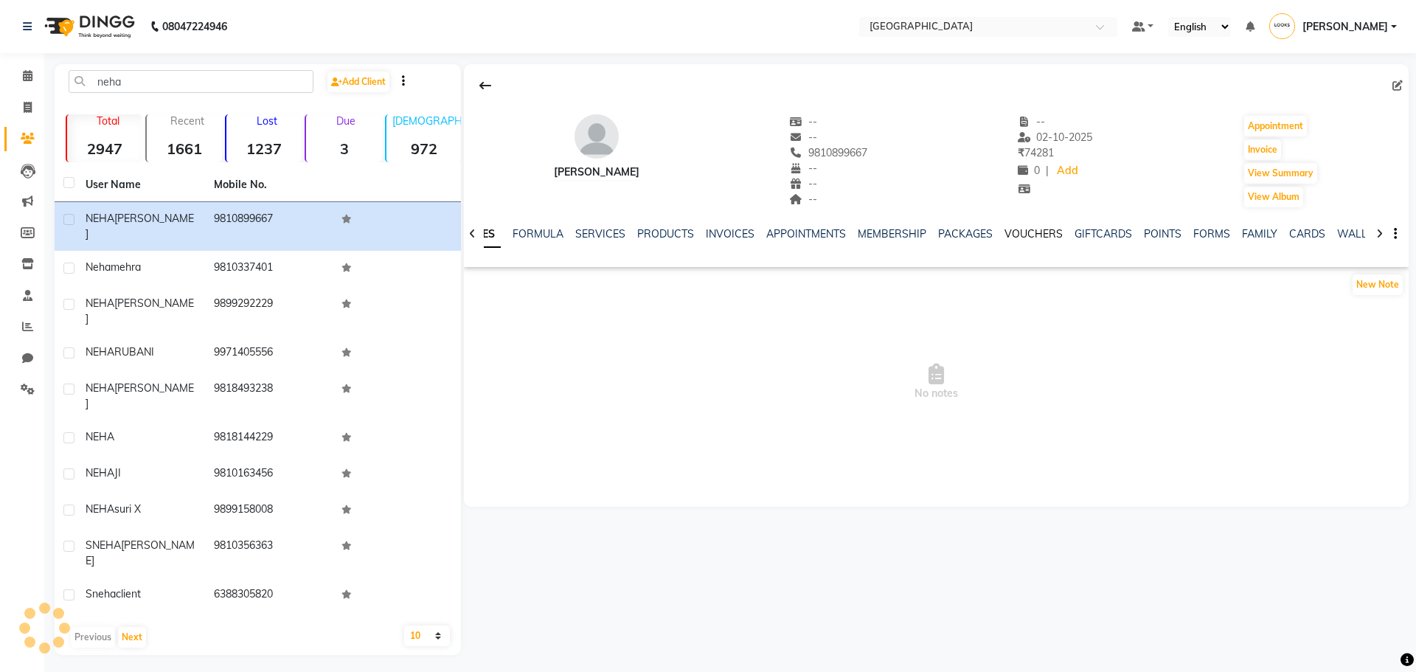
click at [1030, 234] on link "VOUCHERS" at bounding box center [1033, 233] width 58 height 13
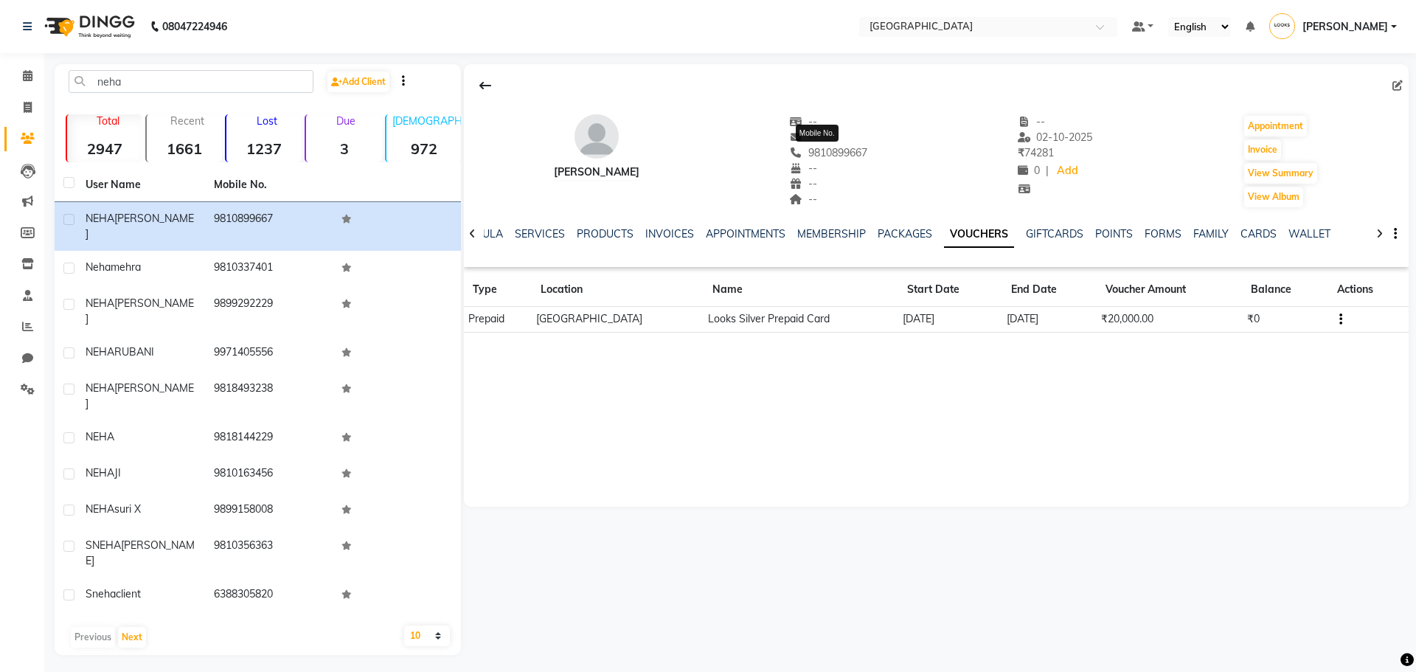
click at [851, 151] on span "9810899667" at bounding box center [828, 152] width 78 height 13
copy span "9810899667"
click at [670, 234] on link "INVOICES" at bounding box center [669, 233] width 49 height 13
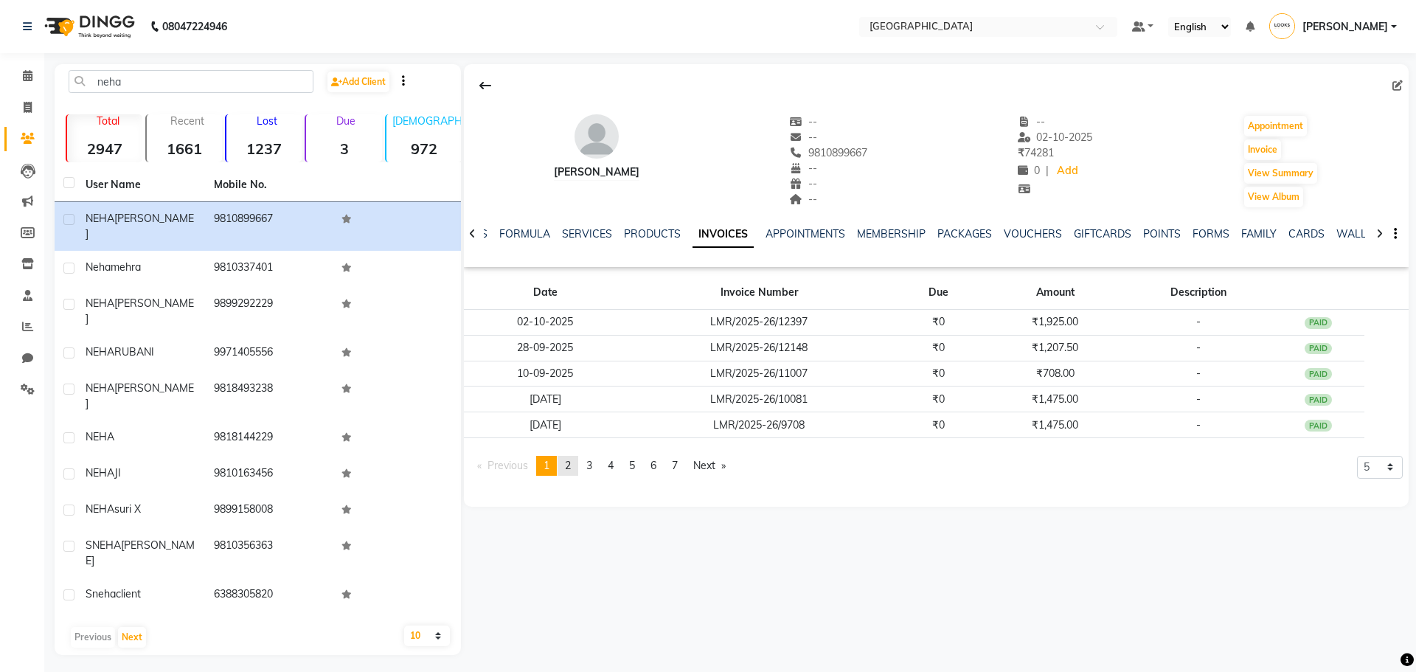
click at [574, 468] on link "page 2" at bounding box center [567, 466] width 21 height 20
click at [583, 468] on link "page 3" at bounding box center [589, 466] width 21 height 20
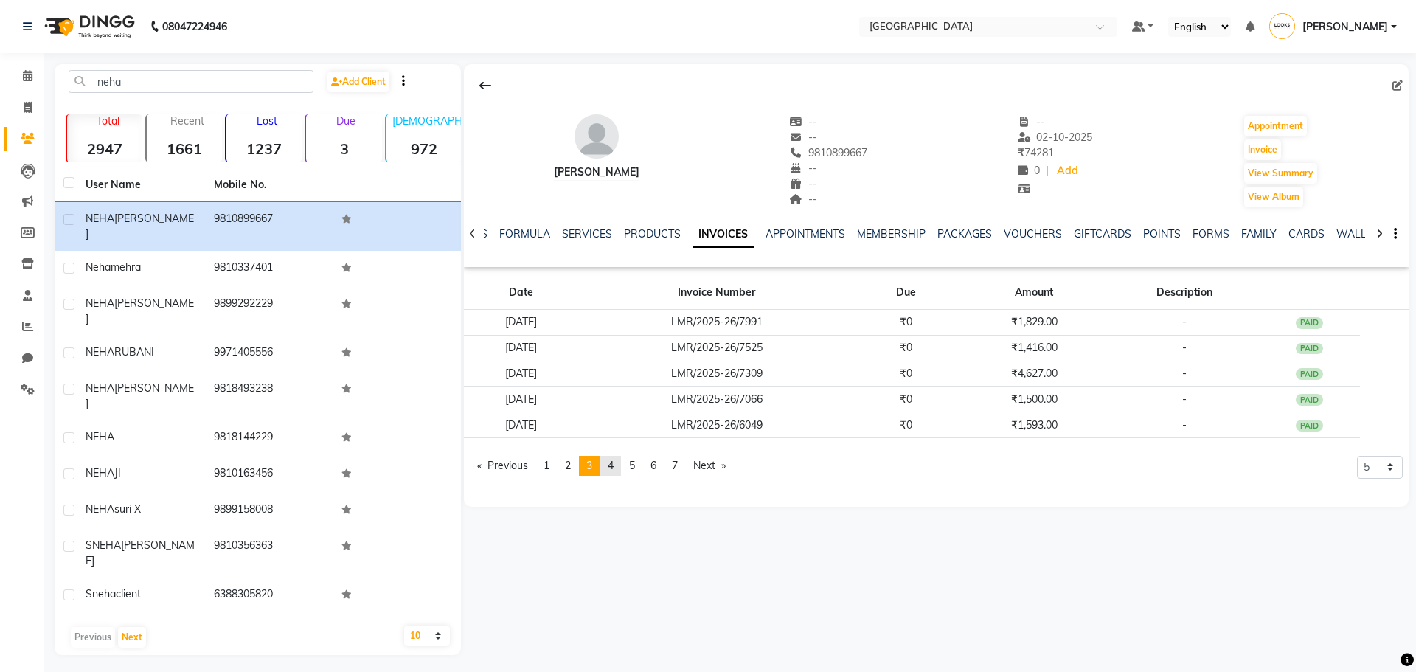
click at [613, 474] on link "page 4" at bounding box center [610, 466] width 21 height 20
click at [630, 467] on link "page 5" at bounding box center [632, 466] width 21 height 20
click at [656, 465] on span "6" at bounding box center [653, 465] width 6 height 13
click at [675, 465] on link "page 7" at bounding box center [674, 466] width 21 height 20
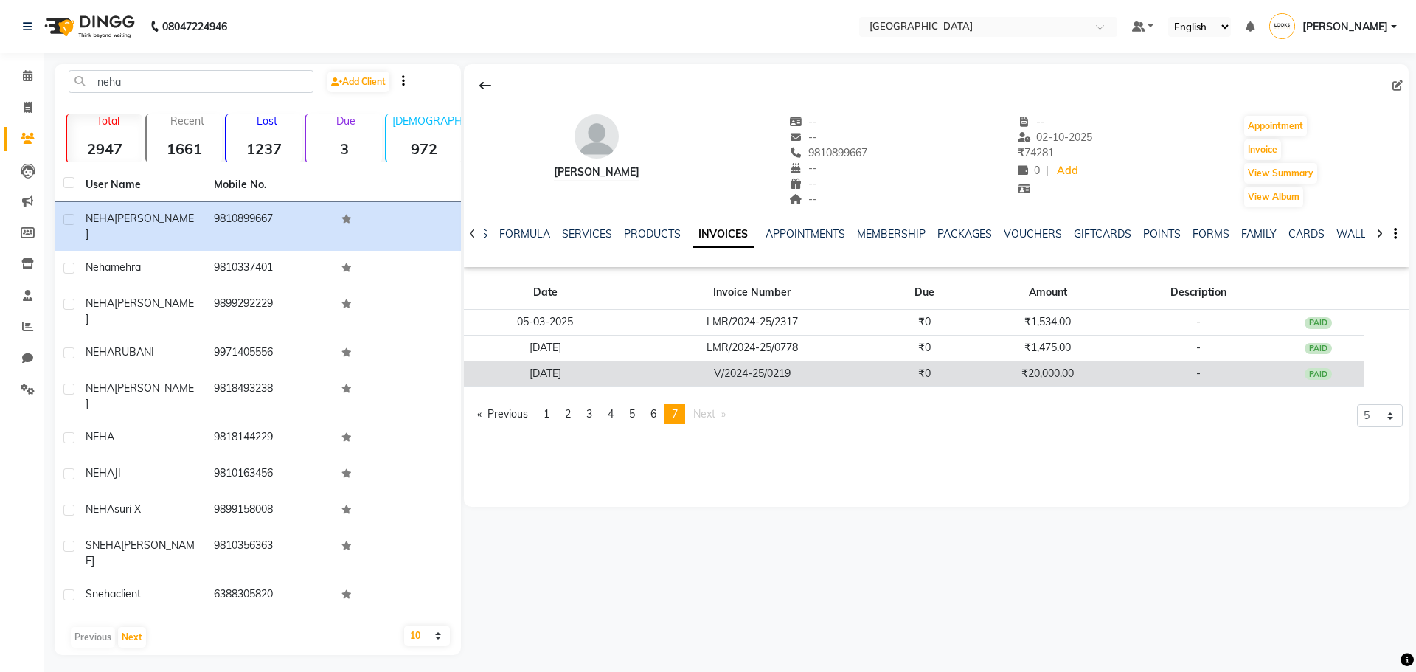
click at [1110, 370] on td "₹20,000.00" at bounding box center [1047, 374] width 153 height 26
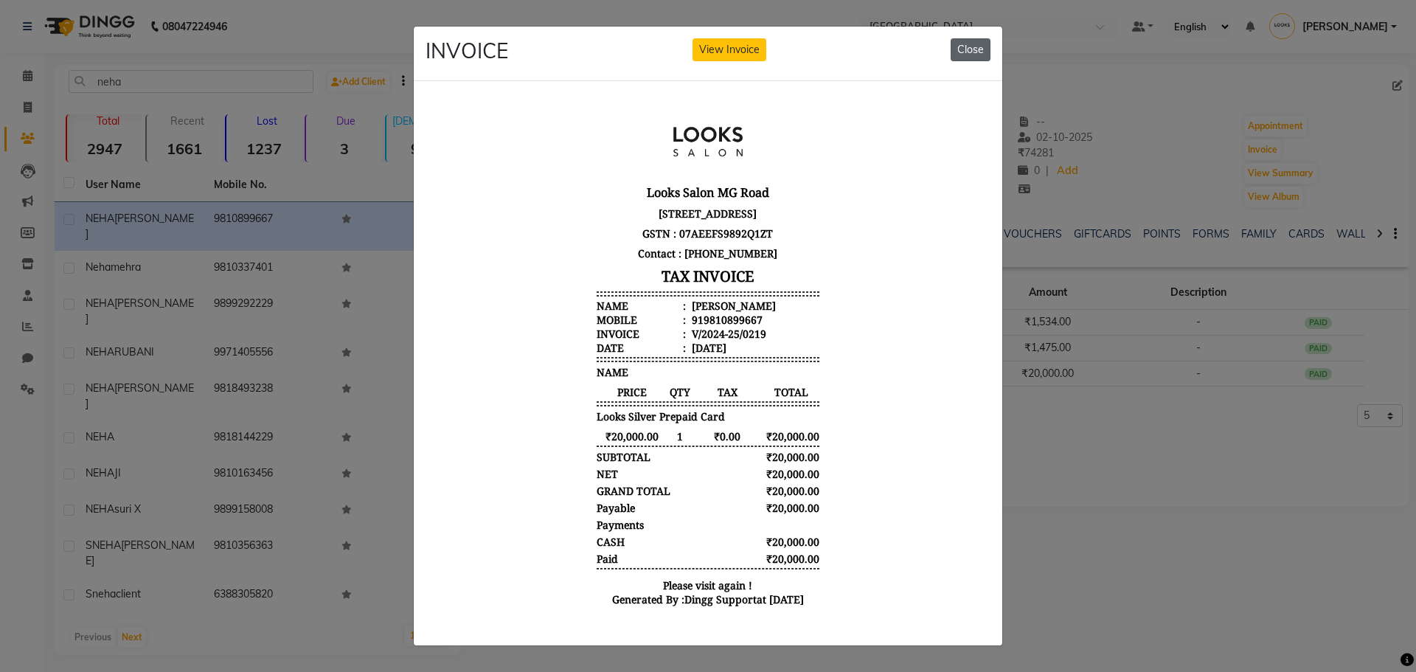
click at [981, 38] on button "Close" at bounding box center [971, 49] width 40 height 23
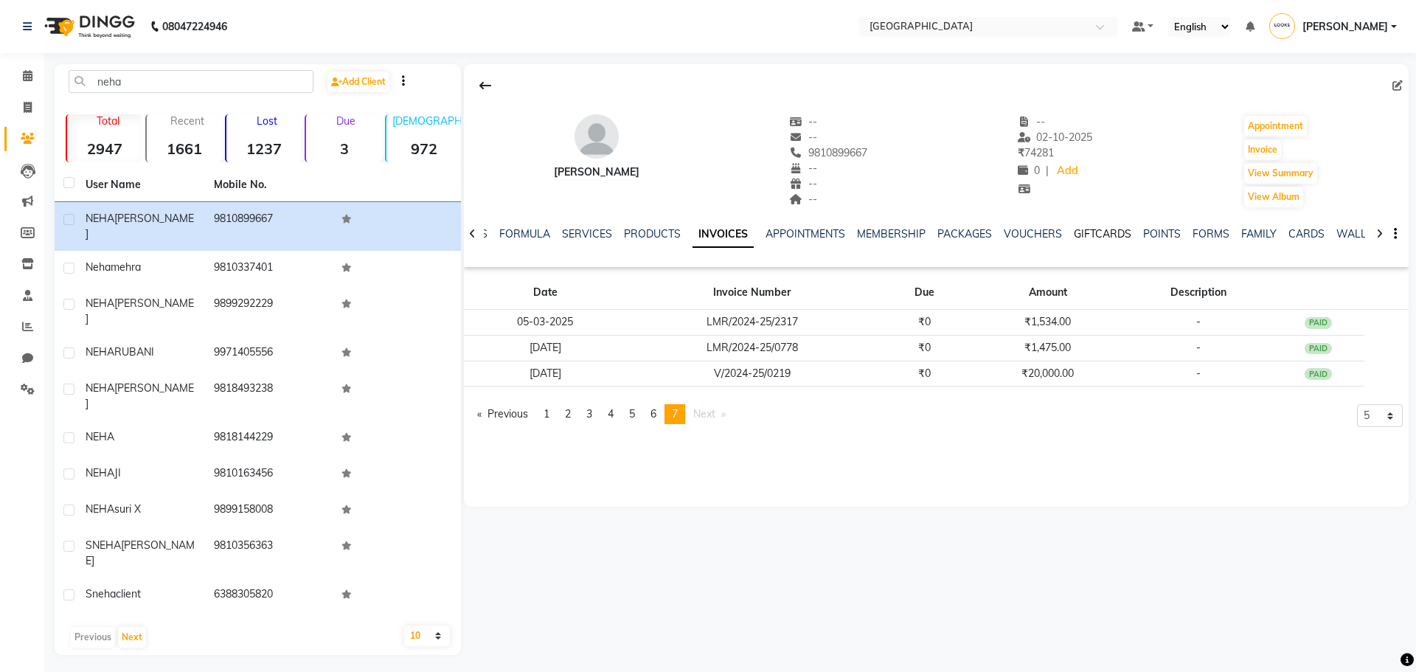
click at [1089, 234] on link "GIFTCARDS" at bounding box center [1103, 233] width 58 height 13
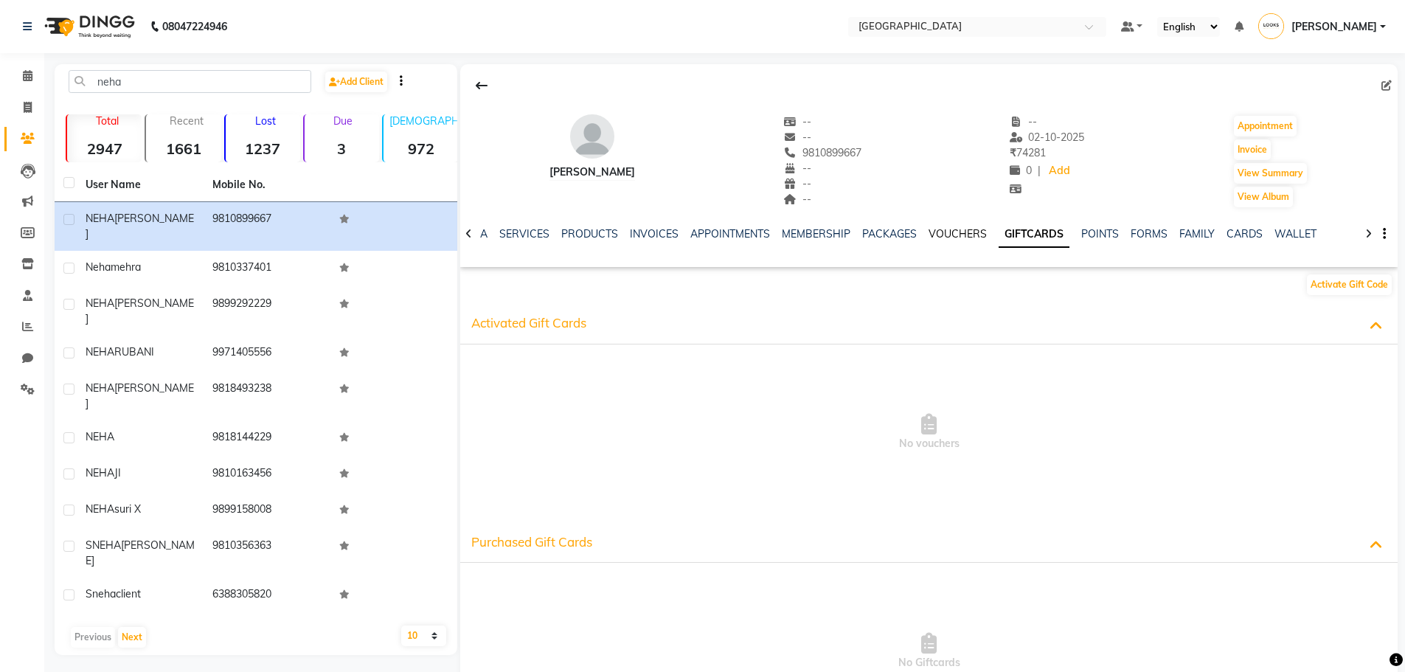
click at [965, 236] on link "VOUCHERS" at bounding box center [957, 233] width 58 height 13
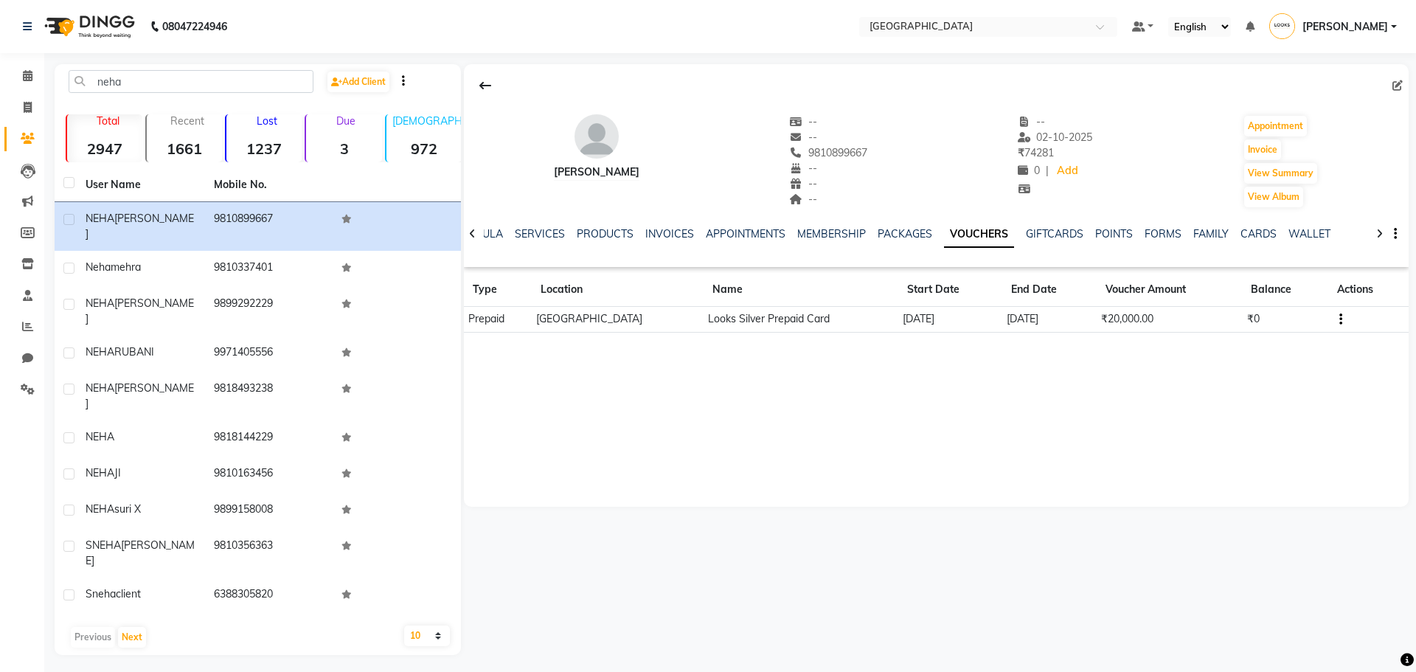
click at [1342, 319] on button "button" at bounding box center [1337, 318] width 9 height 15
click at [1316, 316] on div "Edit" at bounding box center [1314, 319] width 24 height 18
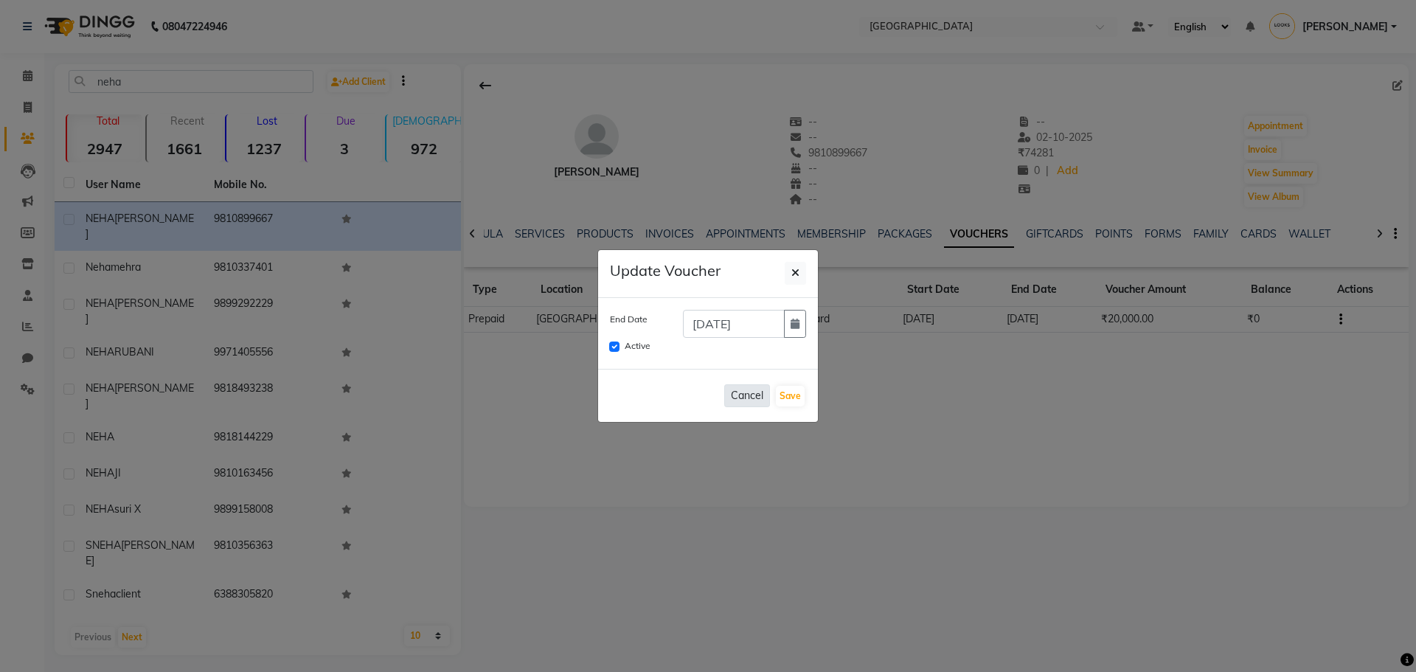
click at [754, 395] on button "Cancel" at bounding box center [747, 395] width 46 height 23
checkbox input "false"
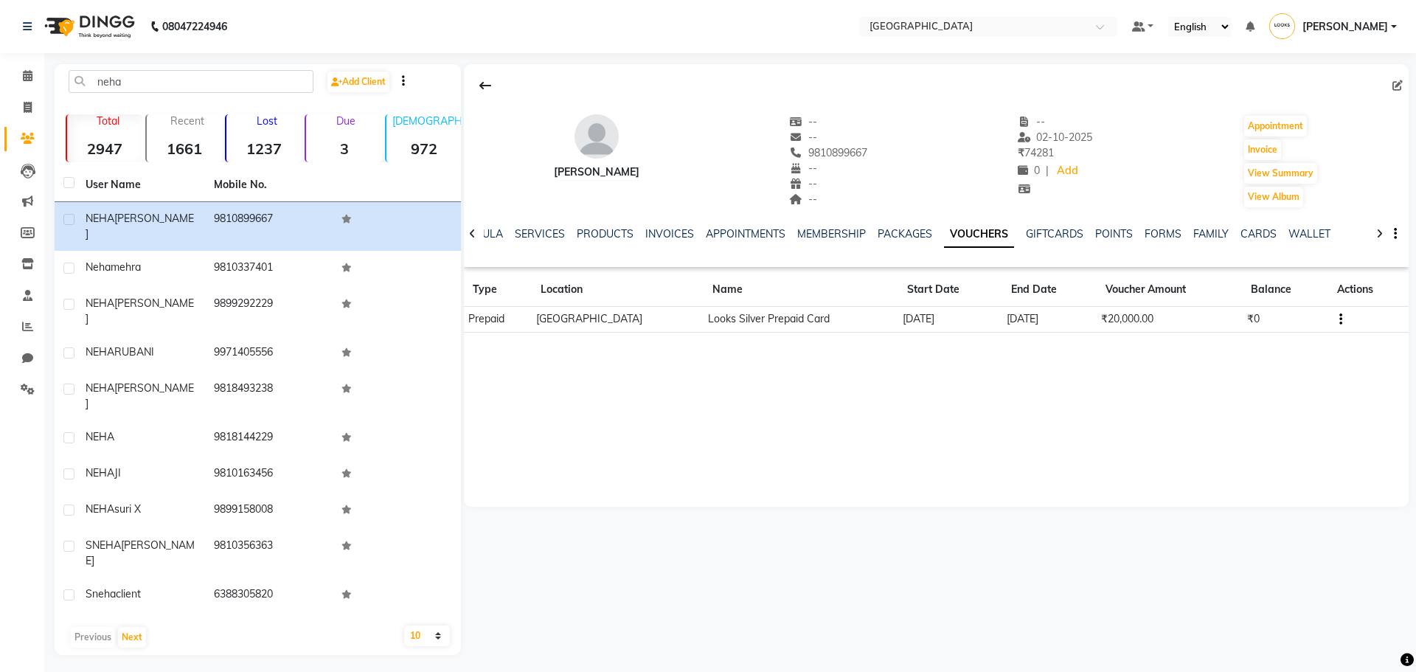
click at [806, 140] on div "--" at bounding box center [828, 137] width 78 height 15
click at [816, 149] on span "9810899667" at bounding box center [828, 152] width 78 height 13
copy span "9810899667"
click at [963, 320] on td "04-09-2024" at bounding box center [950, 320] width 104 height 26
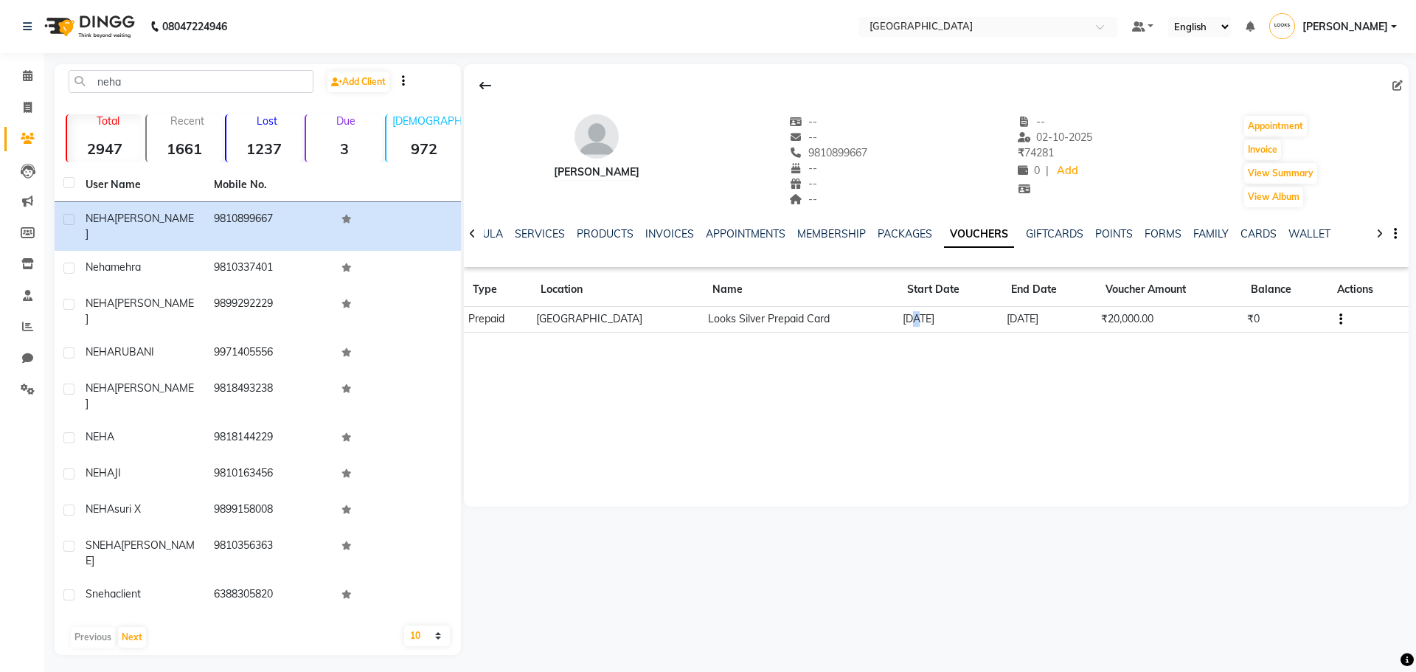
click at [963, 320] on td "04-09-2024" at bounding box center [950, 320] width 104 height 26
click at [974, 350] on div "NEHA GUPTA -- -- 9810899667 -- -- -- -- 02-10-2025 ₹ 74281 0 | Add Appointment …" at bounding box center [936, 285] width 945 height 442
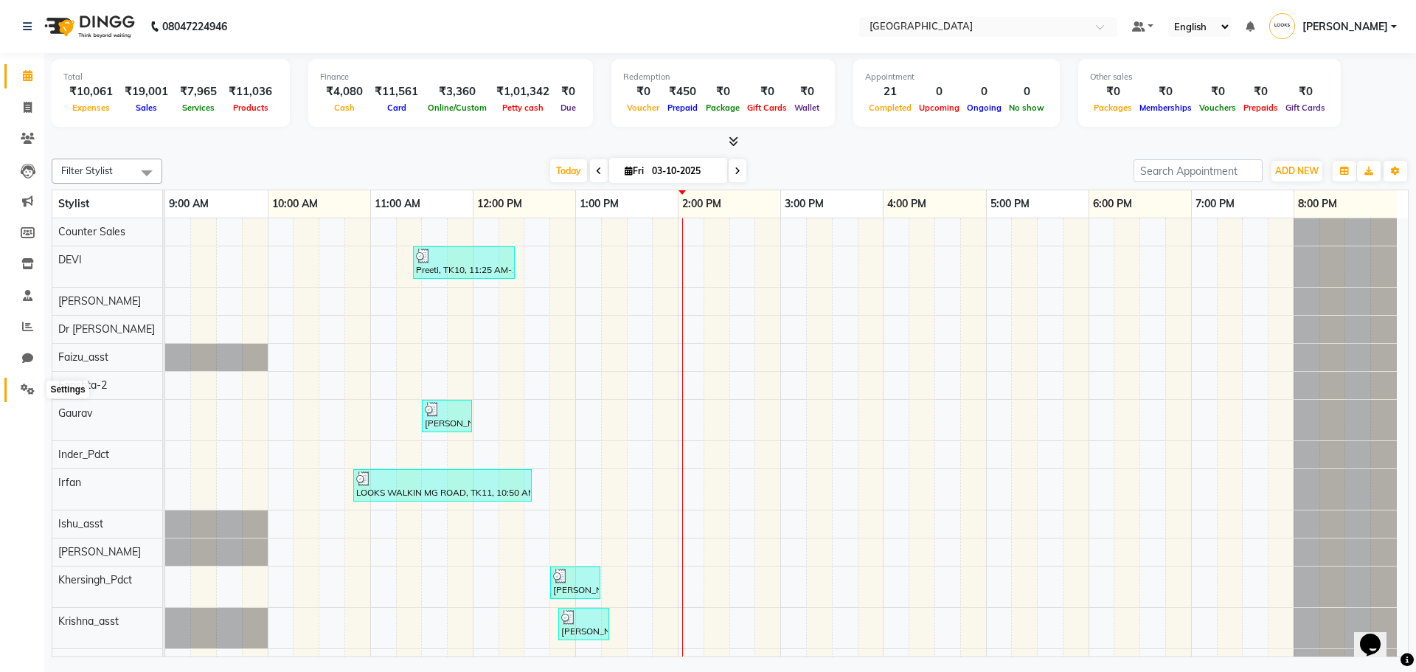
click at [26, 392] on icon at bounding box center [28, 388] width 14 height 11
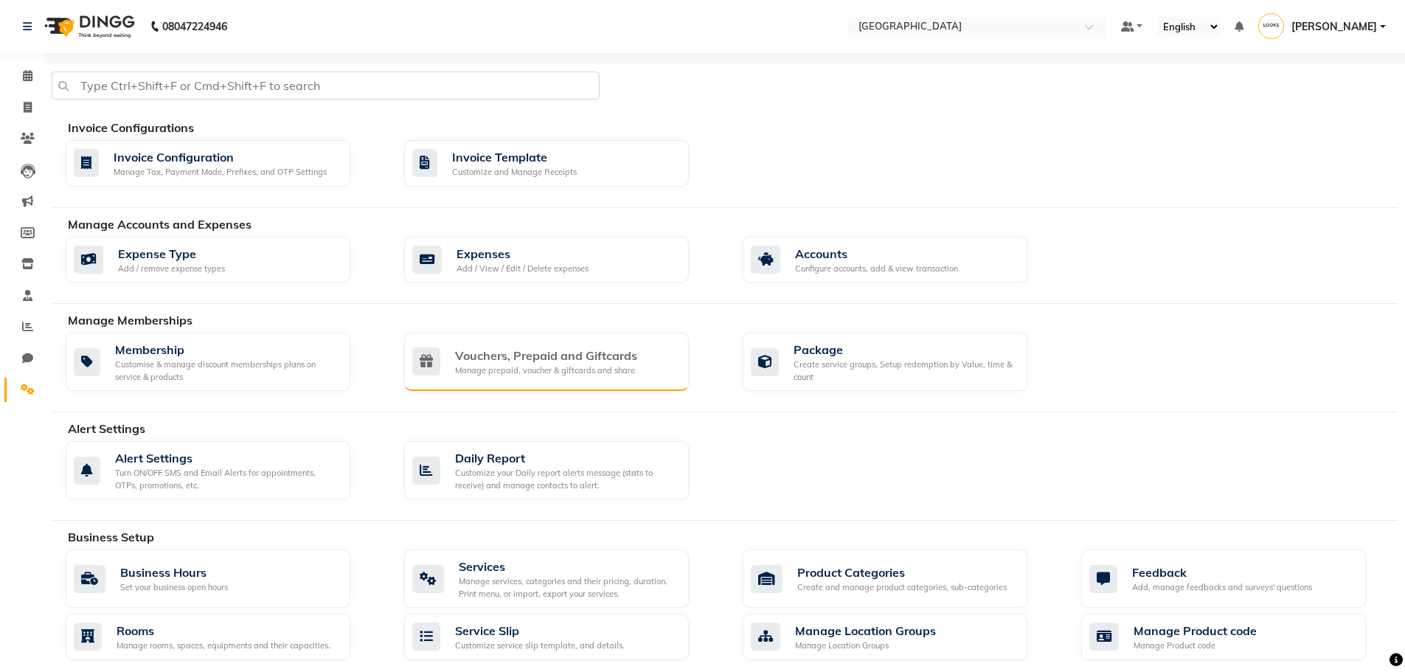
click at [587, 374] on div "Manage prepaid, voucher & giftcards and share" at bounding box center [546, 370] width 182 height 13
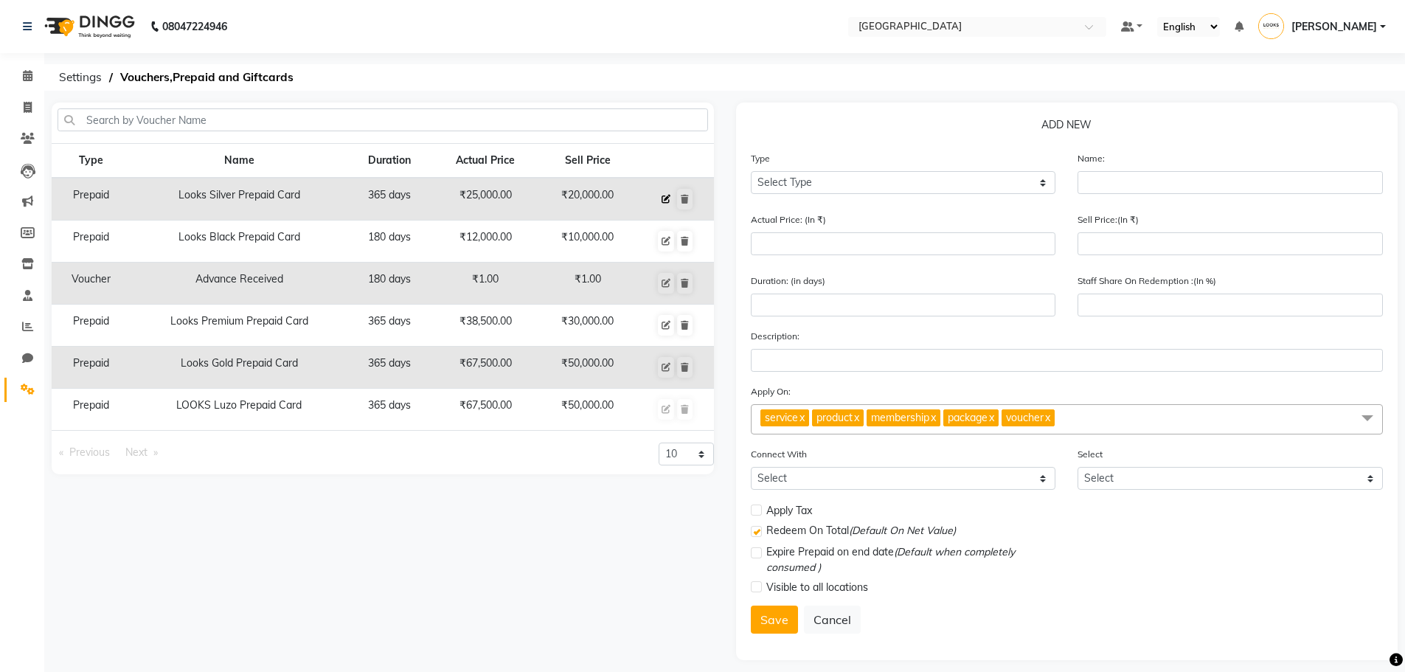
click at [671, 194] on button at bounding box center [666, 199] width 16 height 21
select select "P"
type input "Looks Silver Prepaid Card"
type input "25000"
type input "20000"
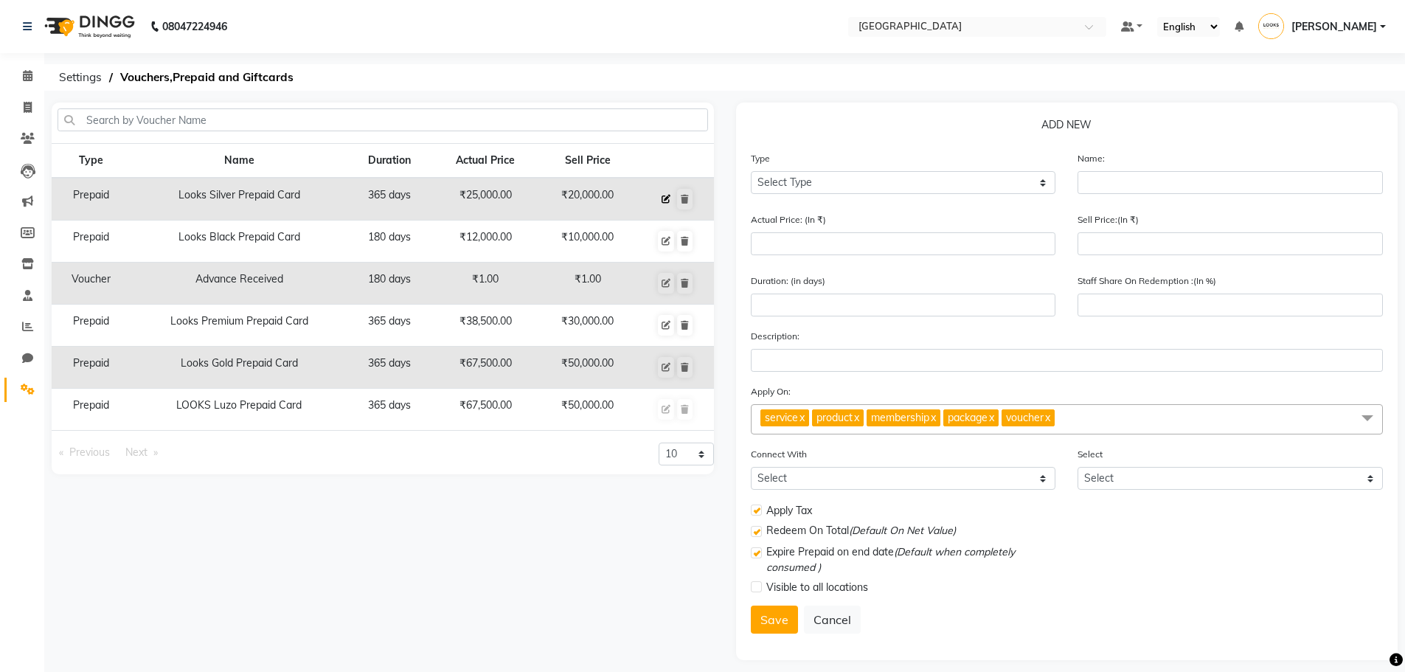
type input "365"
type input "80"
type input "Looks Silver Prepaid Card Pay 20K and get Services worth 26K"
checkbox input "true"
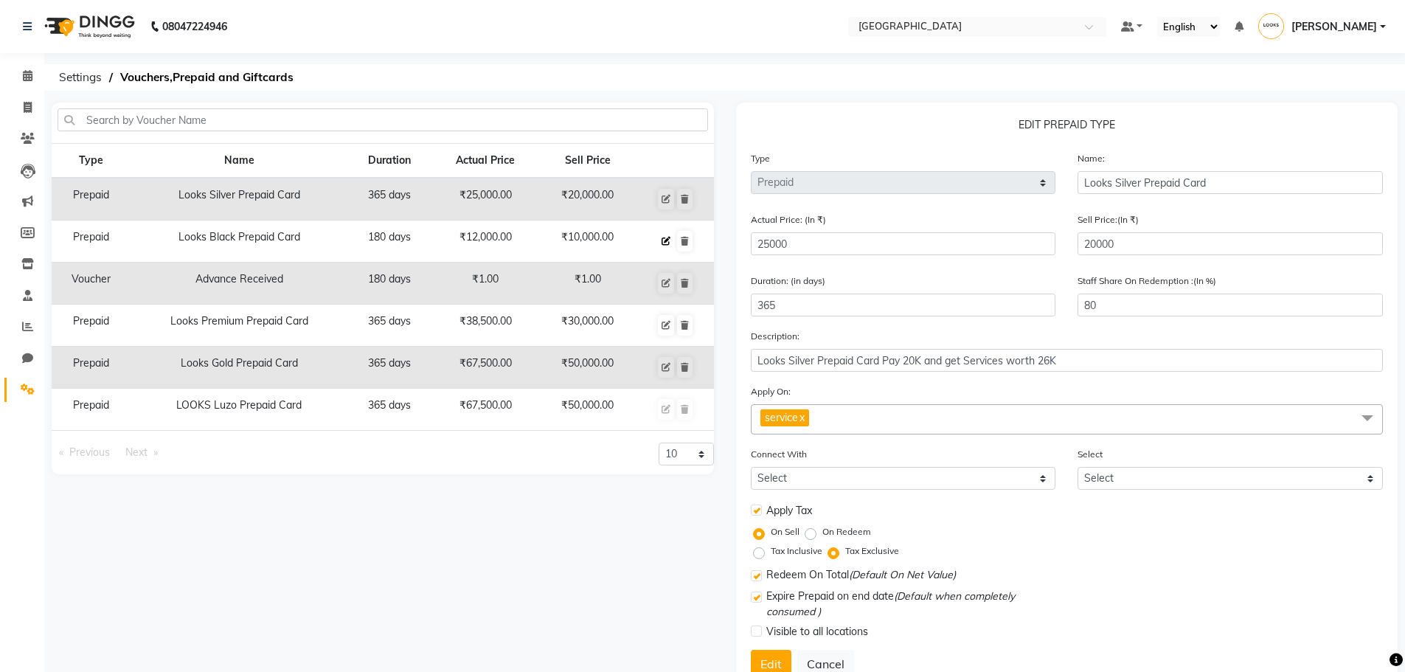
click at [663, 238] on icon at bounding box center [665, 241] width 9 height 9
type input "Looks Black Prepaid Card"
type input "12000"
type input "10000"
type input "180"
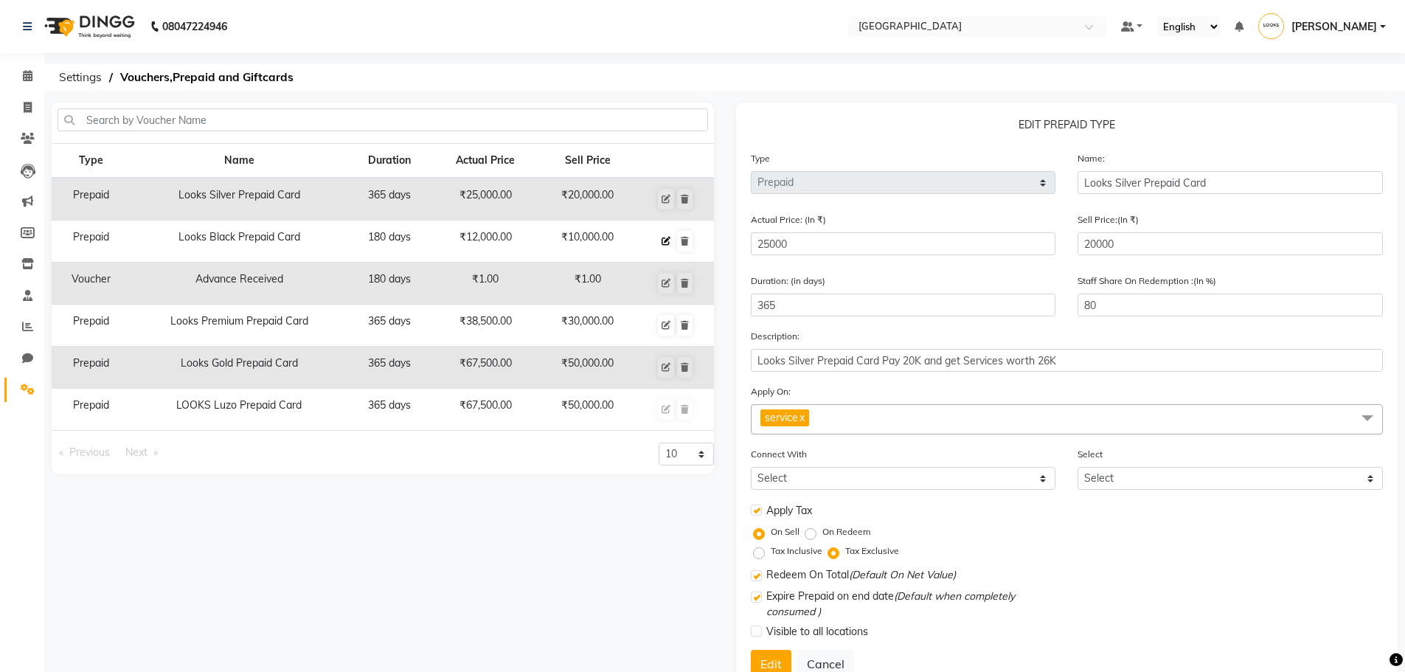
type input "83"
type input "Looks Black Prepaid Card Pay 10K and get Services worth 12K"
click at [667, 325] on icon at bounding box center [665, 325] width 9 height 9
type input "Looks Premium Prepaid Card"
type input "38500"
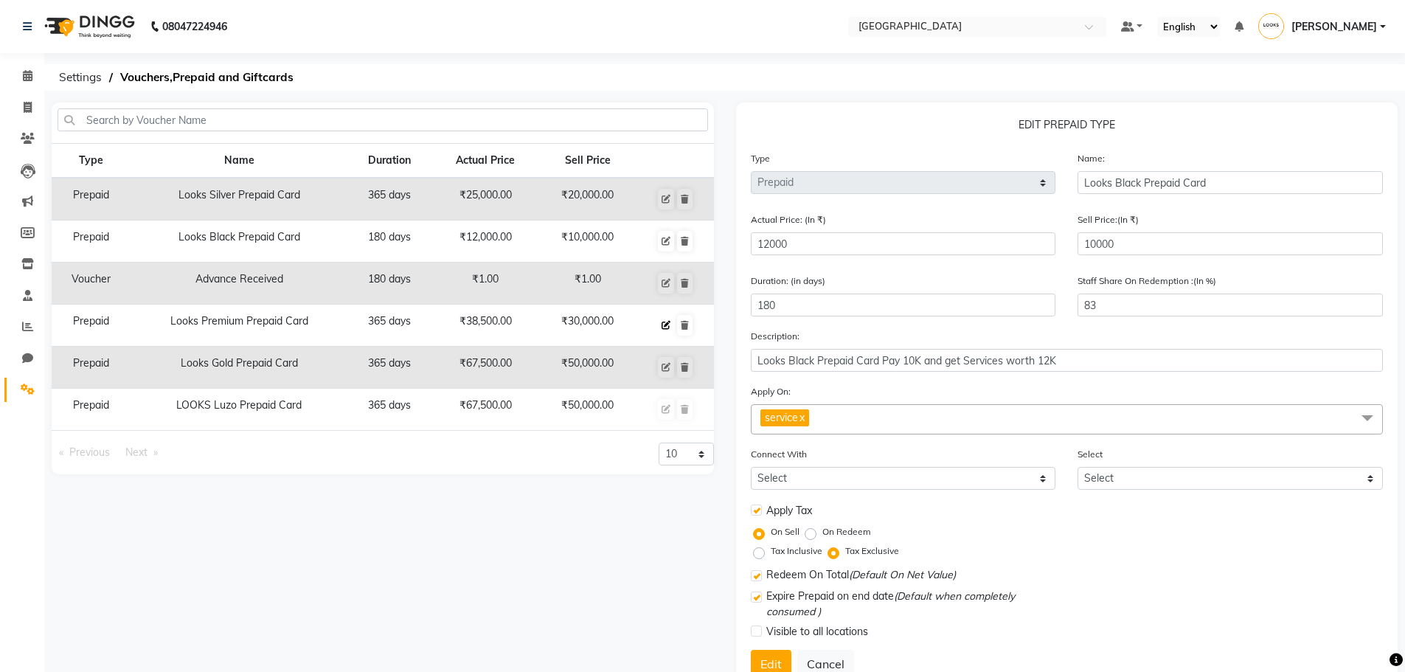
type input "30000"
type input "365"
type input "78"
type input "Looks Premium Prepaid Card Pay 30K and get services worth 40K"
click at [663, 361] on button at bounding box center [666, 367] width 16 height 21
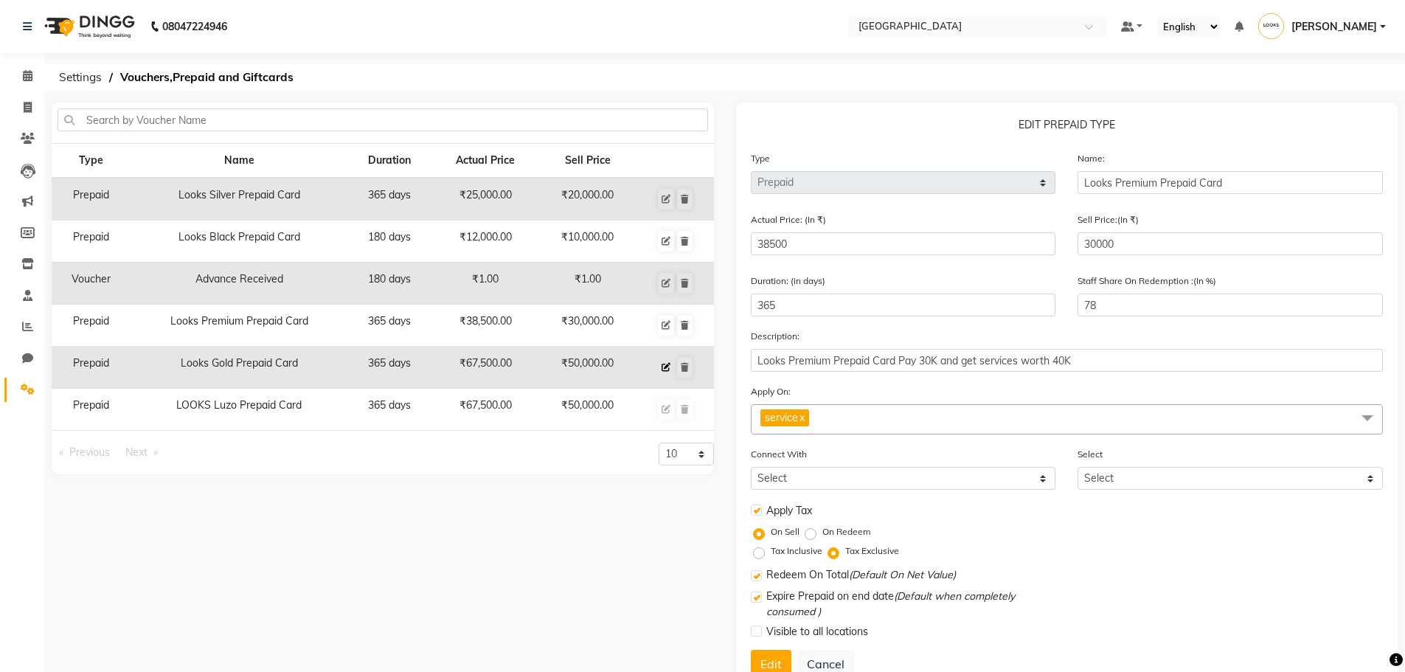
type input "Looks Gold Prepaid Card"
type input "67500"
type input "50000"
type input "74"
type input "Looks Gold Prepaid Card(50K)"
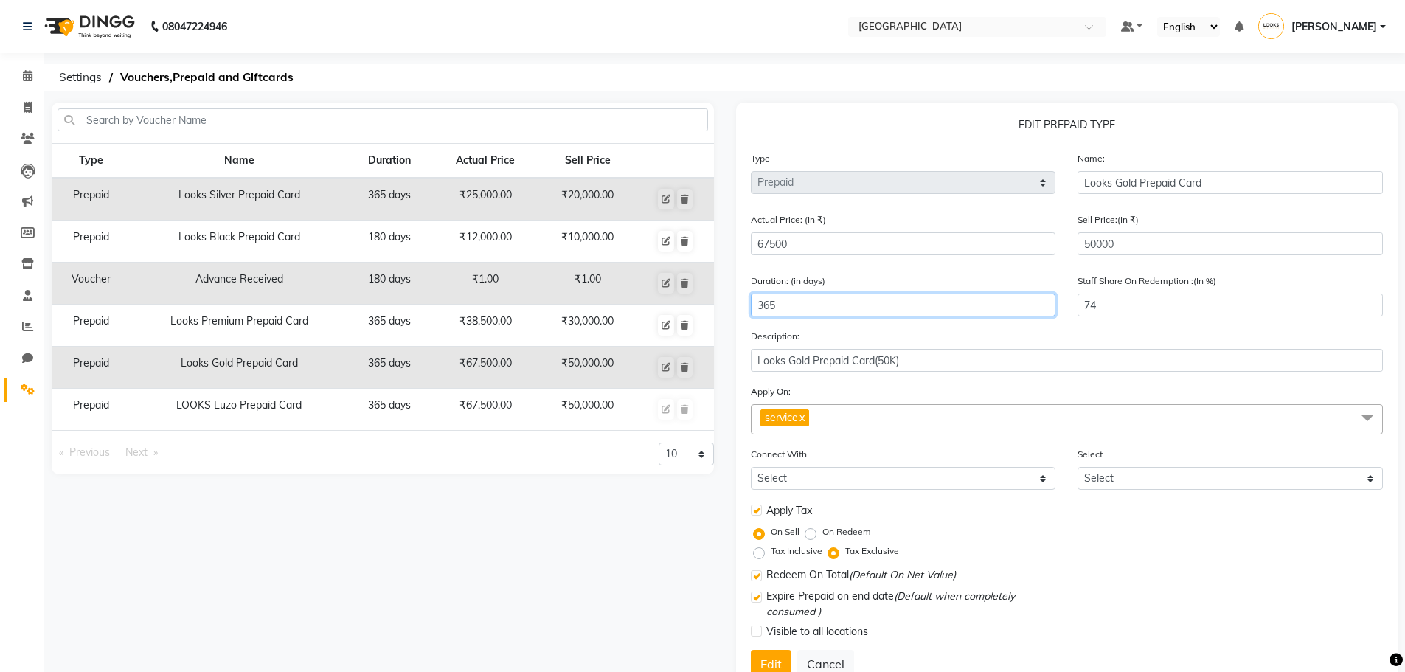
drag, startPoint x: 813, startPoint y: 307, endPoint x: 712, endPoint y: 312, distance: 101.2
click at [712, 312] on div "Type Name Duration Actual Price Sell Price Prepaid Looks Silver Prepaid Card 36…" at bounding box center [725, 403] width 1368 height 602
click at [895, 329] on div "Description: Looks Gold Prepaid Card(50K)" at bounding box center [1067, 350] width 633 height 44
click at [19, 395] on span at bounding box center [28, 389] width 26 height 17
